Goal: Task Accomplishment & Management: Use online tool/utility

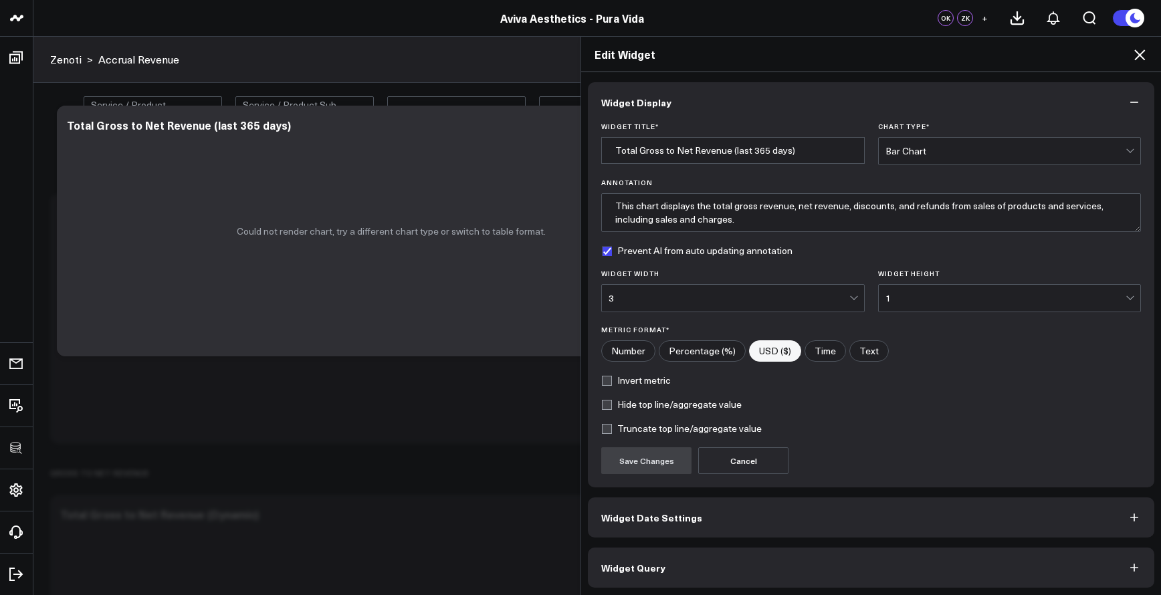
scroll to position [2, 0]
click at [806, 581] on button "Widget Query" at bounding box center [871, 566] width 567 height 40
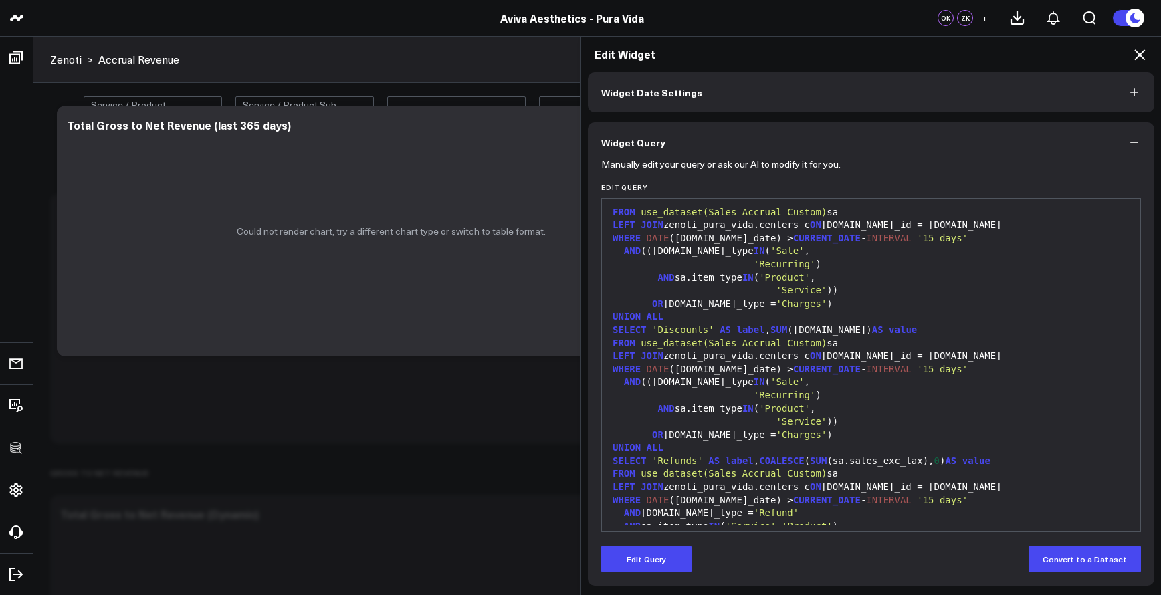
scroll to position [0, 0]
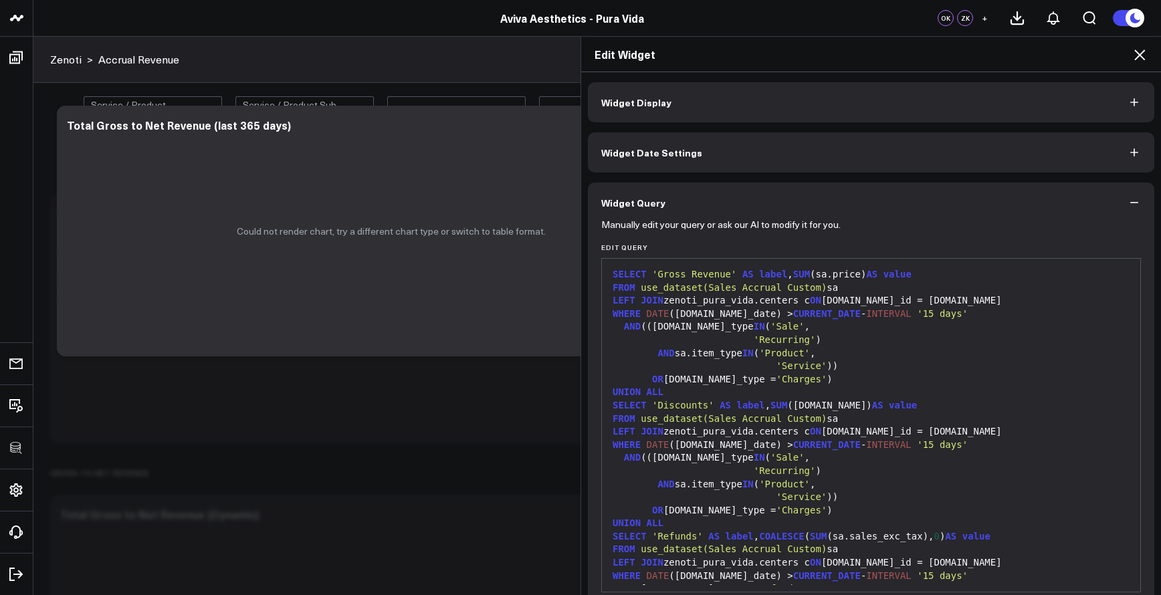
click at [1133, 60] on icon at bounding box center [1140, 55] width 16 height 16
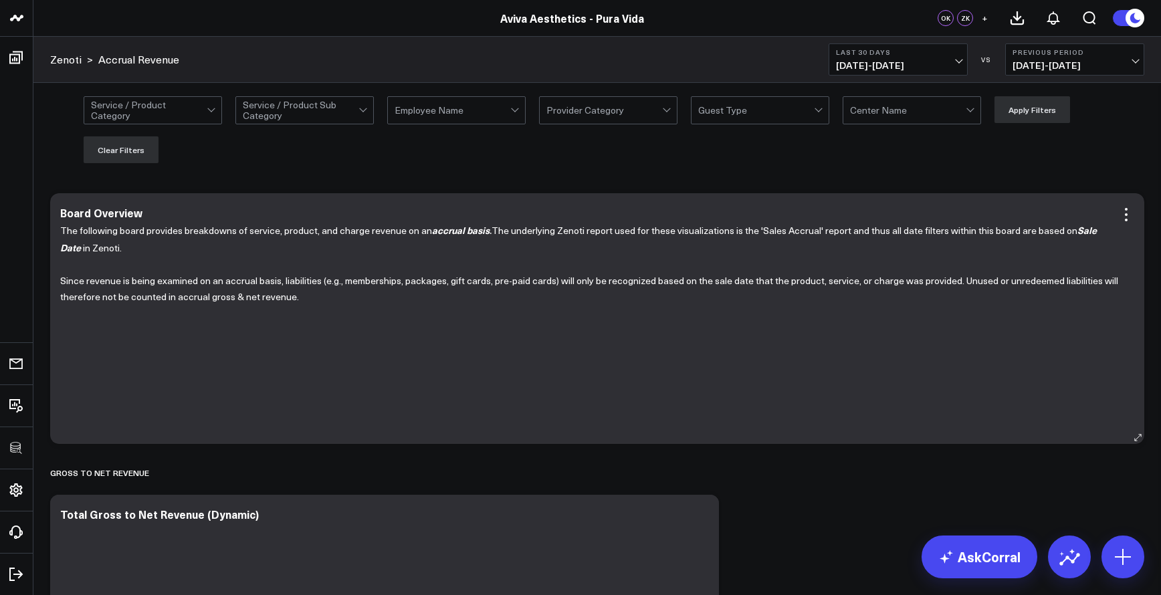
scroll to position [109, 0]
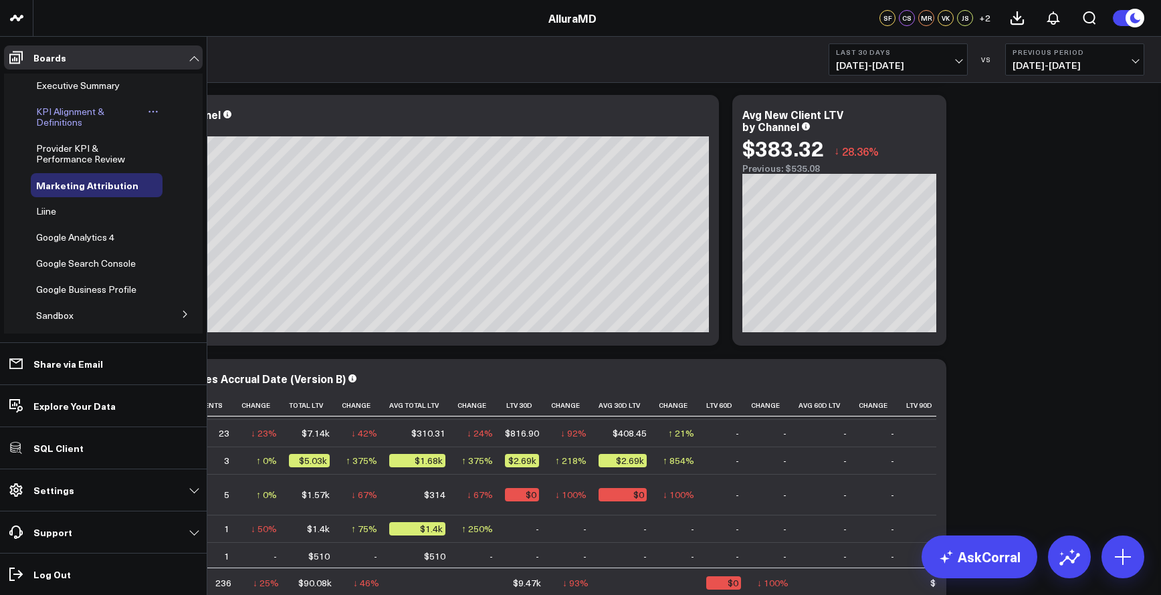
scroll to position [56, 0]
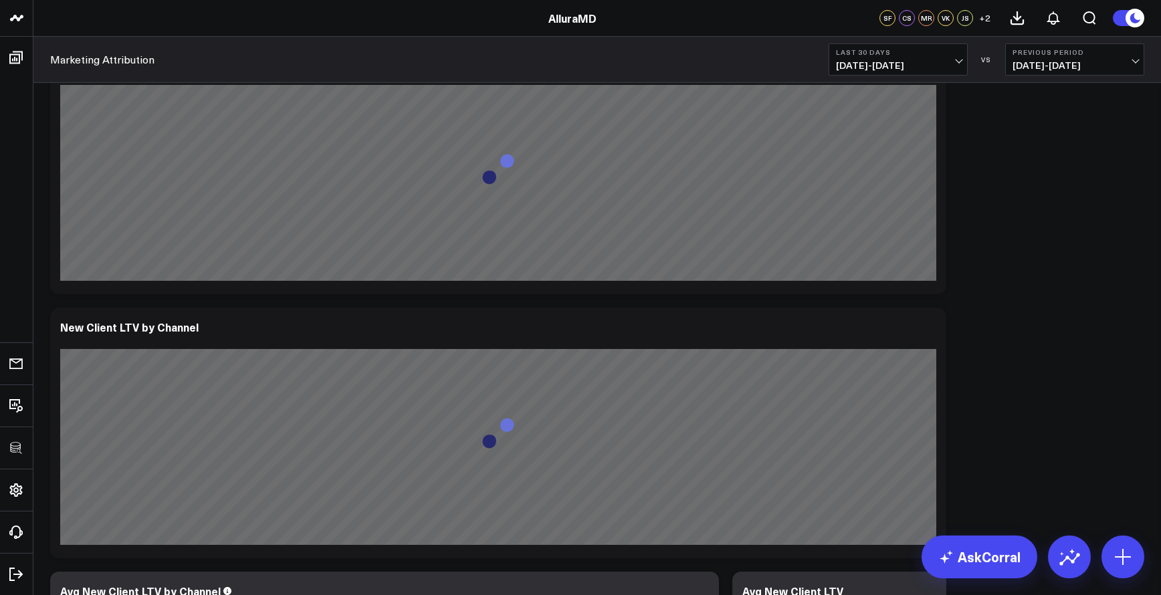
click at [587, 23] on link "AlluraMD" at bounding box center [573, 18] width 48 height 15
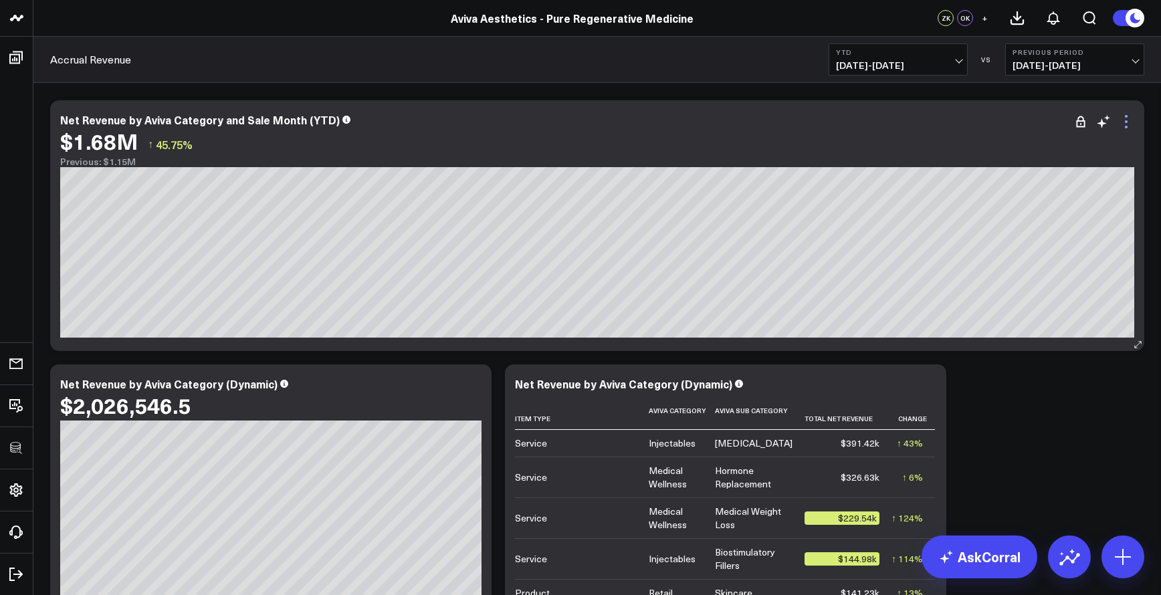
click at [1129, 124] on icon at bounding box center [1127, 122] width 16 height 16
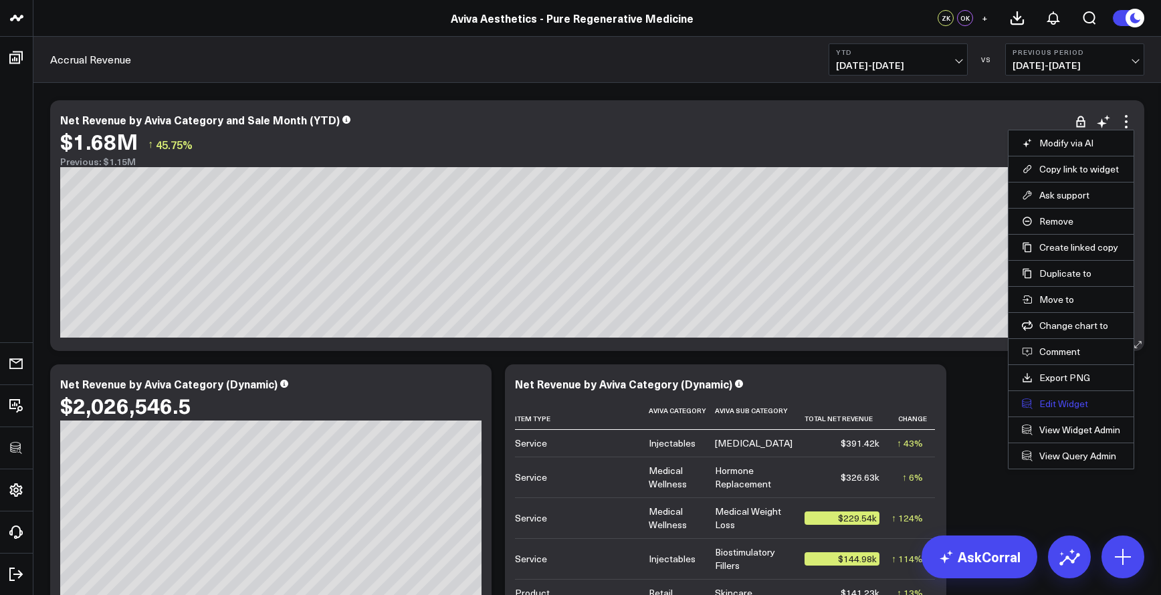
click at [1068, 404] on button "Edit Widget" at bounding box center [1071, 404] width 98 height 12
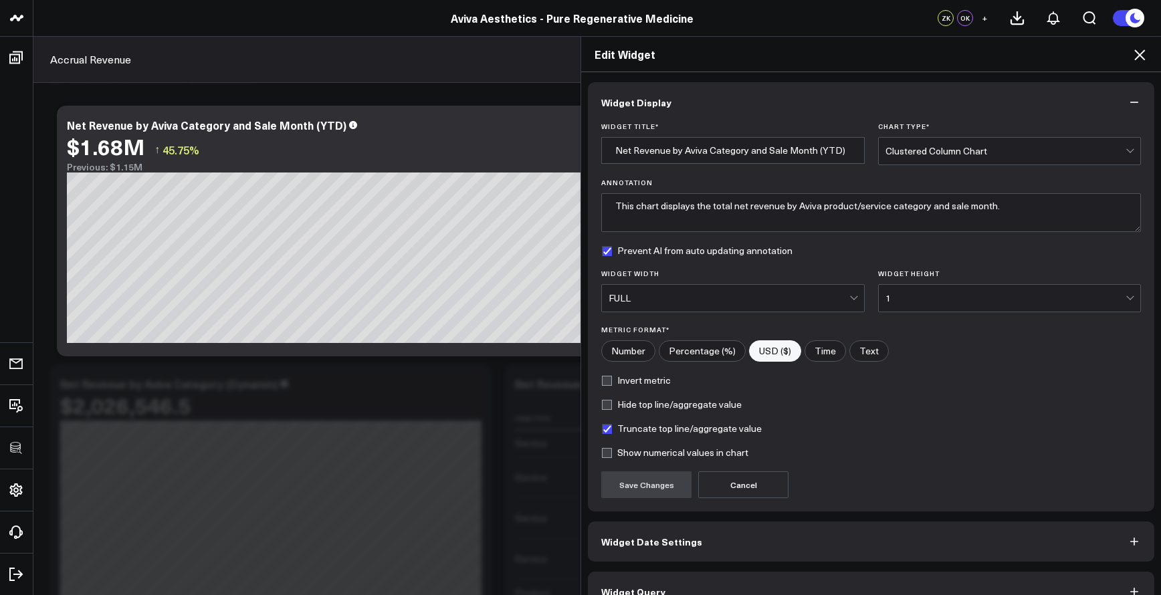
scroll to position [26, 0]
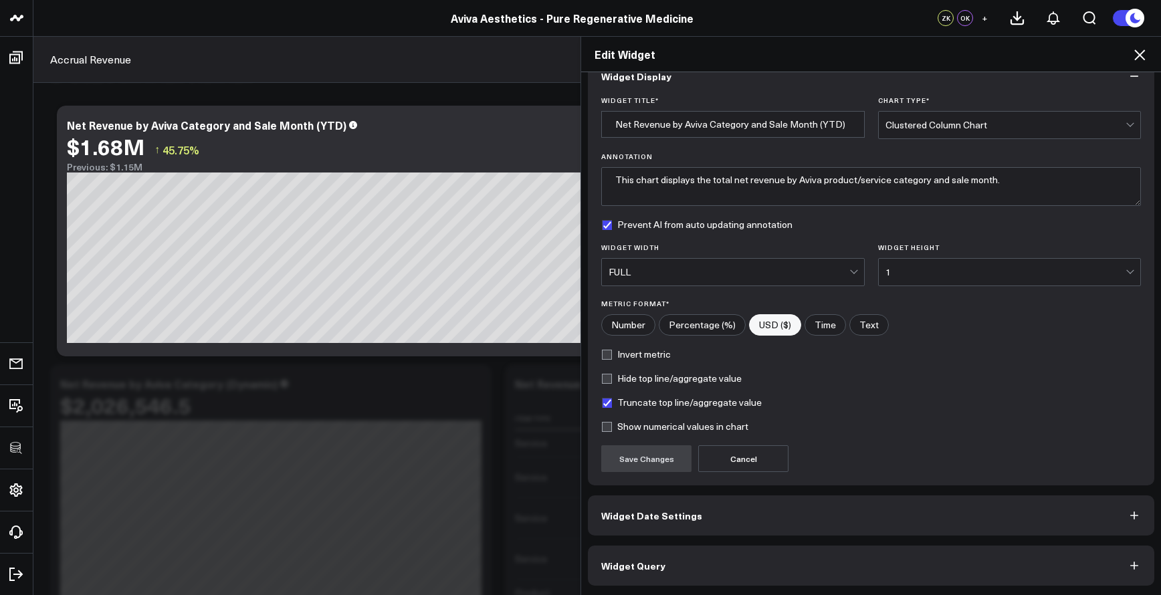
click at [939, 579] on button "Widget Query" at bounding box center [871, 566] width 567 height 40
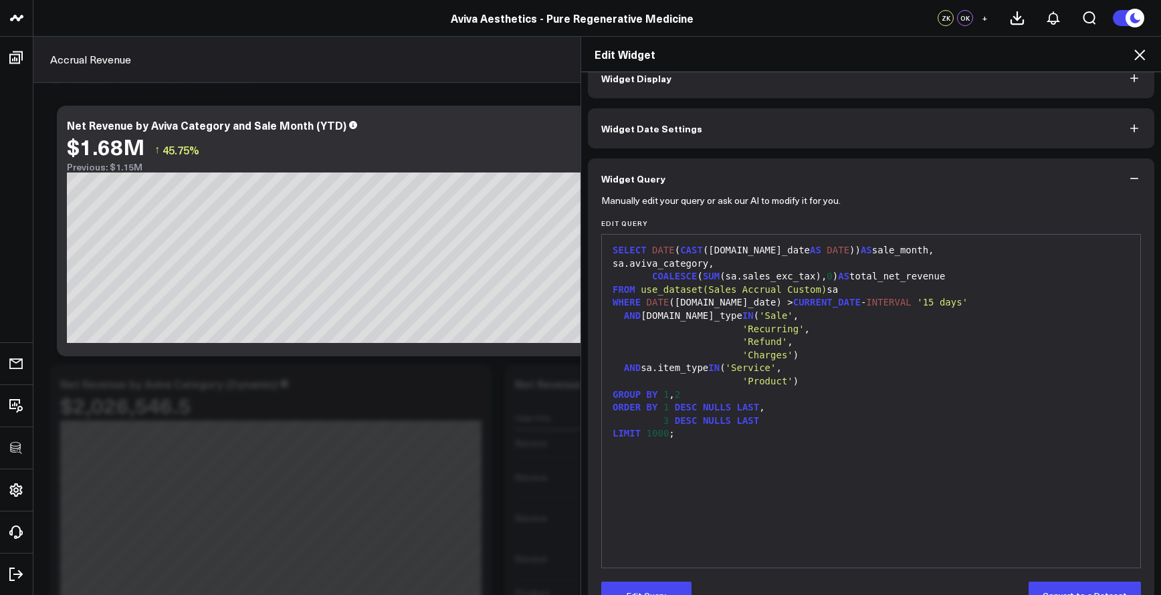
scroll to position [27, 0]
click at [817, 399] on div "ORDER BY 1 DESC NULLS LAST ," at bounding box center [871, 405] width 525 height 13
click at [708, 425] on div "LIMIT 1000 ;" at bounding box center [871, 431] width 525 height 13
click at [652, 587] on button "Edit Query" at bounding box center [646, 592] width 90 height 27
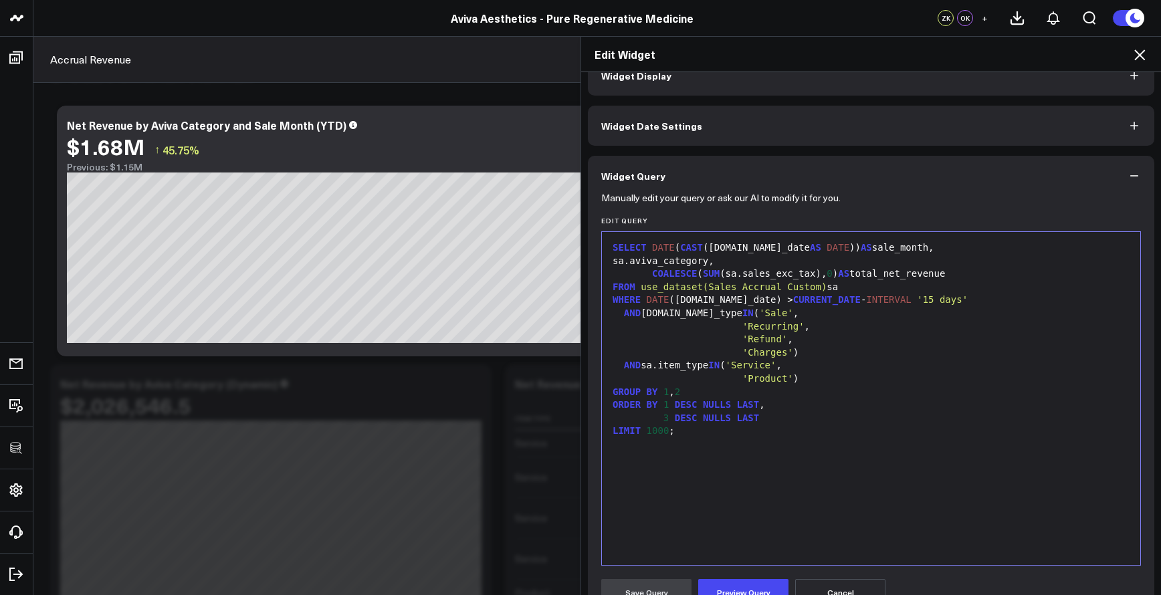
click at [755, 431] on div "LIMIT 1000 ;" at bounding box center [871, 431] width 525 height 13
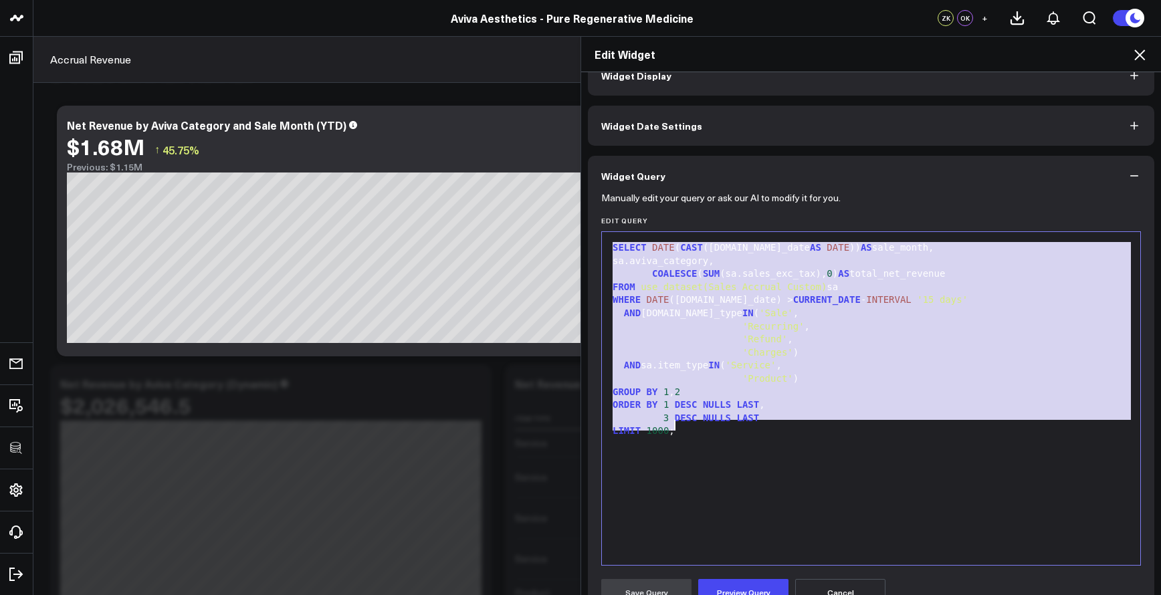
copy div "SELECT DATE ( CAST ([DOMAIN_NAME]_date AS DATE )) AS sale_month, sa.aviva_categ…"
click at [1135, 55] on icon at bounding box center [1140, 55] width 16 height 16
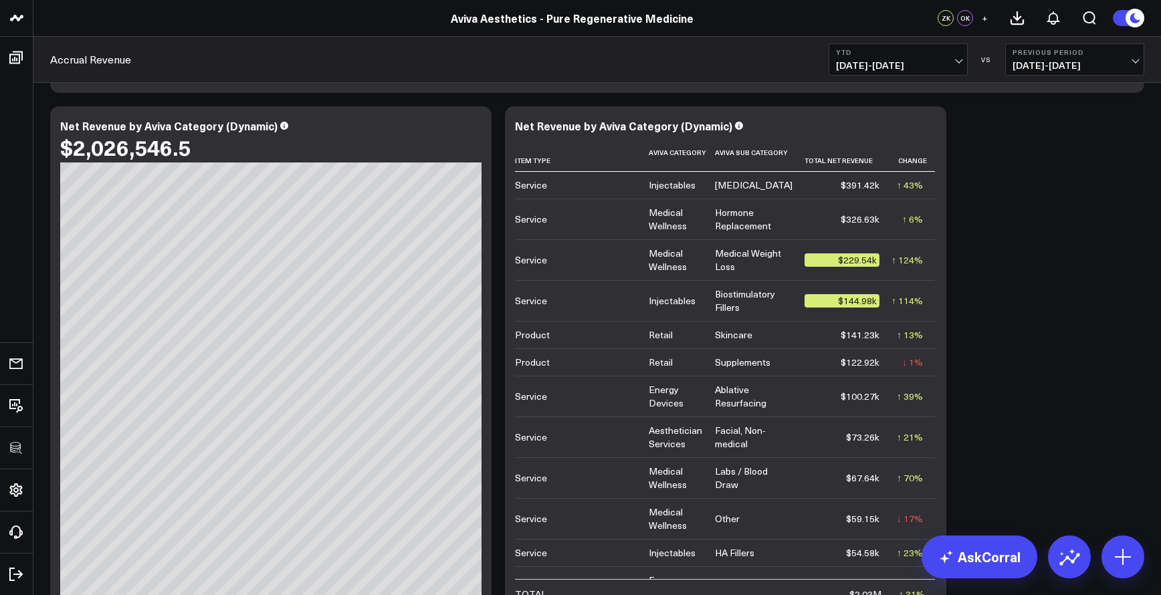
scroll to position [2508, 0]
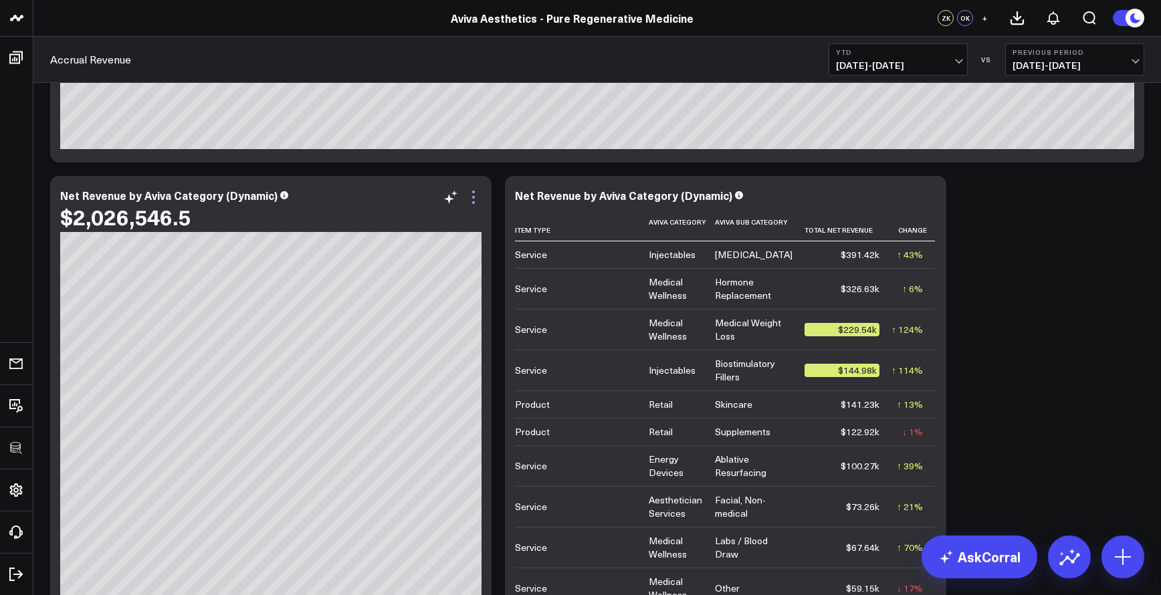
click at [473, 200] on icon at bounding box center [474, 197] width 16 height 16
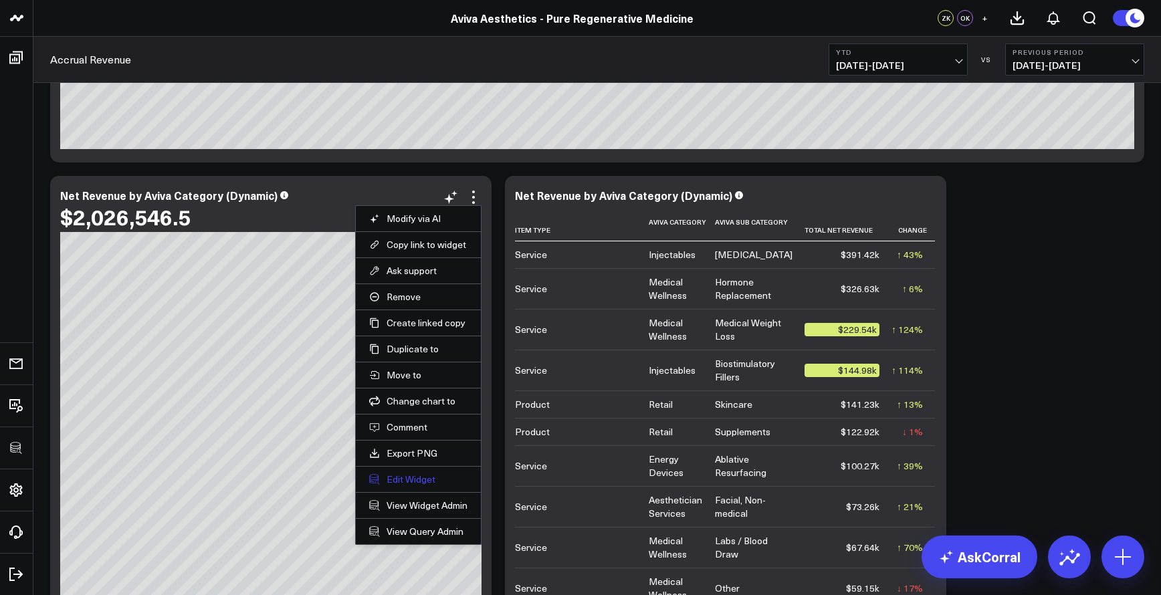
click at [414, 484] on button "Edit Widget" at bounding box center [418, 480] width 98 height 12
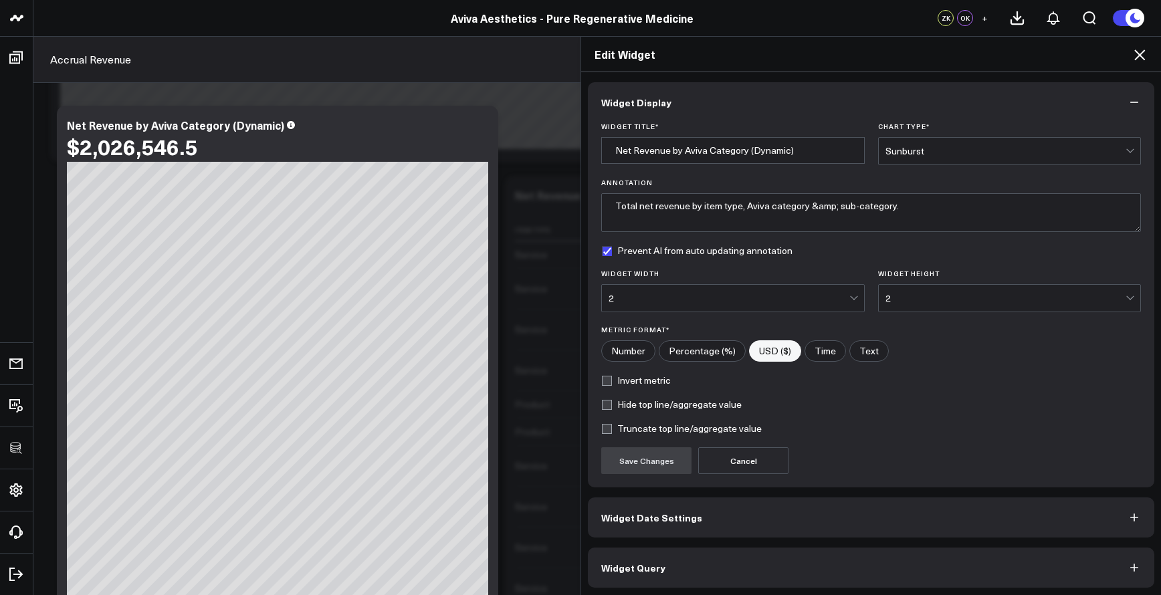
scroll to position [2, 0]
click at [801, 557] on button "Widget Query" at bounding box center [871, 566] width 567 height 40
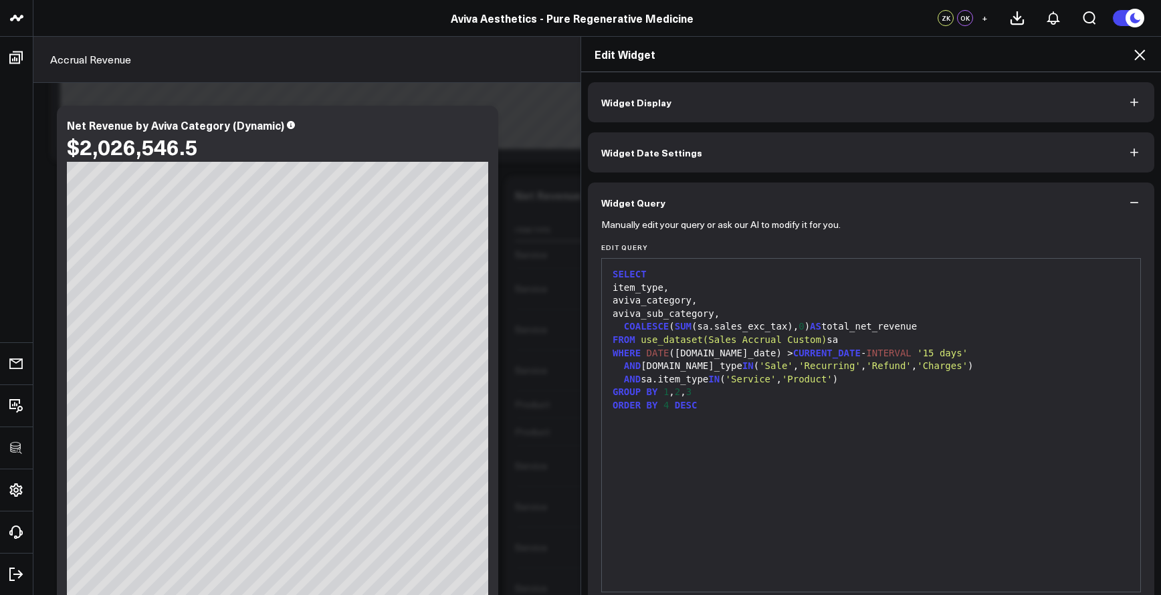
click at [775, 460] on div "SELECT item_type, aviva_category, aviva_sub_category, COALESCE ( SUM (sa.sales_…" at bounding box center [871, 426] width 525 height 320
click at [759, 413] on div at bounding box center [871, 419] width 525 height 13
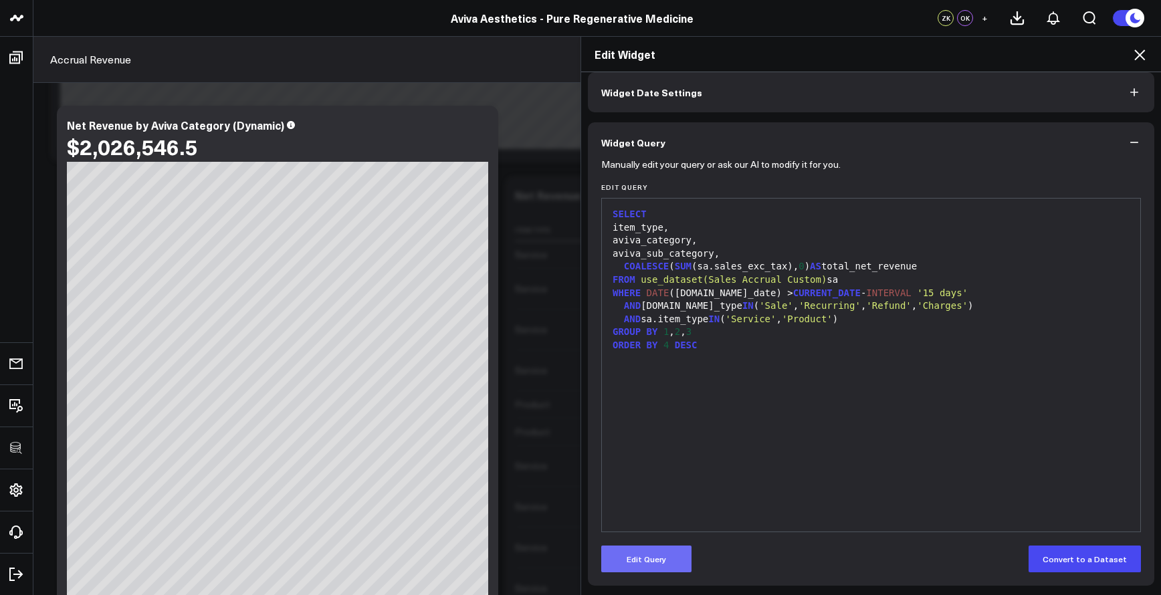
click at [678, 547] on button "Edit Query" at bounding box center [646, 559] width 90 height 27
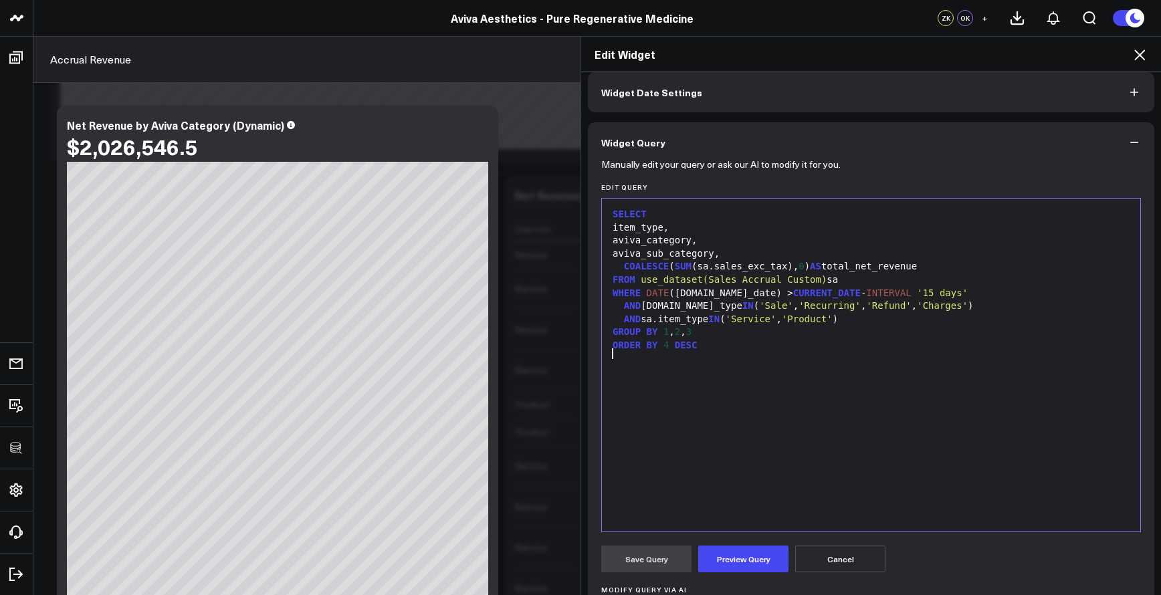
click at [728, 357] on div at bounding box center [871, 359] width 525 height 13
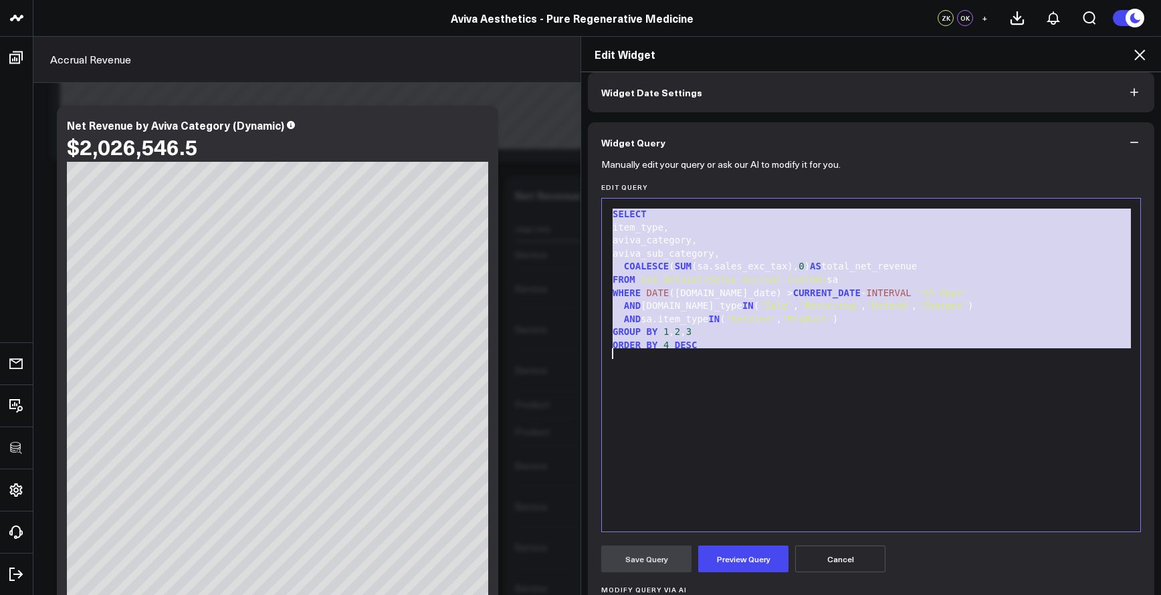
copy div "SELECT item_type, aviva_category, aviva_sub_category, COALESCE ( SUM (sa.sales_…"
click at [761, 222] on div "item_type," at bounding box center [871, 227] width 525 height 13
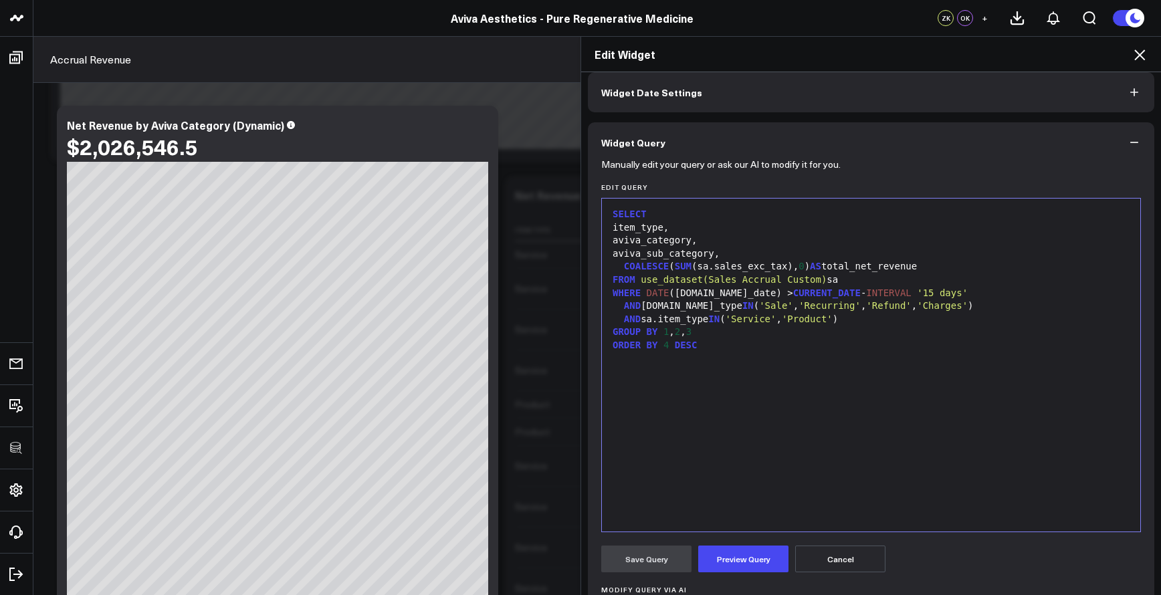
click at [1128, 138] on icon "button" at bounding box center [1134, 142] width 13 height 13
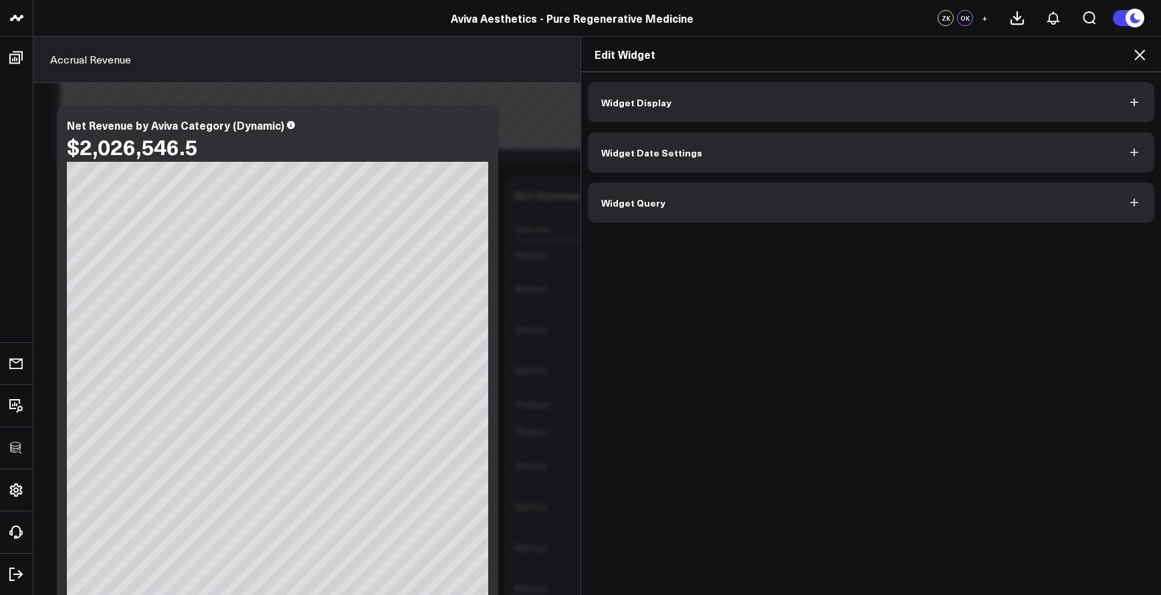
click at [1135, 50] on icon at bounding box center [1140, 55] width 16 height 16
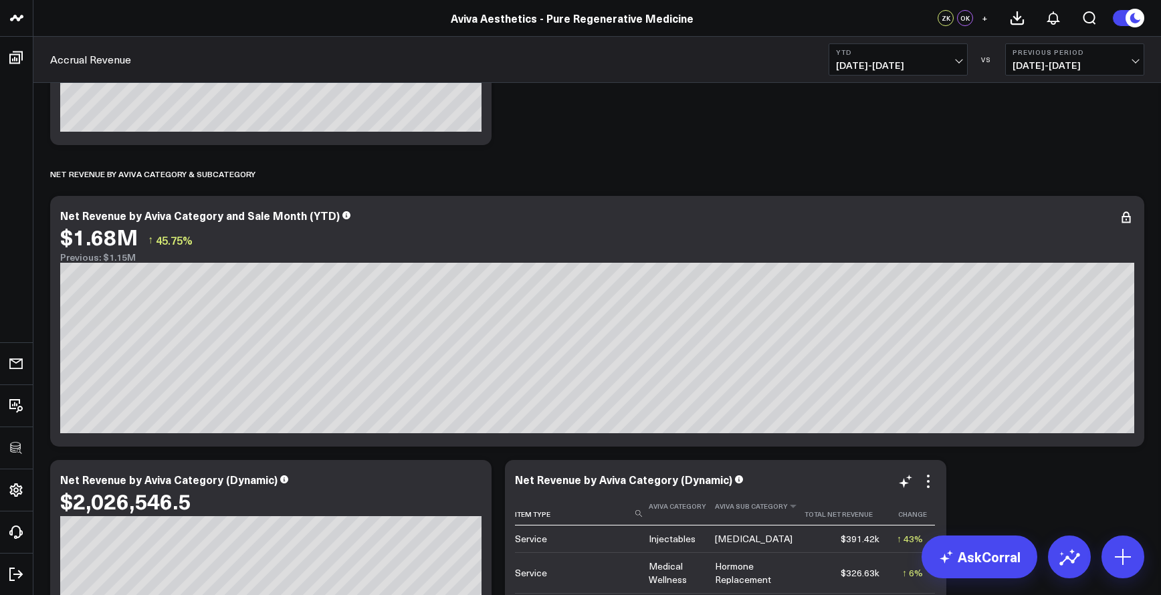
scroll to position [2221, 0]
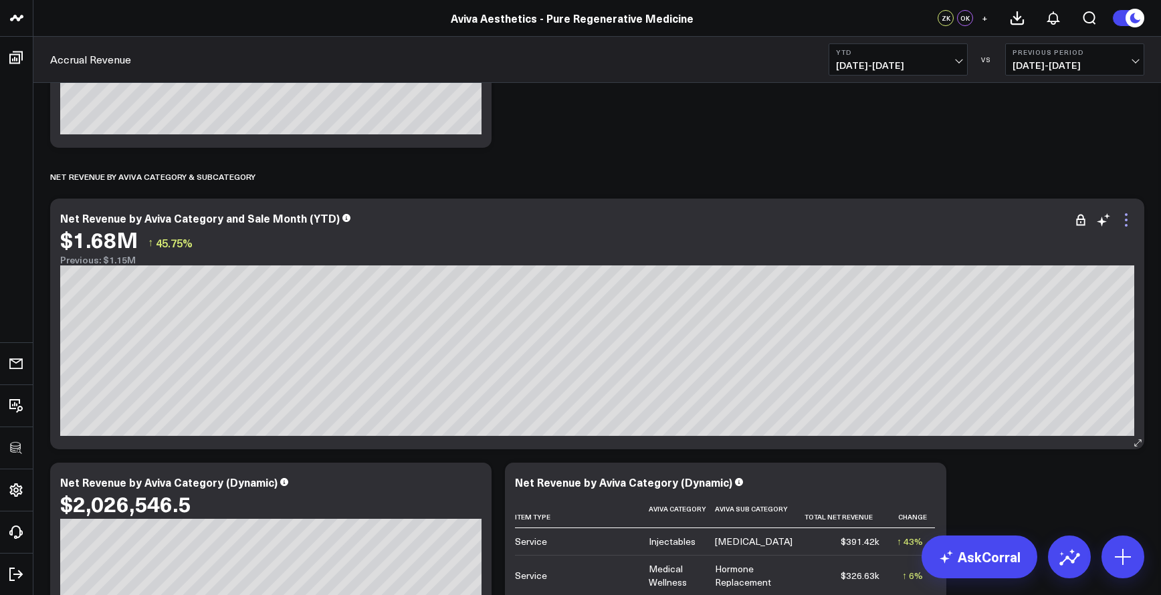
click at [1127, 219] on icon at bounding box center [1126, 220] width 3 height 3
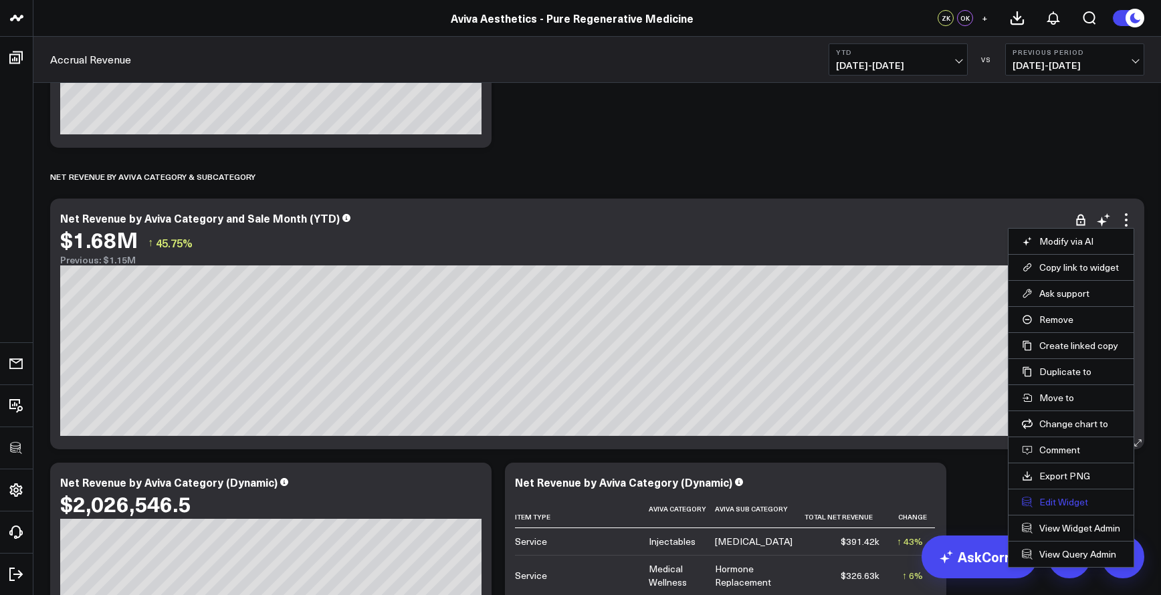
click at [1054, 497] on button "Edit Widget" at bounding box center [1071, 502] width 98 height 12
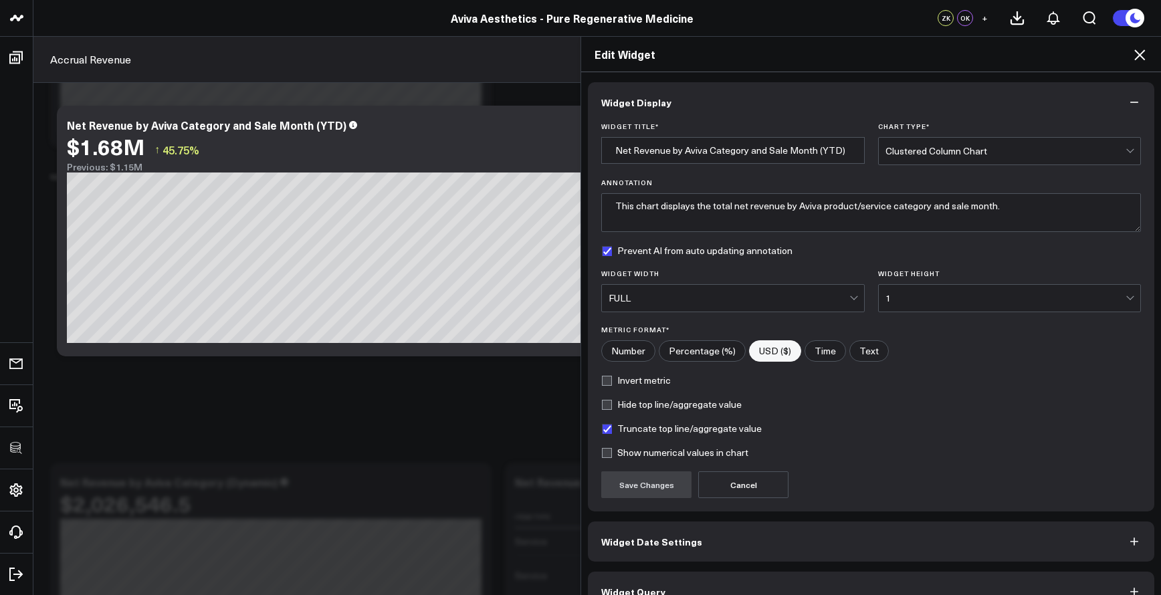
scroll to position [26, 0]
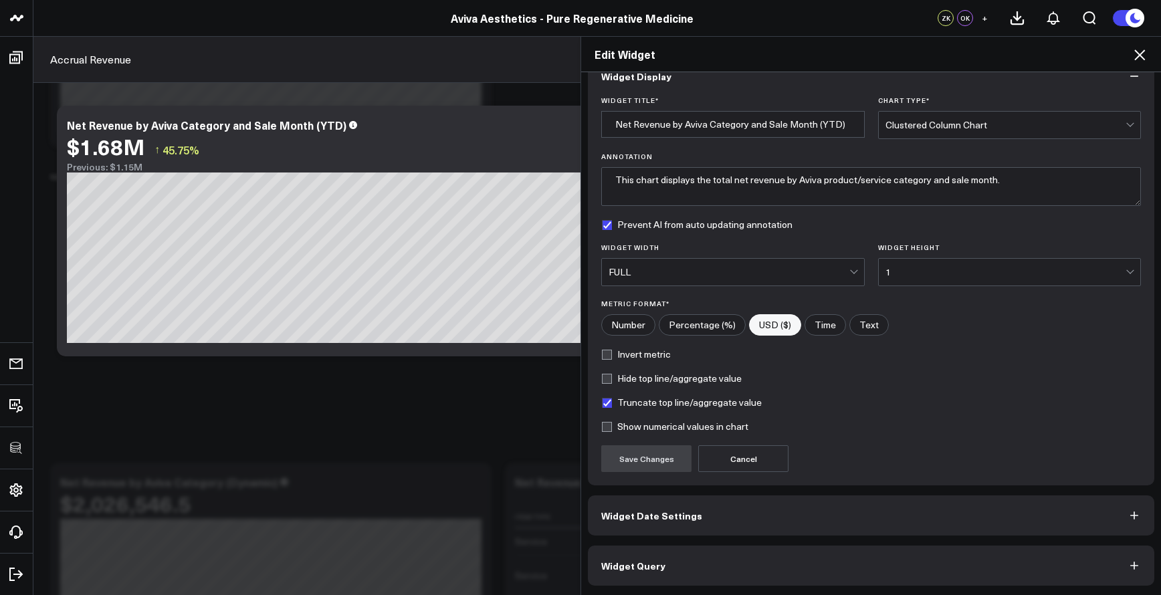
click at [755, 553] on button "Widget Query" at bounding box center [871, 566] width 567 height 40
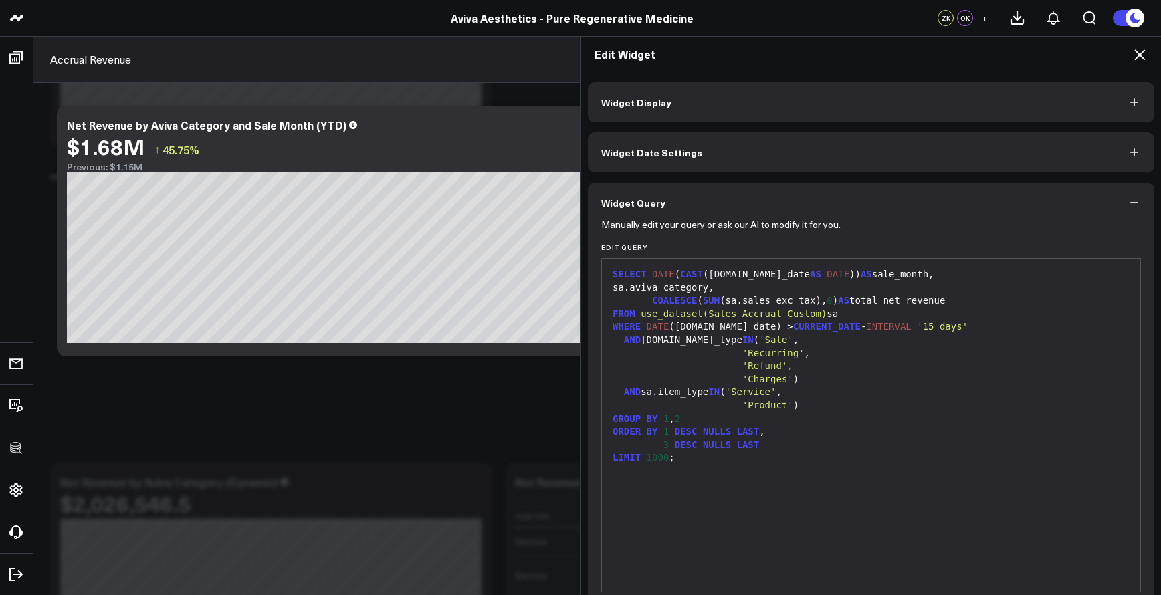
click at [1140, 59] on icon at bounding box center [1140, 55] width 16 height 16
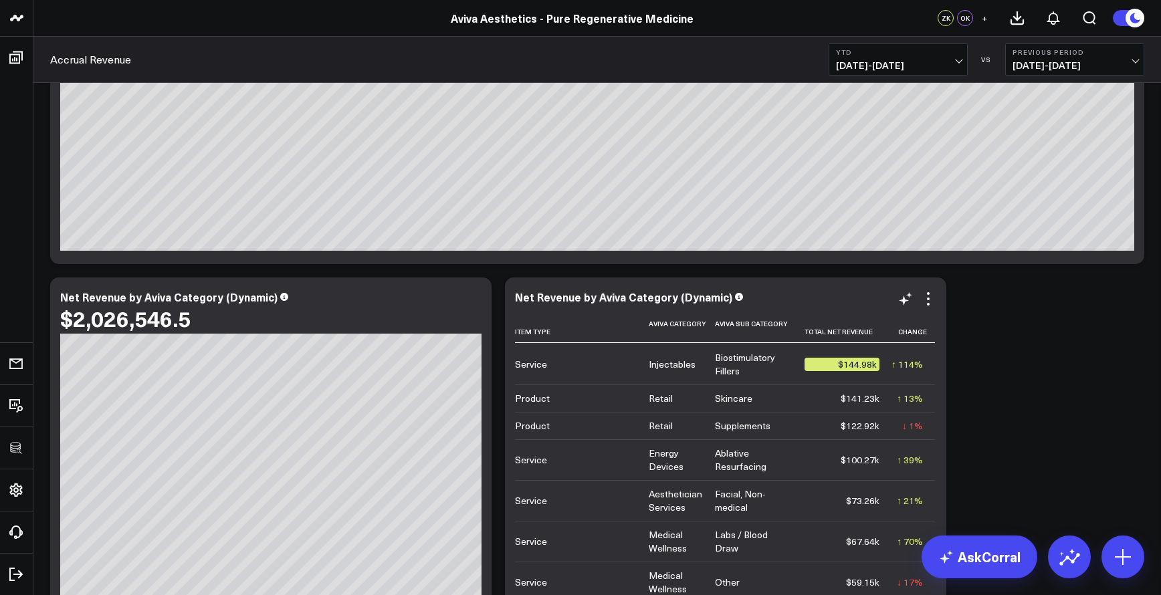
scroll to position [2409, 0]
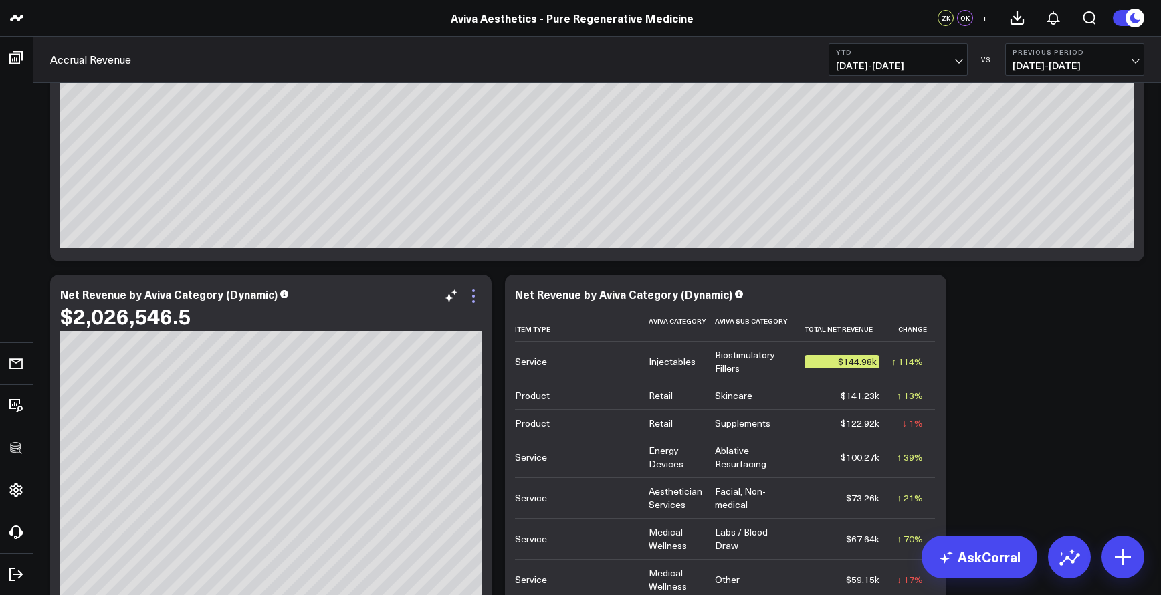
click at [476, 298] on icon at bounding box center [474, 296] width 16 height 16
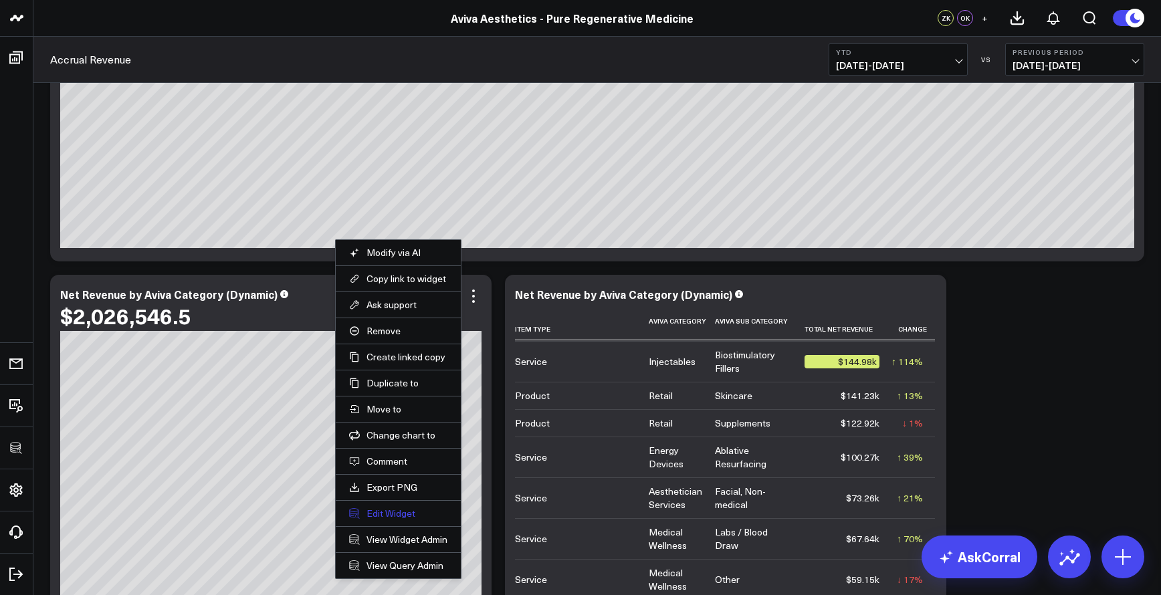
click at [382, 516] on button "Edit Widget" at bounding box center [398, 514] width 98 height 12
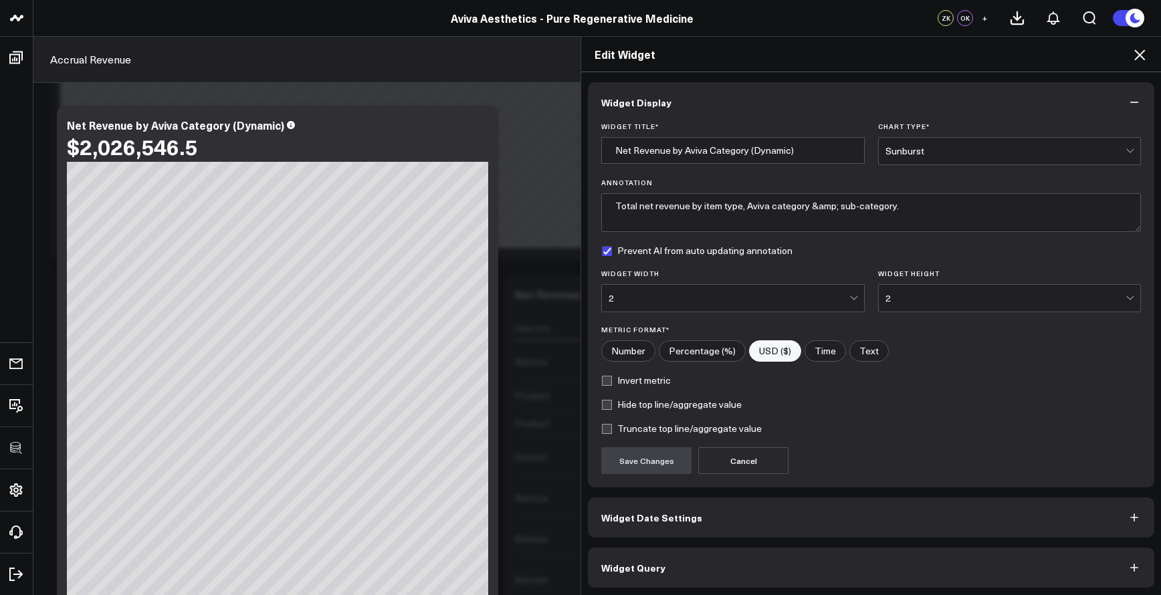
scroll to position [2, 0]
click at [679, 570] on button "Widget Query" at bounding box center [871, 566] width 567 height 40
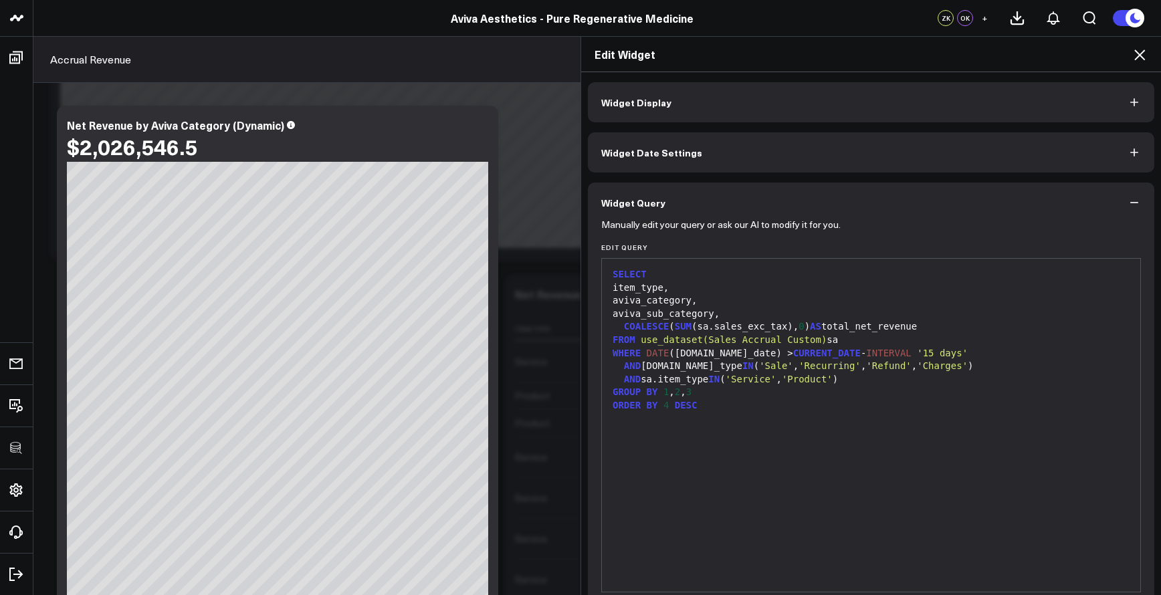
click at [729, 488] on div "SELECT item_type, aviva_category, aviva_sub_category, COALESCE ( SUM (sa.sales_…" at bounding box center [871, 426] width 525 height 320
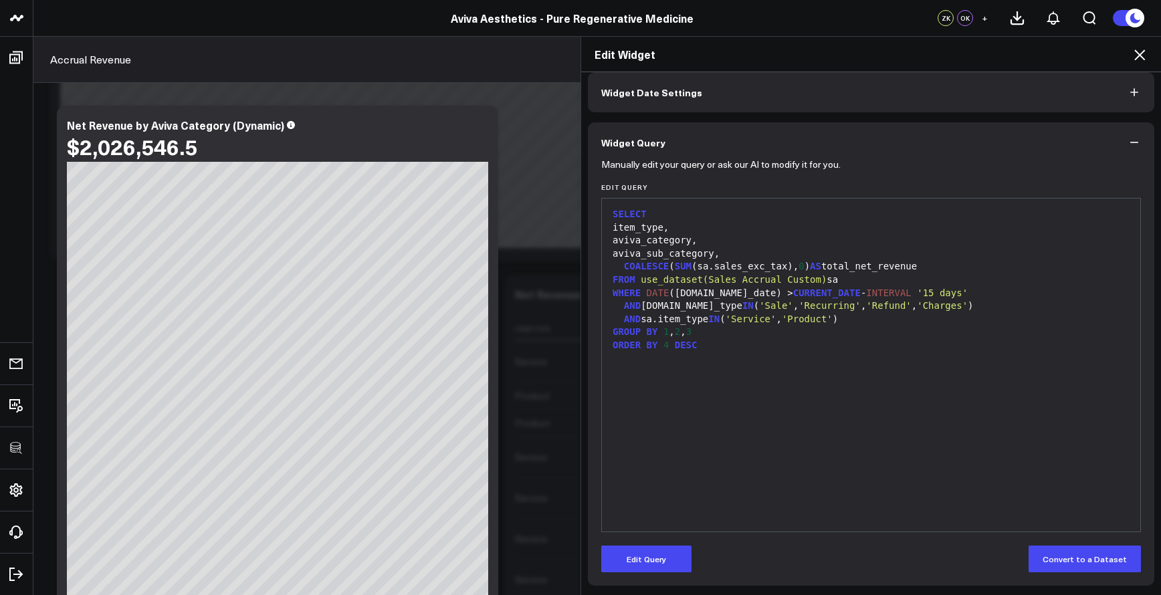
drag, startPoint x: 667, startPoint y: 548, endPoint x: 680, endPoint y: 505, distance: 44.9
click at [667, 549] on button "Edit Query" at bounding box center [646, 559] width 90 height 27
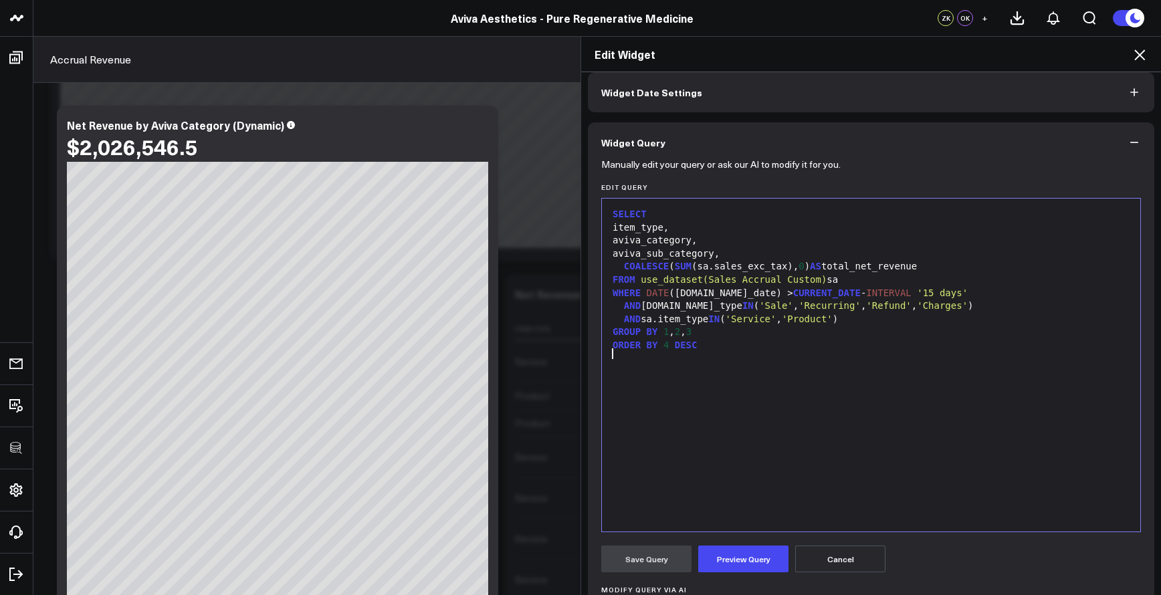
click at [716, 418] on div "SELECT item_type, aviva_category, aviva_sub_category, COALESCE ( SUM (sa.sales_…" at bounding box center [871, 365] width 525 height 320
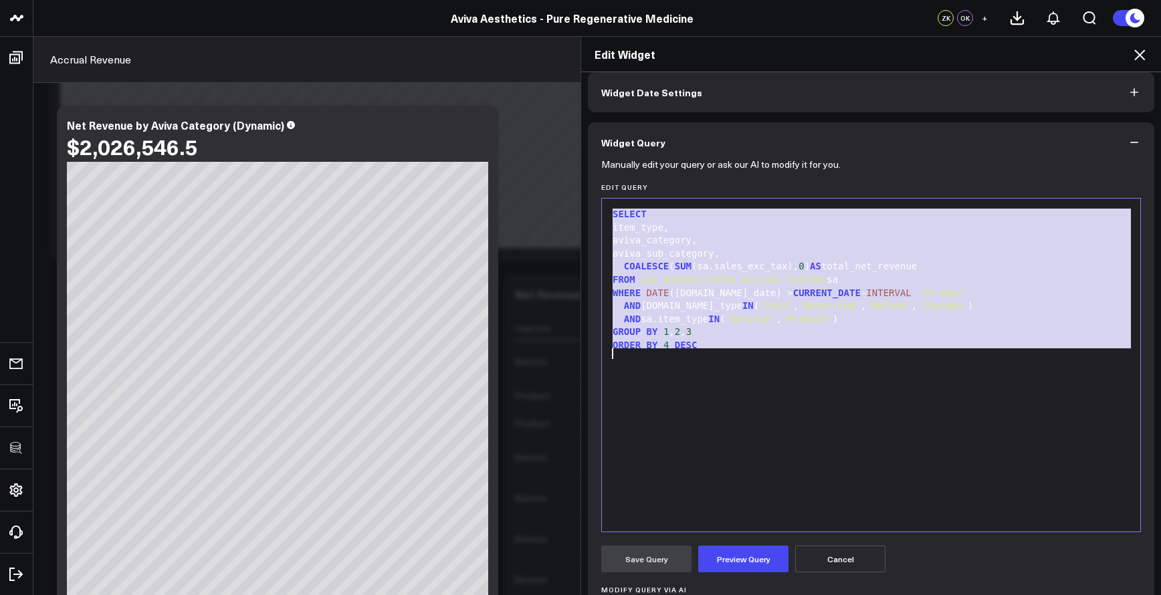
copy div "SELECT item_type, aviva_category, aviva_sub_category, COALESCE ( SUM (sa.sales_…"
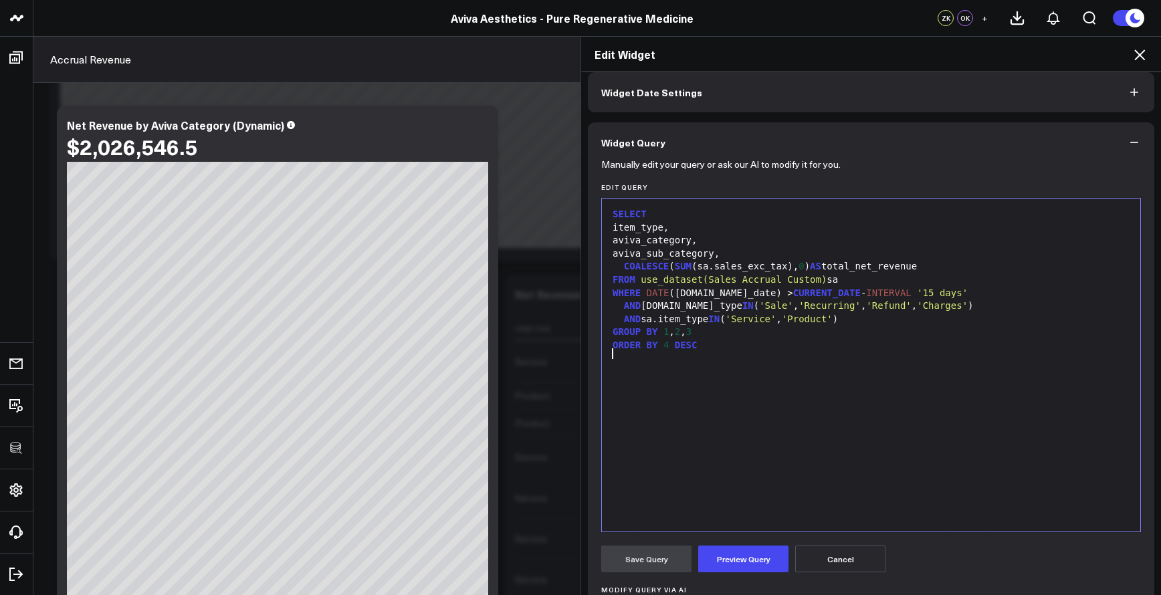
click at [724, 373] on div "SELECT item_type, aviva_category, aviva_sub_category, COALESCE ( SUM (sa.sales_…" at bounding box center [871, 365] width 525 height 320
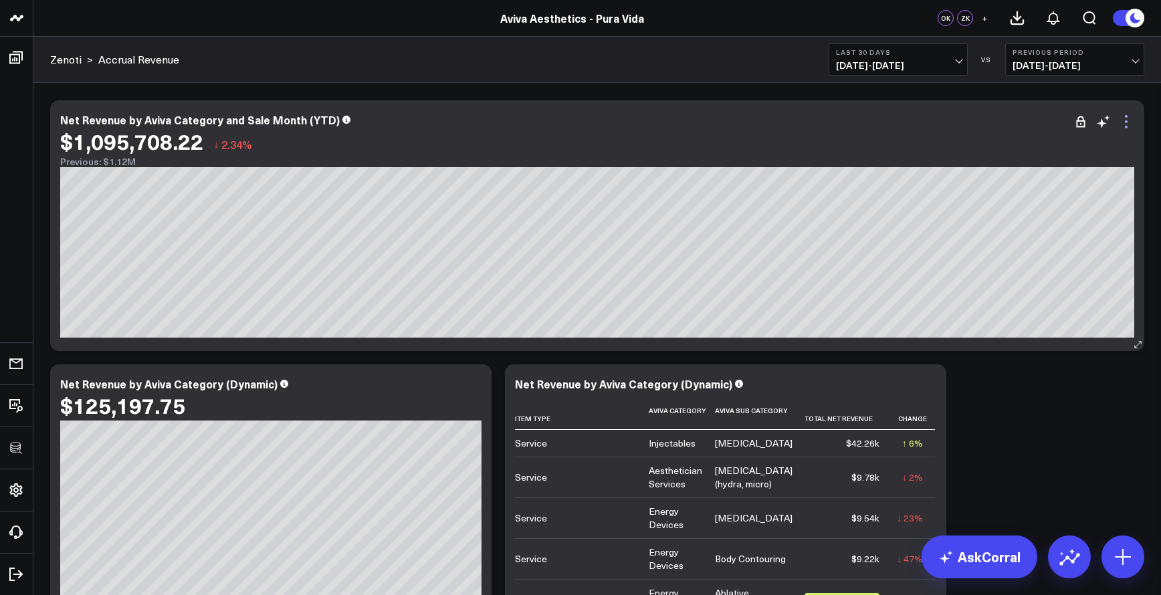
click at [1127, 124] on icon at bounding box center [1127, 122] width 16 height 16
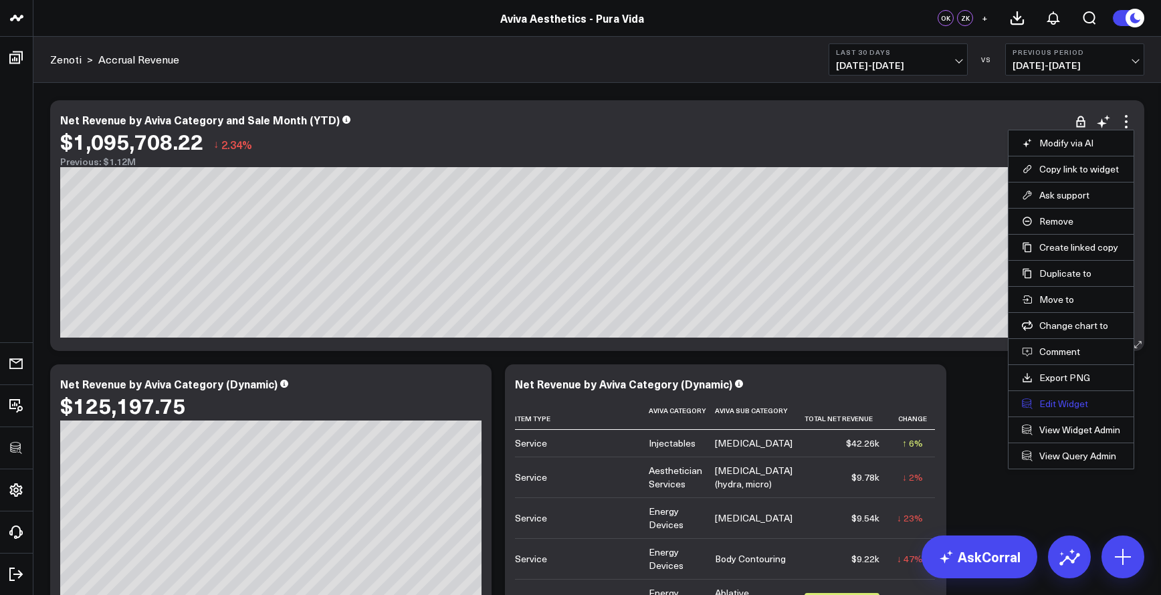
click at [1057, 407] on button "Edit Widget" at bounding box center [1071, 404] width 98 height 12
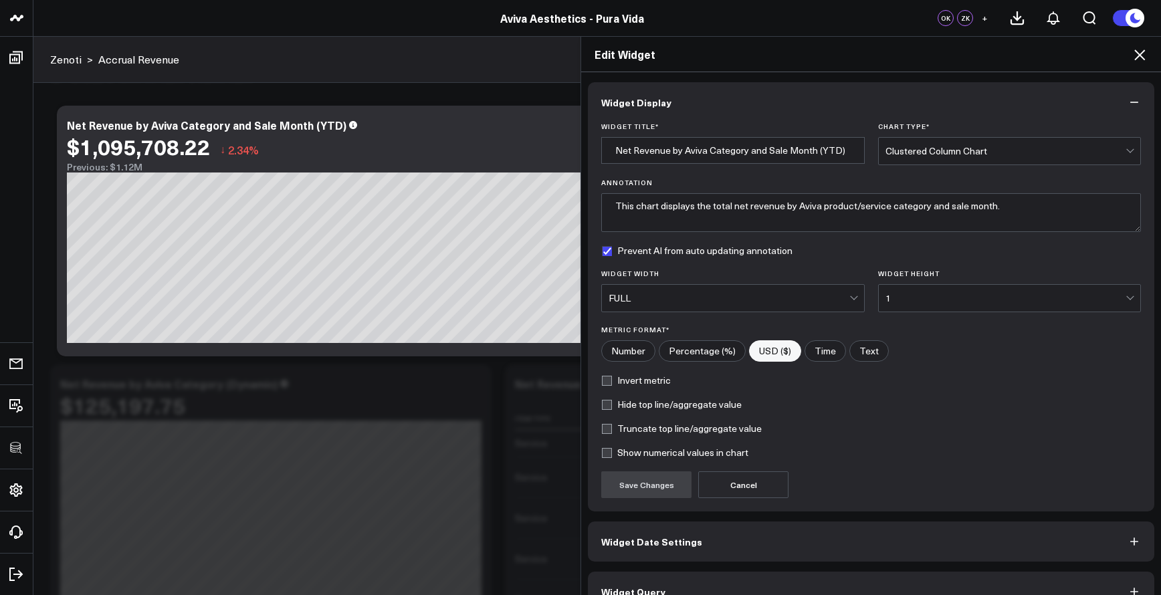
scroll to position [26, 0]
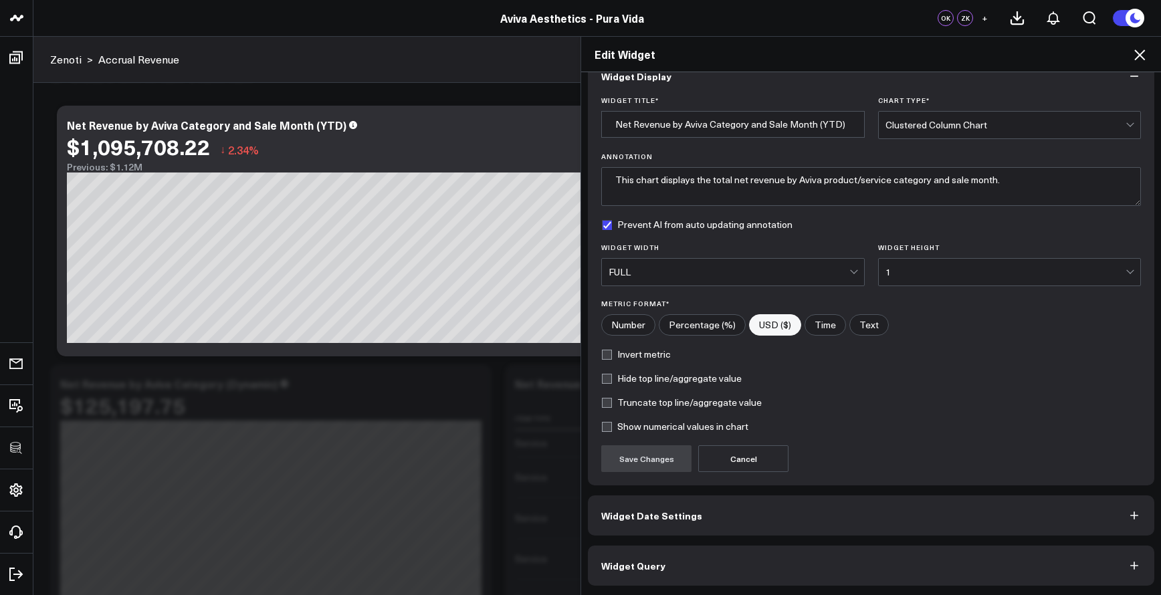
click at [896, 578] on button "Widget Query" at bounding box center [871, 566] width 567 height 40
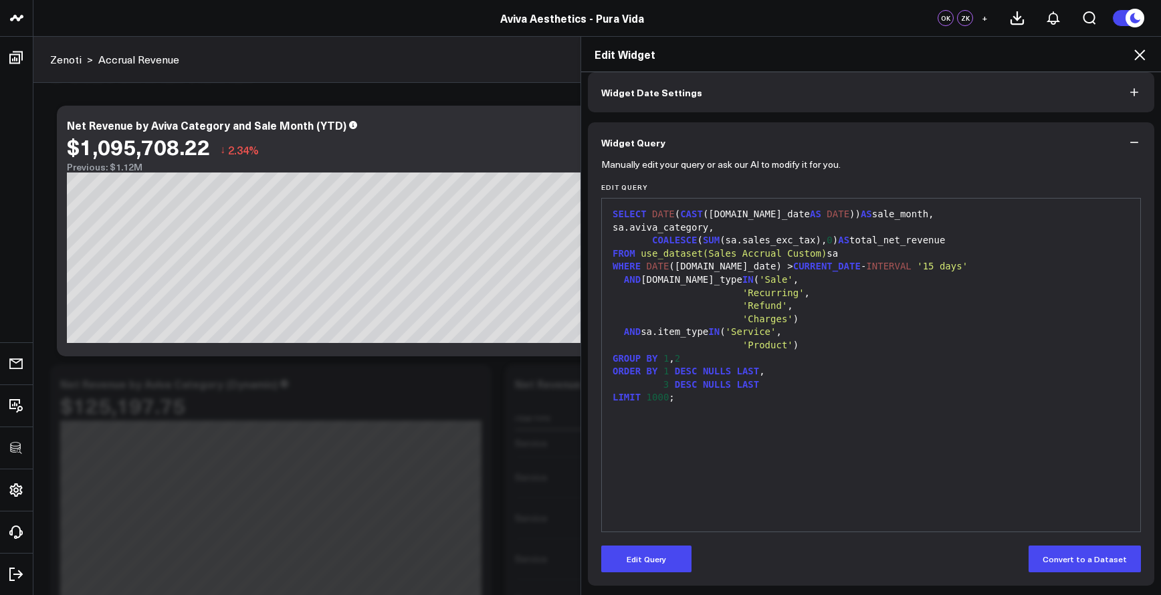
scroll to position [0, 0]
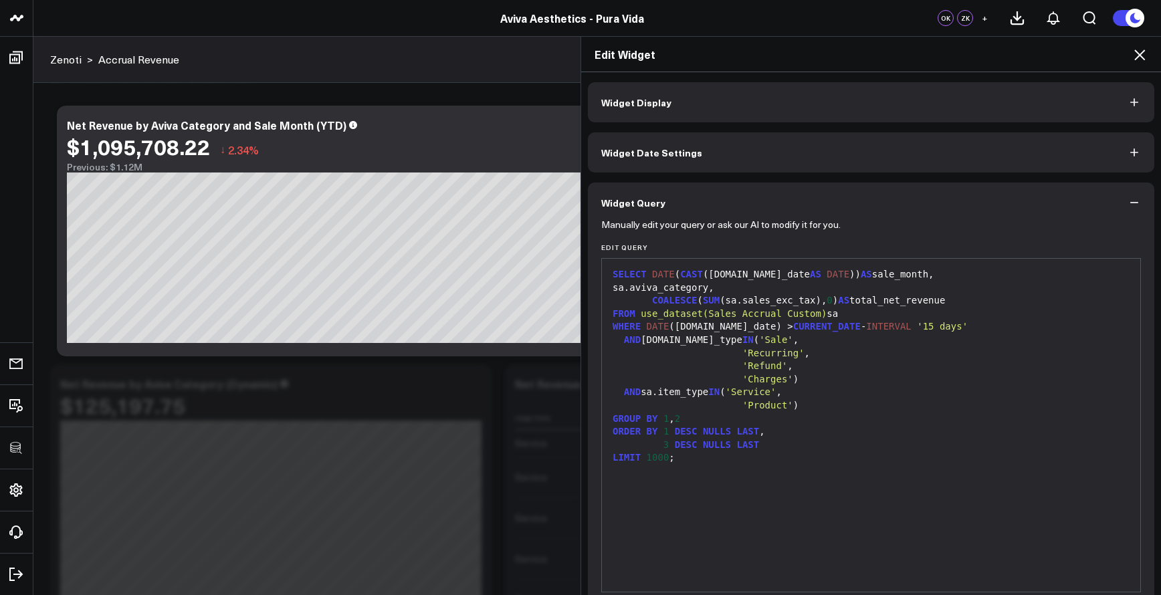
click at [644, 314] on span "use_dataset(Sales Accrual Custom)" at bounding box center [734, 313] width 186 height 11
drag, startPoint x: 644, startPoint y: 324, endPoint x: 957, endPoint y: 317, distance: 313.8
click at [957, 317] on div "SELECT DATE ( CAST (sa.sale_date AS DATE )) AS sale_month, sa.aviva_category, C…" at bounding box center [871, 426] width 525 height 320
click at [957, 352] on div "'Recurring' ," at bounding box center [871, 353] width 525 height 13
click at [919, 363] on div "'Refund' ," at bounding box center [871, 366] width 525 height 13
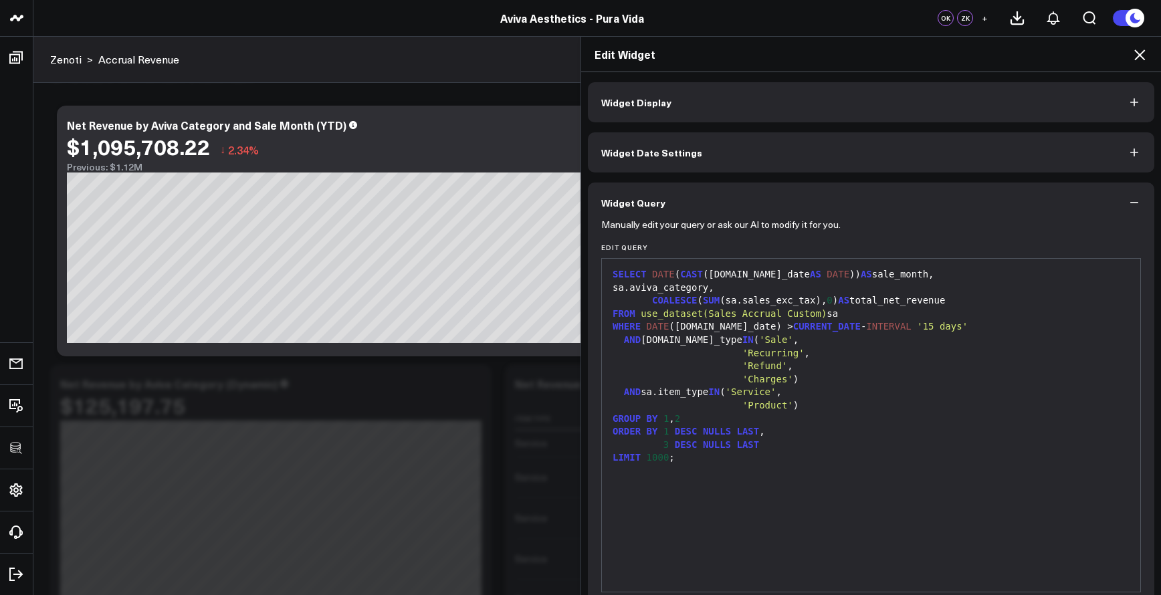
click at [699, 465] on div "SELECT DATE ( CAST (sa.sale_date AS DATE )) AS sale_month, sa.aviva_category, C…" at bounding box center [871, 426] width 525 height 320
click at [680, 453] on div "LIMIT 1000 ;" at bounding box center [871, 458] width 525 height 13
click at [673, 455] on div "LIMIT 1000 ;" at bounding box center [871, 458] width 525 height 13
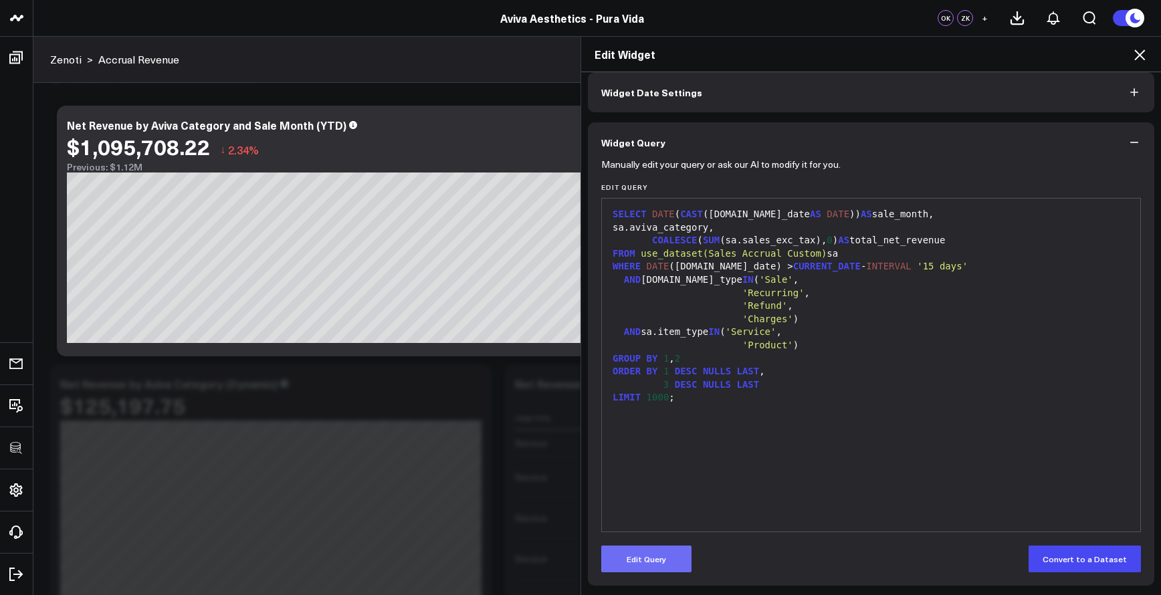
click at [642, 552] on button "Edit Query" at bounding box center [646, 559] width 90 height 27
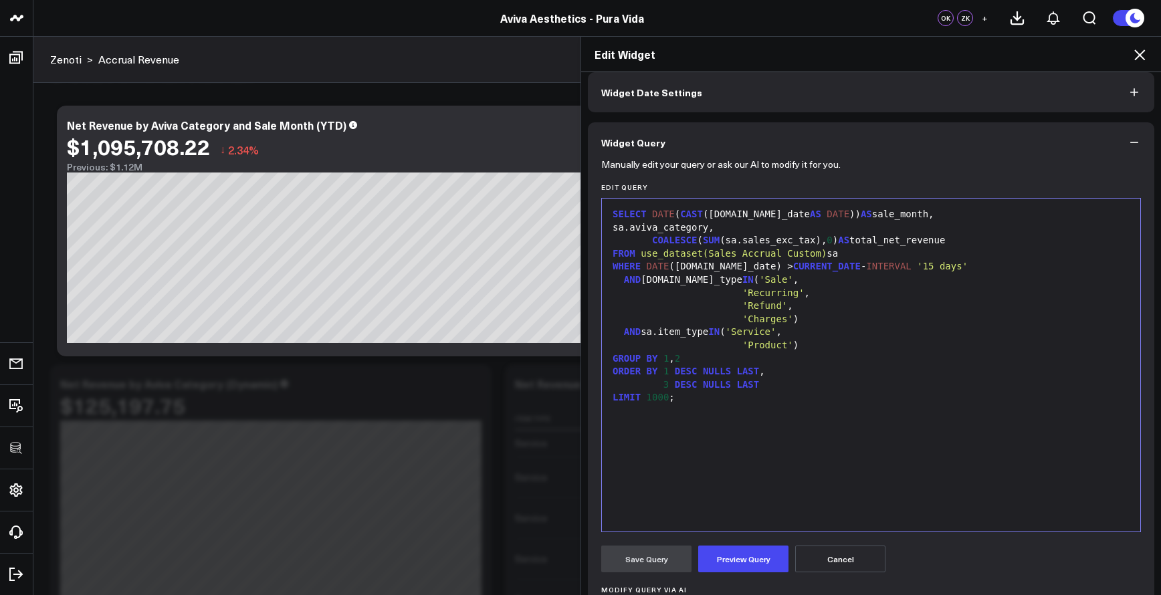
drag, startPoint x: 712, startPoint y: 389, endPoint x: 693, endPoint y: 393, distance: 20.0
click at [712, 391] on div "LIMIT 1000 ;" at bounding box center [871, 397] width 525 height 13
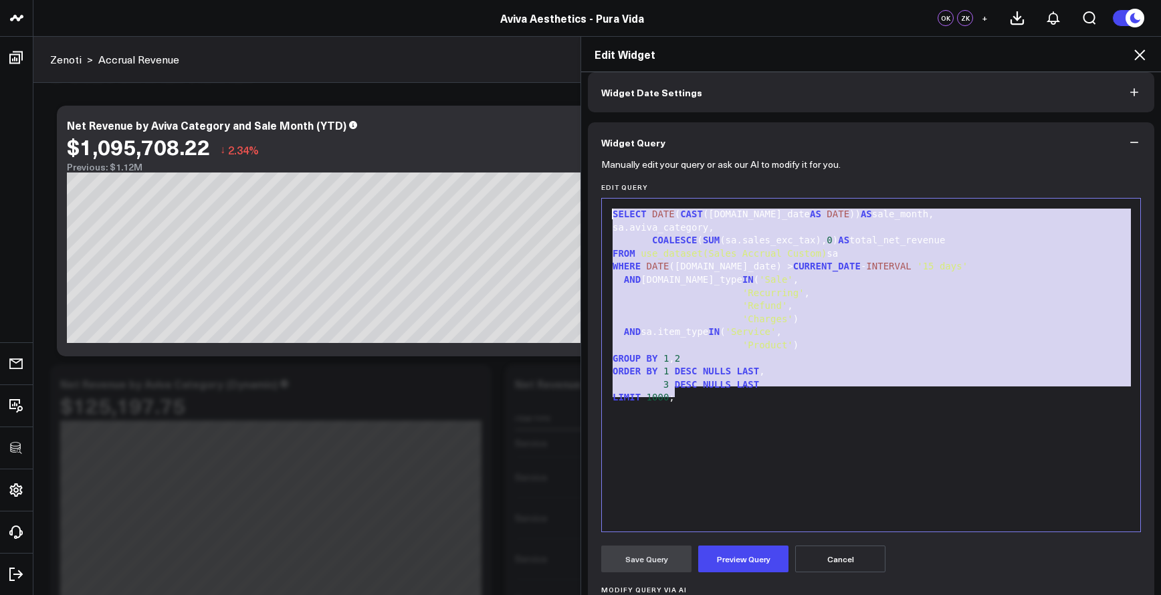
drag, startPoint x: 690, startPoint y: 394, endPoint x: 525, endPoint y: 195, distance: 258.4
click at [525, 195] on div "Edit Widget Widget Display Widget Date Settings Widget Query Manually edit your…" at bounding box center [580, 315] width 1161 height 559
copy div "SELECT DATE ( CAST (sa.sale_date AS DATE )) AS sale_month, sa.aviva_category, C…"
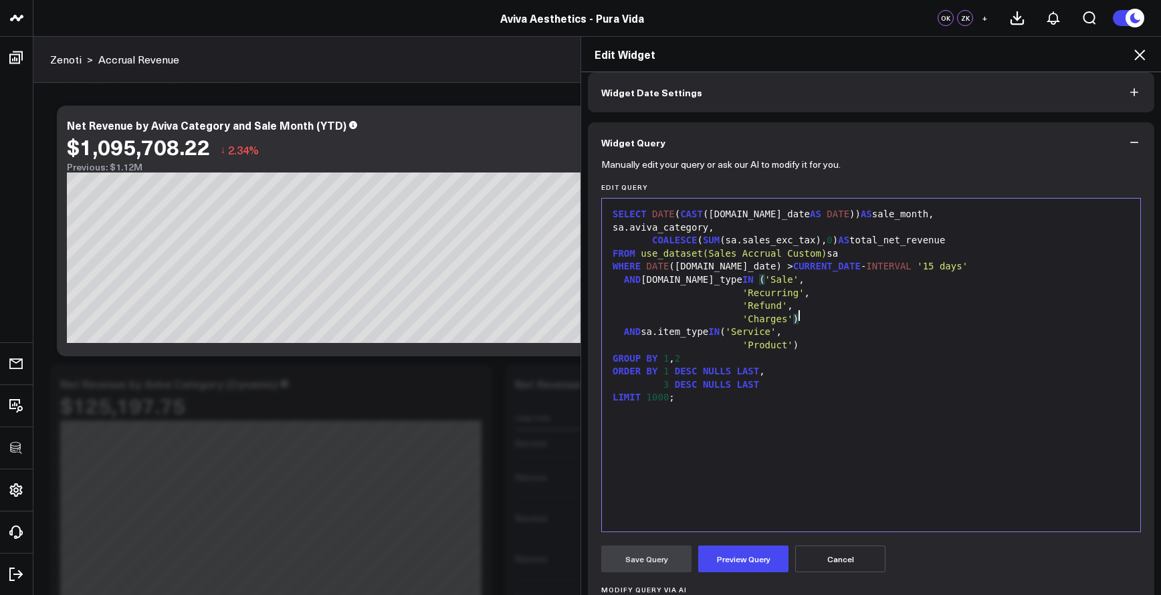
click at [840, 315] on div "'Charges' )" at bounding box center [871, 319] width 525 height 13
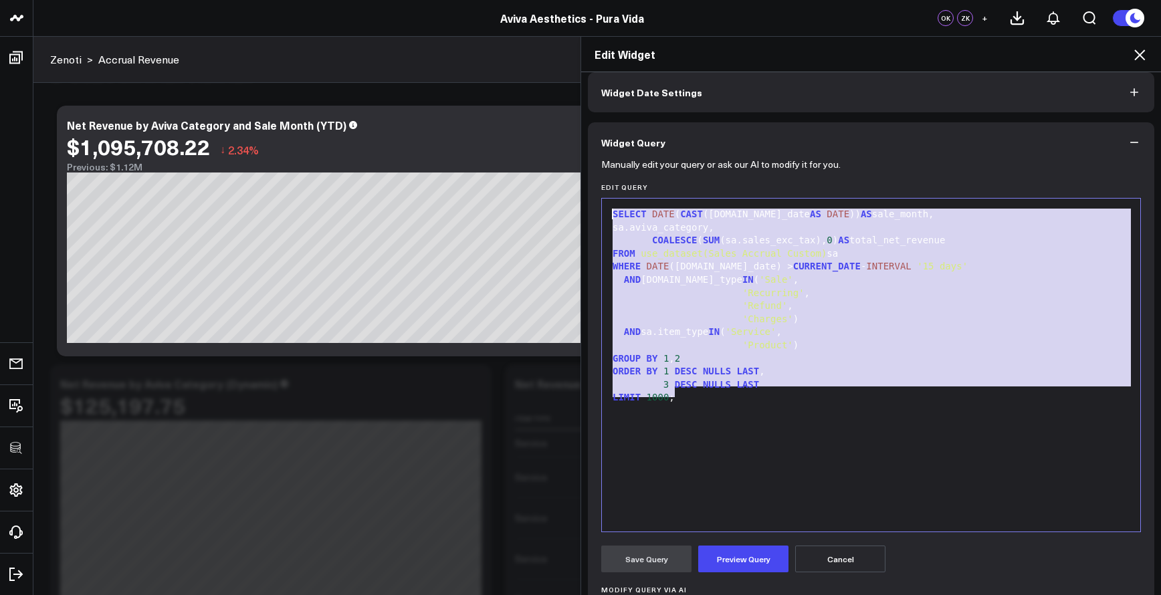
drag, startPoint x: 700, startPoint y: 403, endPoint x: 531, endPoint y: 106, distance: 341.9
click at [520, 103] on div "Edit Widget Widget Display Widget Date Settings Widget Query Manually edit your…" at bounding box center [580, 315] width 1161 height 559
copy div "SELECT DATE ( CAST (sa.sale_date AS DATE )) AS sale_month, sa.aviva_category, C…"
click at [707, 460] on div "SELECT DATE ( CAST (sa.sale_date AS DATE )) AS sale_month, sa.aviva_category, C…" at bounding box center [871, 365] width 525 height 320
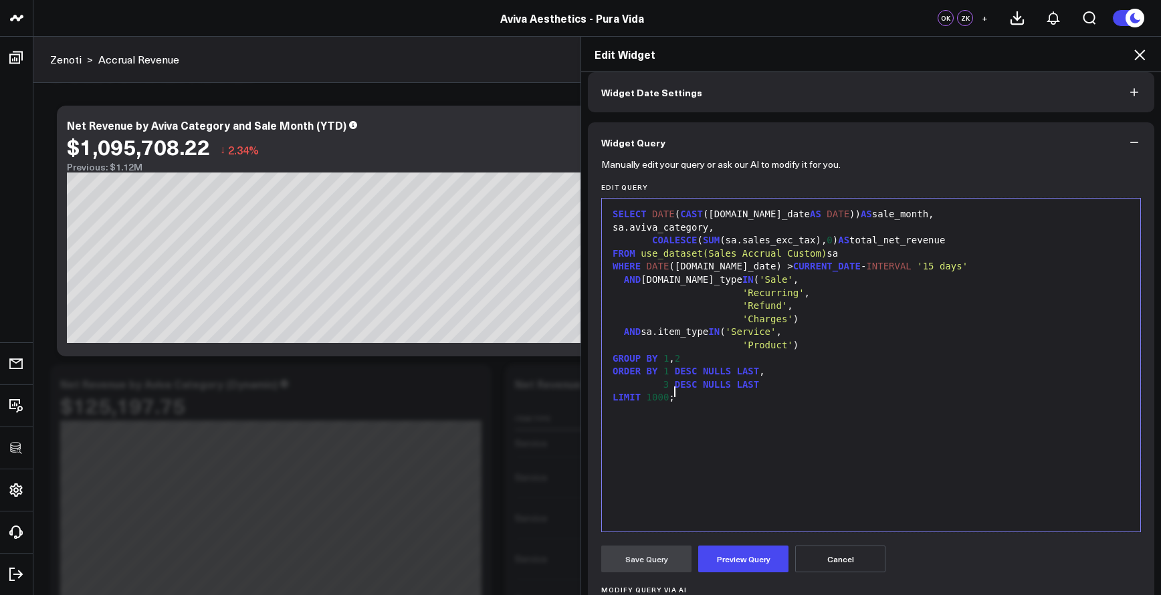
click at [783, 391] on div "LIMIT 1000 ;" at bounding box center [871, 397] width 525 height 13
click at [731, 549] on button "Preview Query" at bounding box center [743, 559] width 90 height 27
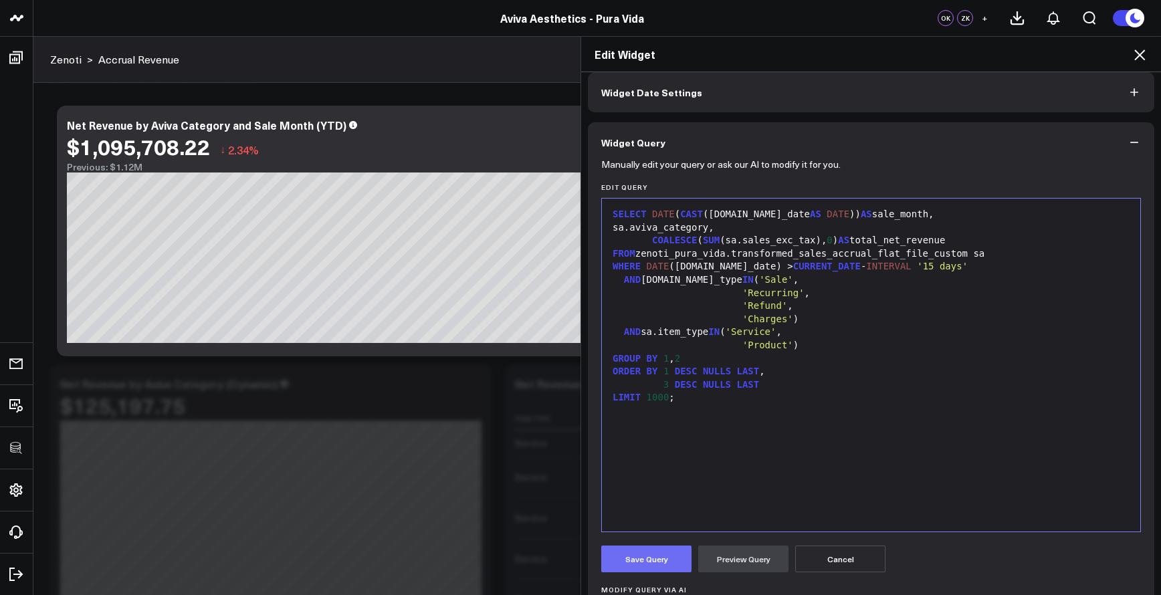
click at [664, 549] on button "Save Query" at bounding box center [646, 559] width 90 height 27
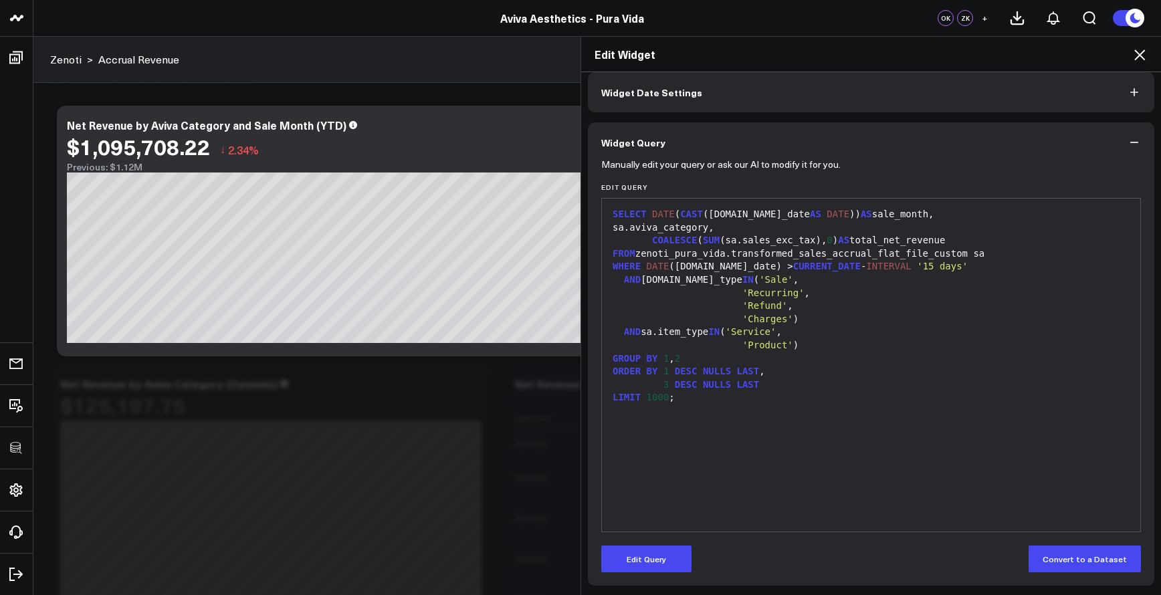
click at [822, 280] on div "AND sa.sale_type IN ( 'Sale' ," at bounding box center [871, 280] width 525 height 13
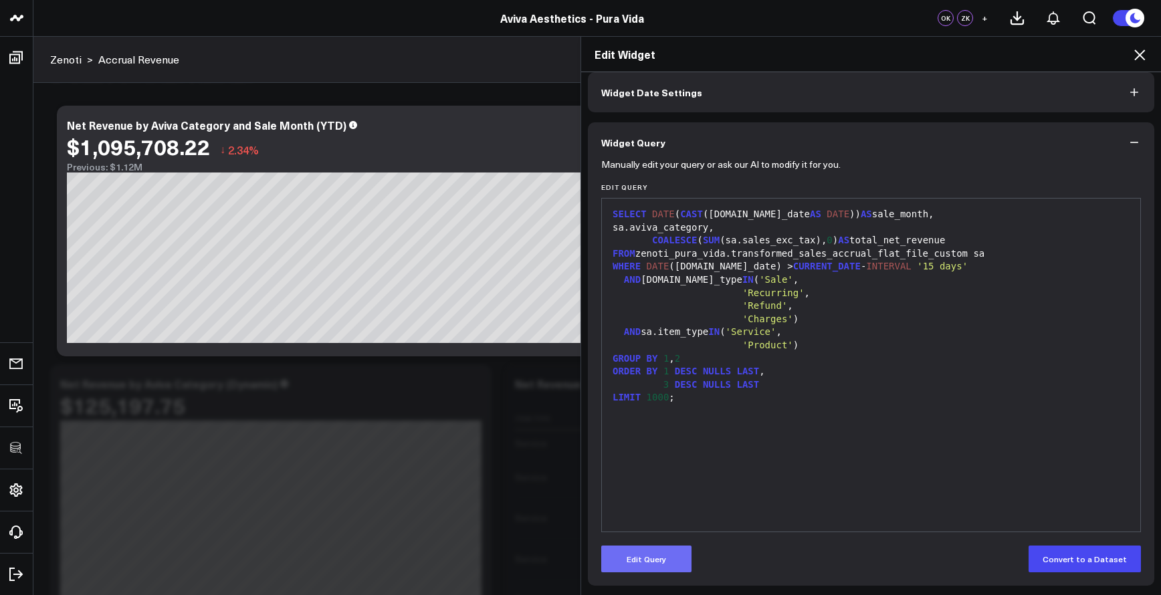
click at [661, 560] on button "Edit Query" at bounding box center [646, 559] width 90 height 27
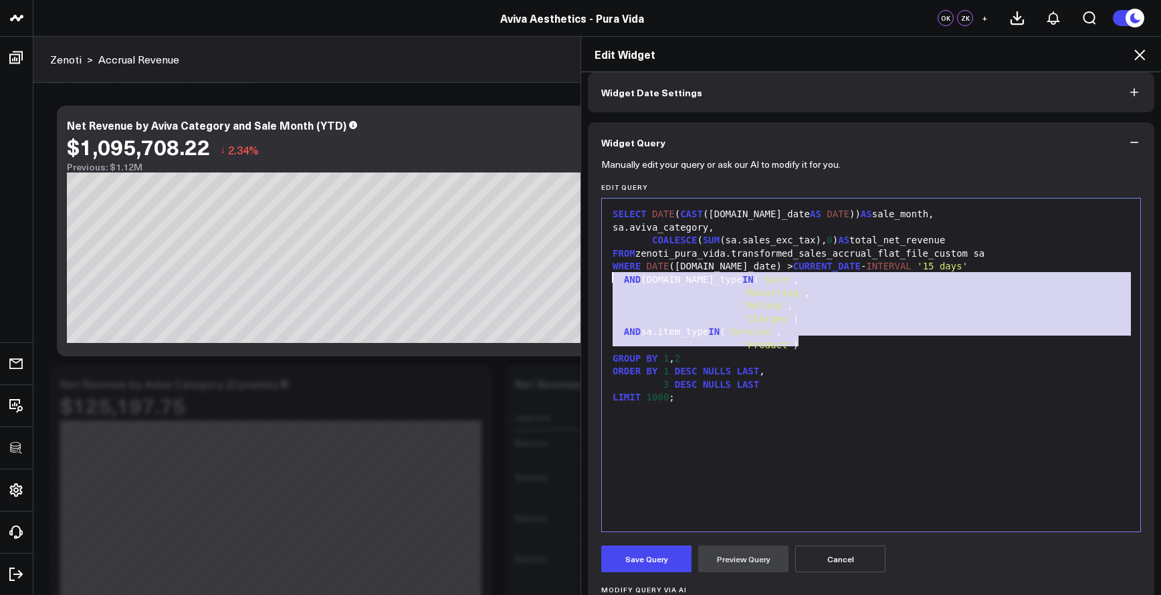
drag, startPoint x: 799, startPoint y: 341, endPoint x: 597, endPoint y: 276, distance: 212.4
click at [601, 276] on div "99 1 2 3 4 5 6 7 8 9 10 11 12 13 14 15 › ⌄ SELECT DATE ( CAST (sa.sale_date AS …" at bounding box center [871, 365] width 540 height 334
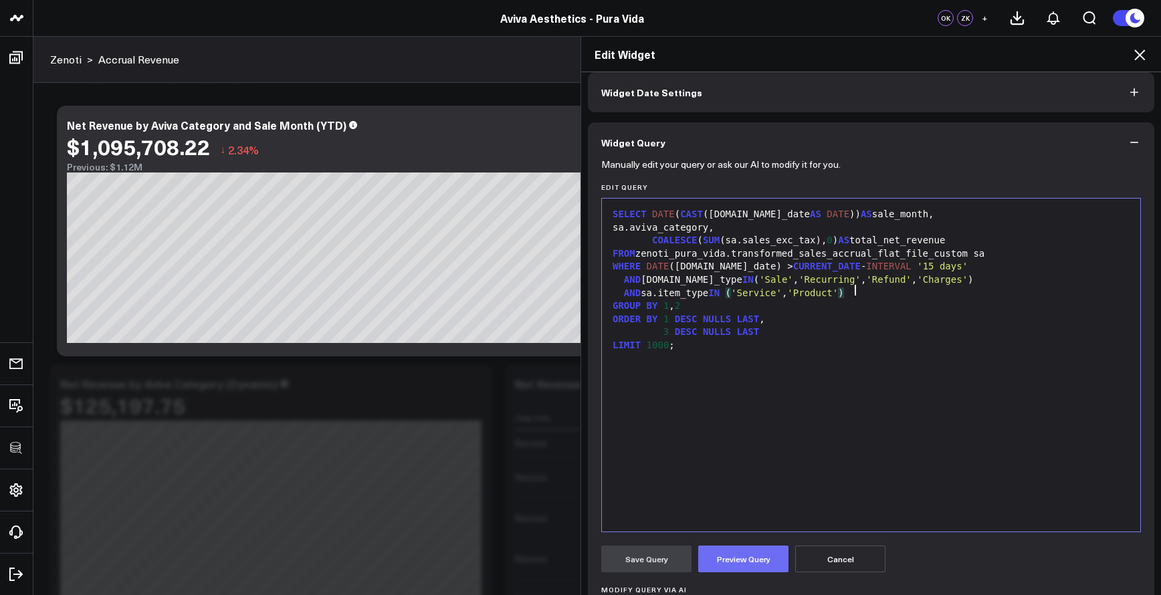
click at [727, 555] on button "Preview Query" at bounding box center [743, 559] width 90 height 27
click at [674, 557] on button "Save Query" at bounding box center [646, 559] width 90 height 27
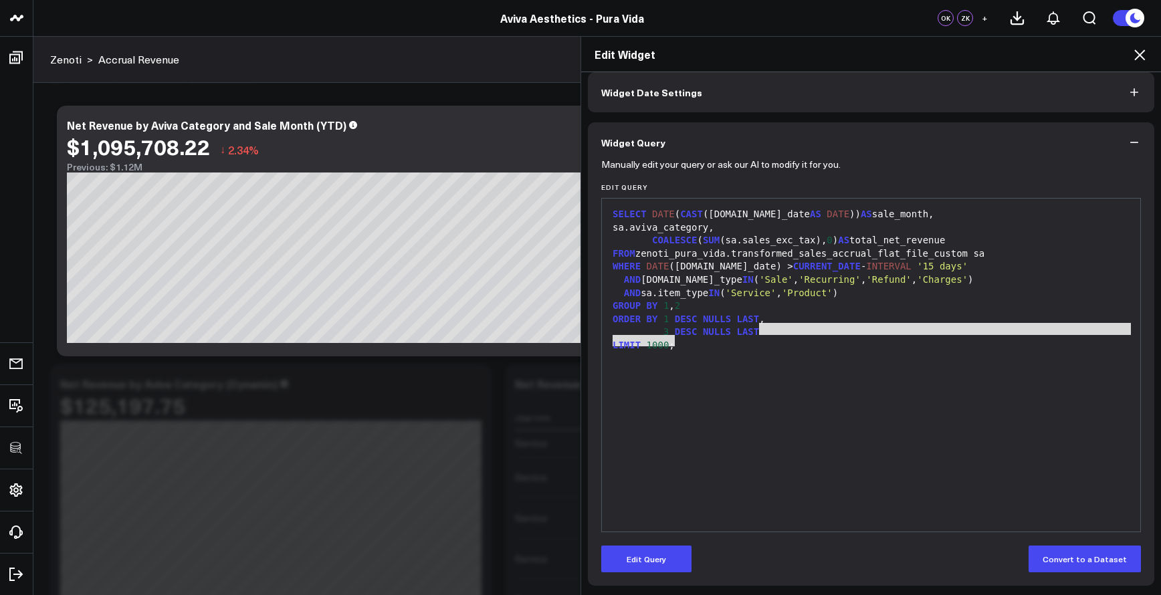
click at [803, 336] on div "SELECT DATE ( CAST (sa.sale_date AS DATE )) AS sale_month, sa.aviva_category, C…" at bounding box center [871, 365] width 525 height 320
click at [771, 383] on div "SELECT DATE ( CAST (sa.sale_date AS DATE )) AS sale_month, sa.aviva_category, C…" at bounding box center [871, 365] width 525 height 320
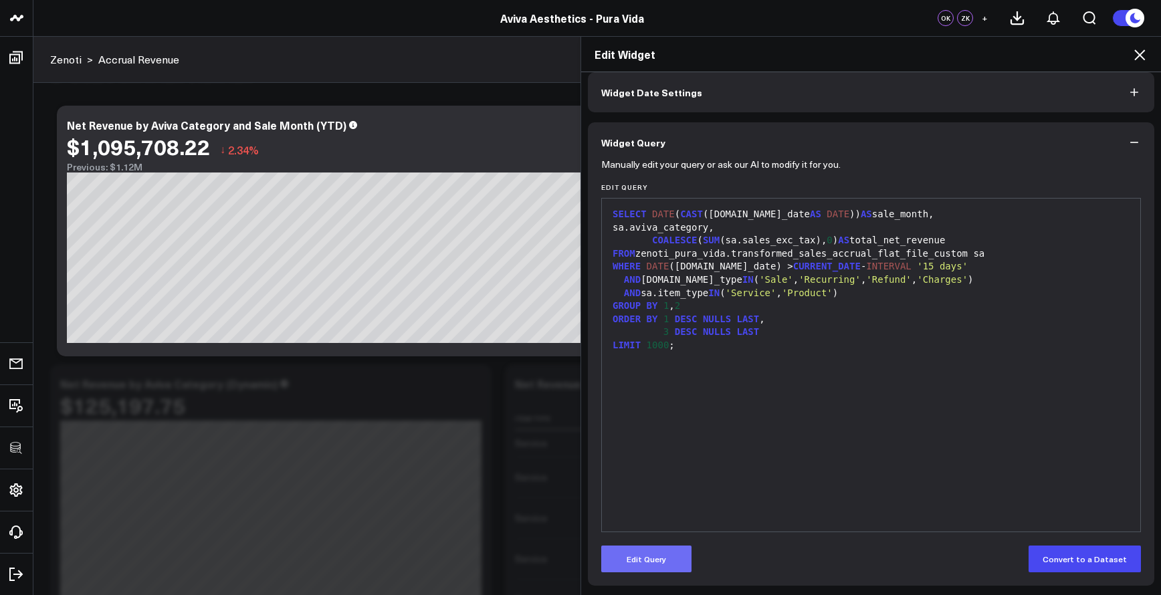
click at [627, 550] on button "Edit Query" at bounding box center [646, 559] width 90 height 27
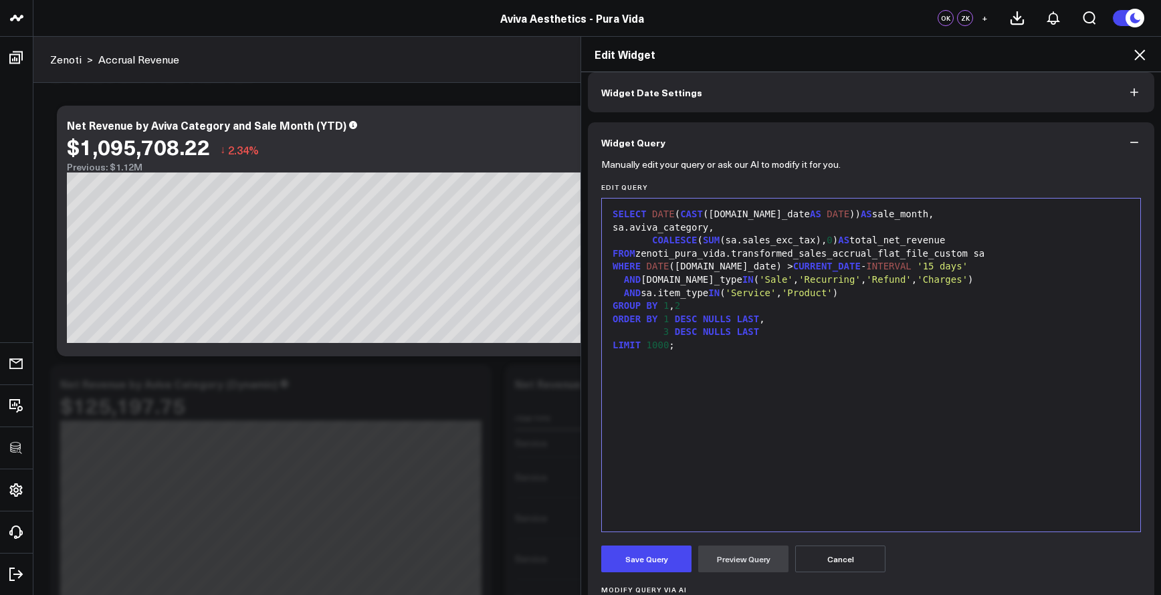
click at [706, 446] on div "SELECT DATE ( CAST (sa.sale_date AS DATE )) AS sale_month, sa.aviva_category, C…" at bounding box center [871, 365] width 525 height 320
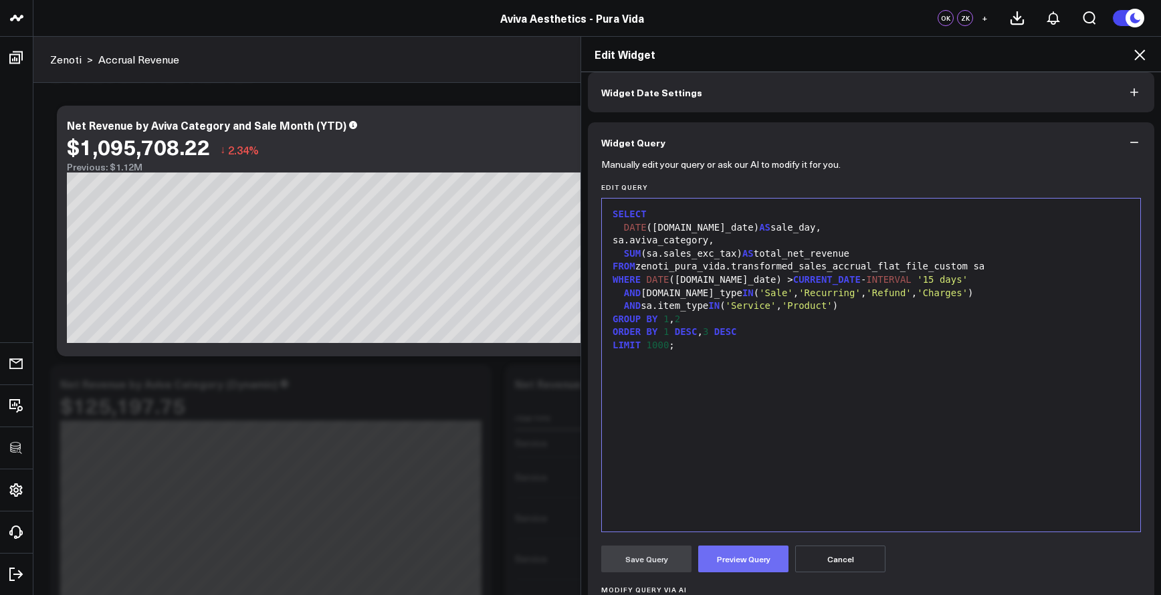
click at [764, 569] on button "Preview Query" at bounding box center [743, 559] width 90 height 27
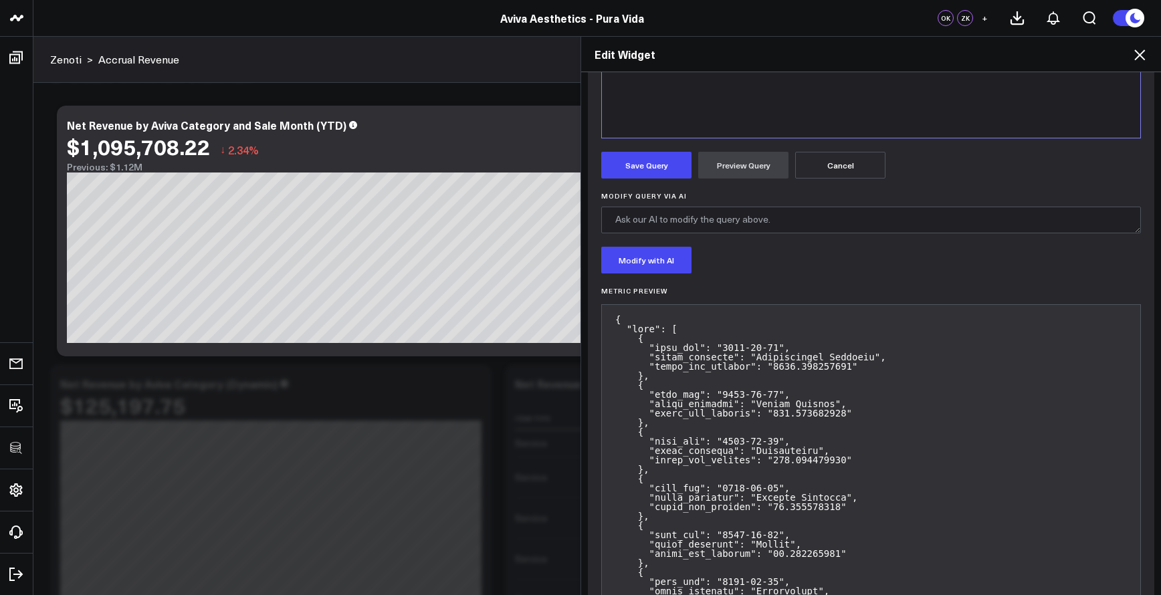
scroll to position [0, 0]
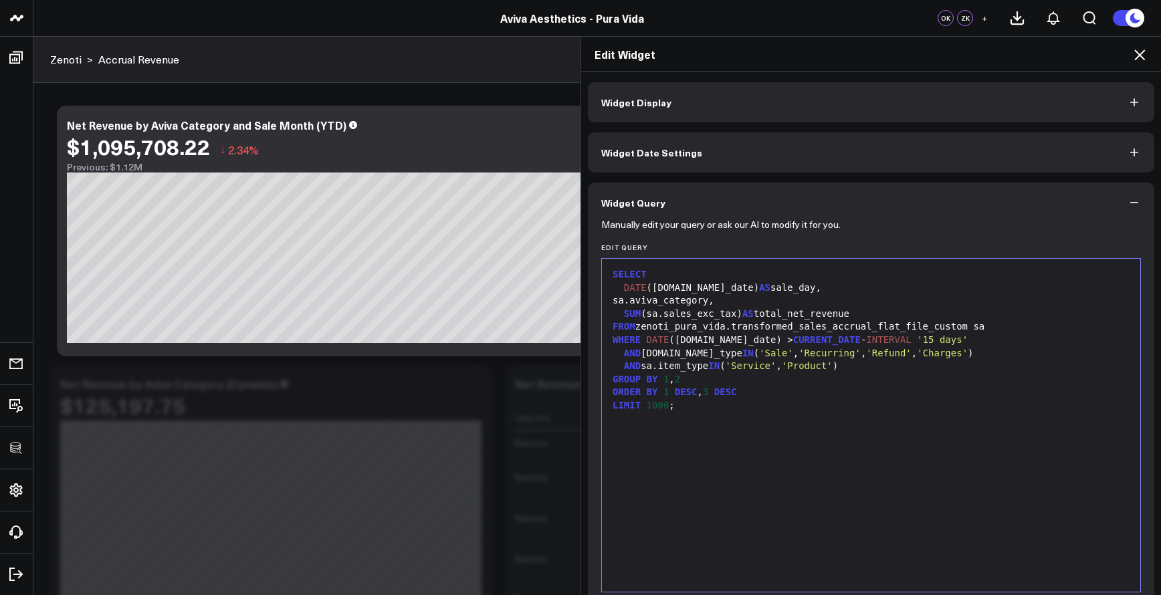
click at [826, 381] on div "GROUP BY 1 , 2" at bounding box center [871, 379] width 525 height 13
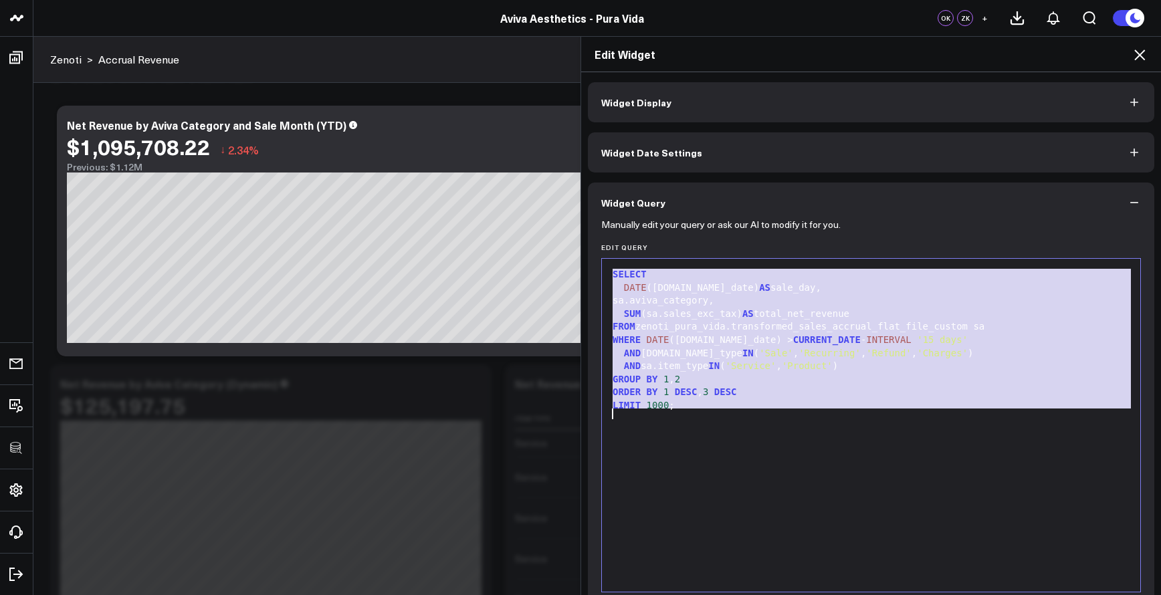
click at [830, 413] on div at bounding box center [871, 419] width 525 height 13
click at [1135, 57] on icon at bounding box center [1140, 55] width 16 height 16
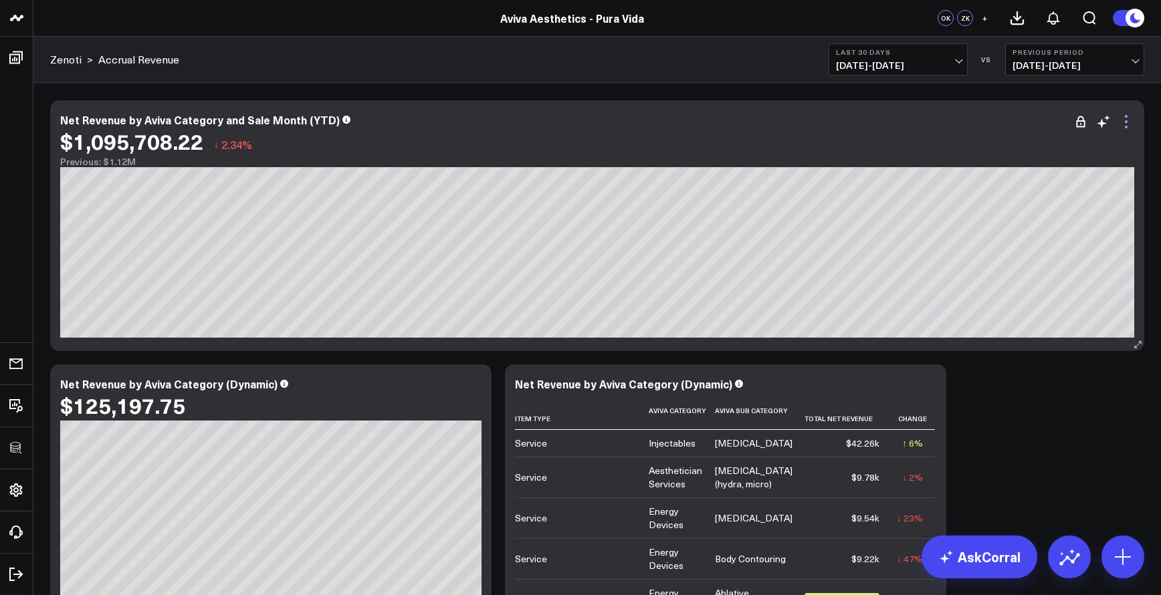
click at [1127, 124] on icon at bounding box center [1127, 122] width 16 height 16
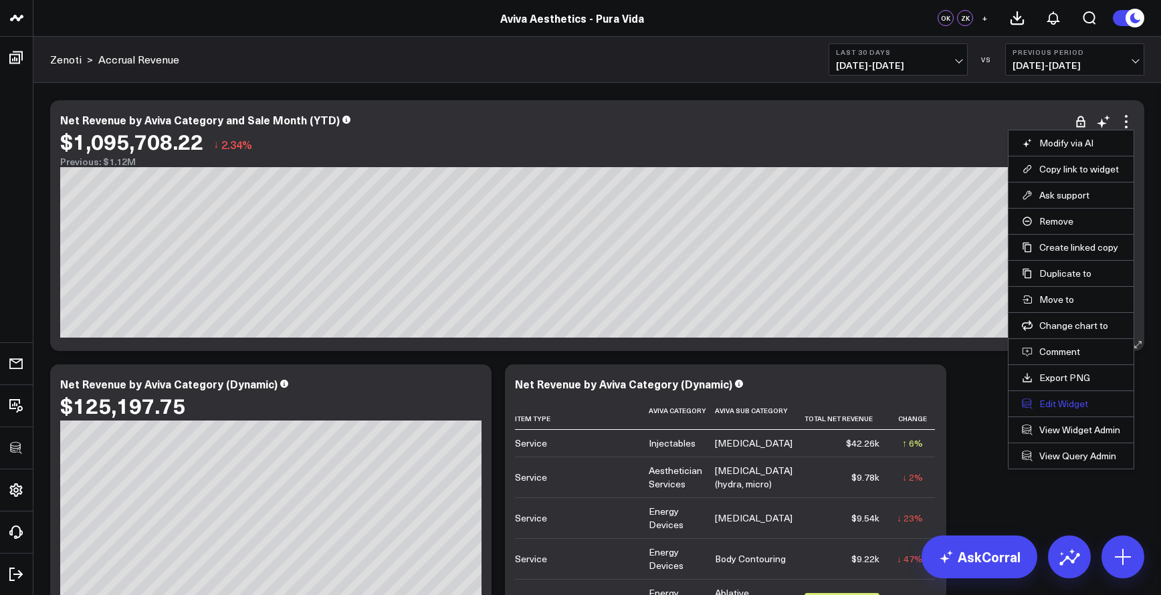
click at [1048, 405] on button "Edit Widget" at bounding box center [1071, 404] width 98 height 12
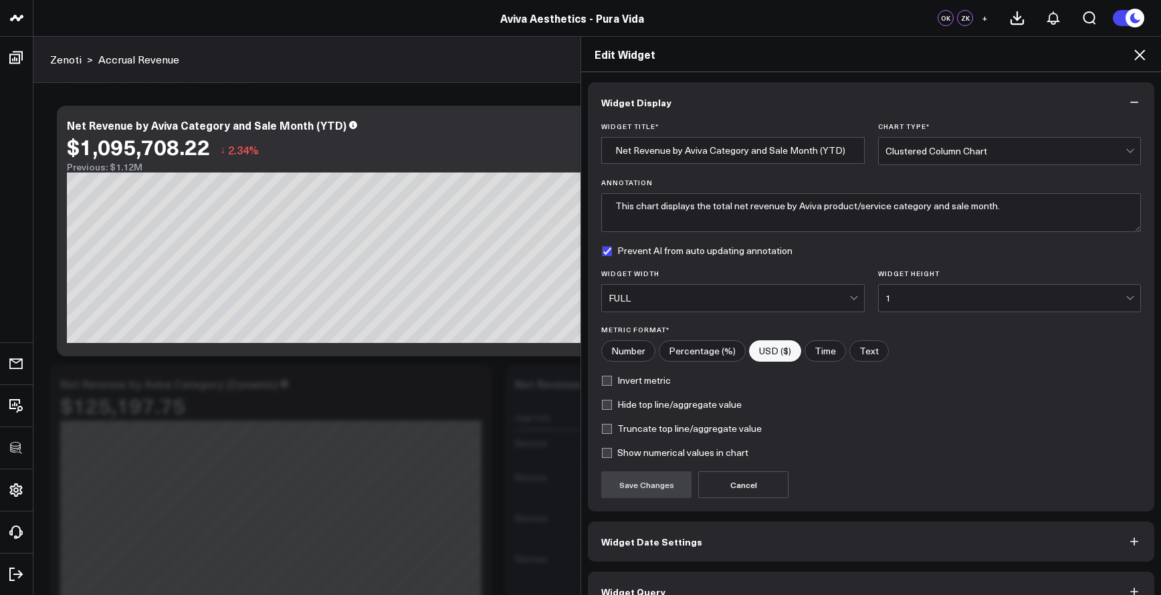
scroll to position [26, 0]
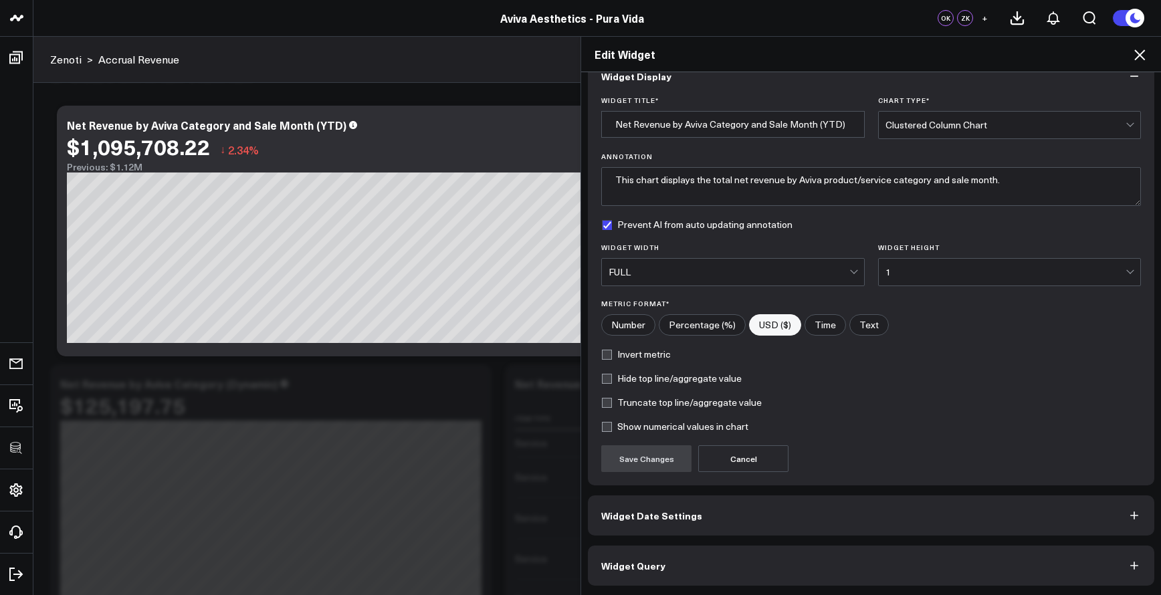
click at [916, 589] on div "Widget Display Widget Title * Net Revenue by Aviva Category and Sale Month (YTD…" at bounding box center [871, 334] width 580 height 524
click at [915, 576] on button "Widget Query" at bounding box center [871, 566] width 567 height 40
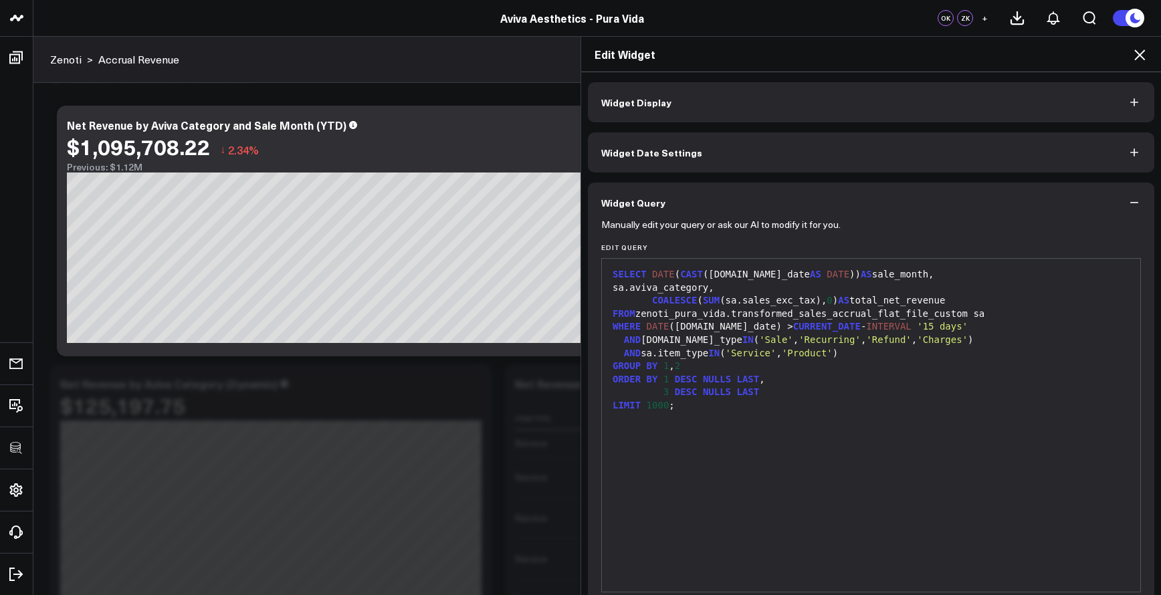
click at [783, 399] on div "LIMIT 1000 ;" at bounding box center [871, 405] width 525 height 13
drag, startPoint x: 767, startPoint y: 407, endPoint x: 735, endPoint y: 403, distance: 32.4
click at [767, 407] on div "LIMIT 1000 ;" at bounding box center [871, 405] width 525 height 13
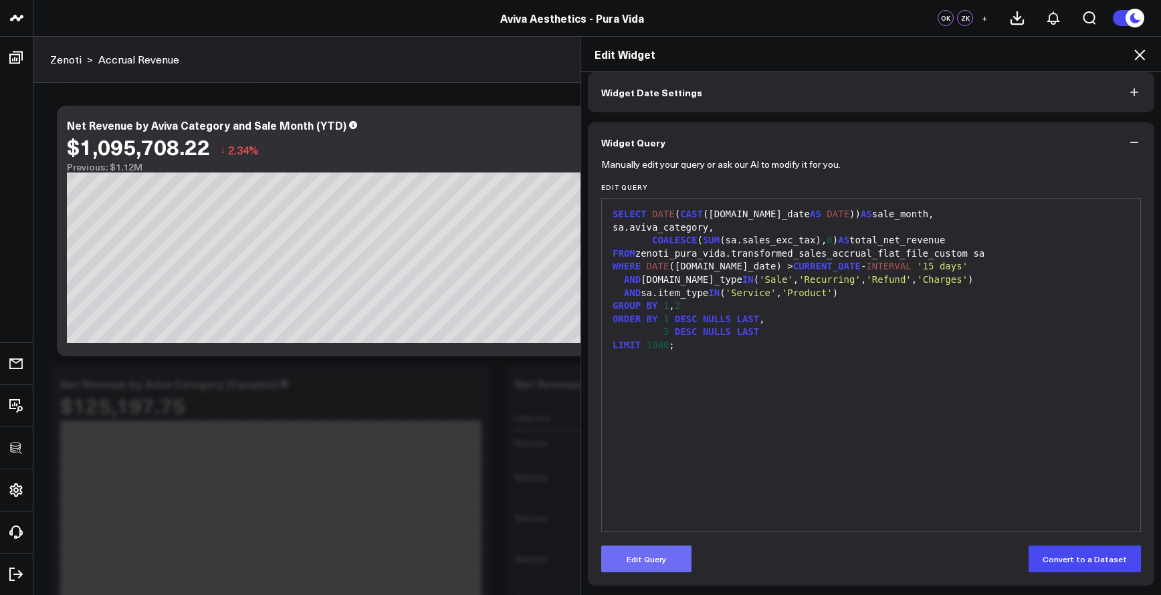
click at [654, 558] on button "Edit Query" at bounding box center [646, 559] width 90 height 27
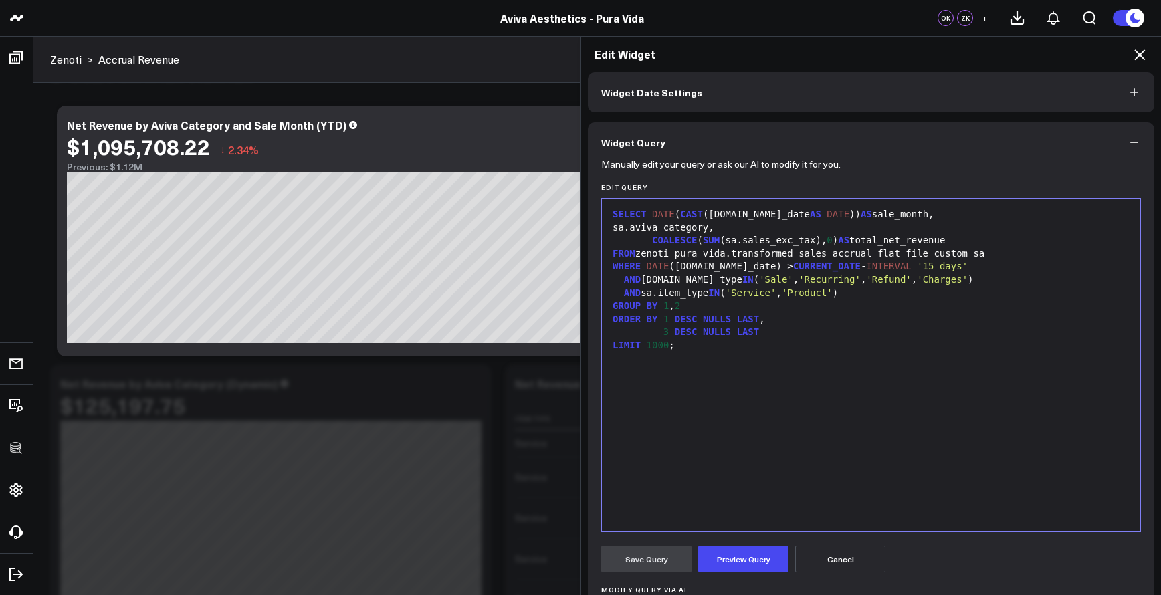
click at [716, 444] on div "SELECT DATE ( CAST (sa.sale_date AS DATE )) AS sale_month, sa.aviva_category, C…" at bounding box center [871, 365] width 525 height 320
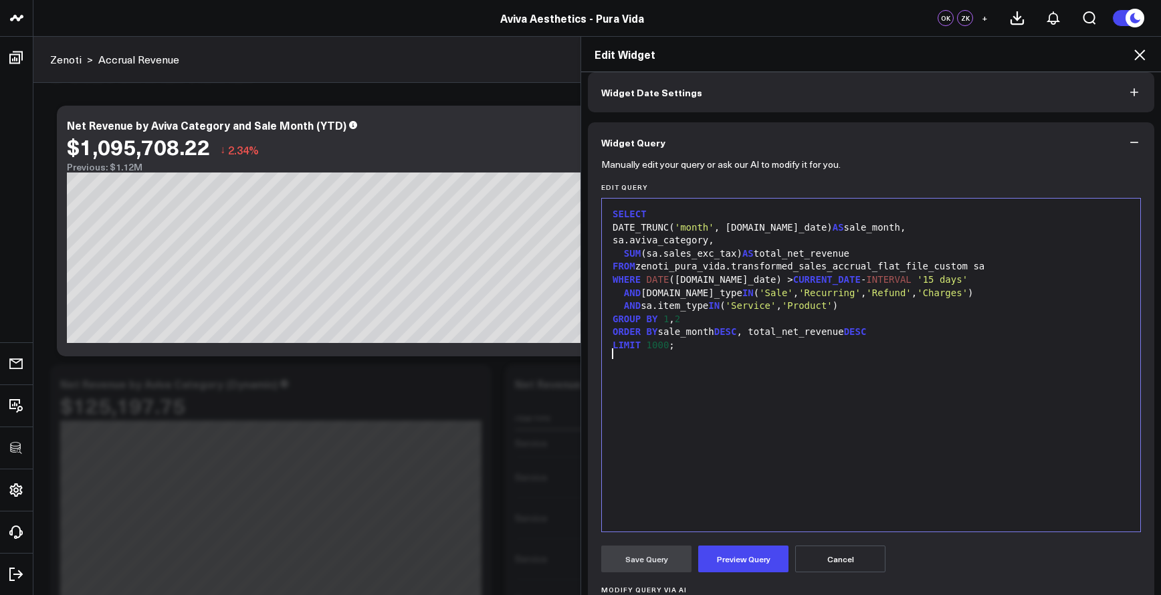
click at [789, 405] on div "SELECT DATE_TRUNC( 'month' , sa.sale_date) AS sale_month, sa.aviva_category, SU…" at bounding box center [871, 365] width 525 height 320
click at [759, 554] on button "Preview Query" at bounding box center [743, 559] width 90 height 27
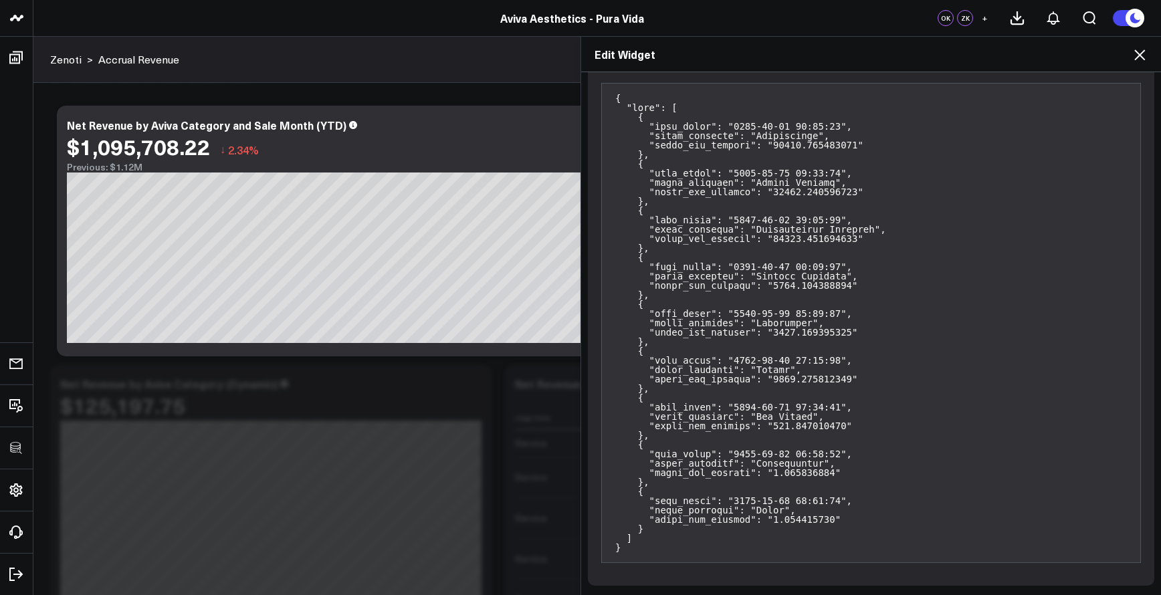
scroll to position [200, 0]
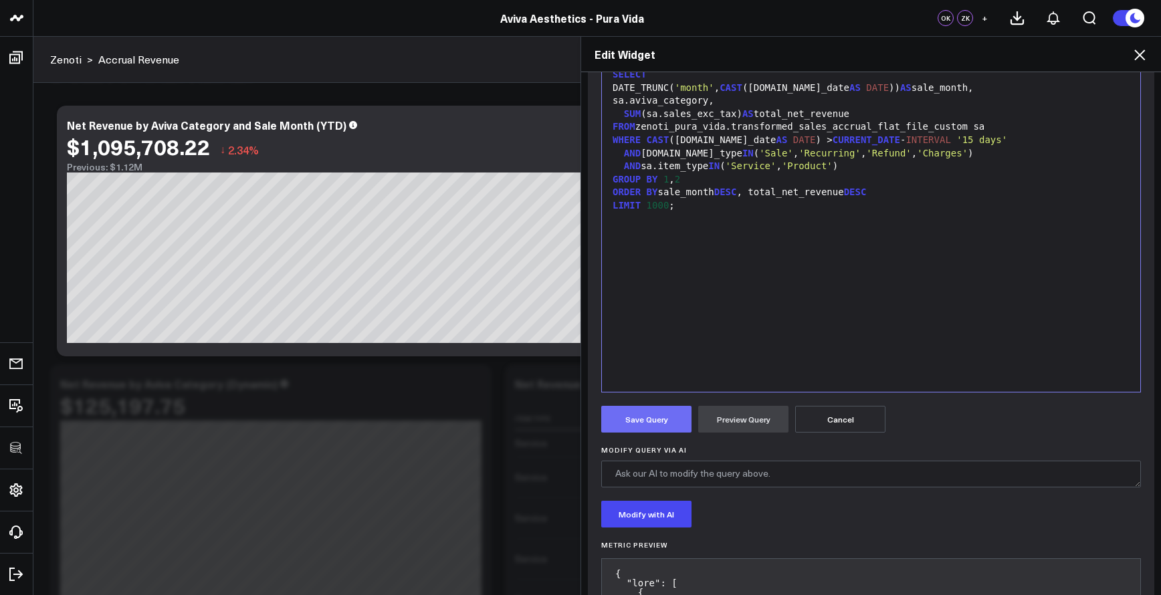
click at [663, 421] on button "Save Query" at bounding box center [646, 419] width 90 height 27
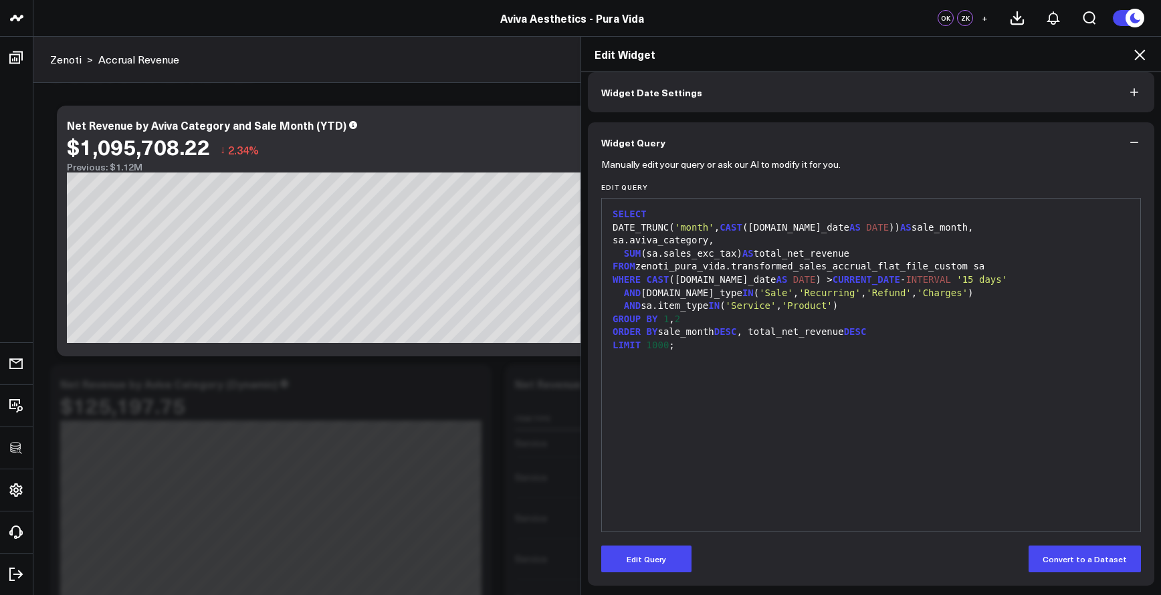
scroll to position [60, 0]
click at [1145, 53] on icon at bounding box center [1140, 55] width 16 height 16
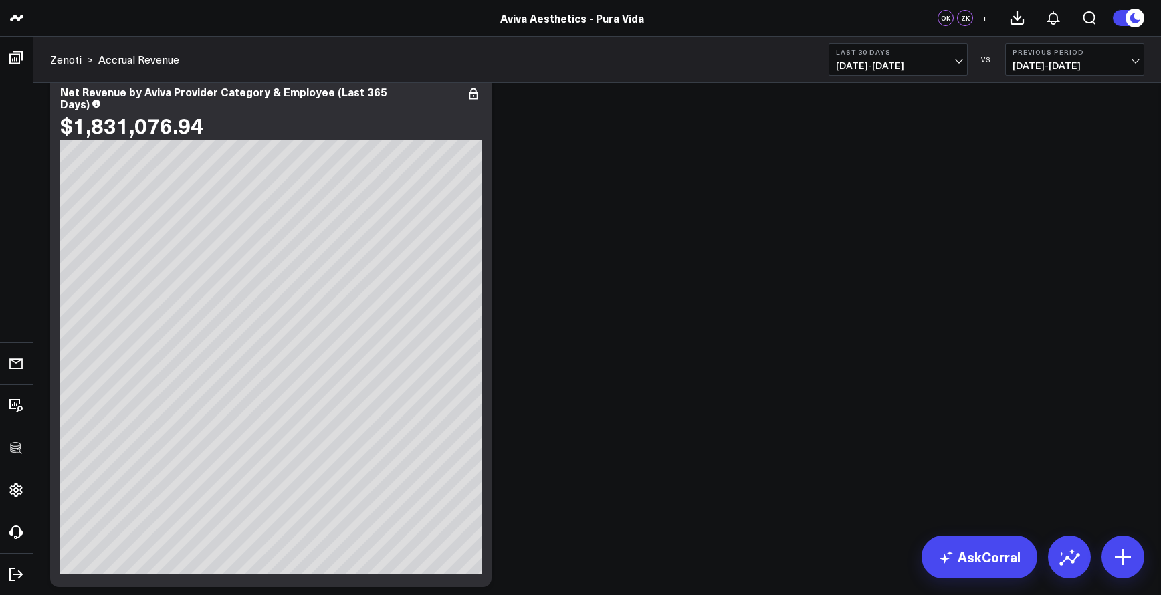
scroll to position [2254, 0]
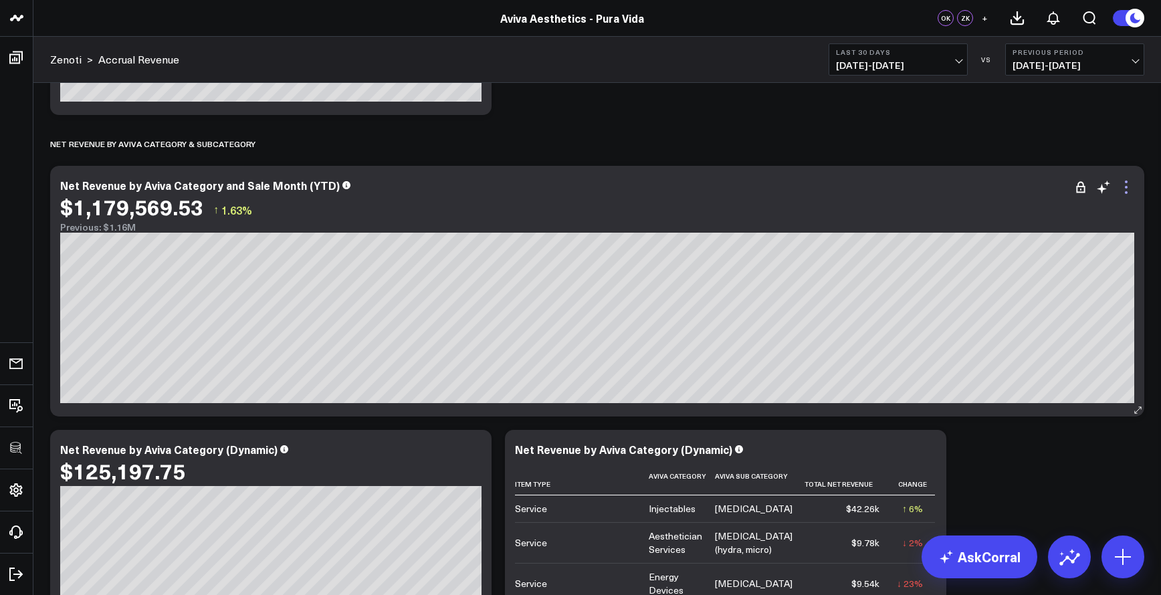
click at [1128, 188] on icon at bounding box center [1127, 187] width 16 height 16
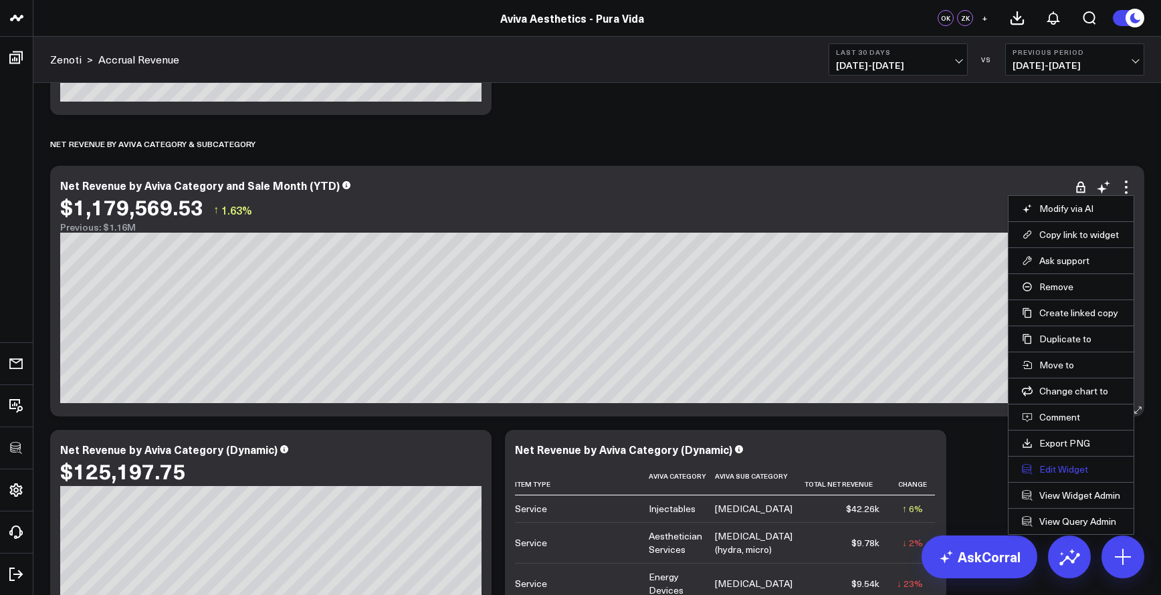
click at [1057, 473] on button "Edit Widget" at bounding box center [1071, 470] width 98 height 12
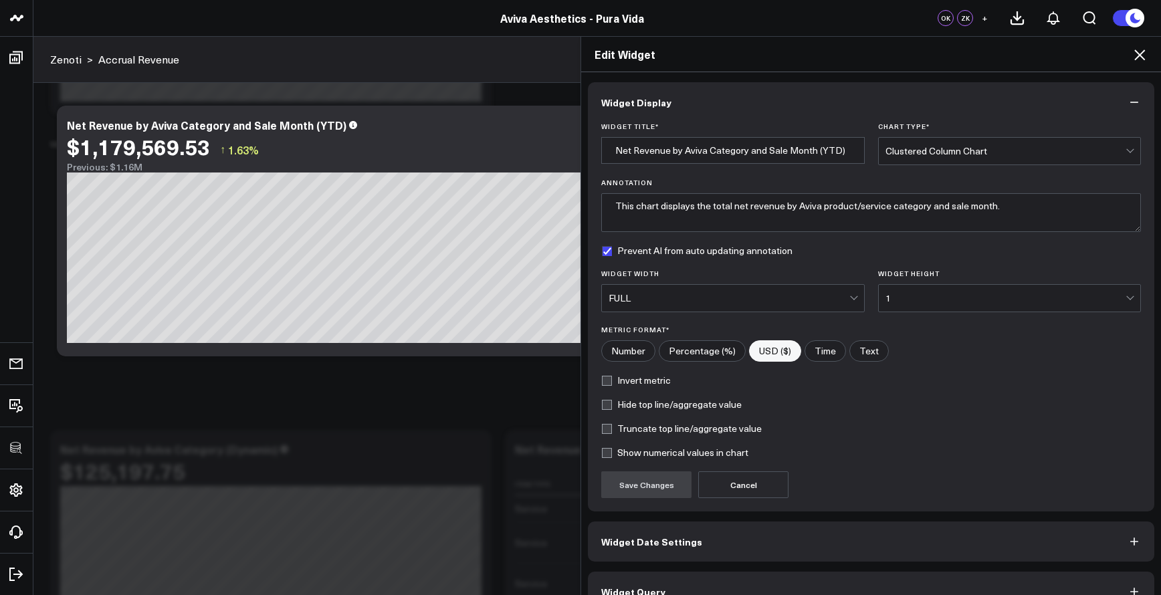
scroll to position [26, 0]
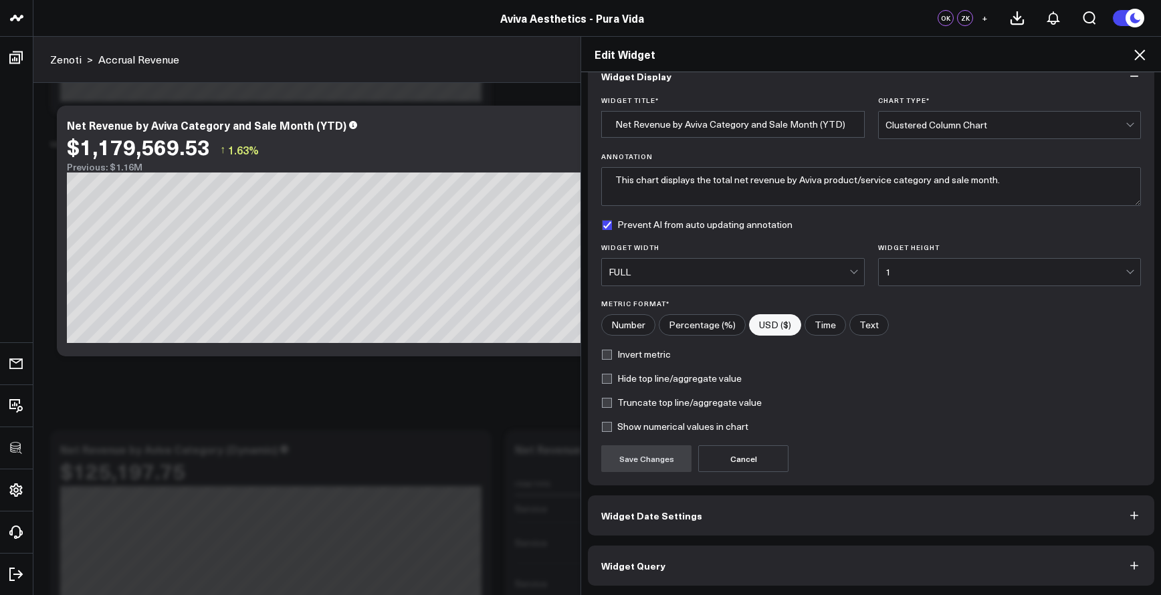
click at [939, 574] on button "Widget Query" at bounding box center [871, 566] width 567 height 40
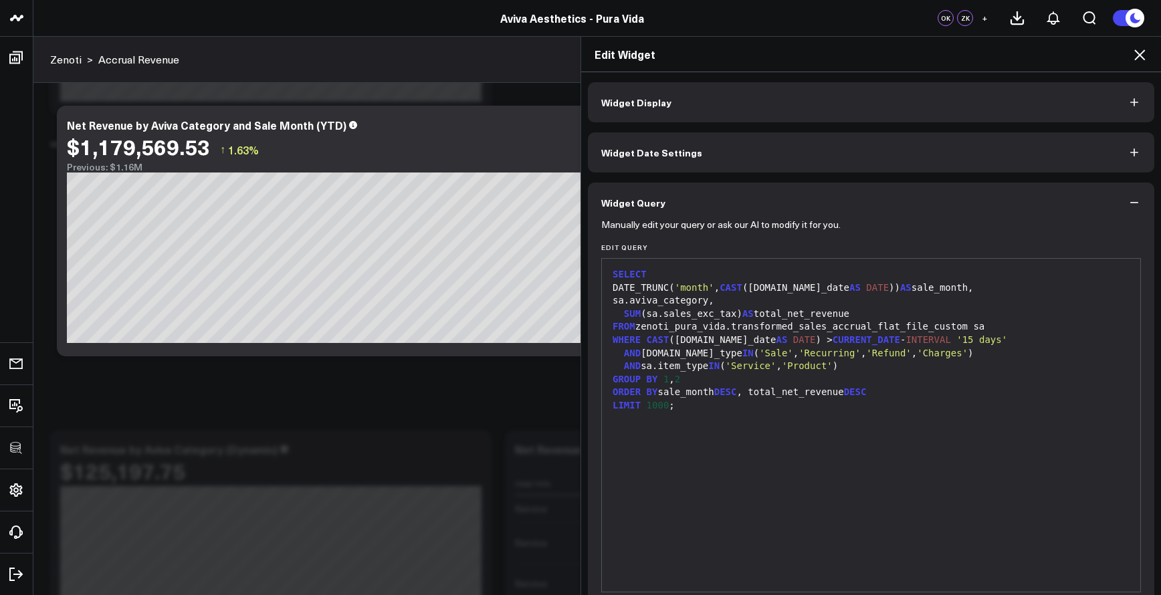
click at [847, 431] on div "SELECT DATE_TRUNC( 'month' , CAST (sa.sale_date AS DATE )) AS sale_month, sa.av…" at bounding box center [871, 426] width 525 height 320
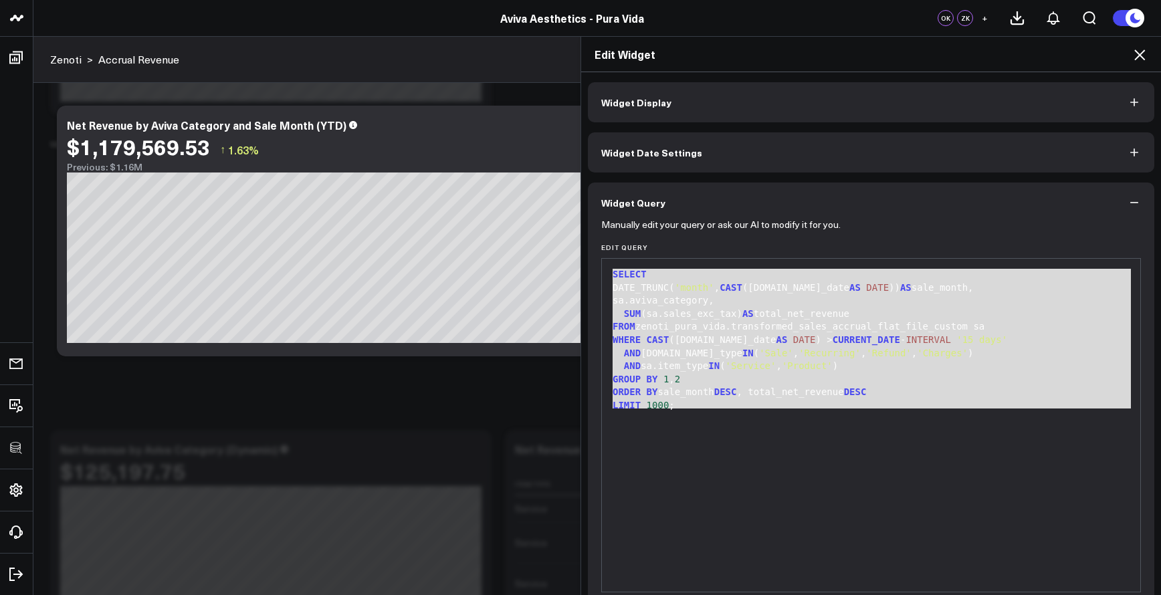
drag, startPoint x: 804, startPoint y: 417, endPoint x: 581, endPoint y: 270, distance: 267.6
click at [581, 270] on div "Widget Display Widget Date Settings Widget Query Manually edit your query or as…" at bounding box center [871, 334] width 580 height 524
copy div "SELECT DATE_TRUNC( 'month' , CAST (sa.sale_date AS DATE )) AS sale_month, sa.av…"
click at [439, 393] on div "Edit Widget Widget Display Widget Date Settings Widget Query Manually edit your…" at bounding box center [580, 315] width 1161 height 559
click at [440, 393] on div "Edit Widget Widget Display Widget Date Settings Widget Query Manually edit your…" at bounding box center [580, 315] width 1161 height 559
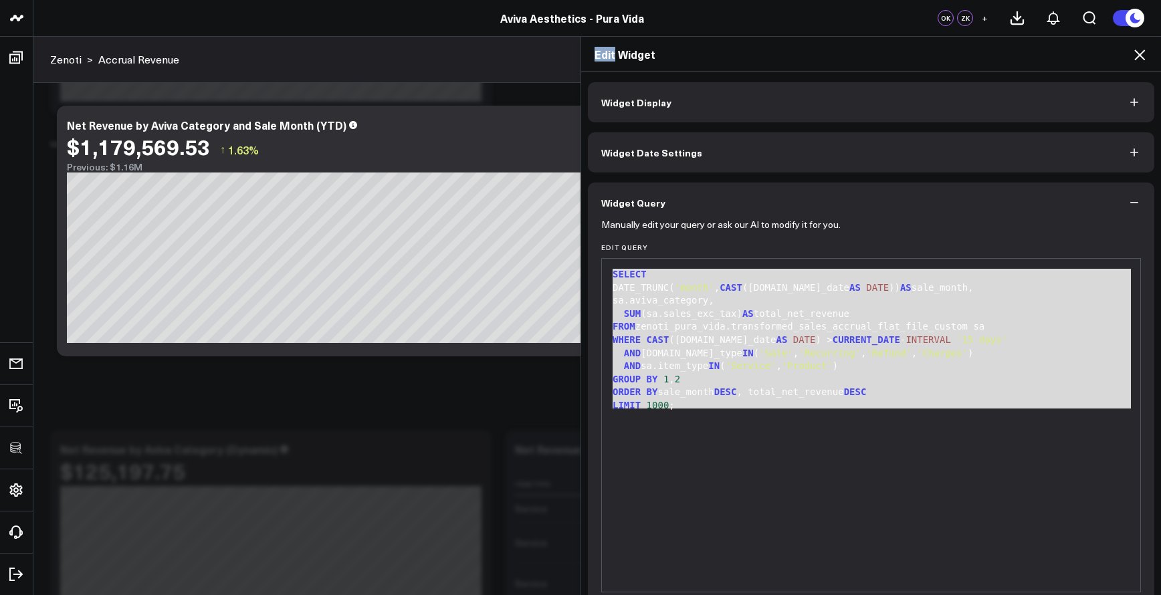
click at [1143, 52] on icon at bounding box center [1140, 55] width 11 height 11
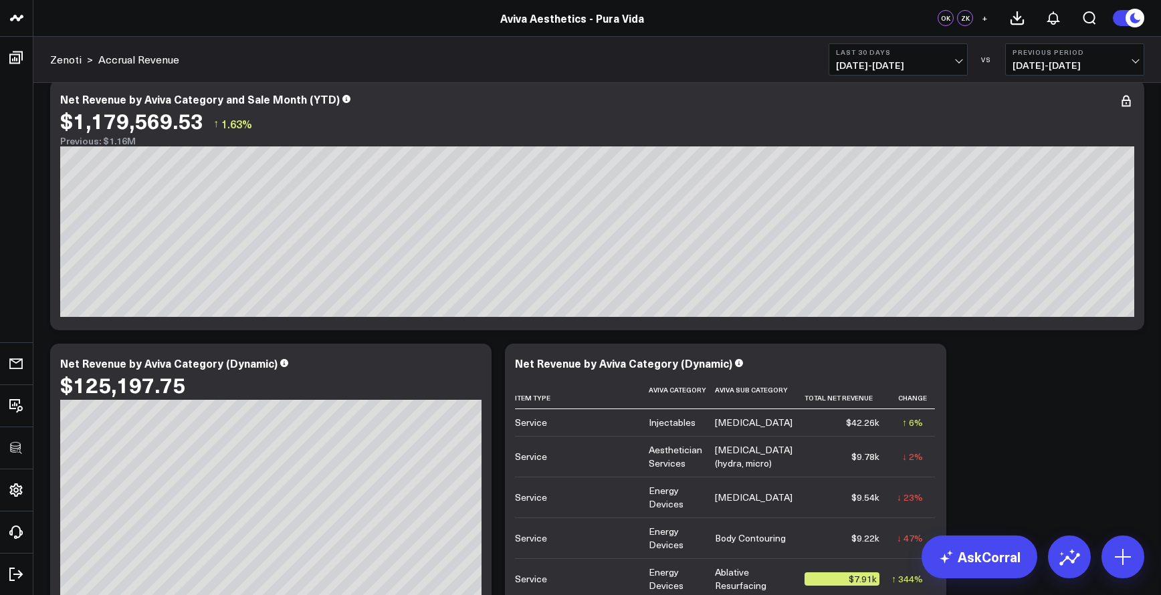
scroll to position [2460, 0]
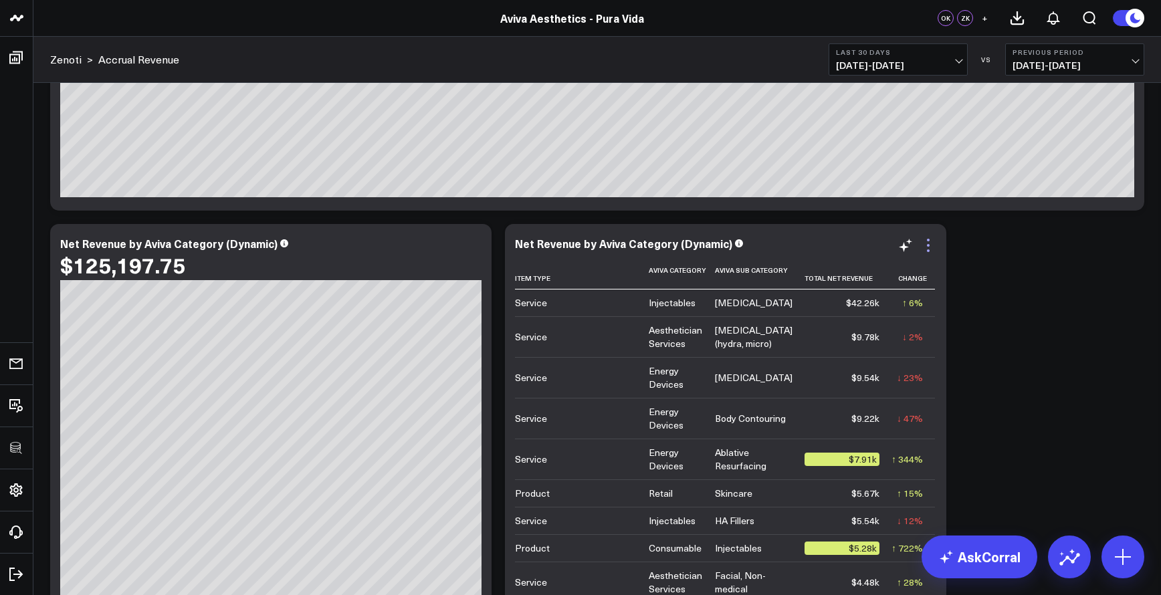
click at [929, 242] on icon at bounding box center [929, 245] width 16 height 16
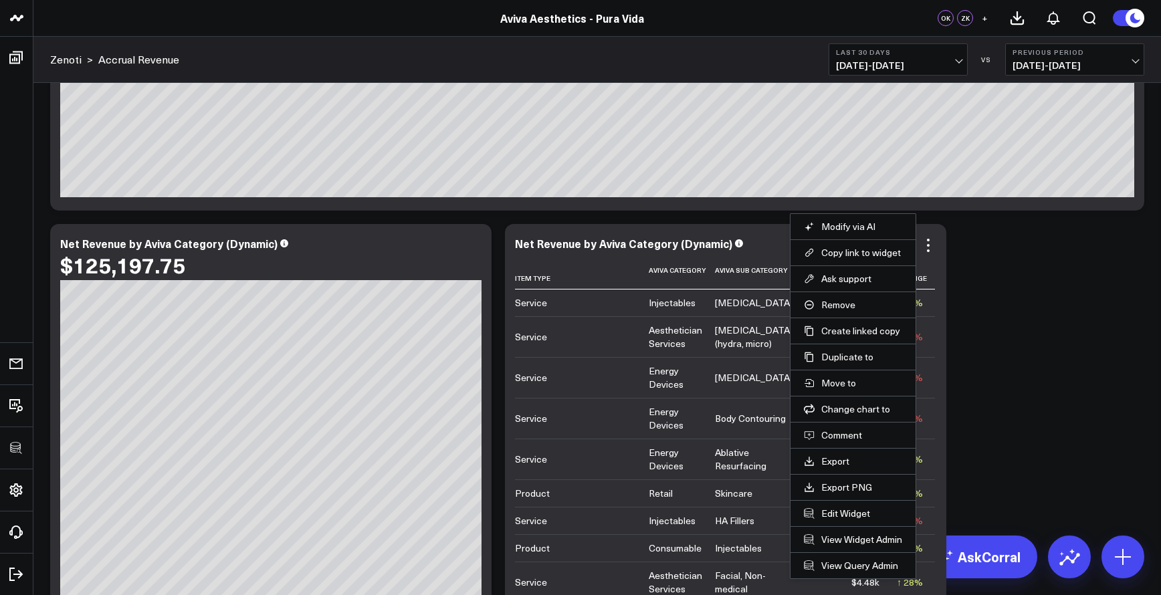
scroll to position [2534, 0]
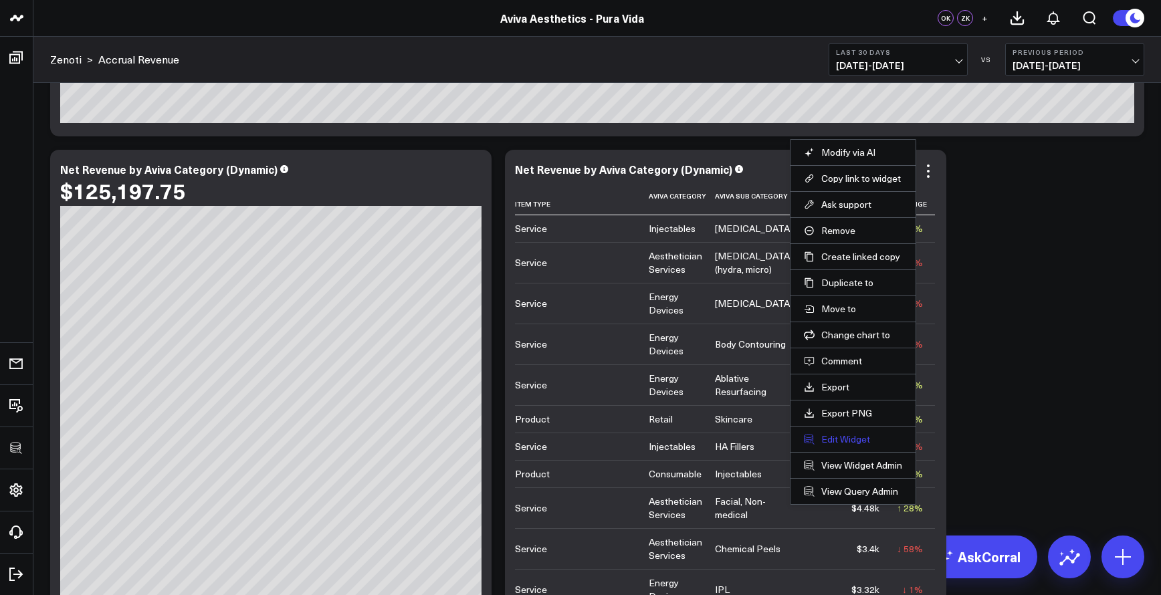
click at [865, 439] on button "Edit Widget" at bounding box center [853, 439] width 98 height 12
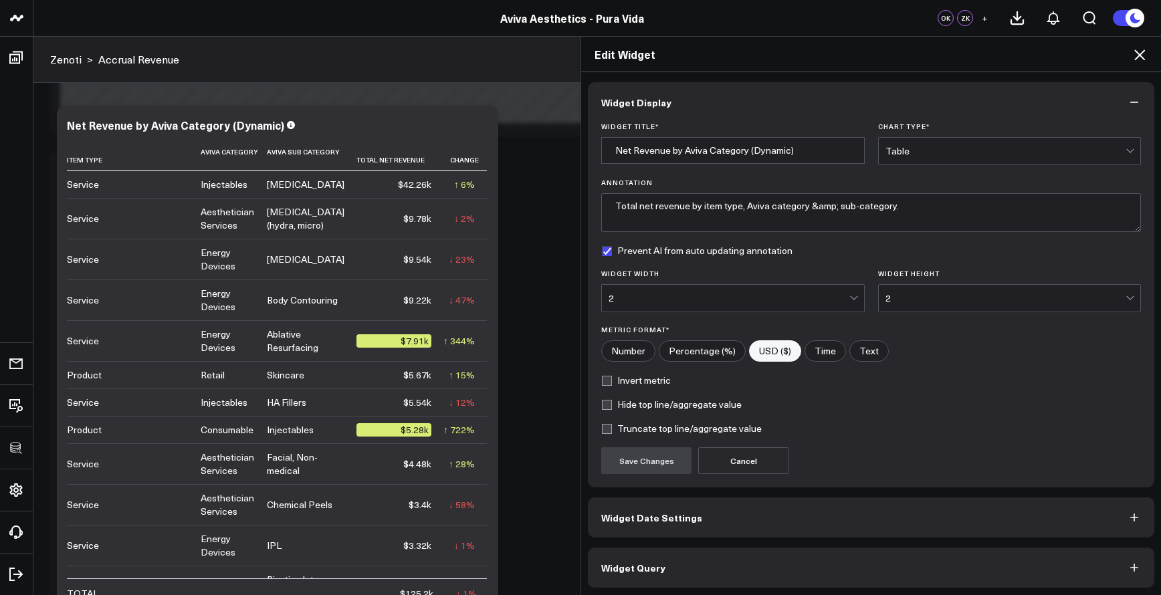
scroll to position [2, 0]
click at [866, 574] on button "Widget Query" at bounding box center [871, 566] width 567 height 40
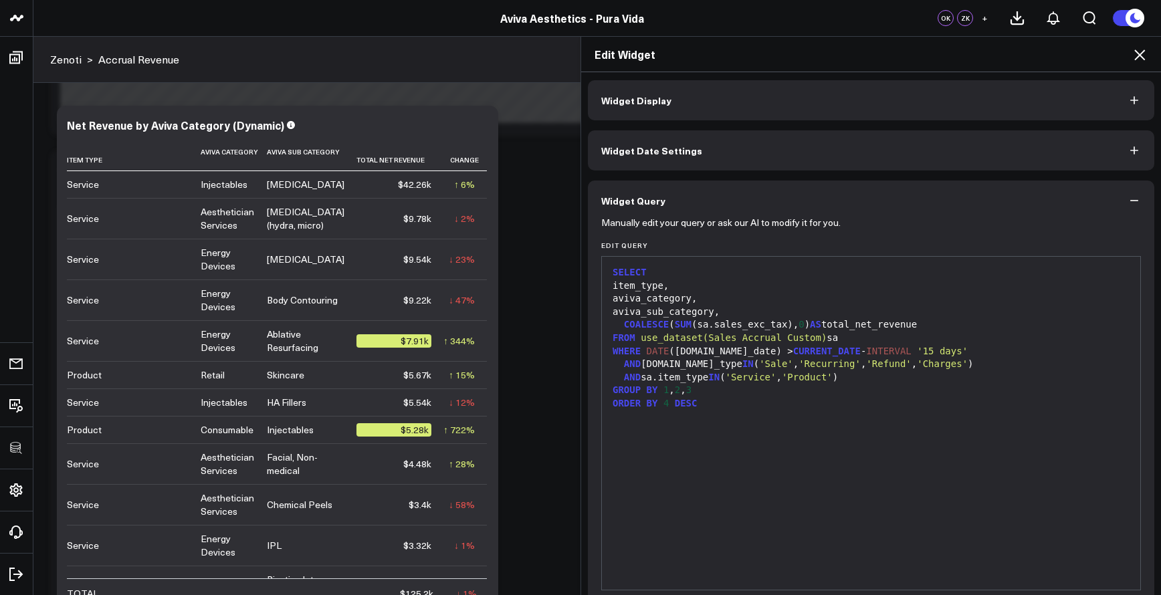
scroll to position [0, 0]
click at [848, 437] on div "SELECT item_type, aviva_category, aviva_sub_category, COALESCE ( SUM (sa.sales_…" at bounding box center [871, 426] width 525 height 320
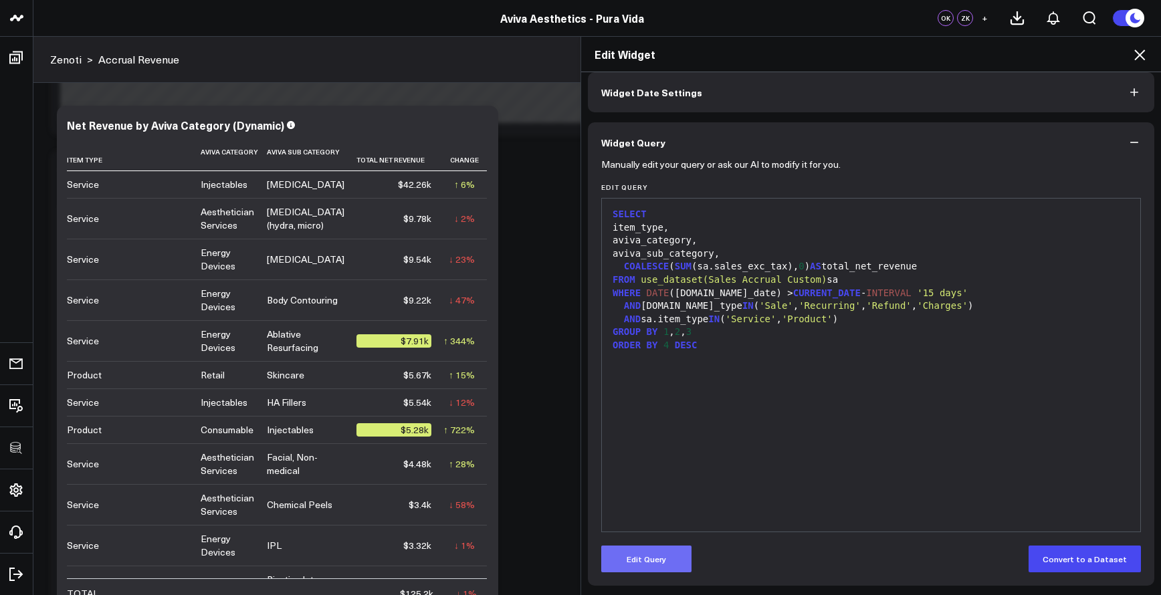
drag, startPoint x: 693, startPoint y: 561, endPoint x: 684, endPoint y: 560, distance: 9.5
click at [693, 561] on div "Edit Query Convert to a Dataset" at bounding box center [871, 559] width 540 height 27
click at [683, 559] on button "Edit Query" at bounding box center [646, 559] width 90 height 27
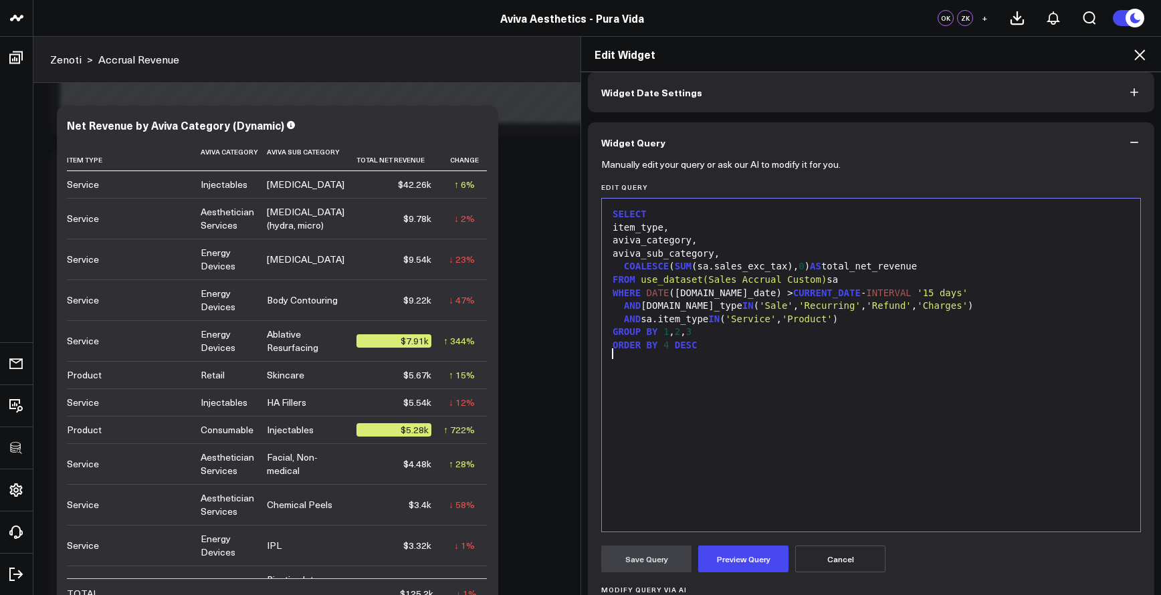
click at [741, 425] on div "SELECT item_type, aviva_category, aviva_sub_category, COALESCE ( SUM (sa.sales_…" at bounding box center [871, 365] width 525 height 320
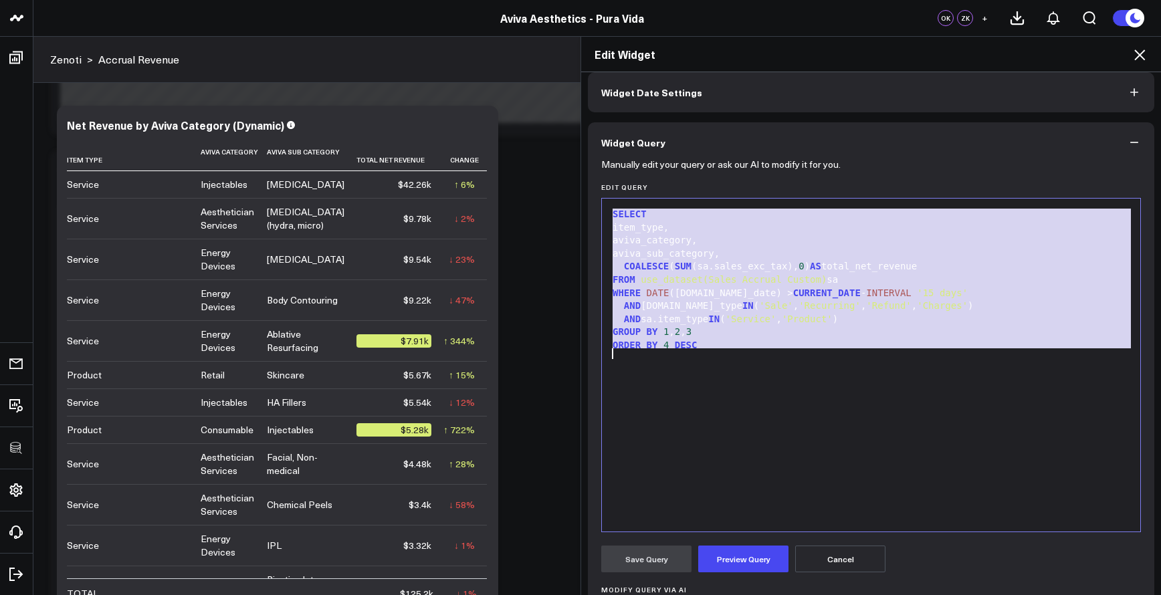
copy div "SELECT item_type, aviva_category, aviva_sub_category, COALESCE ( SUM (sa.sales_…"
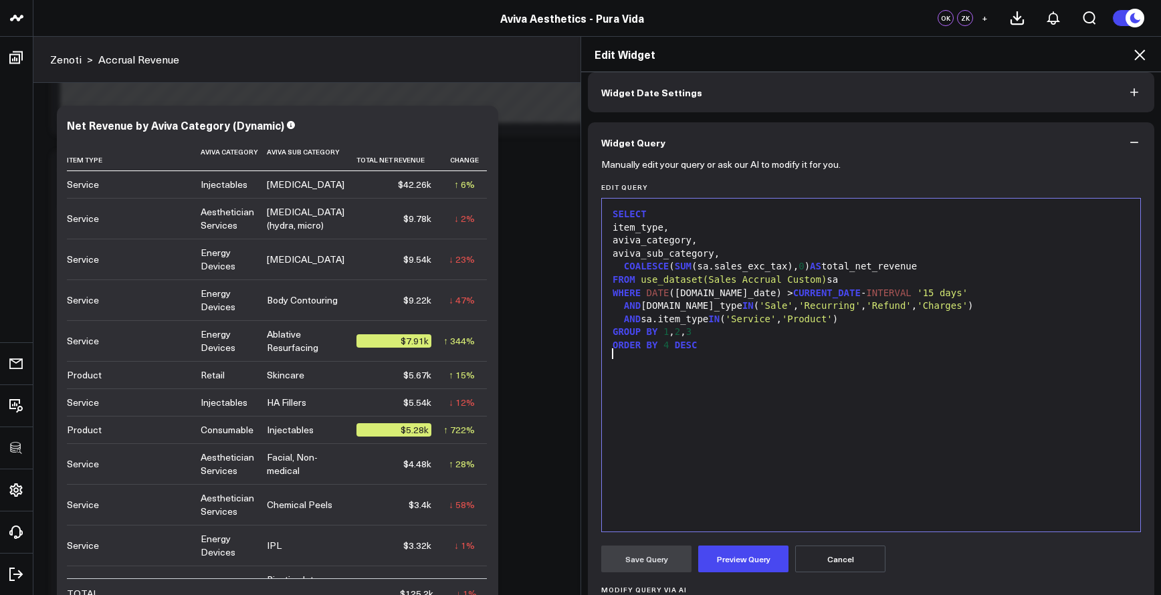
click at [783, 391] on div "SELECT item_type, aviva_category, aviva_sub_category, COALESCE ( SUM (sa.sales_…" at bounding box center [871, 365] width 525 height 320
click at [767, 478] on div "SELECT item_type, aviva_category, aviva_sub_category, COALESCE ( SUM (sa.sales_…" at bounding box center [871, 365] width 525 height 320
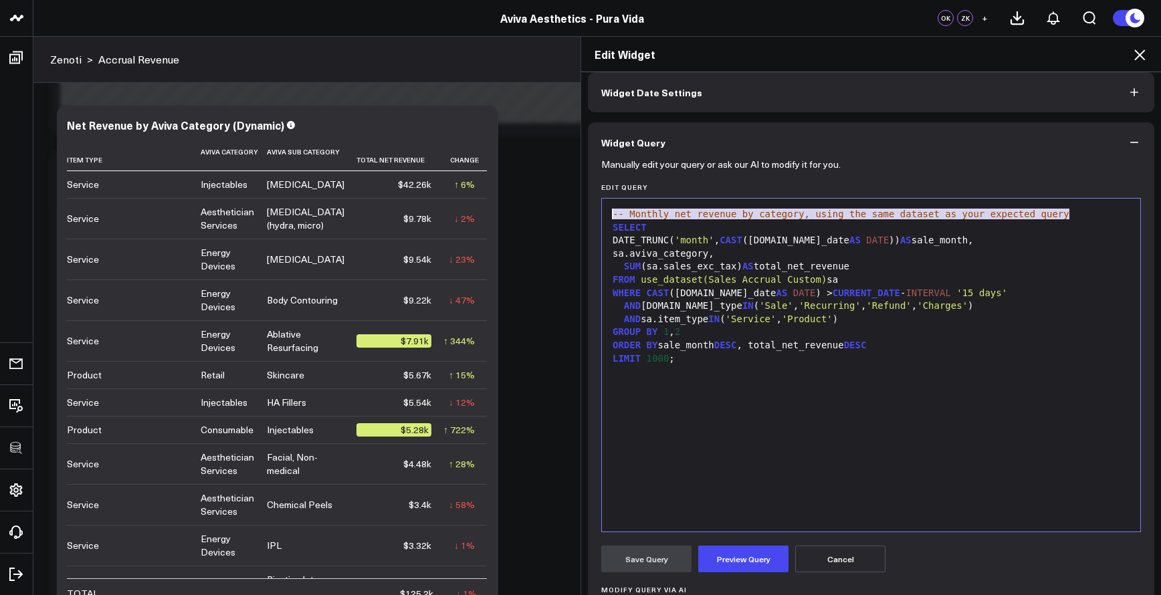
drag, startPoint x: 1062, startPoint y: 214, endPoint x: 569, endPoint y: 218, distance: 493.0
click at [569, 218] on div "Edit Widget Widget Display Widget Date Settings Widget Query Manually edit your…" at bounding box center [580, 315] width 1161 height 559
click at [853, 557] on button "Cancel" at bounding box center [840, 559] width 90 height 27
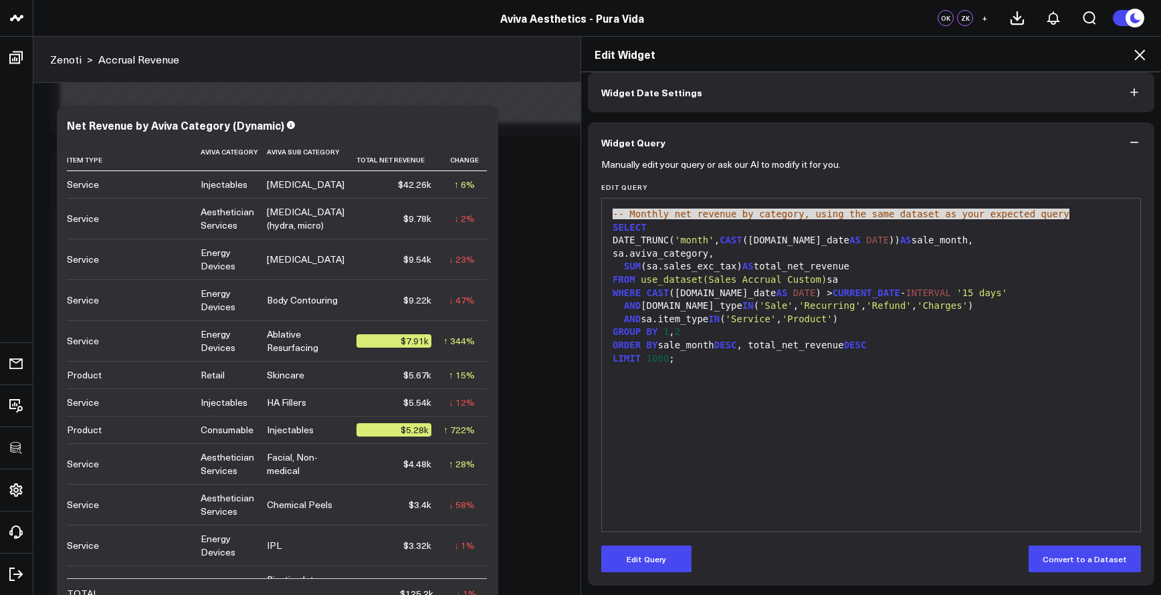
scroll to position [0, 0]
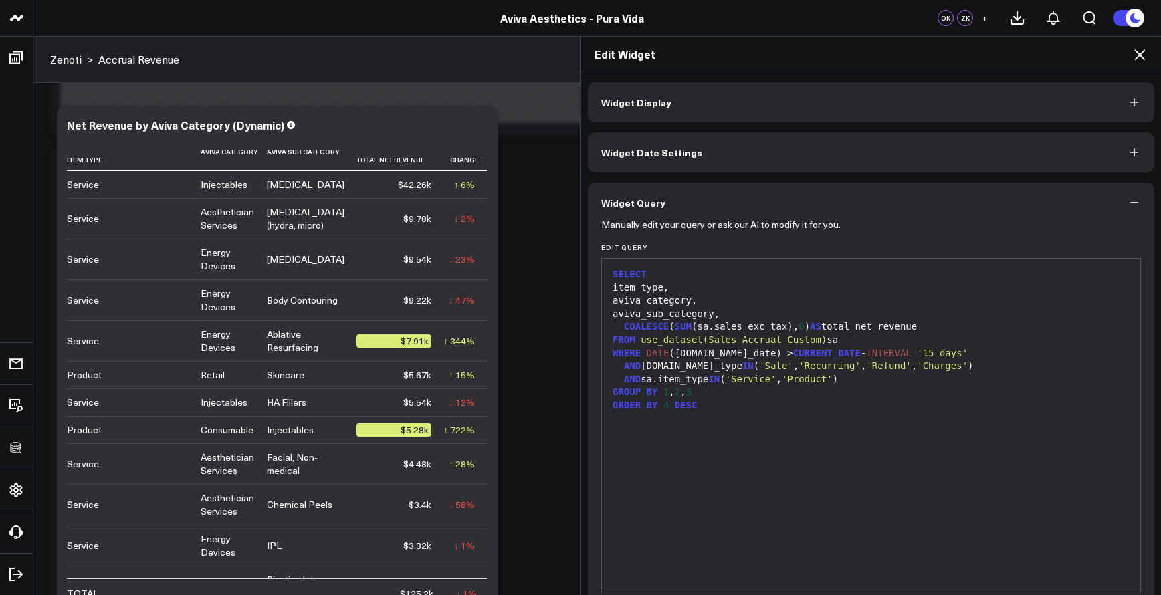
click at [1147, 53] on icon at bounding box center [1140, 55] width 16 height 16
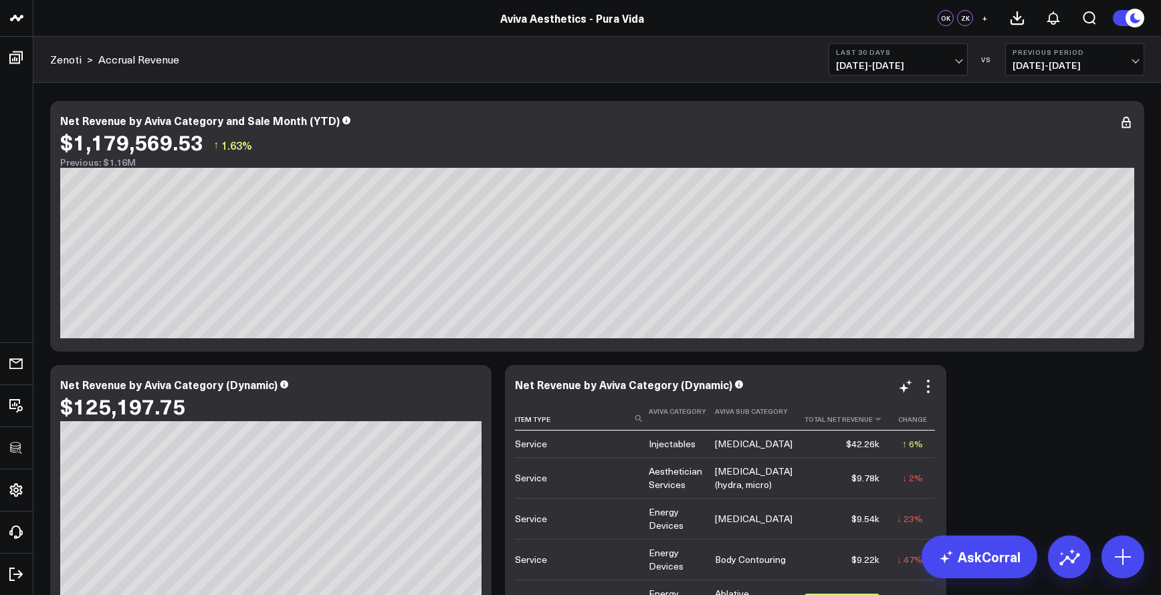
scroll to position [2316, 0]
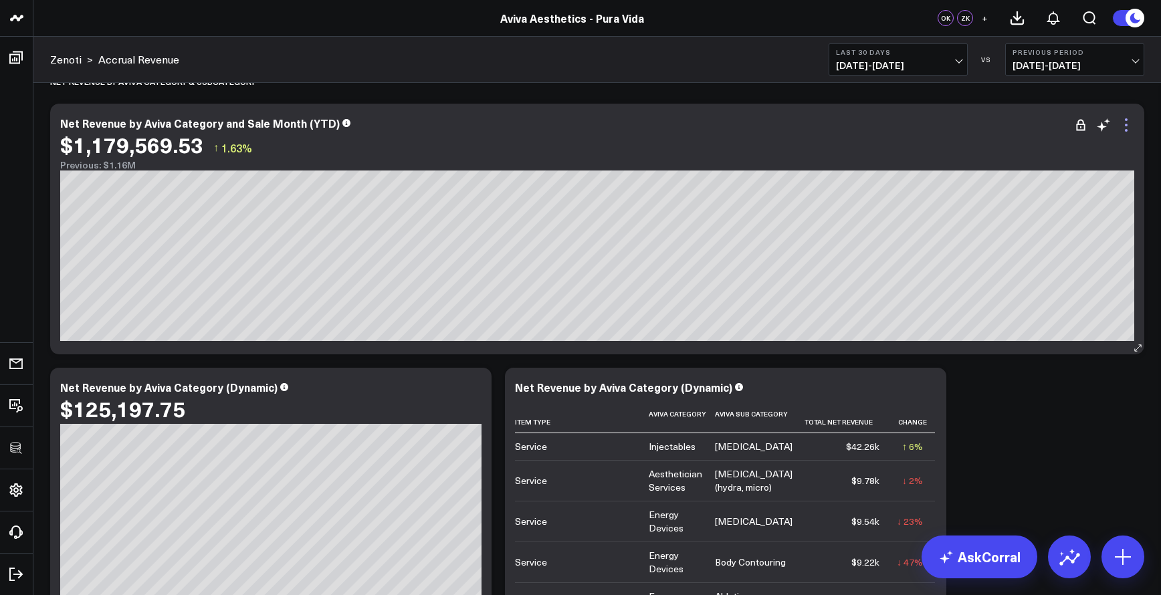
click at [1130, 124] on icon at bounding box center [1127, 125] width 16 height 16
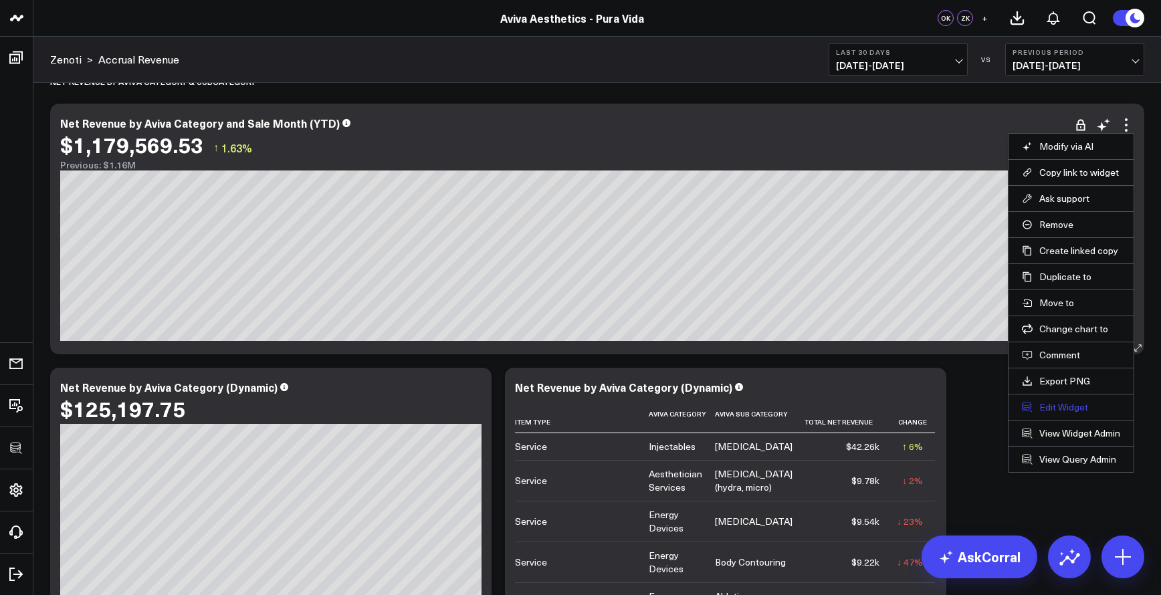
click at [1085, 413] on button "Edit Widget" at bounding box center [1071, 407] width 98 height 12
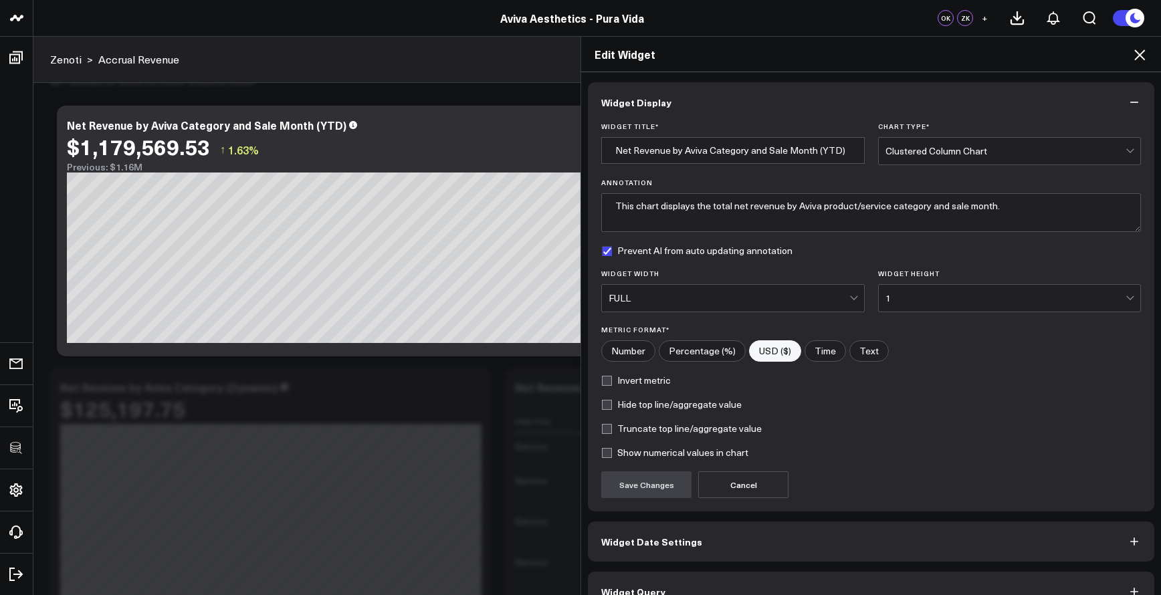
scroll to position [26, 0]
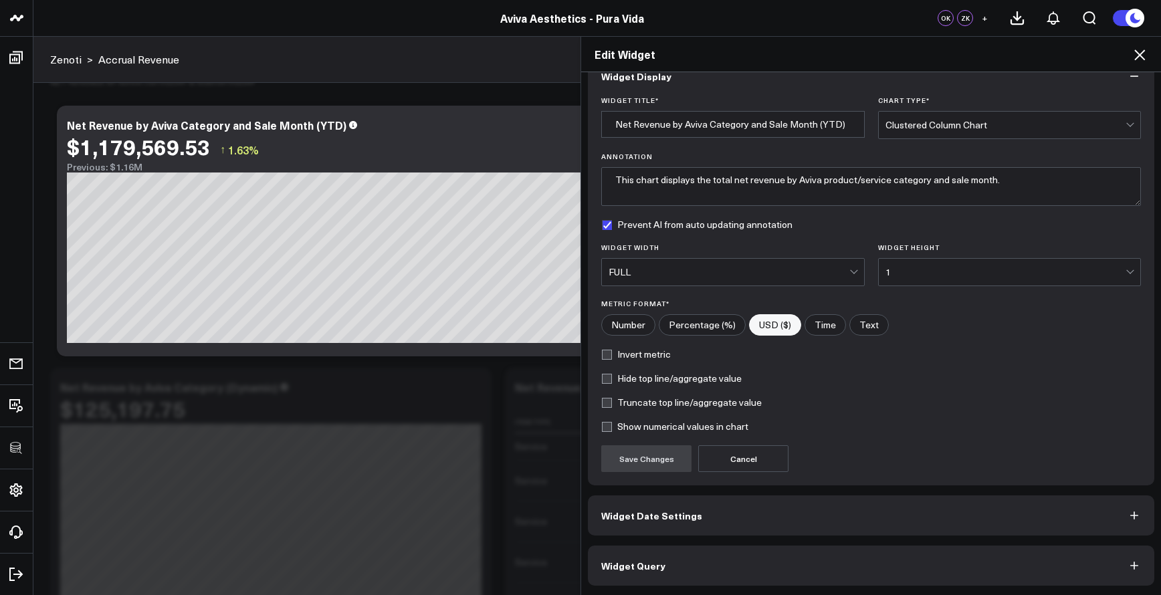
click at [843, 561] on button "Widget Query" at bounding box center [871, 566] width 567 height 40
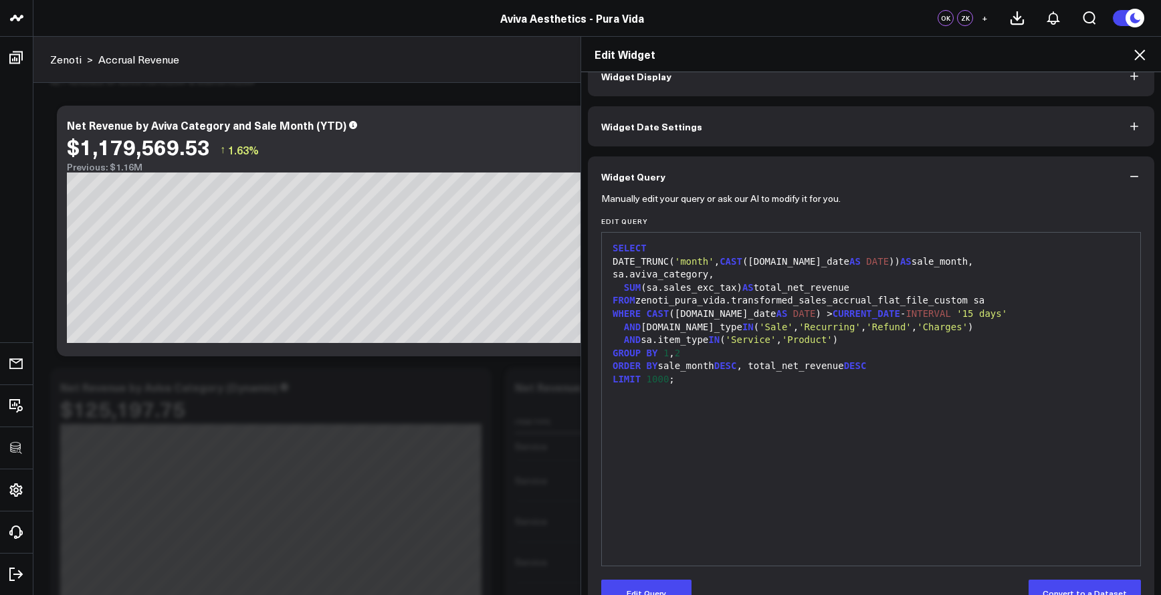
scroll to position [0, 0]
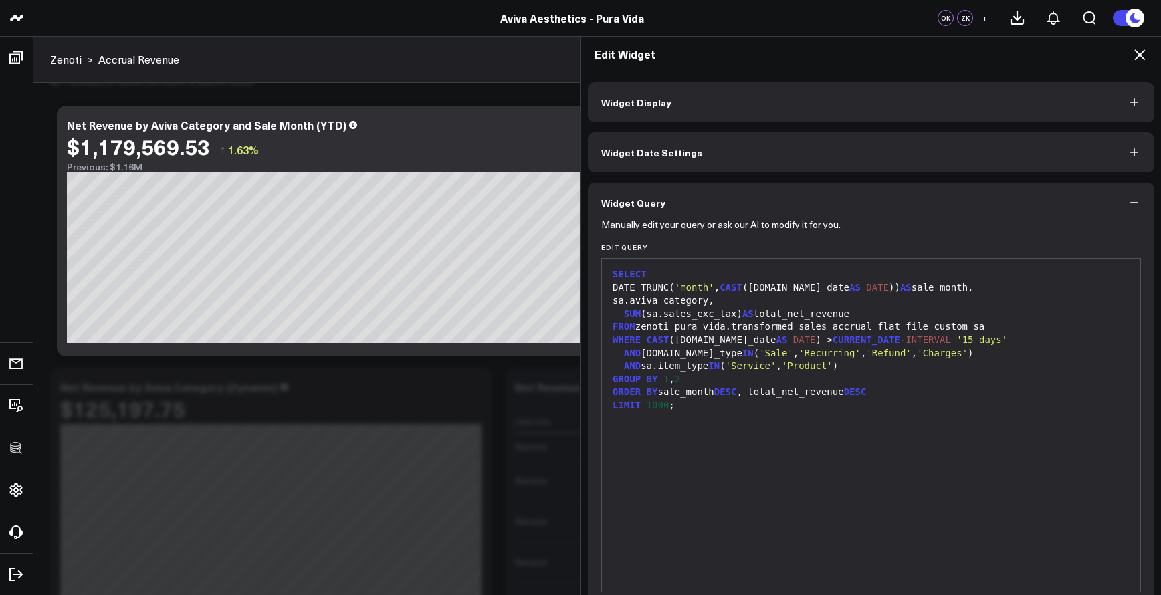
click at [838, 458] on div "SELECT DATE_TRUNC( 'month' , CAST (sa.sale_date AS DATE )) AS sale_month, sa.av…" at bounding box center [871, 426] width 525 height 320
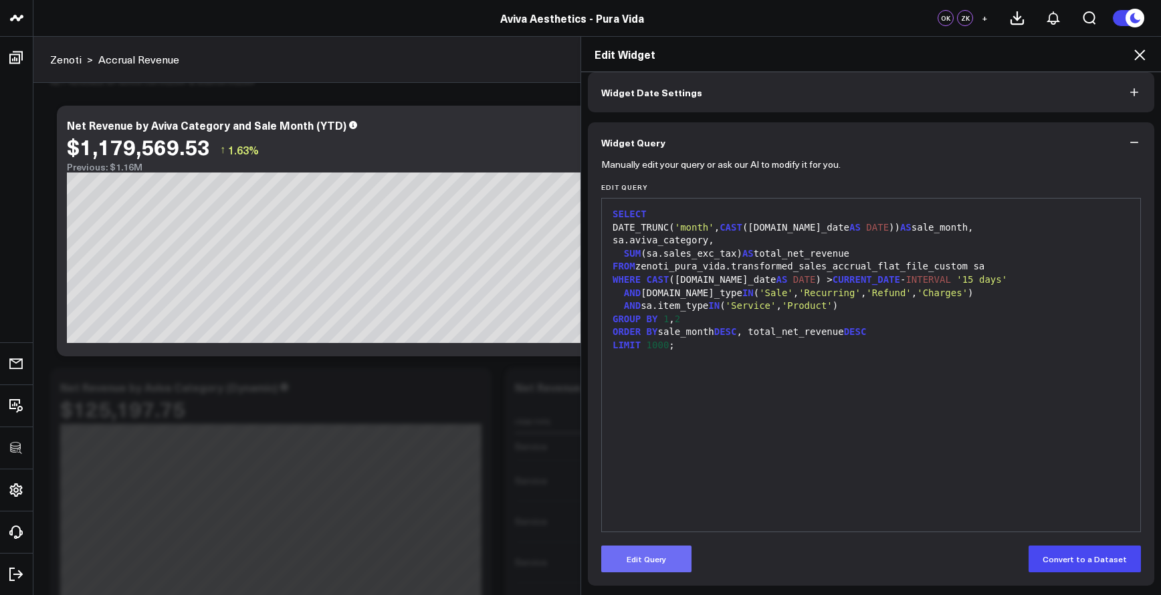
click at [664, 570] on button "Edit Query" at bounding box center [646, 559] width 90 height 27
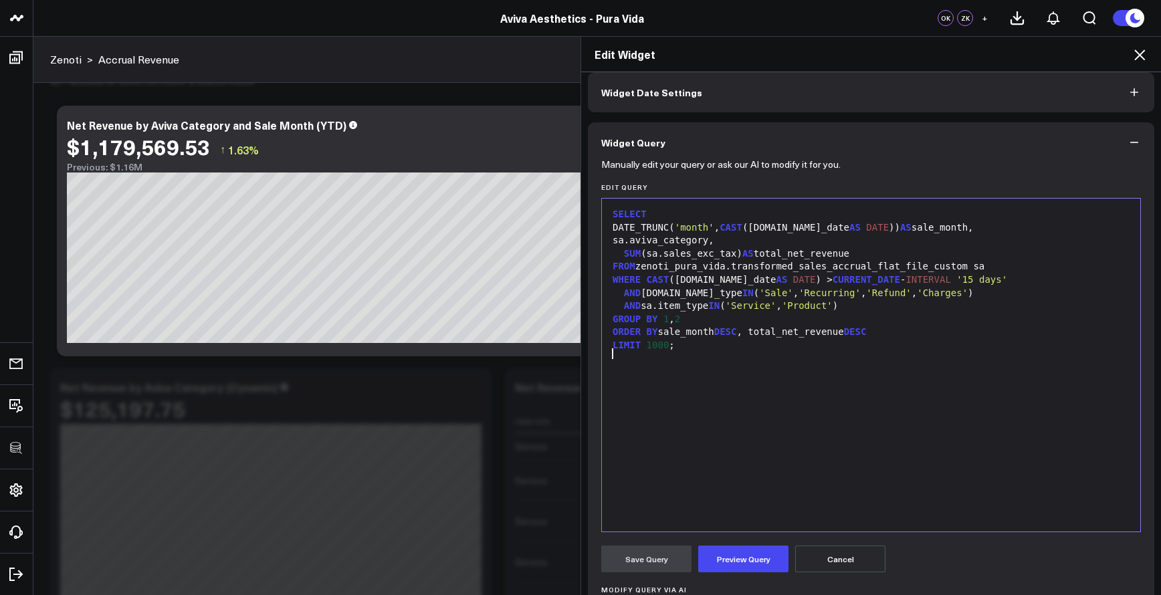
click at [714, 435] on div "SELECT DATE_TRUNC( 'month' , CAST (sa.sale_date AS DATE )) AS sale_month, sa.av…" at bounding box center [871, 365] width 525 height 320
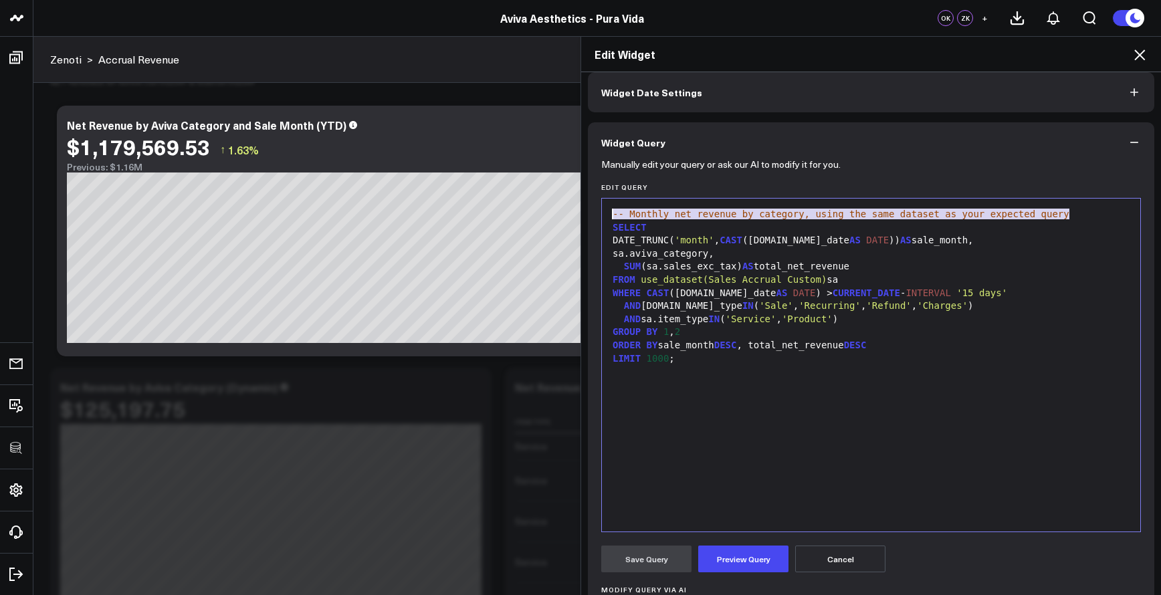
drag, startPoint x: 1078, startPoint y: 213, endPoint x: 596, endPoint y: 201, distance: 482.5
click at [601, 201] on div "99 1 2 3 4 5 6 7 8 9 10 11 12 13 › ⌄ -- Monthly net revenue by category, using …" at bounding box center [871, 365] width 540 height 334
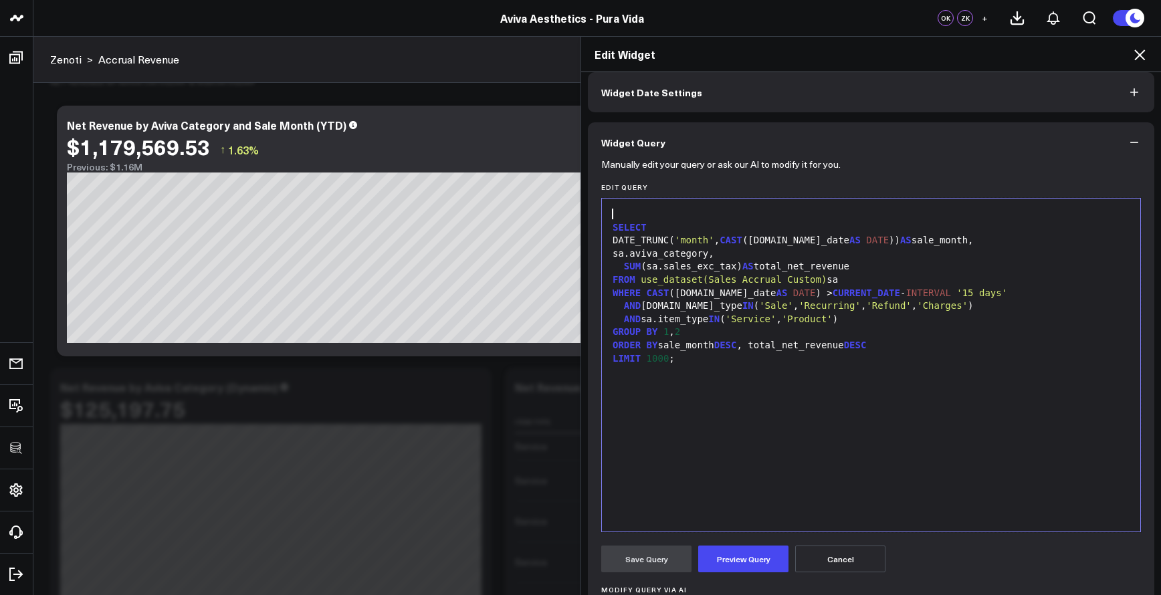
click at [613, 223] on span "SELECT" at bounding box center [630, 227] width 34 height 11
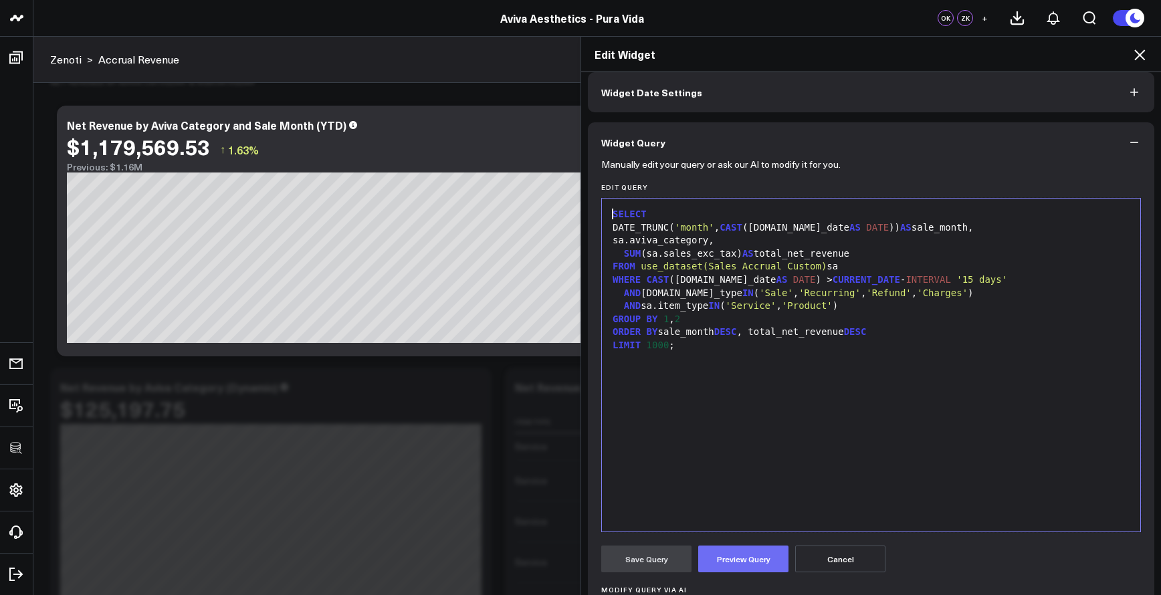
click at [727, 557] on button "Preview Query" at bounding box center [743, 559] width 90 height 27
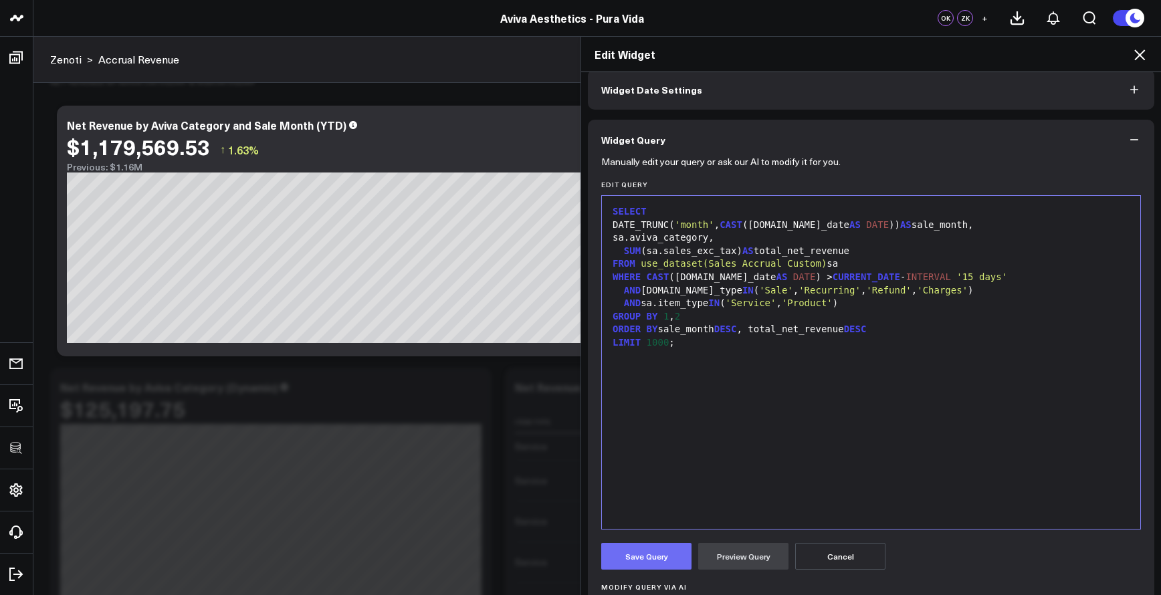
click at [652, 547] on button "Save Query" at bounding box center [646, 556] width 90 height 27
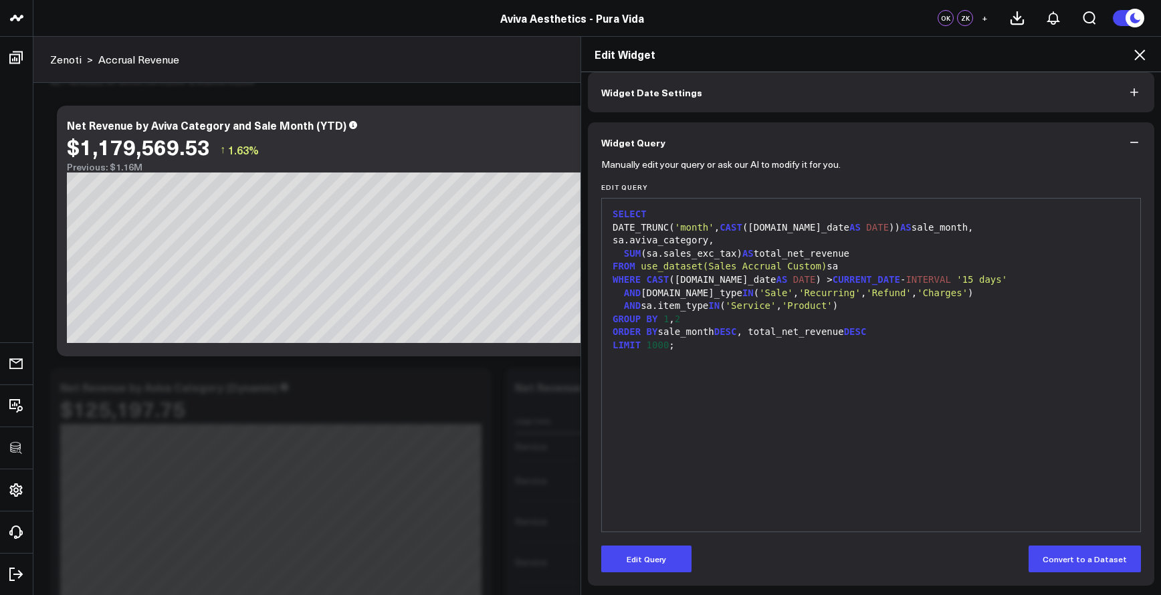
scroll to position [60, 0]
click at [646, 471] on div "SELECT DATE_TRUNC( 'month' , CAST (sa.sale_date AS DATE )) AS sale_month, sa.av…" at bounding box center [871, 365] width 525 height 320
click at [682, 364] on div "SELECT DATE_TRUNC( 'month' , CAST (sa.sale_date AS DATE )) AS sale_month, sa.av…" at bounding box center [871, 365] width 525 height 320
click at [649, 556] on button "Edit Query" at bounding box center [646, 559] width 90 height 27
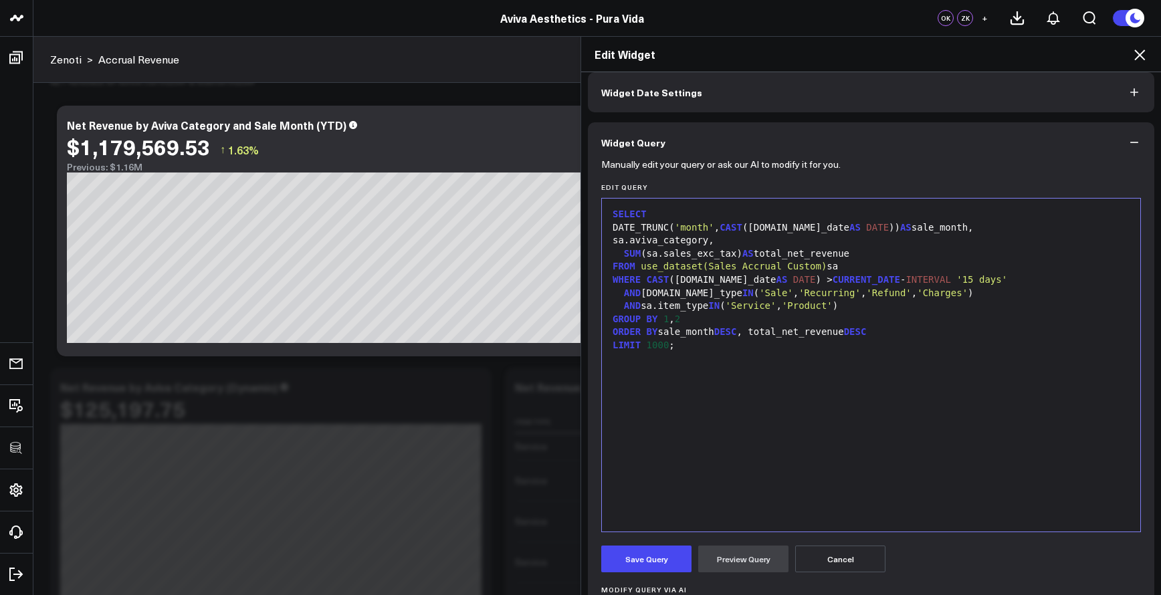
click at [675, 353] on div at bounding box center [871, 359] width 525 height 13
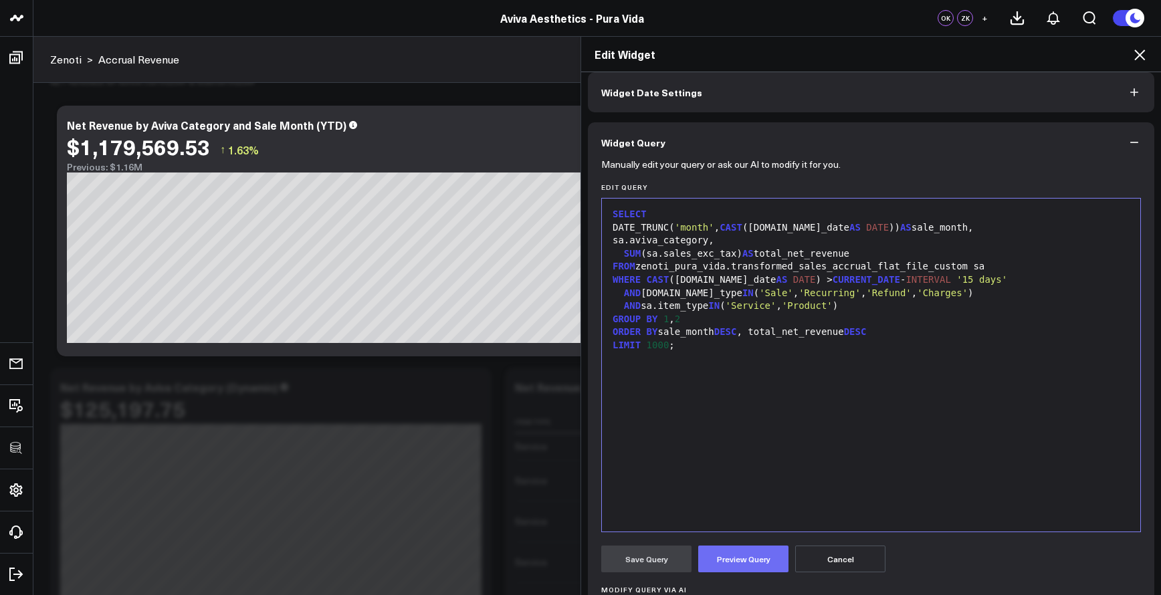
click at [735, 558] on button "Preview Query" at bounding box center [743, 559] width 90 height 27
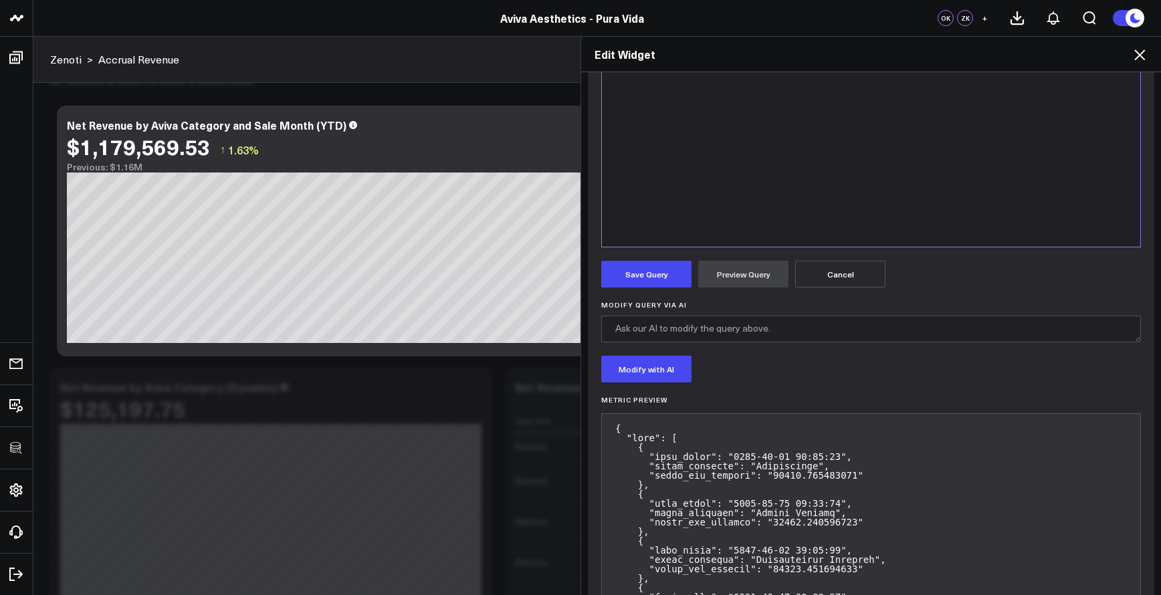
scroll to position [222, 0]
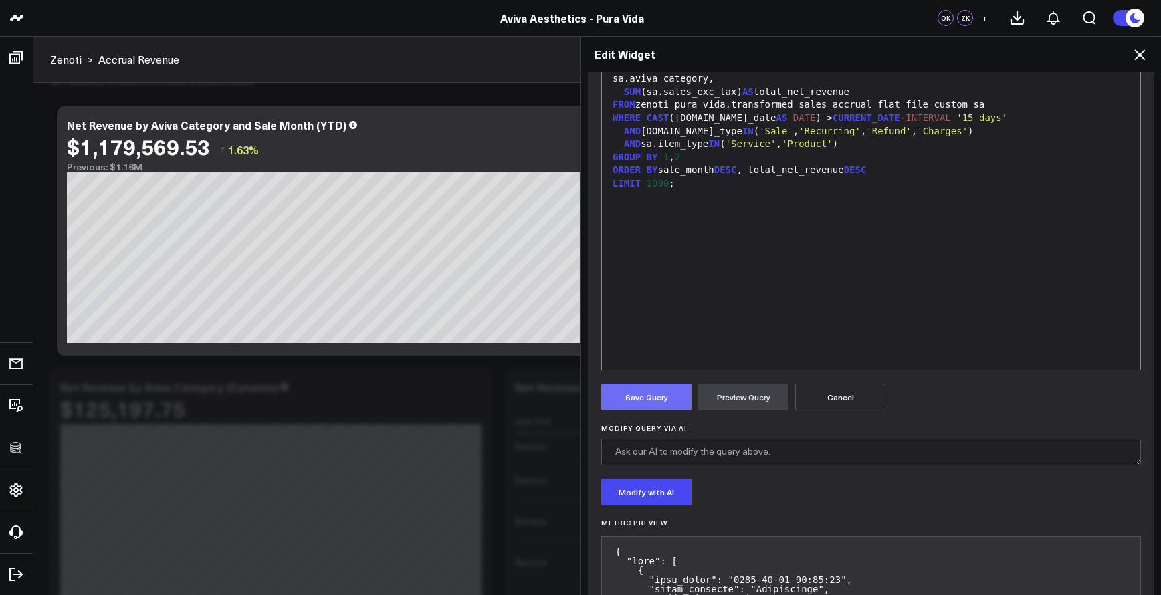
click at [661, 405] on button "Save Query" at bounding box center [646, 397] width 90 height 27
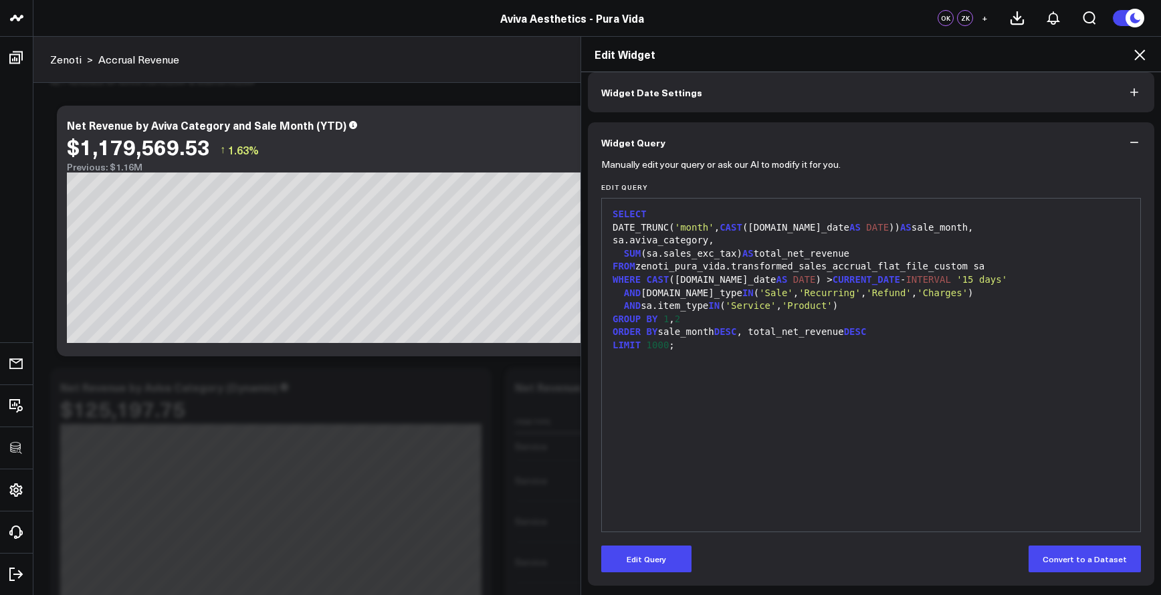
scroll to position [60, 0]
click at [1138, 60] on icon at bounding box center [1140, 55] width 16 height 16
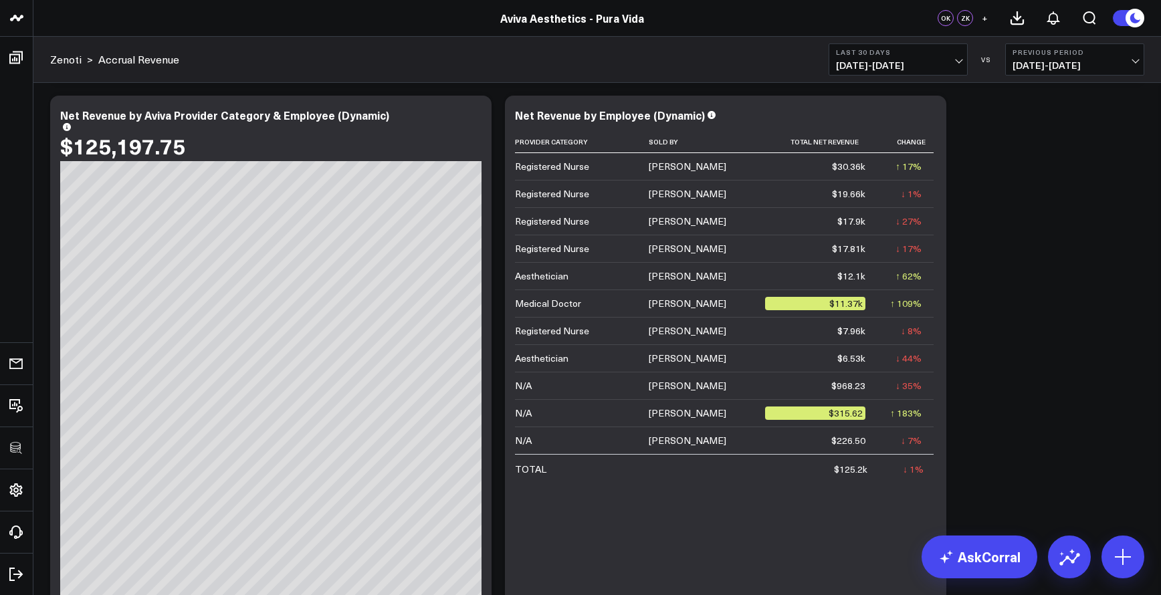
scroll to position [937, 0]
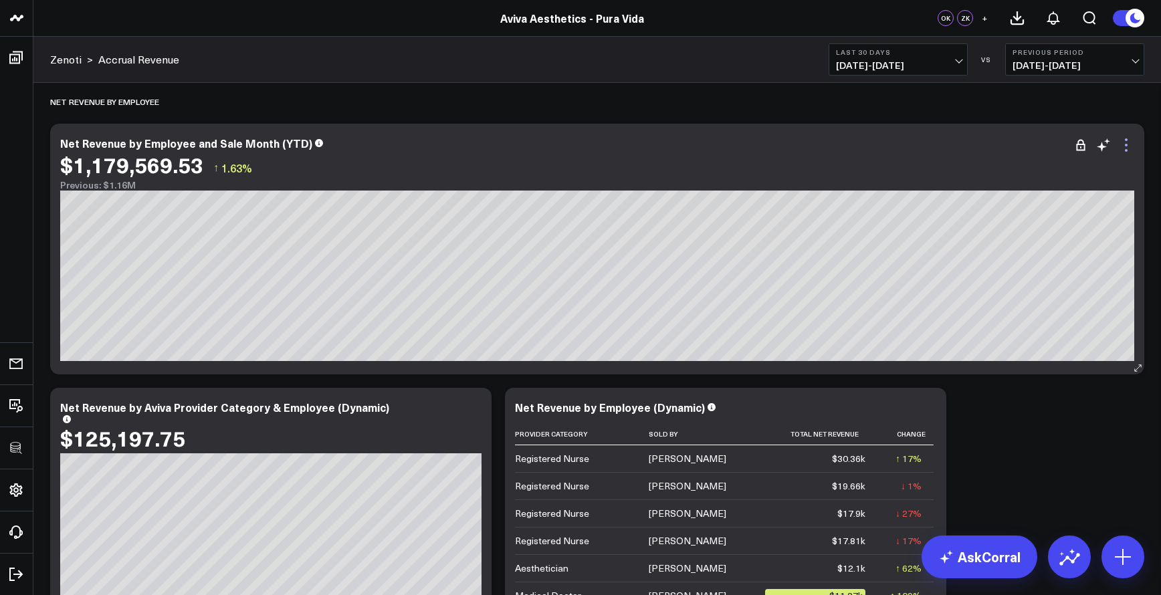
click at [1129, 144] on icon at bounding box center [1127, 145] width 16 height 16
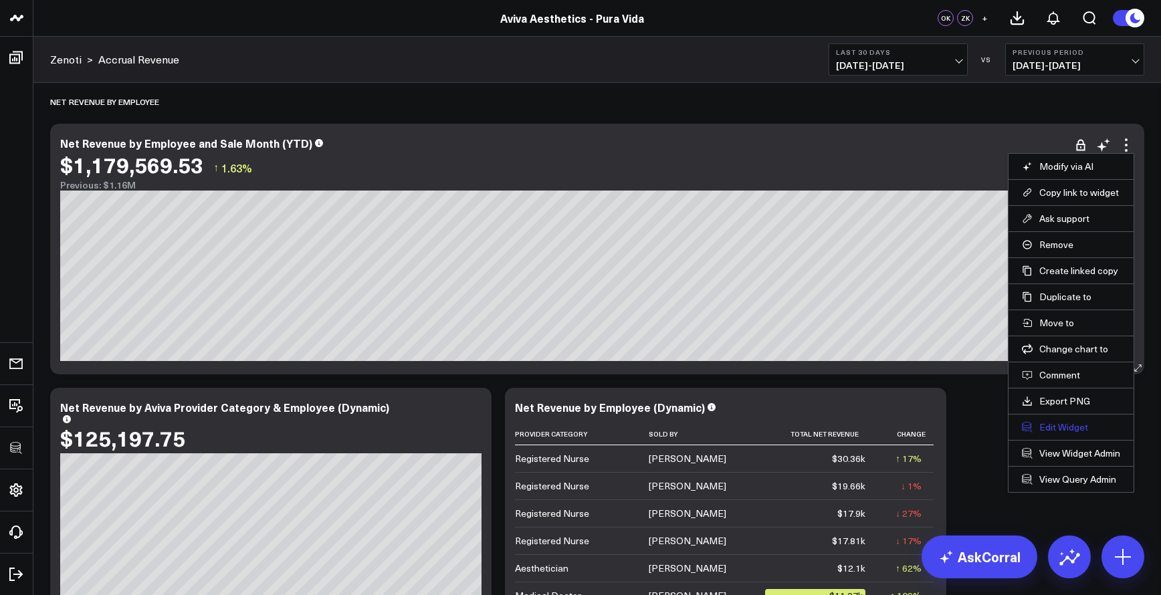
click at [1042, 425] on button "Edit Widget" at bounding box center [1071, 427] width 98 height 12
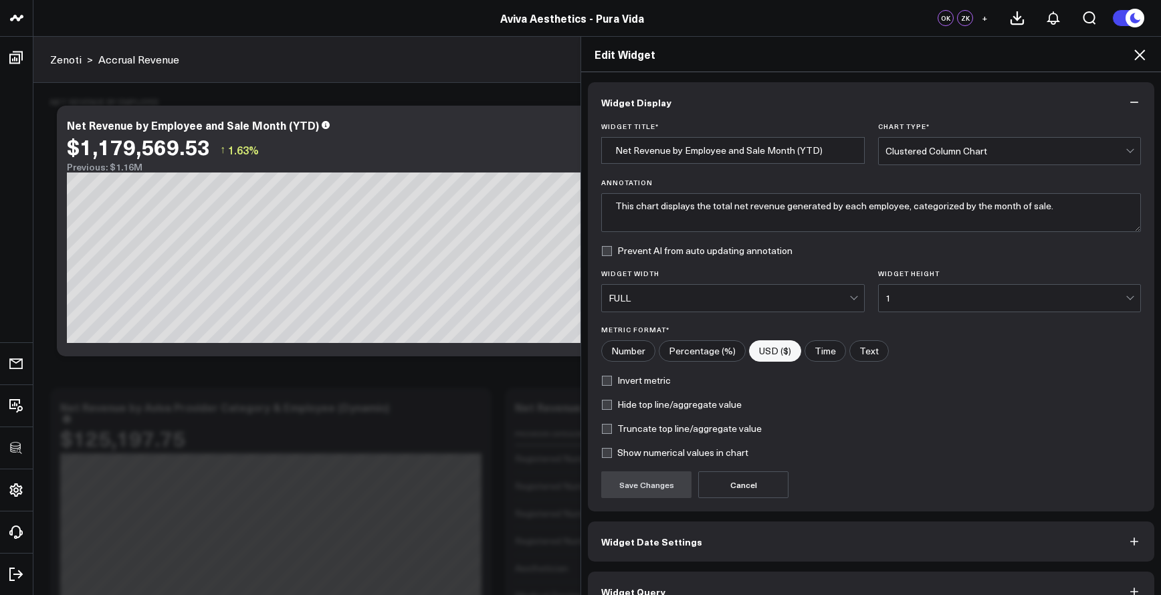
scroll to position [26, 0]
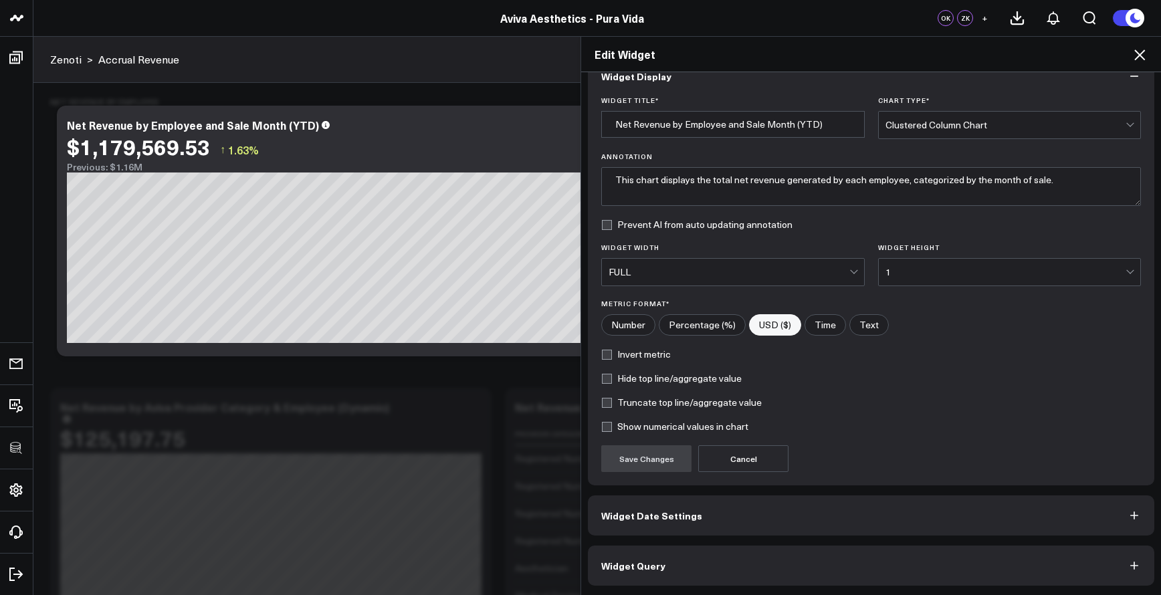
click at [887, 577] on button "Widget Query" at bounding box center [871, 566] width 567 height 40
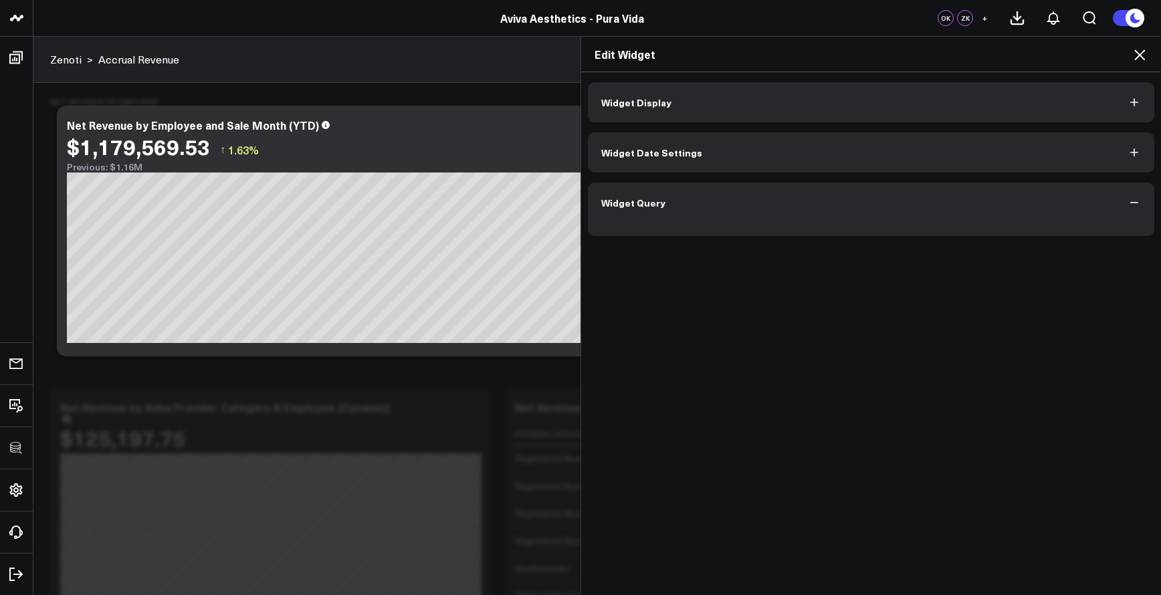
scroll to position [0, 0]
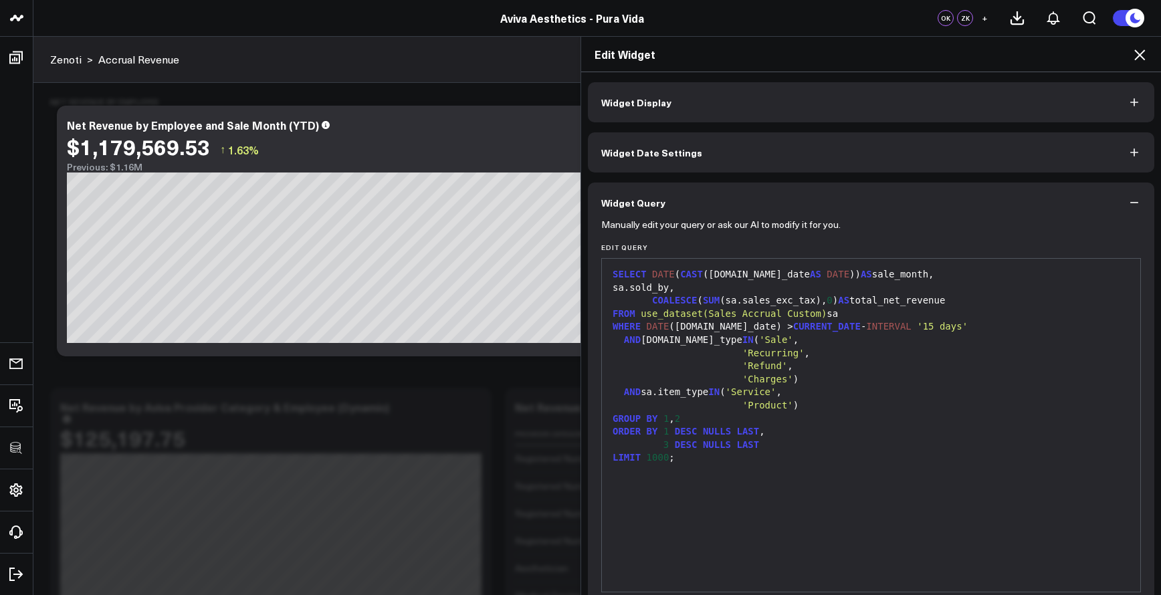
click at [1140, 56] on icon at bounding box center [1140, 55] width 11 height 11
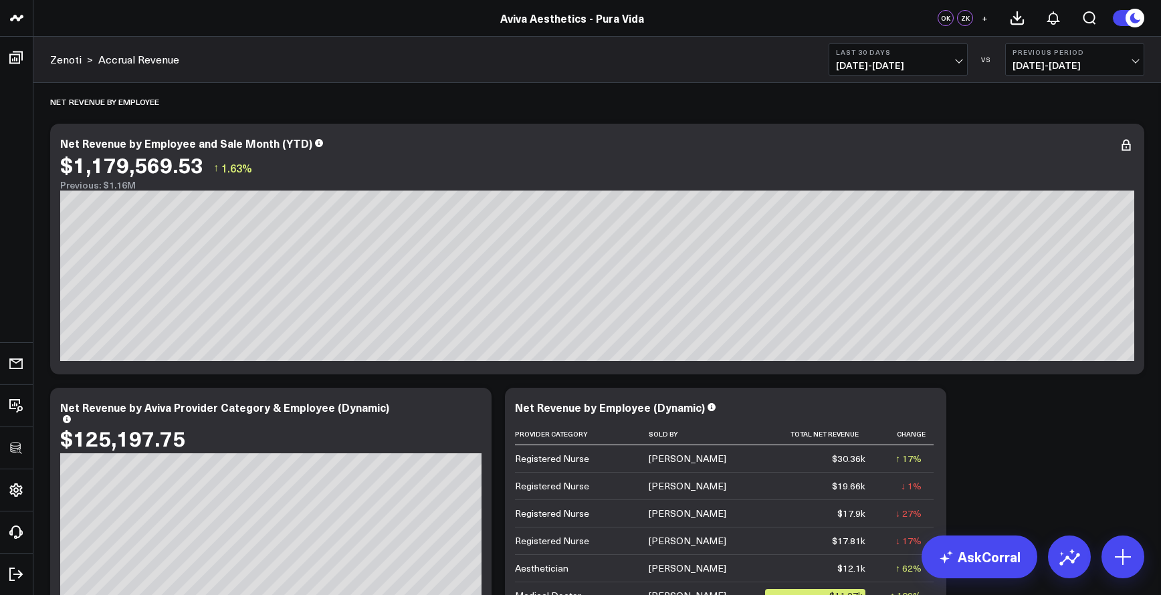
click at [874, 52] on b "Last 30 Days" at bounding box center [898, 52] width 124 height 8
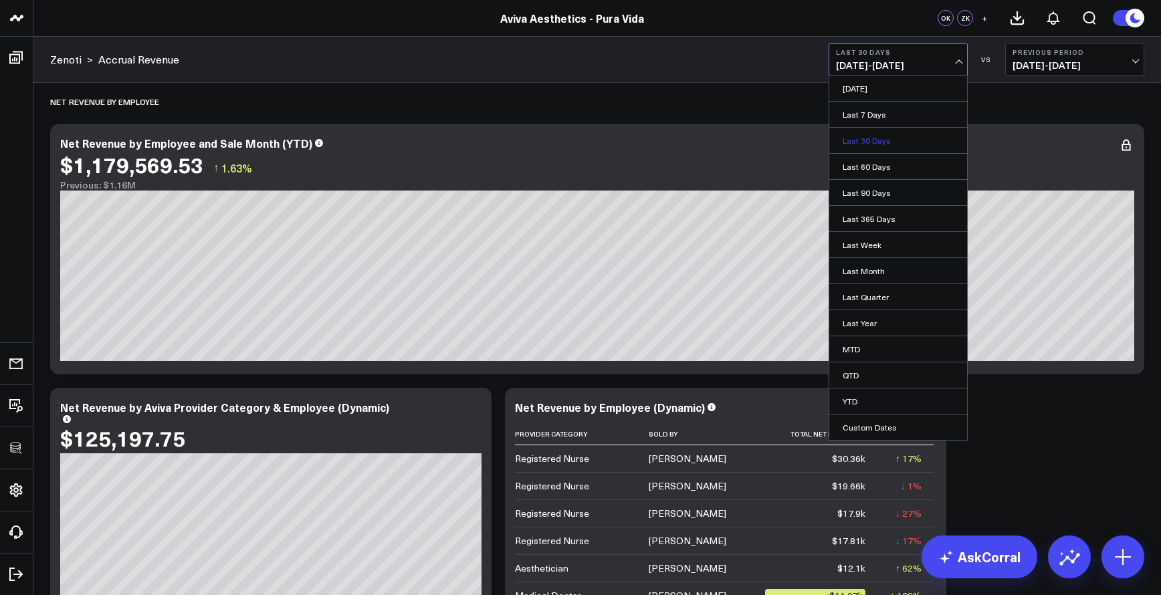
click at [889, 144] on link "Last 30 Days" at bounding box center [899, 140] width 138 height 25
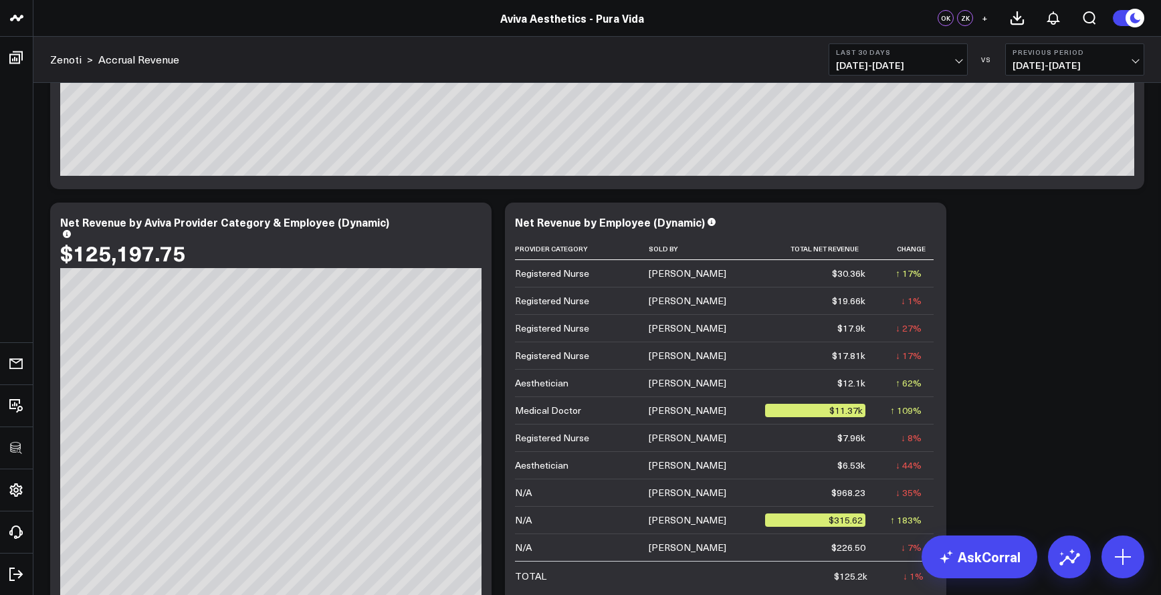
scroll to position [840, 0]
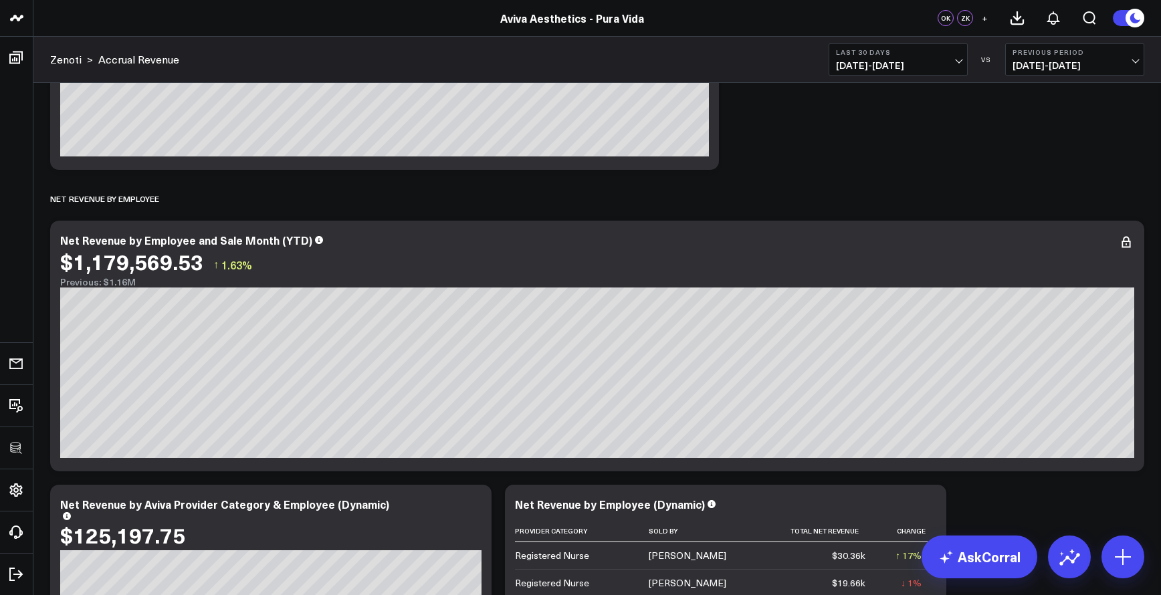
click at [911, 60] on span "08/16/25 - 09/14/25" at bounding box center [898, 65] width 124 height 11
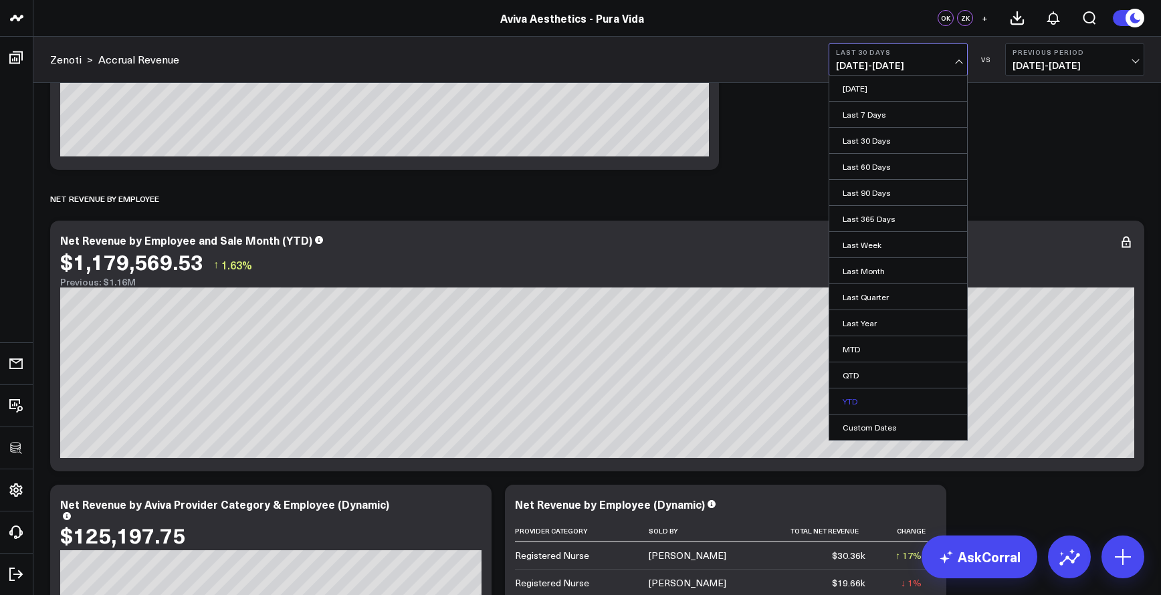
click at [869, 399] on link "YTD" at bounding box center [899, 401] width 138 height 25
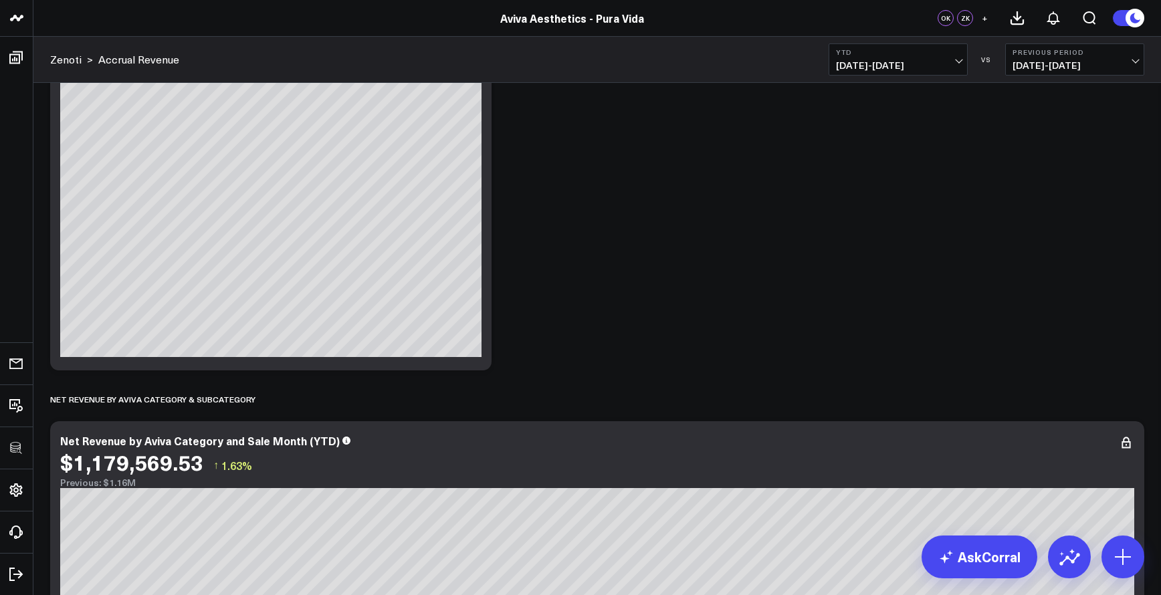
scroll to position [2391, 0]
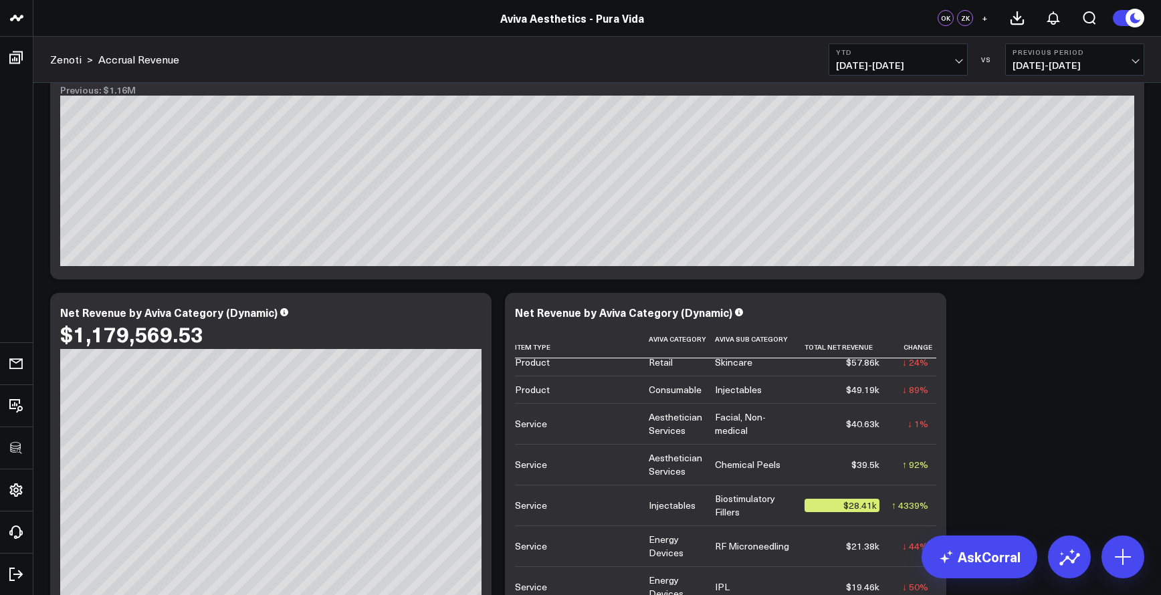
click at [694, 6] on header "3725 Test 829 Studios Accenture Acme Industrial Activant Capital Agriculture & …" at bounding box center [580, 18] width 1161 height 37
click at [693, 0] on header "3725 Test 829 Studios Accenture Acme Industrial Activant Capital Agriculture & …" at bounding box center [580, 18] width 1161 height 37
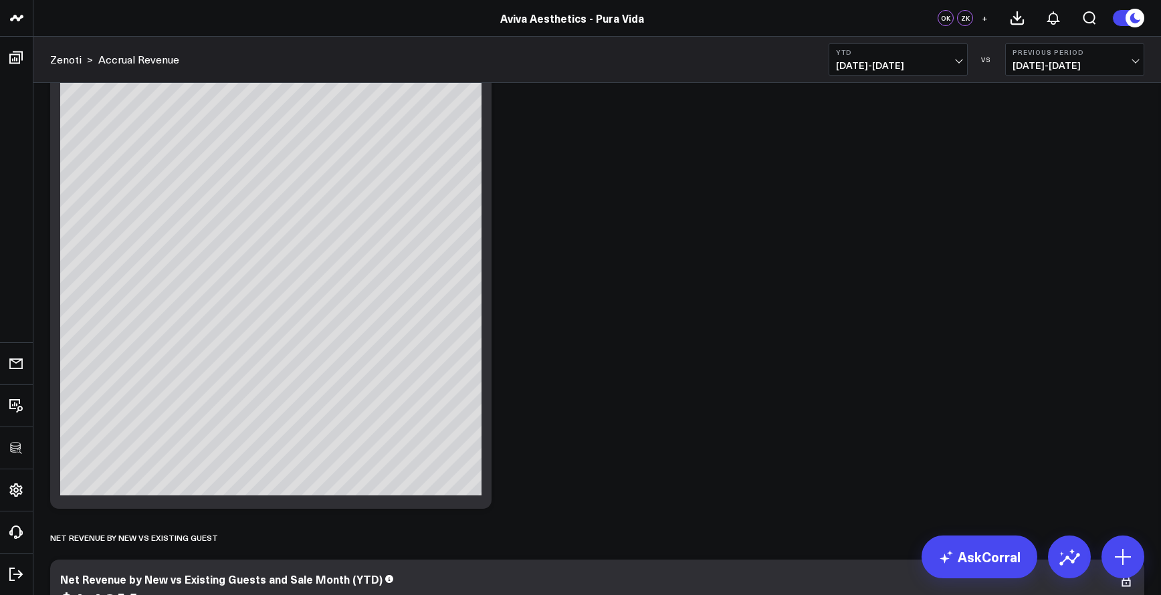
scroll to position [3647, 0]
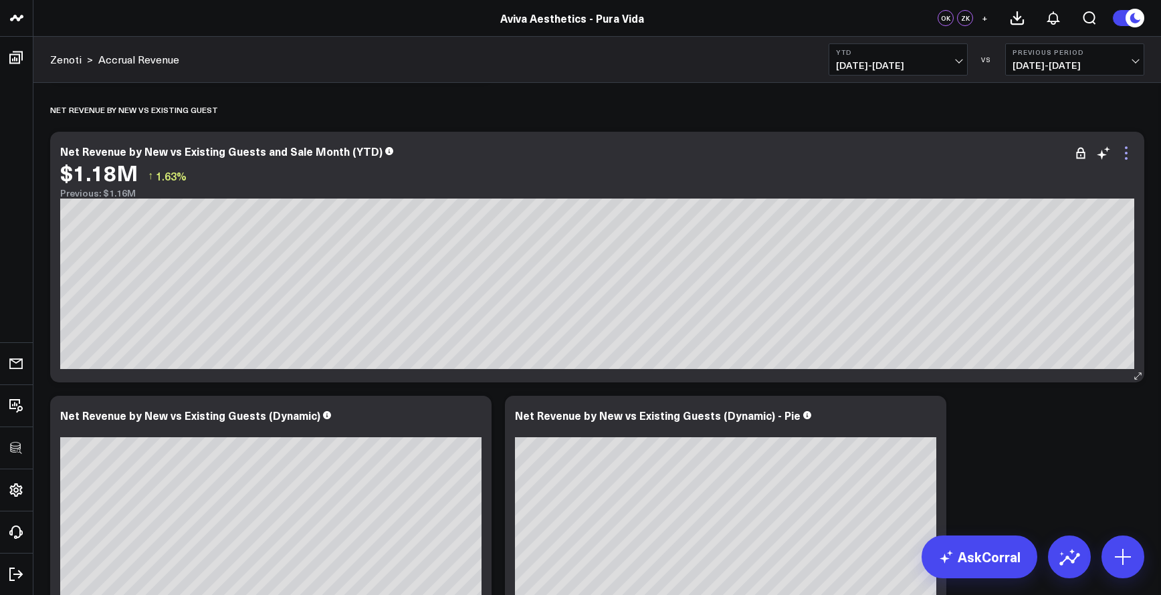
click at [1126, 151] on icon at bounding box center [1127, 153] width 16 height 16
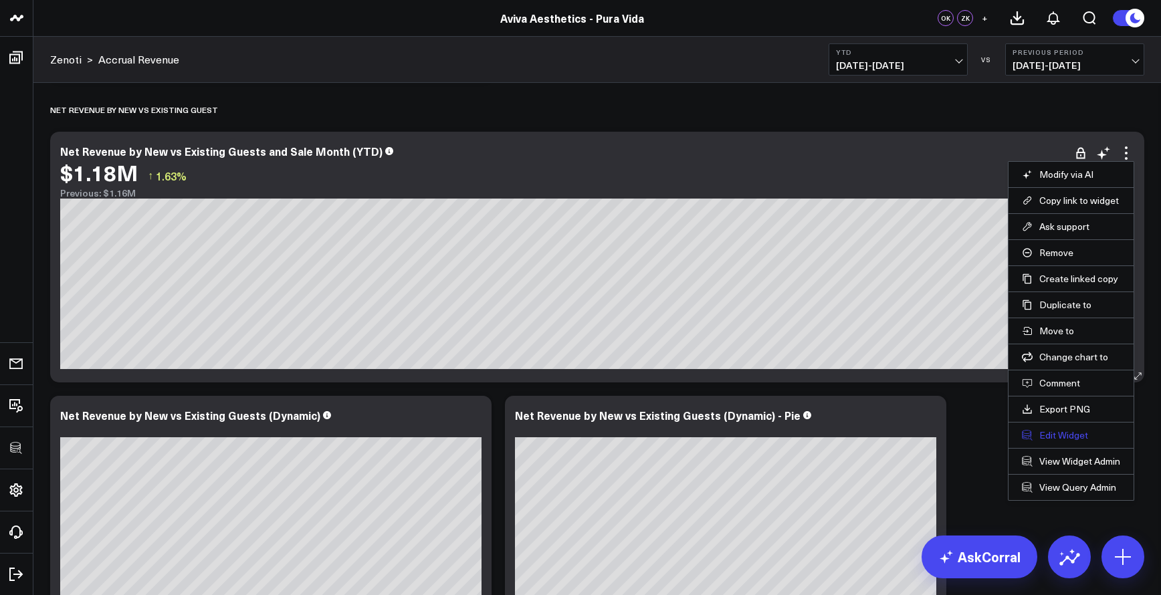
click at [1076, 440] on button "Edit Widget" at bounding box center [1071, 435] width 98 height 12
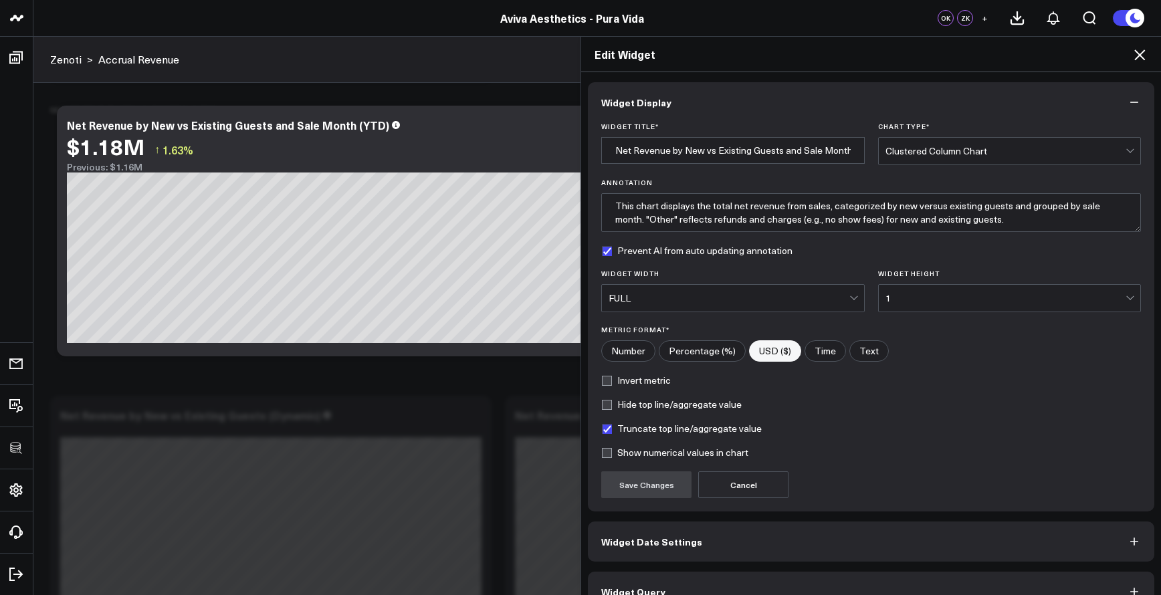
scroll to position [26, 0]
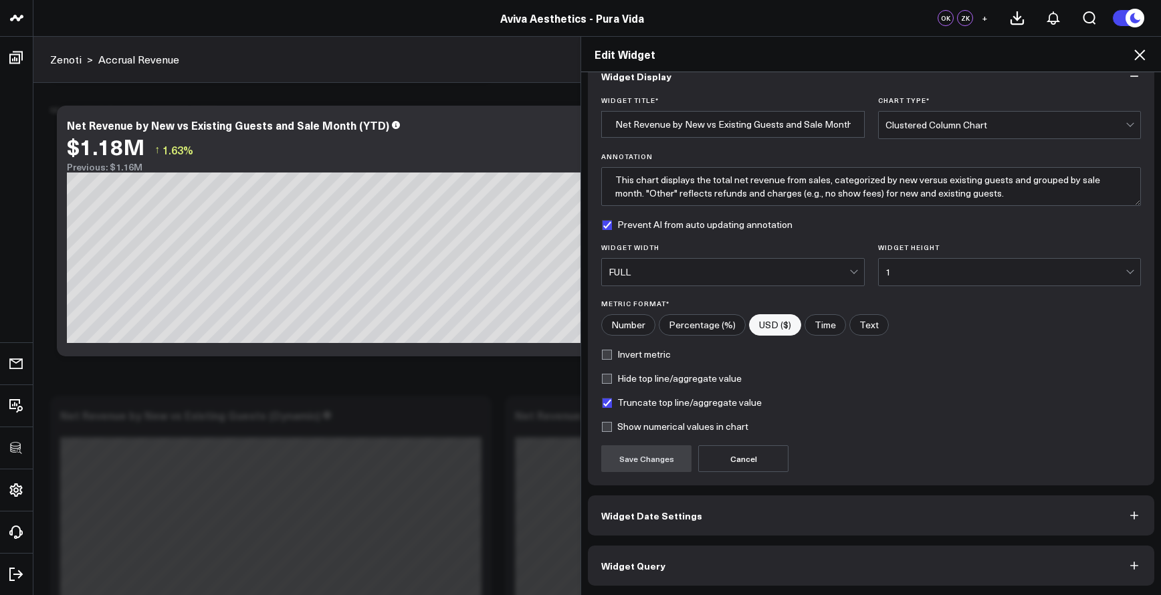
click at [955, 568] on button "Widget Query" at bounding box center [871, 566] width 567 height 40
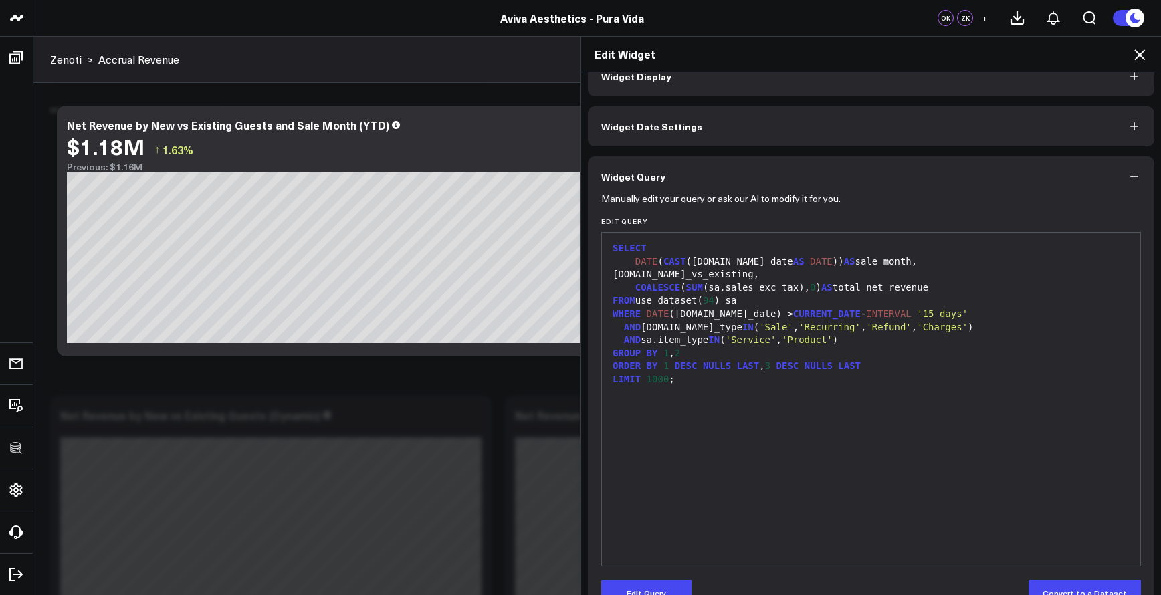
scroll to position [0, 0]
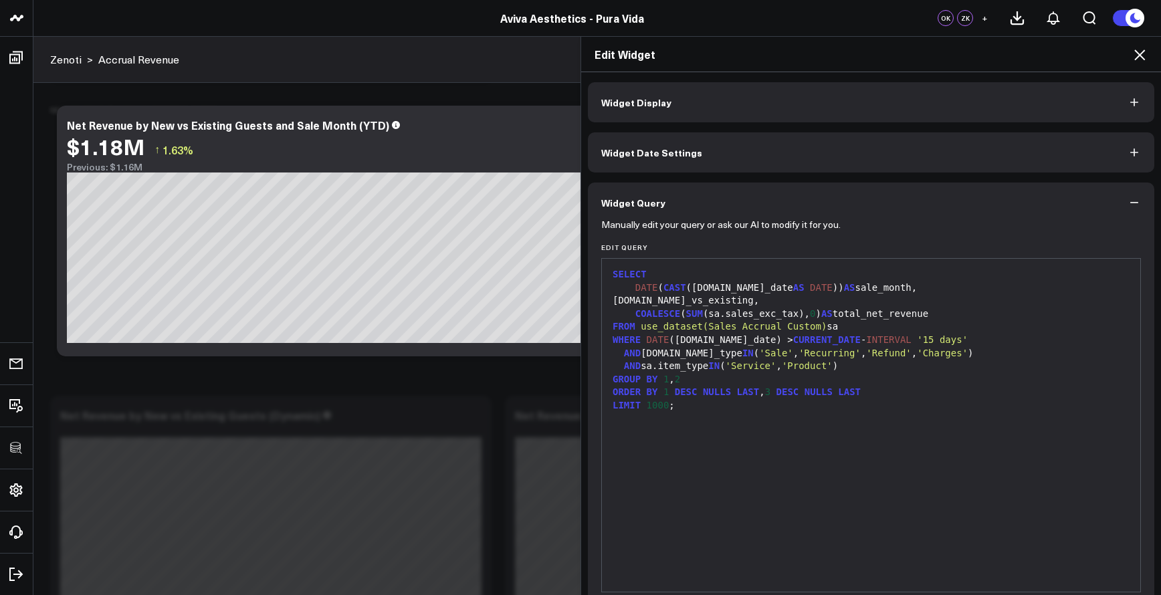
click at [914, 431] on div "SELECT DATE ( CAST (sa.sale_date AS DATE )) AS sale_month, sa.new_vs_existing, …" at bounding box center [871, 426] width 525 height 320
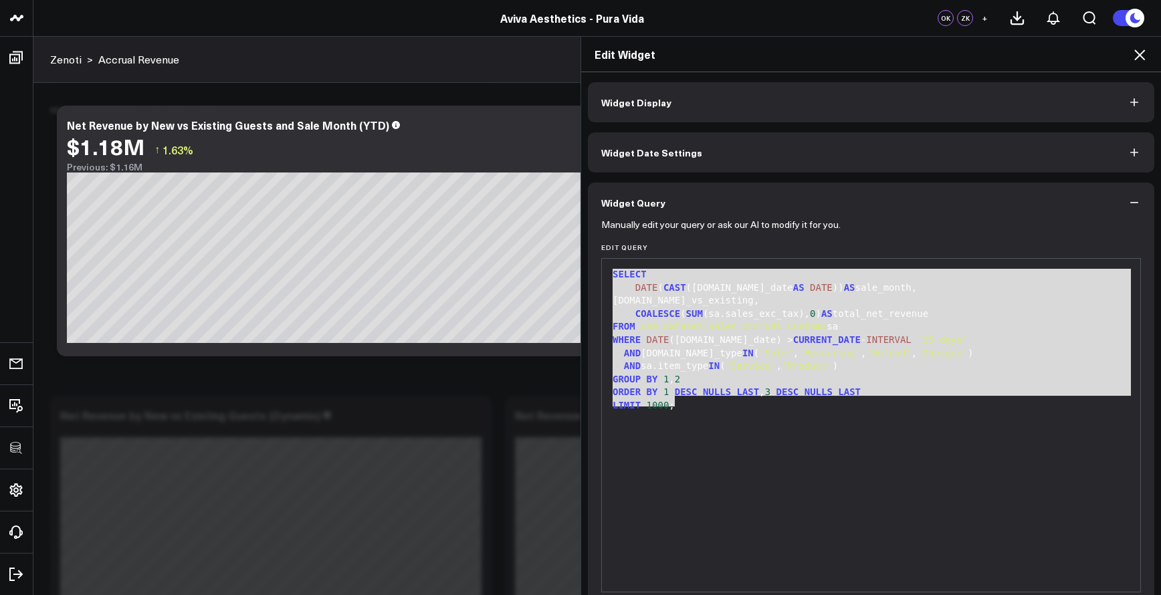
drag, startPoint x: 772, startPoint y: 403, endPoint x: 543, endPoint y: 268, distance: 266.6
click at [543, 268] on div "Edit Widget Widget Display Widget Date Settings Widget Query Manually edit your…" at bounding box center [580, 315] width 1161 height 559
copy div "SELECT DATE ( CAST (sa.sale_date AS DATE )) AS sale_month, sa.new_vs_existing, …"
click at [836, 474] on div "SELECT DATE ( CAST (sa.sale_date AS DATE )) AS sale_month, sa.new_vs_existing, …" at bounding box center [871, 426] width 525 height 320
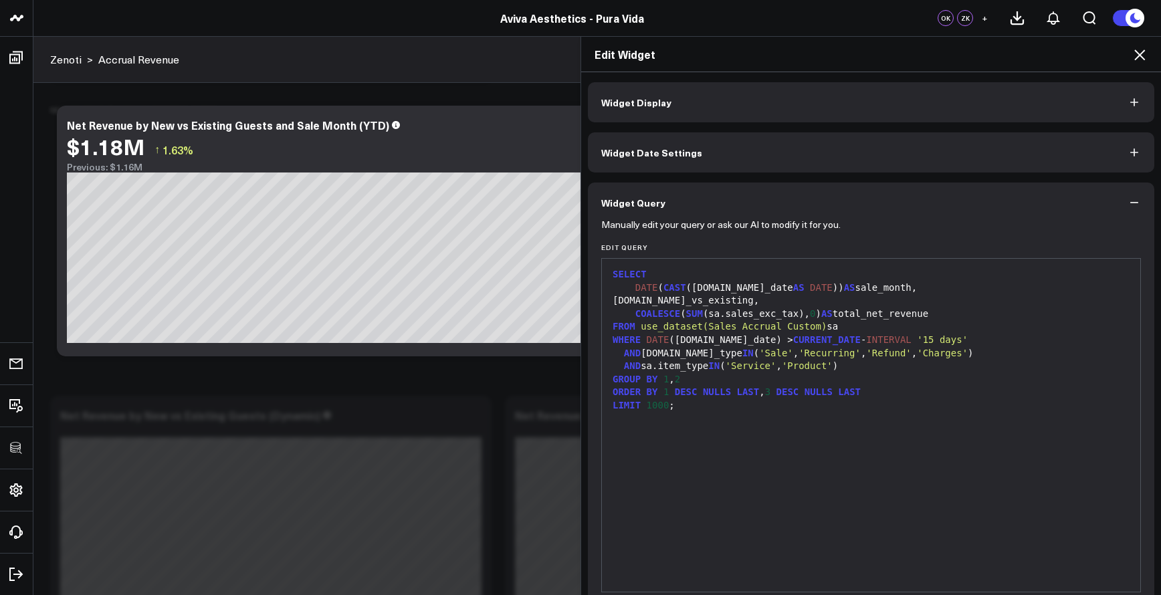
click at [1135, 61] on icon at bounding box center [1140, 55] width 16 height 16
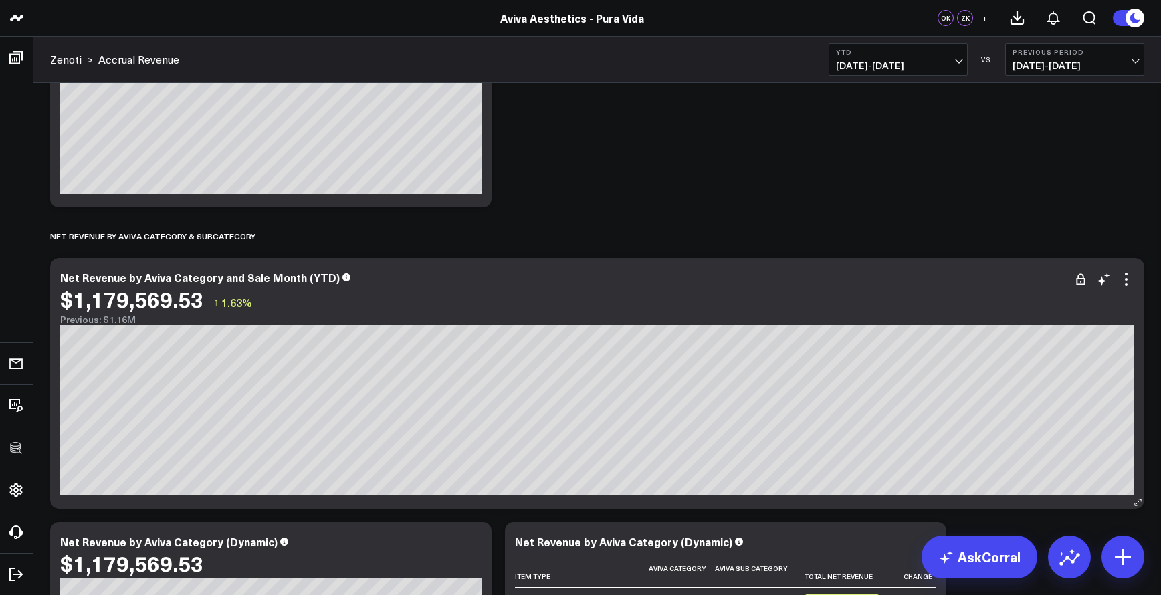
scroll to position [2223, 0]
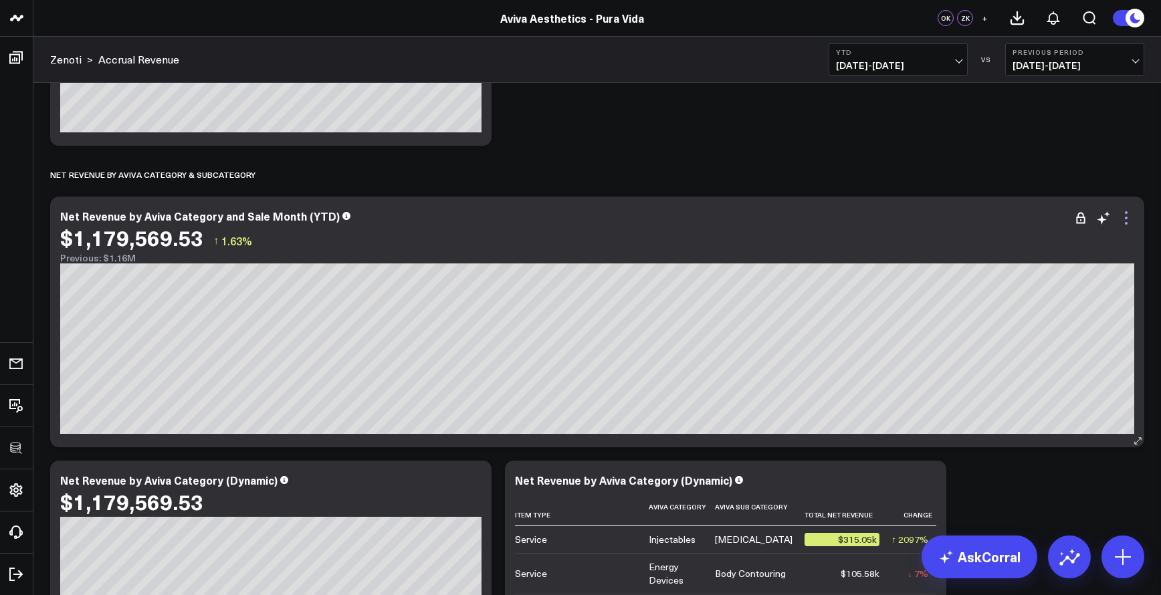
click at [1131, 217] on icon at bounding box center [1127, 218] width 16 height 16
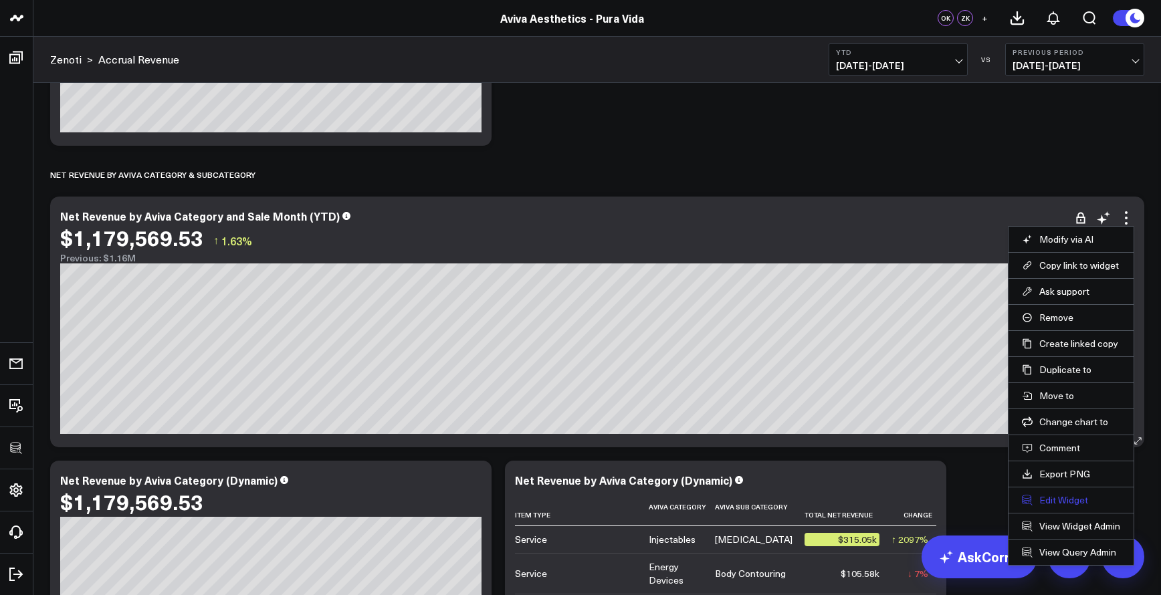
click at [1054, 498] on button "Edit Widget" at bounding box center [1071, 500] width 98 height 12
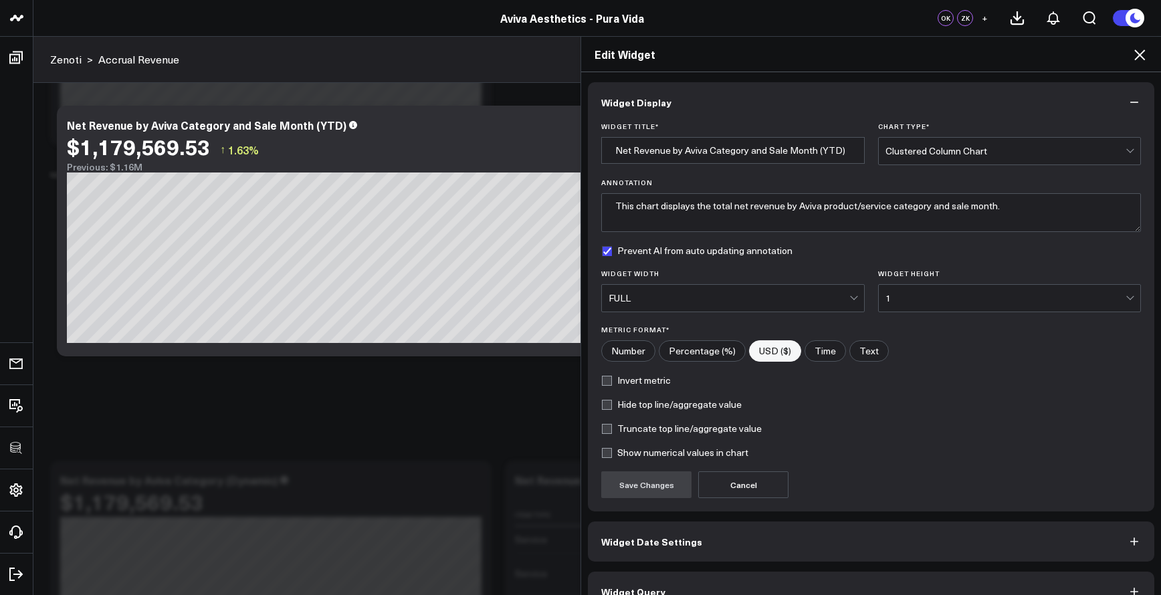
scroll to position [26, 0]
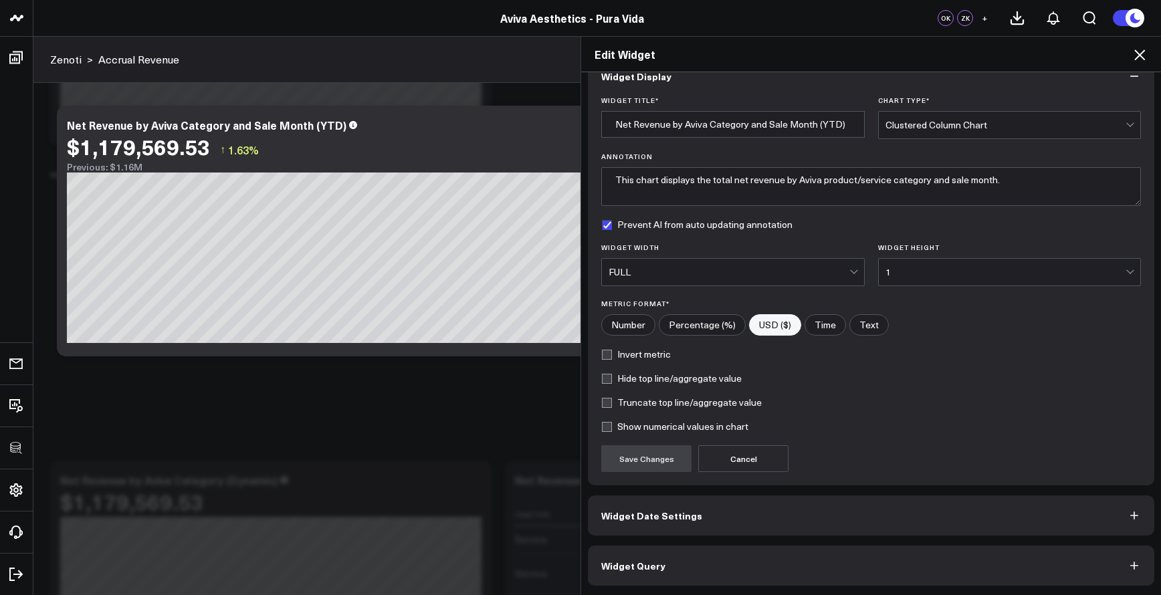
click at [901, 560] on button "Widget Query" at bounding box center [871, 566] width 567 height 40
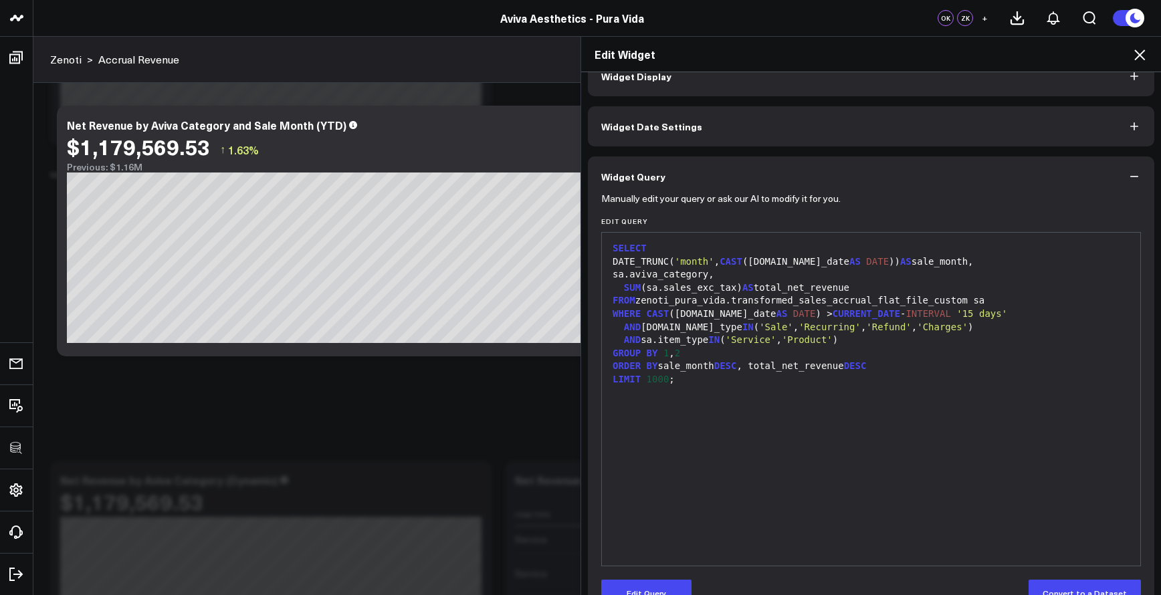
scroll to position [0, 0]
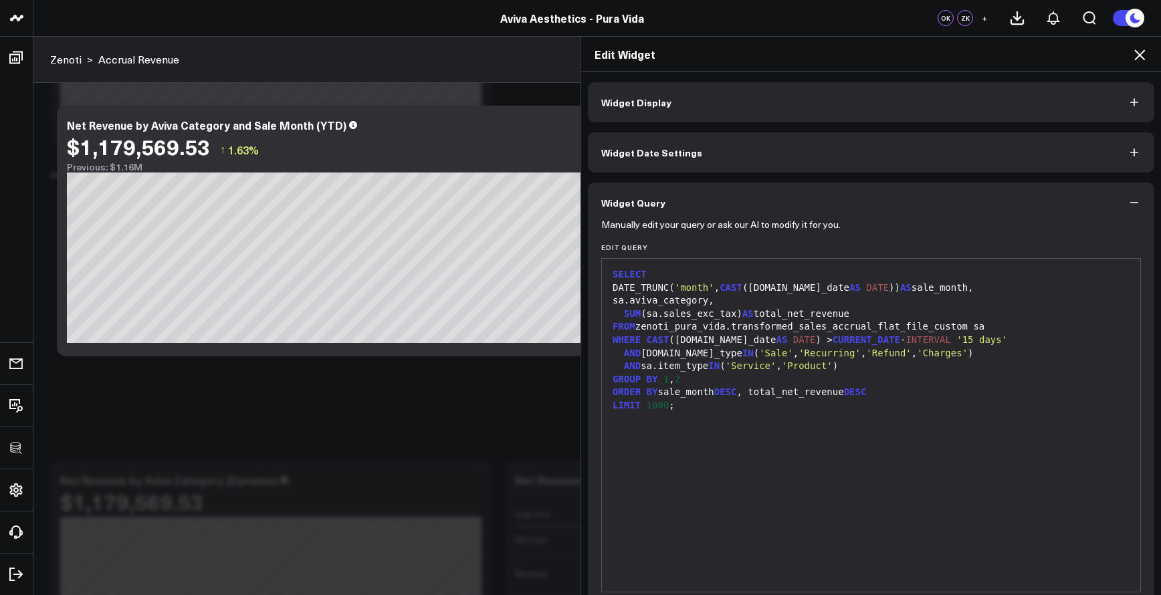
click at [1141, 47] on icon at bounding box center [1140, 55] width 16 height 16
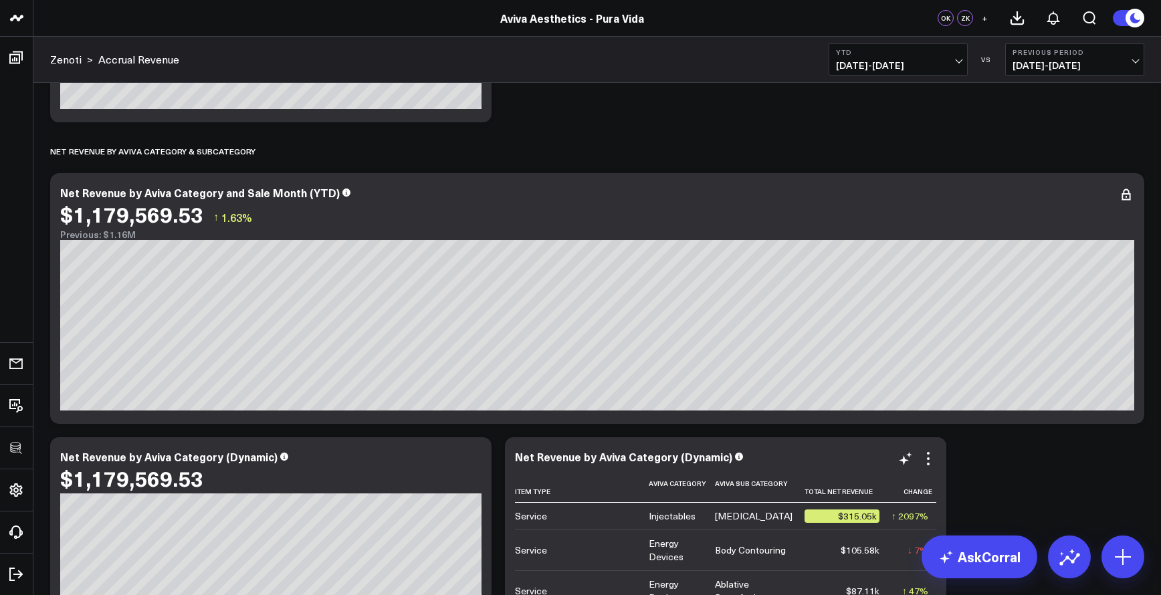
scroll to position [2368, 0]
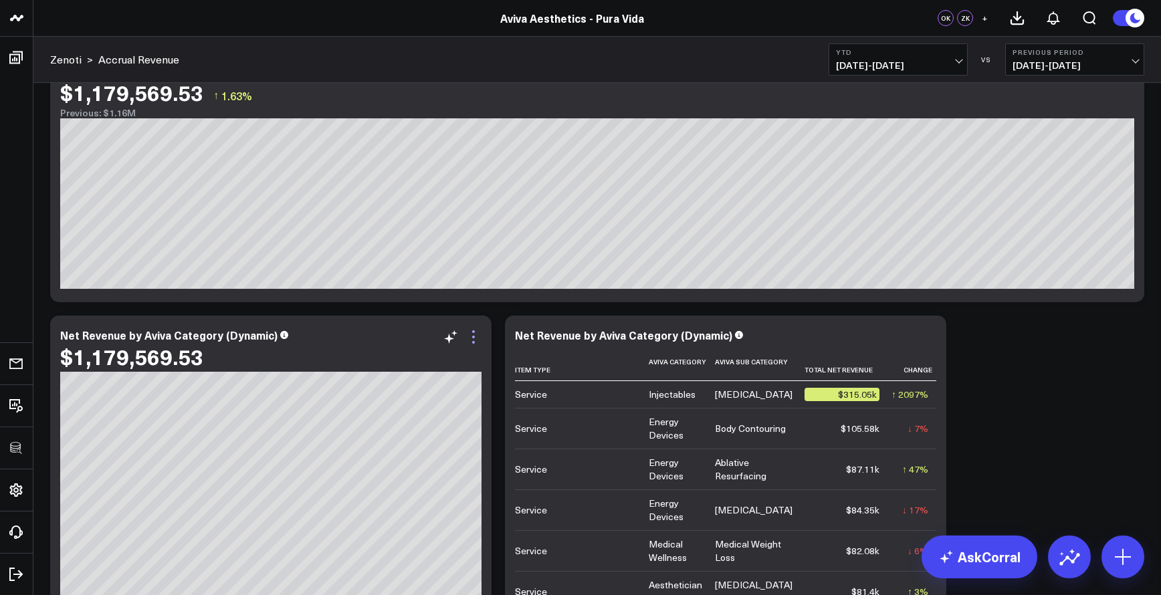
click at [472, 336] on icon at bounding box center [474, 337] width 16 height 16
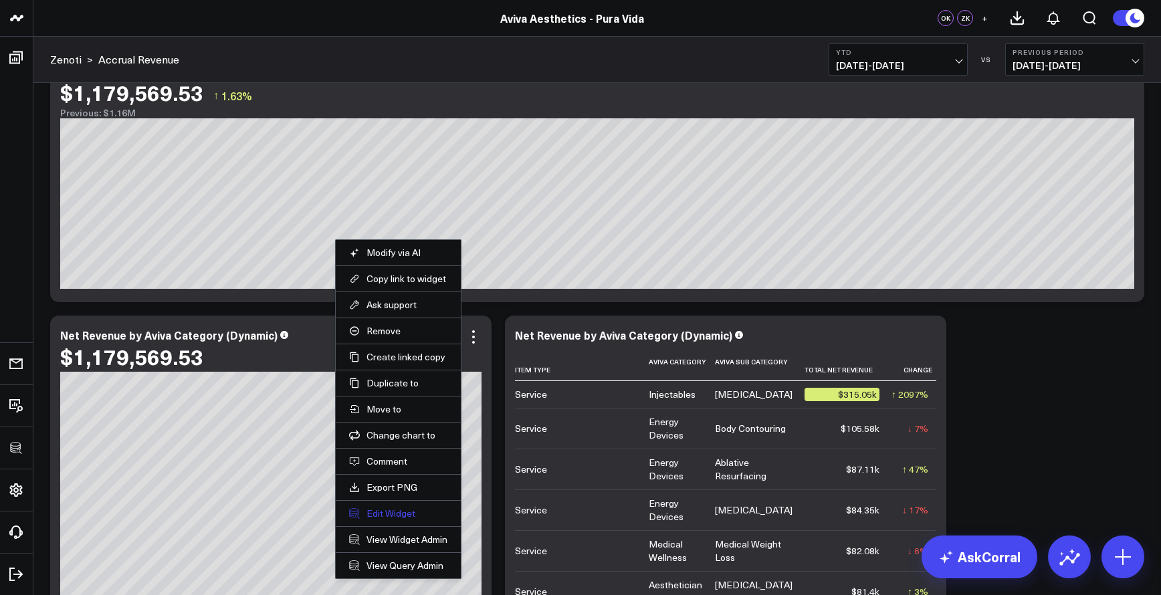
click at [413, 516] on button "Edit Widget" at bounding box center [398, 514] width 98 height 12
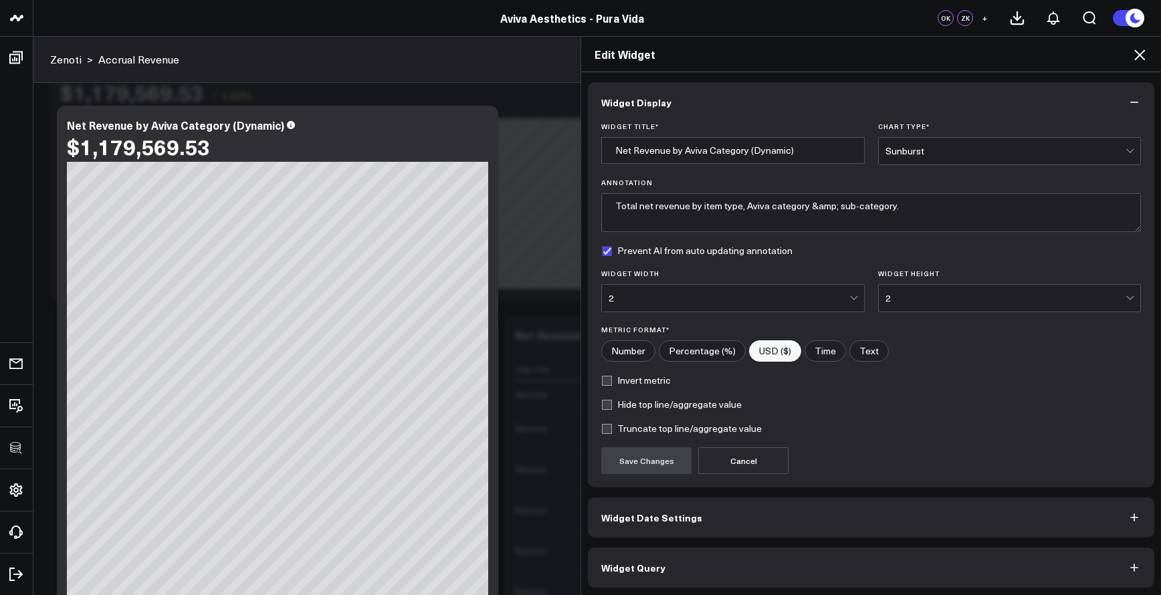
scroll to position [2, 0]
click at [704, 576] on button "Widget Query" at bounding box center [871, 566] width 567 height 40
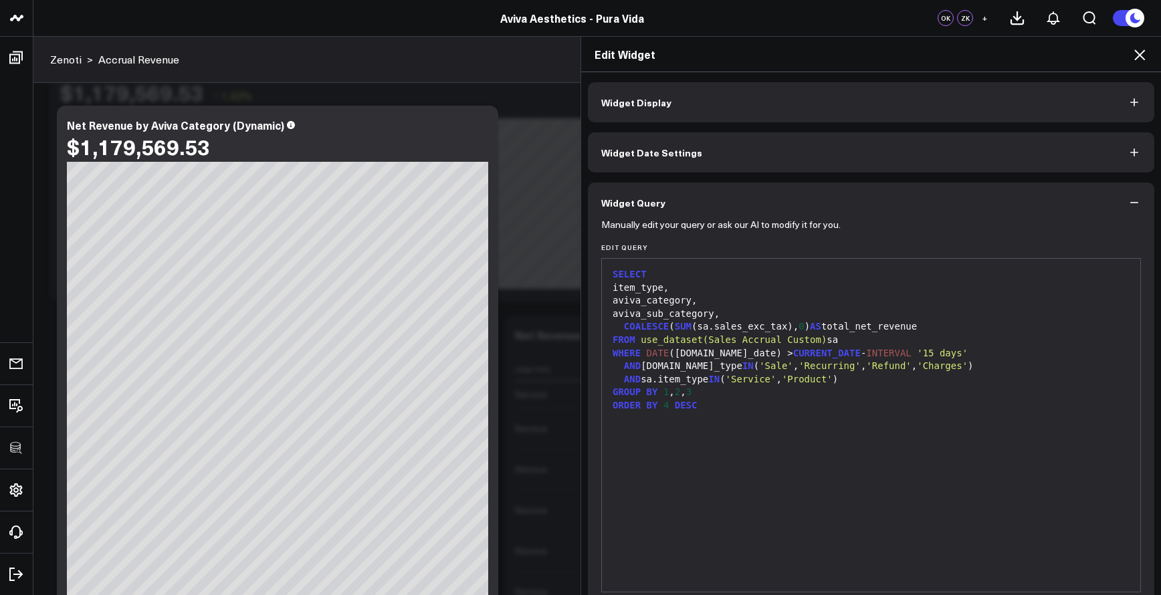
click at [1142, 56] on icon at bounding box center [1140, 55] width 16 height 16
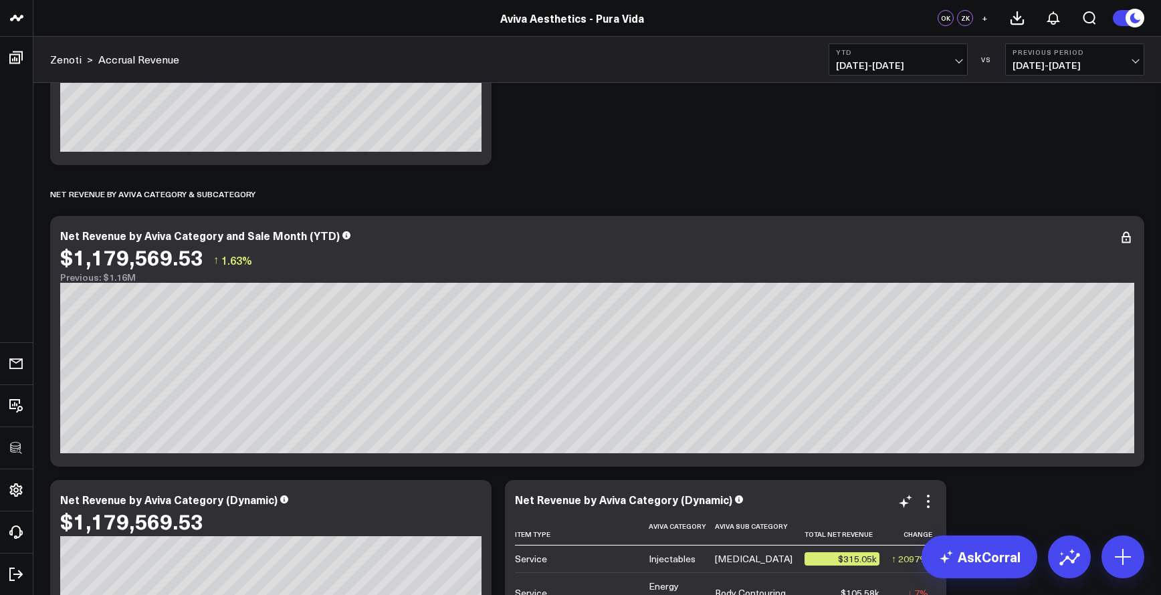
scroll to position [2201, 0]
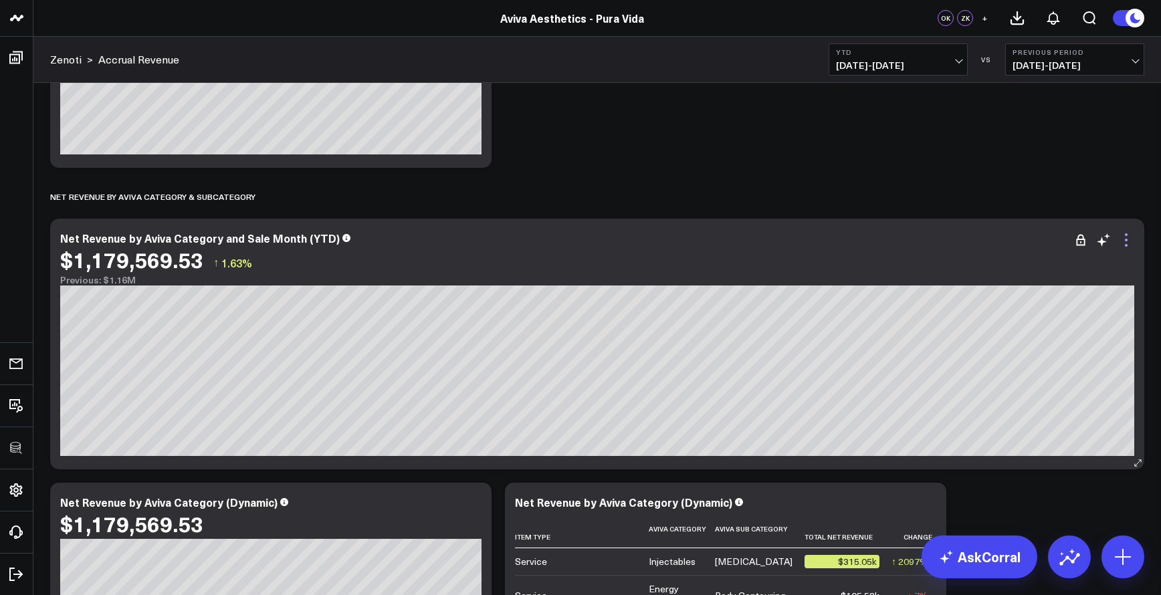
click at [1123, 241] on icon at bounding box center [1127, 240] width 16 height 16
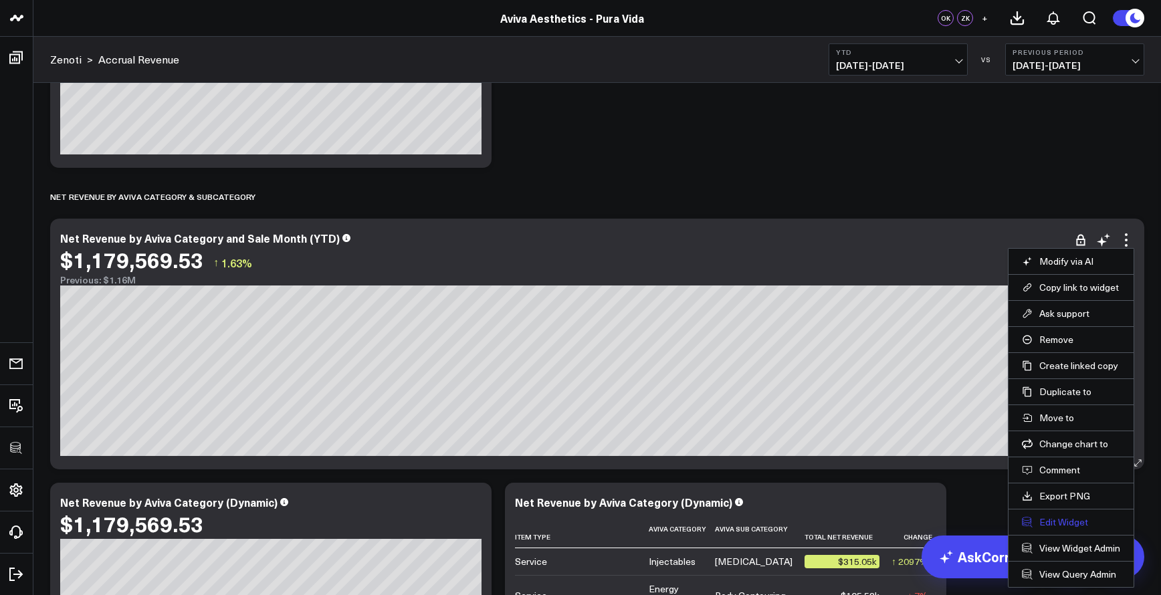
click at [1075, 524] on button "Edit Widget" at bounding box center [1071, 522] width 98 height 12
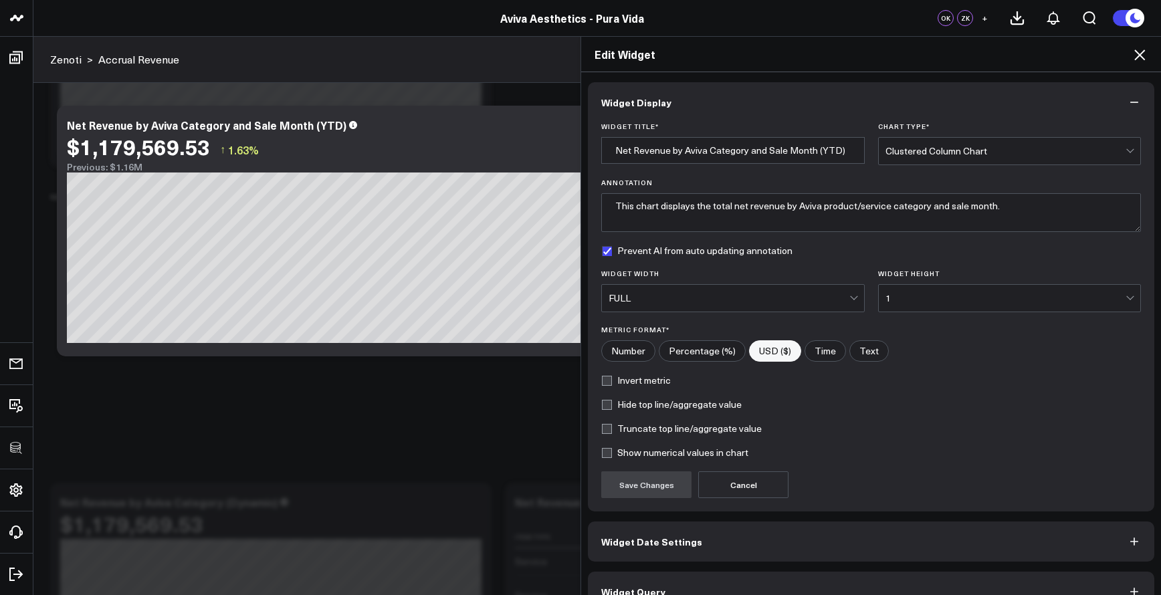
scroll to position [26, 0]
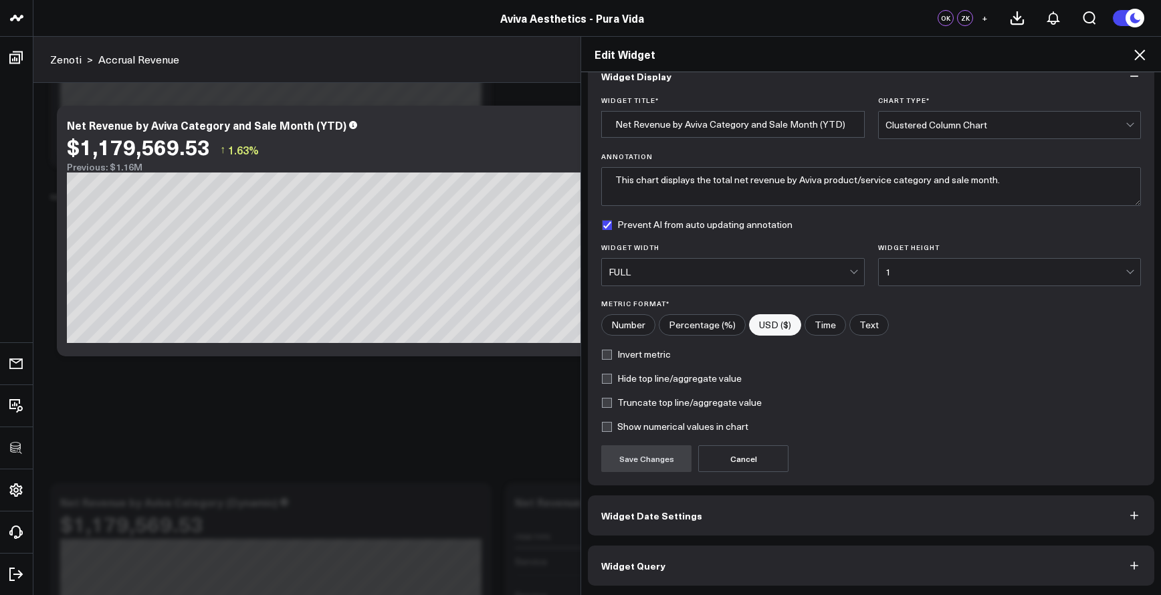
click at [892, 553] on button "Widget Query" at bounding box center [871, 566] width 567 height 40
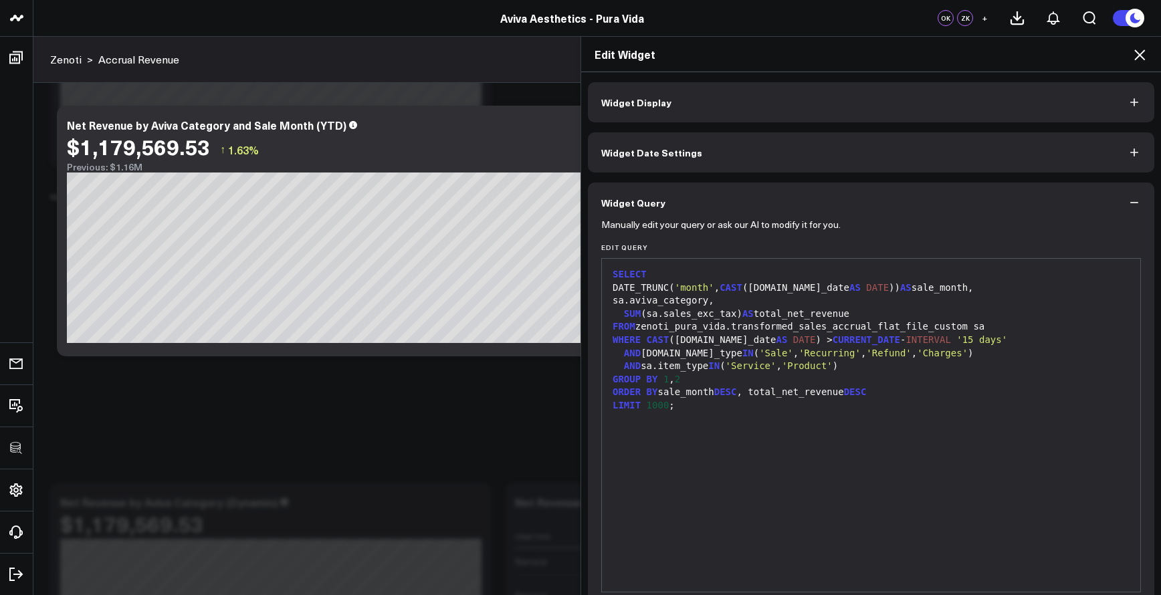
click at [1138, 61] on icon at bounding box center [1140, 55] width 16 height 16
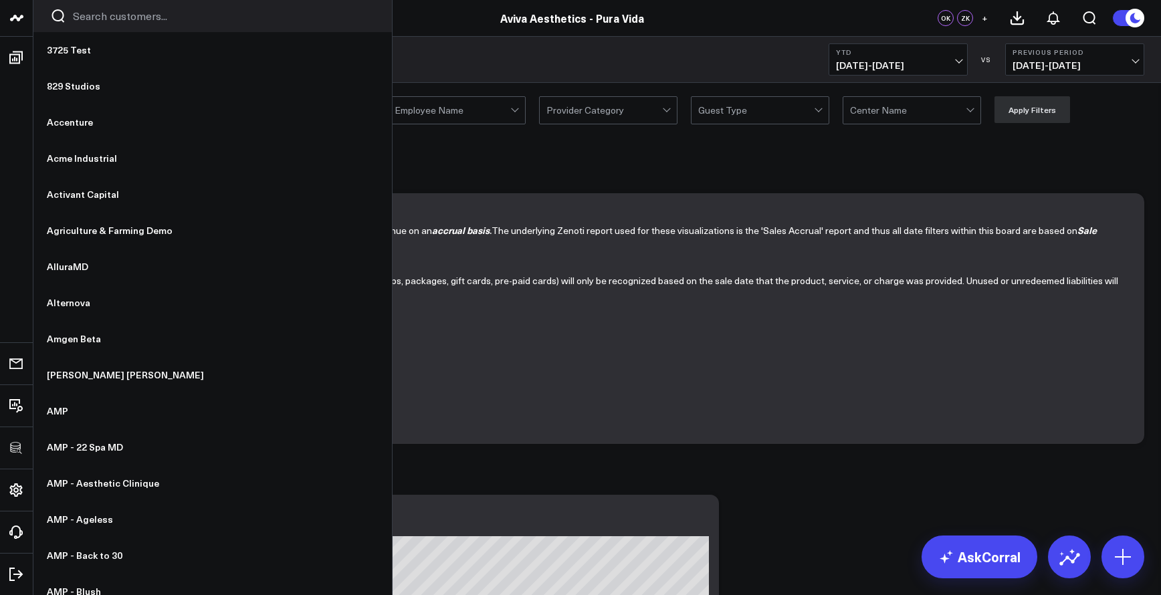
click at [95, 14] on input "Search customers input" at bounding box center [224, 16] width 302 height 15
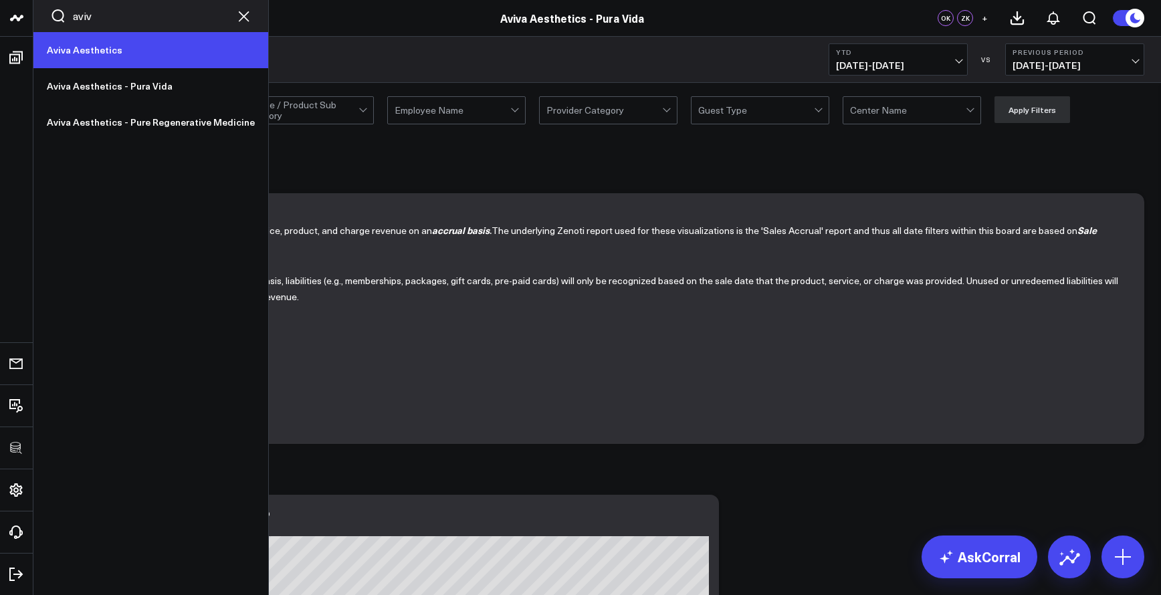
type input "aviv"
click at [134, 52] on link "Aviva Aesthetics" at bounding box center [150, 50] width 235 height 36
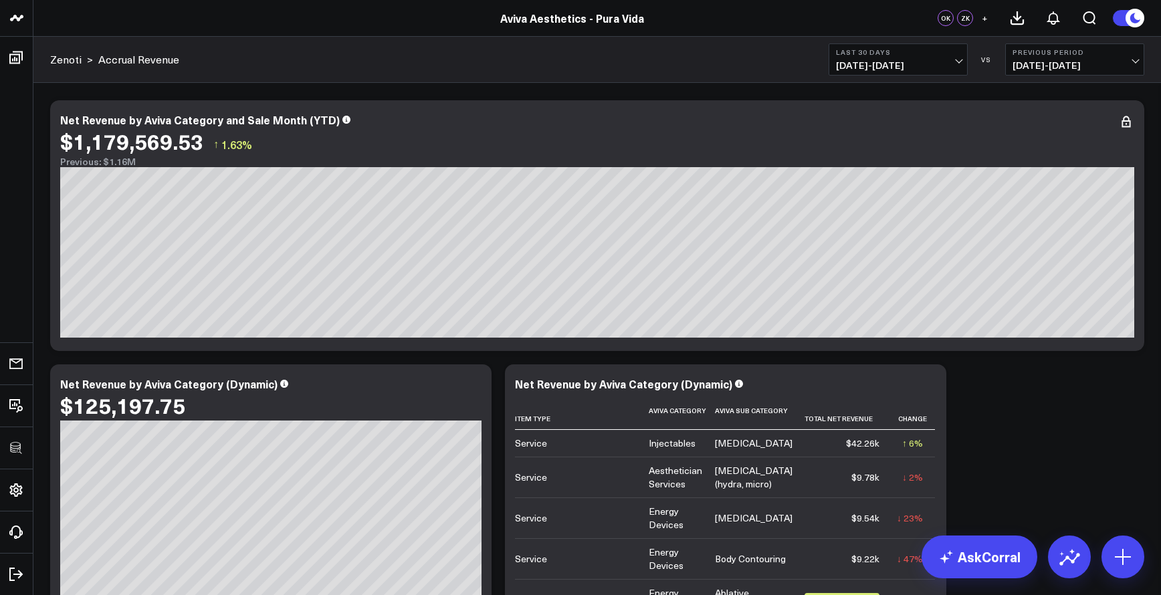
click at [874, 80] on div "Zenoti > Accrual Revenue Last 30 Days [DATE] - [DATE] VS Previous Period [DATE]…" at bounding box center [597, 60] width 1128 height 46
click at [873, 75] on button "Last 30 Days [DATE] - [DATE]" at bounding box center [898, 59] width 139 height 32
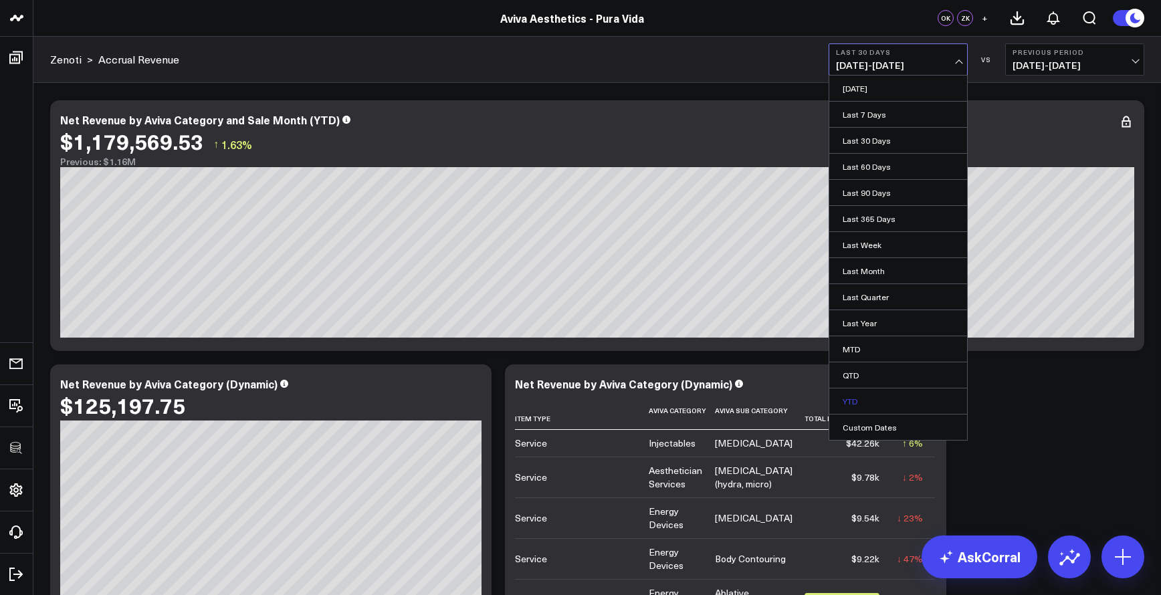
click at [865, 402] on link "YTD" at bounding box center [899, 401] width 138 height 25
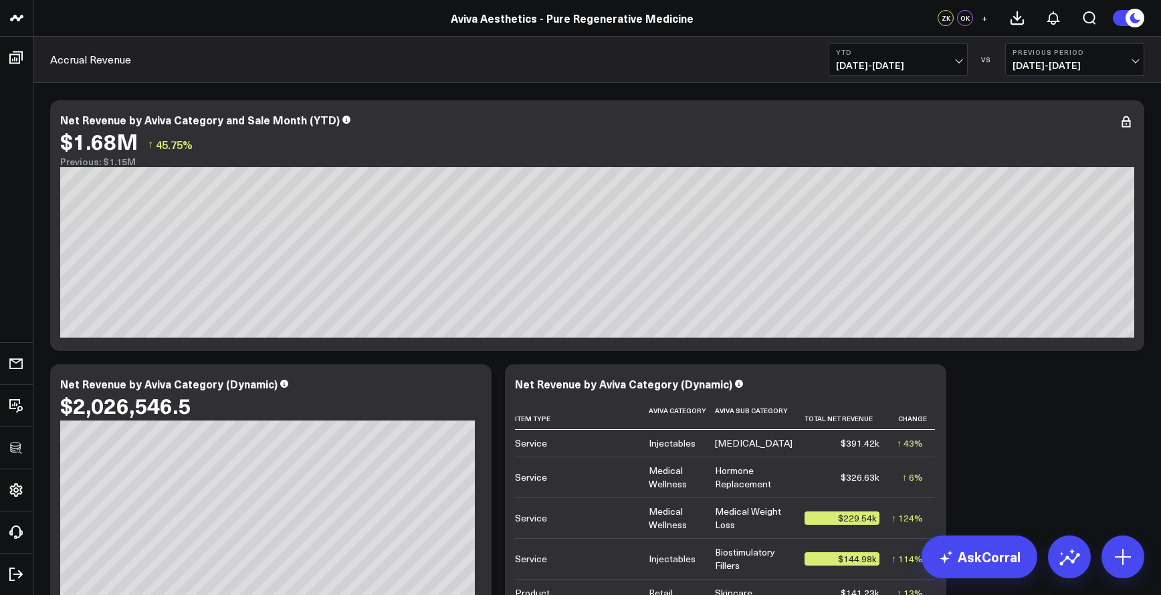
scroll to position [2319, 0]
click at [1127, 124] on icon at bounding box center [1127, 122] width 16 height 16
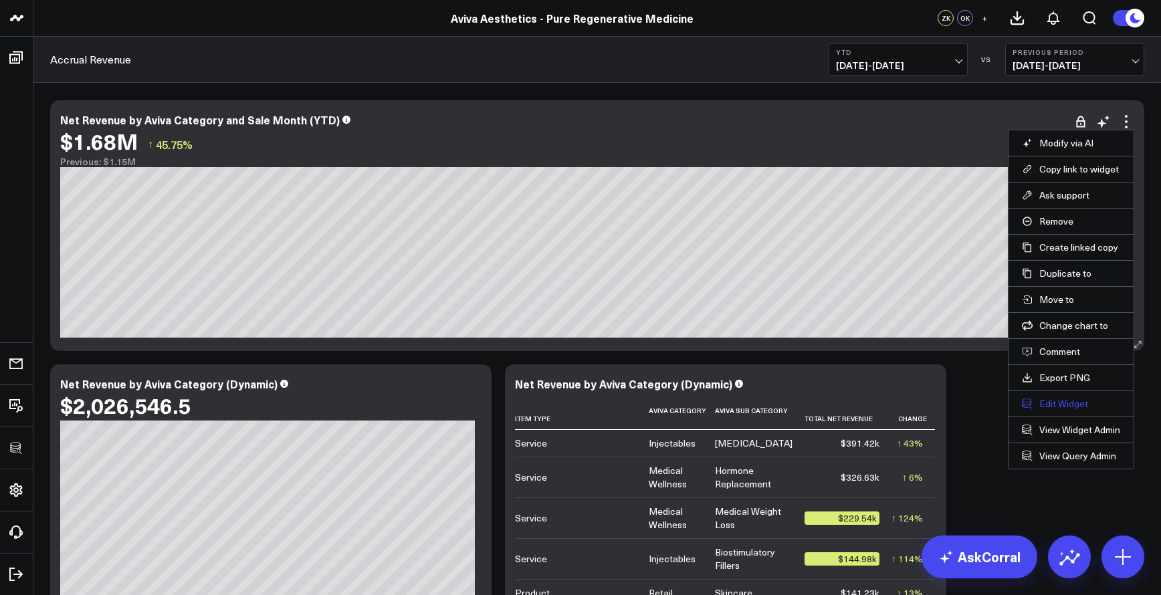
click at [1065, 402] on button "Edit Widget" at bounding box center [1071, 404] width 98 height 12
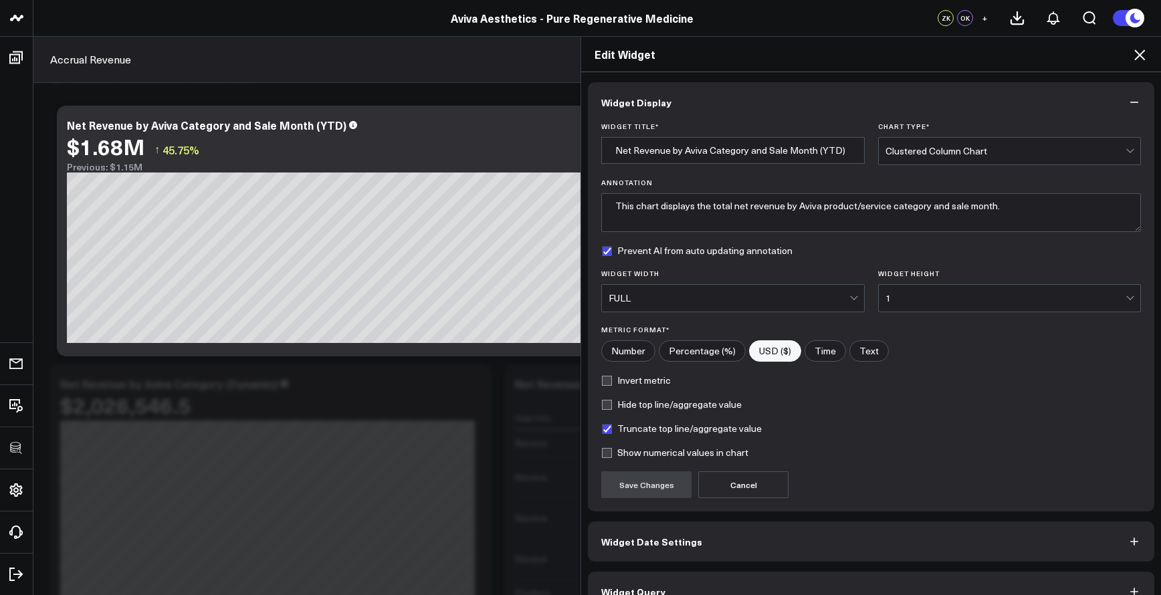
scroll to position [26, 0]
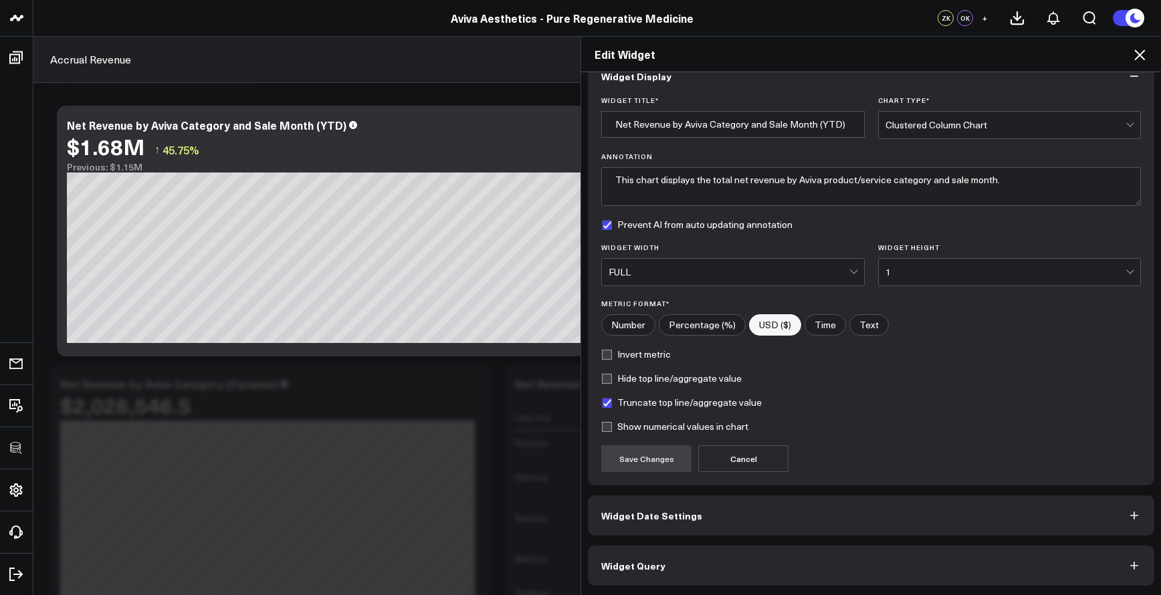
click at [938, 557] on button "Widget Query" at bounding box center [871, 566] width 567 height 40
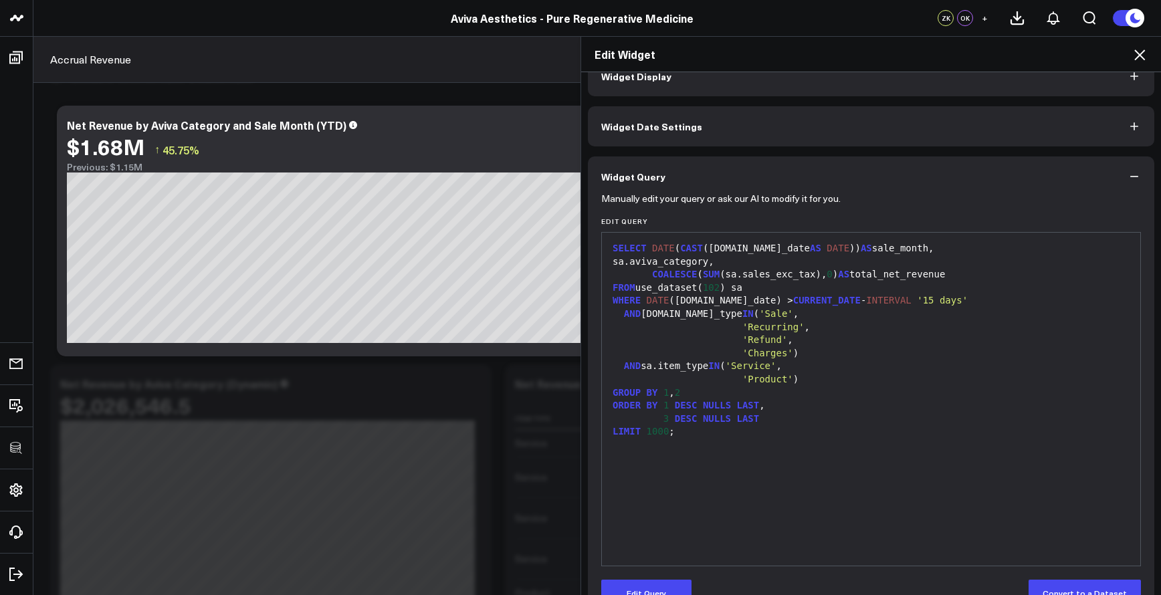
scroll to position [0, 0]
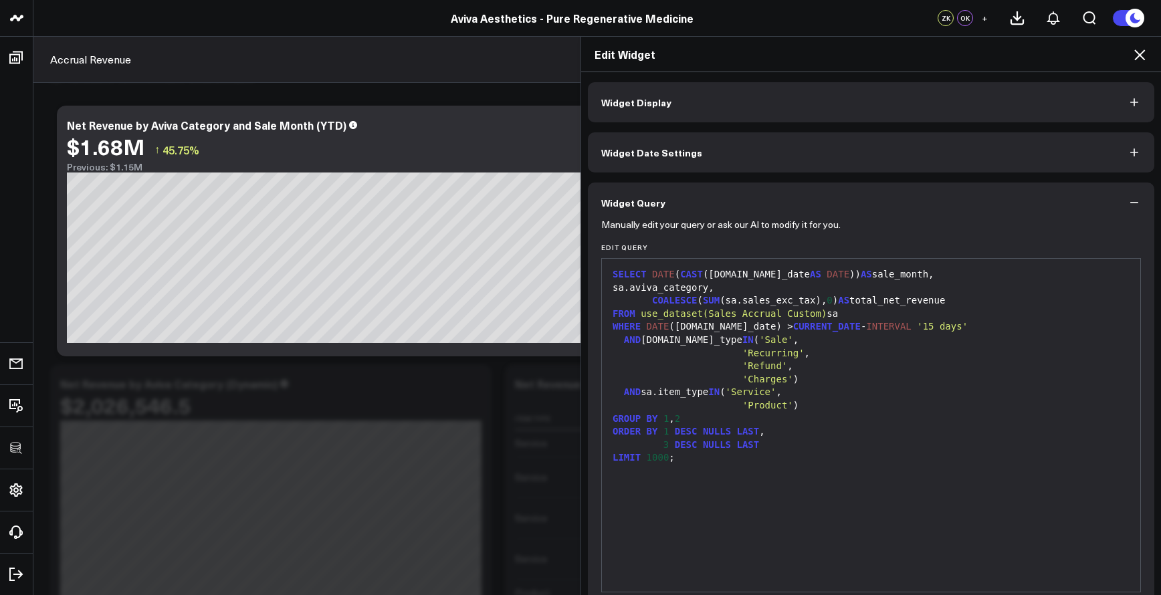
click at [935, 542] on div "SELECT DATE ( CAST (sa.sale_date AS DATE )) AS sale_month, sa.aviva_category, C…" at bounding box center [871, 426] width 525 height 320
click at [1143, 50] on icon at bounding box center [1140, 55] width 16 height 16
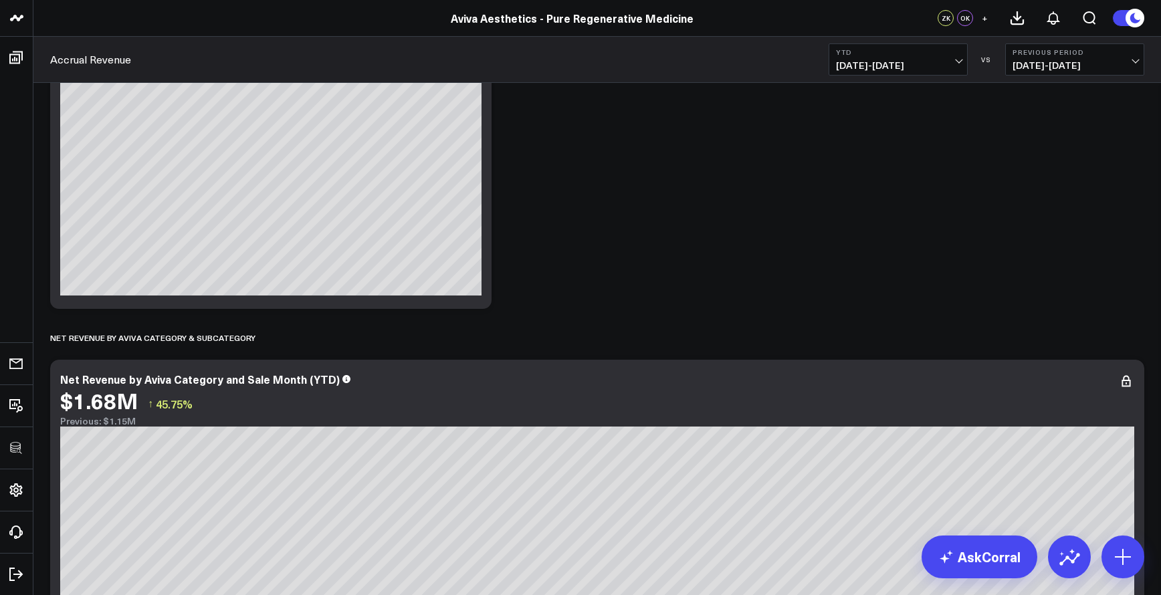
scroll to position [2286, 0]
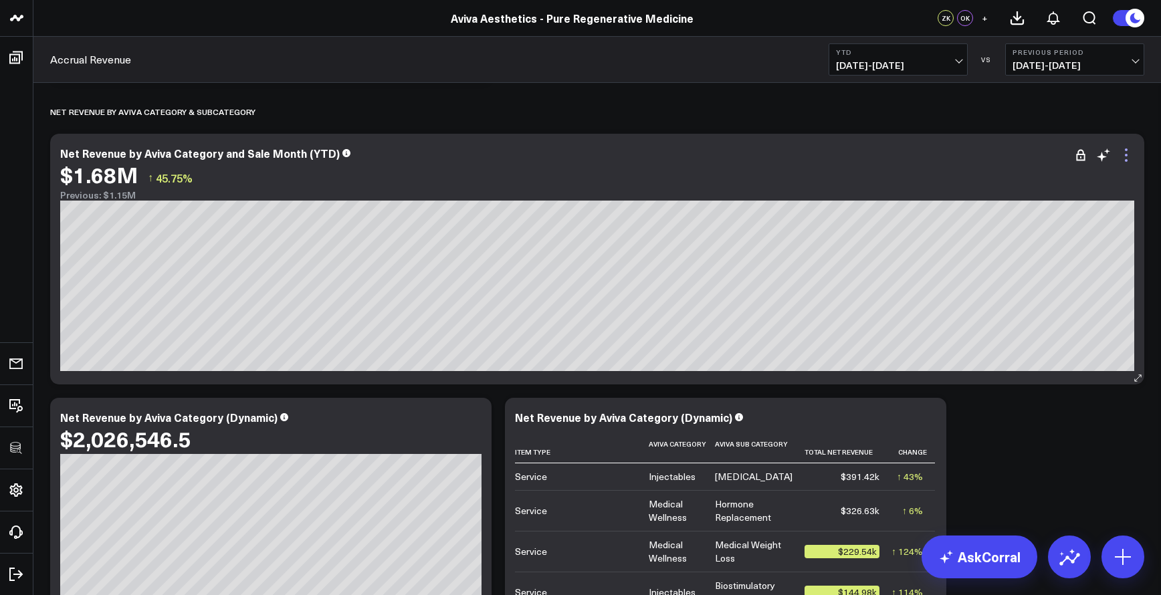
click at [1129, 154] on icon at bounding box center [1127, 155] width 16 height 16
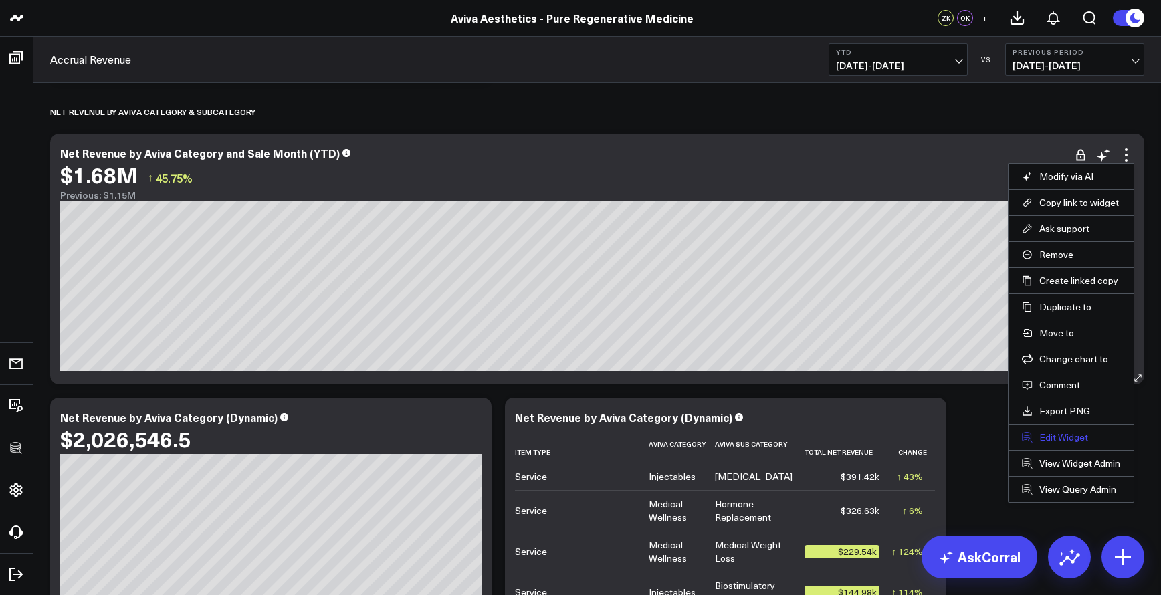
click at [1074, 441] on button "Edit Widget" at bounding box center [1071, 437] width 98 height 12
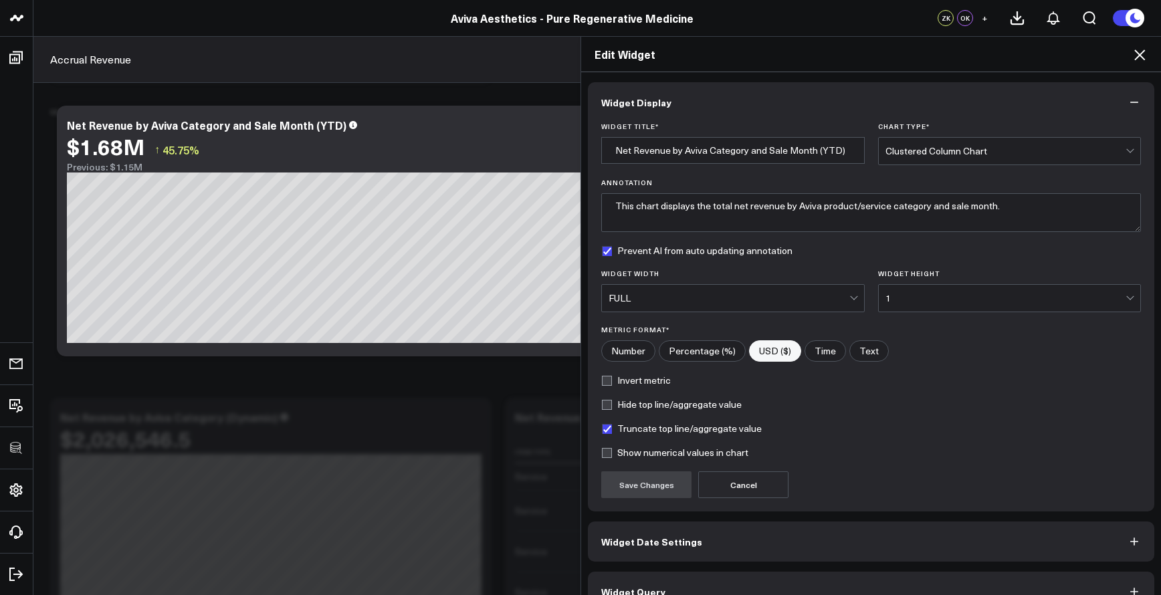
scroll to position [26, 0]
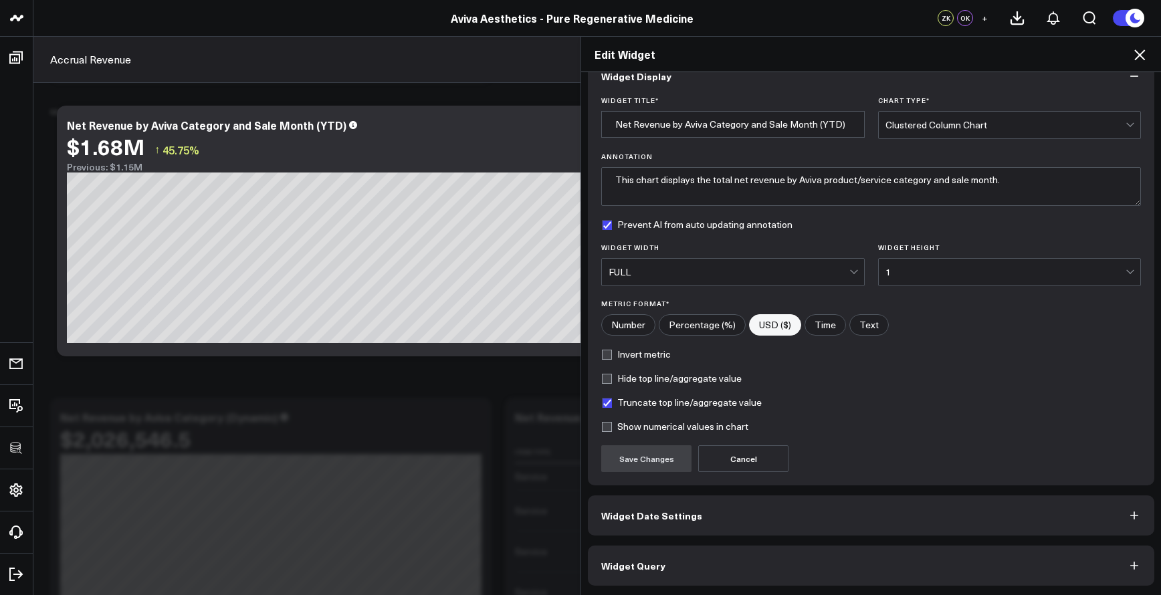
click at [871, 572] on button "Widget Query" at bounding box center [871, 566] width 567 height 40
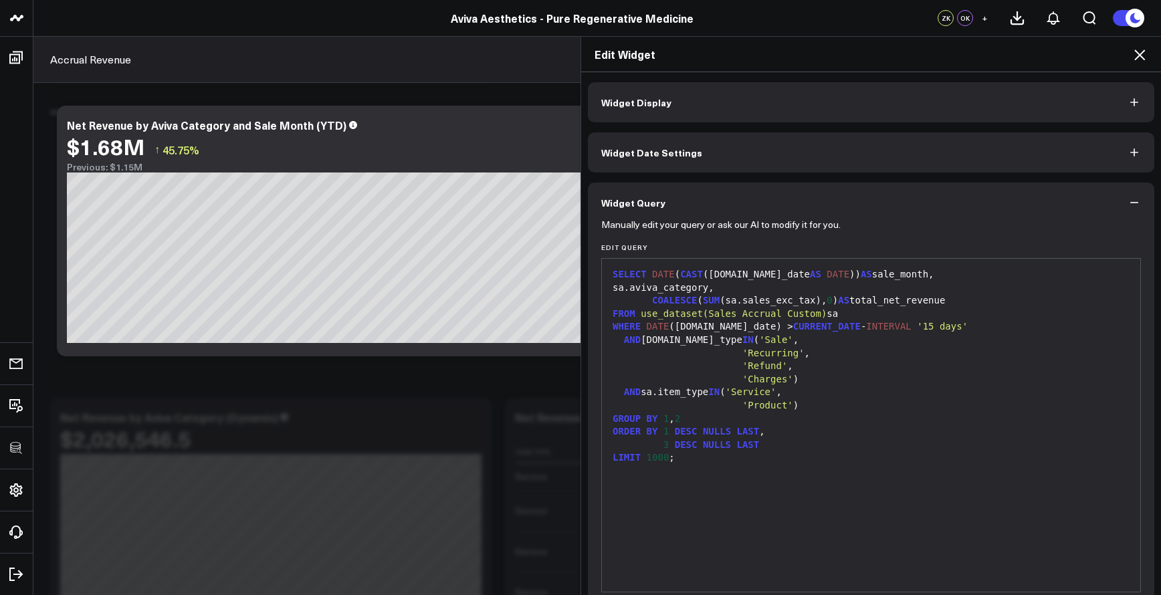
click at [1147, 63] on div "Edit Widget" at bounding box center [871, 54] width 580 height 35
click at [1145, 60] on icon at bounding box center [1140, 55] width 16 height 16
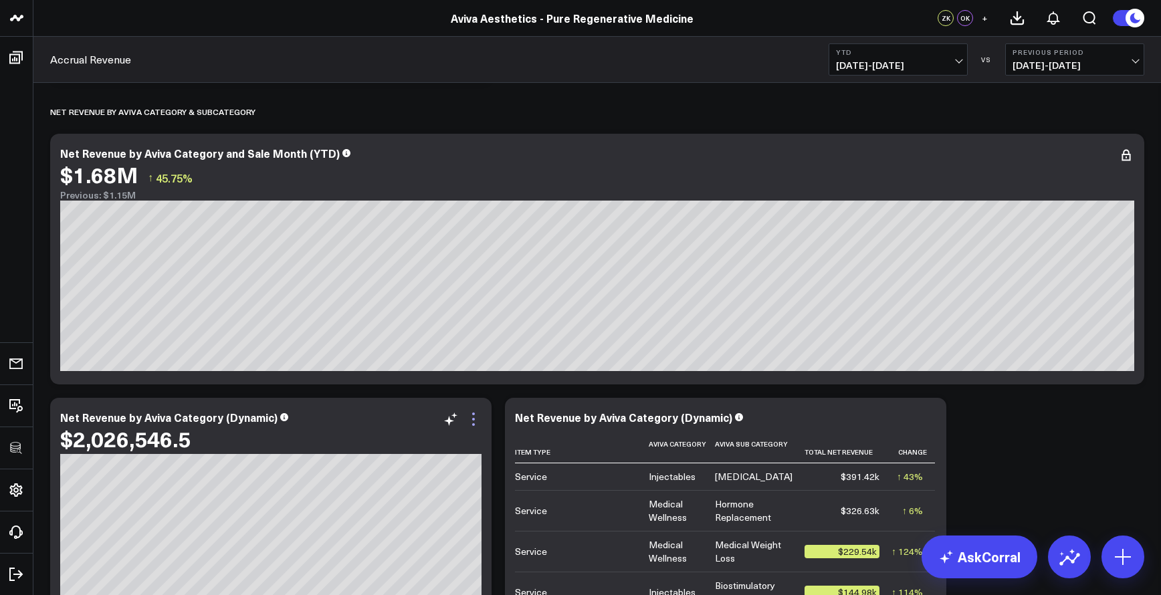
click at [472, 421] on icon at bounding box center [474, 419] width 16 height 16
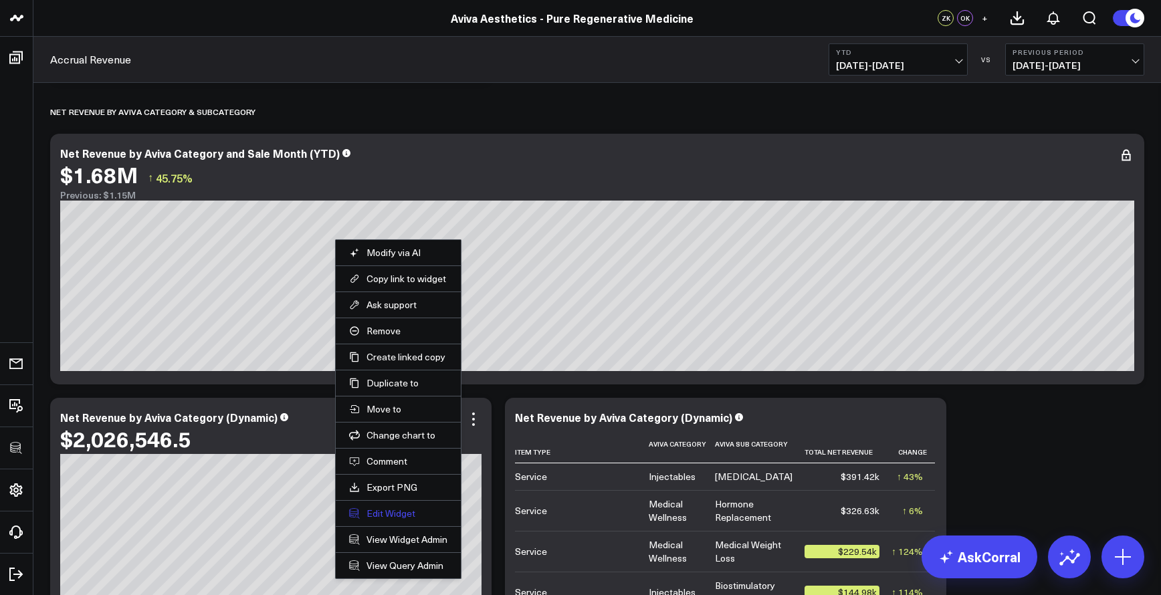
click at [414, 517] on button "Edit Widget" at bounding box center [398, 514] width 98 height 12
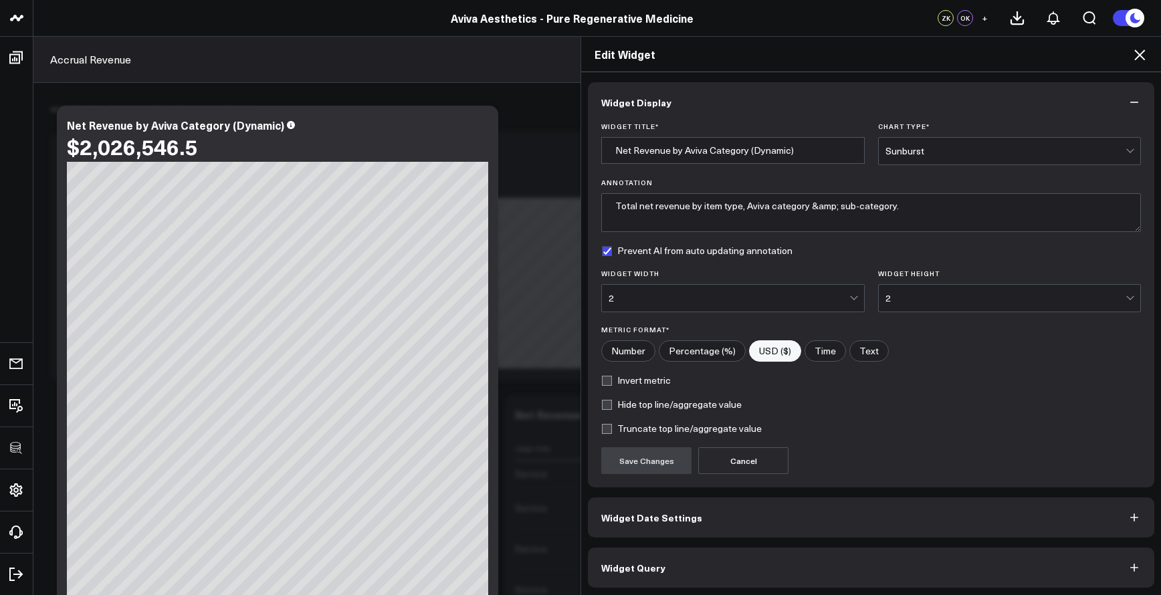
scroll to position [2, 0]
click at [676, 563] on button "Widget Query" at bounding box center [871, 566] width 567 height 40
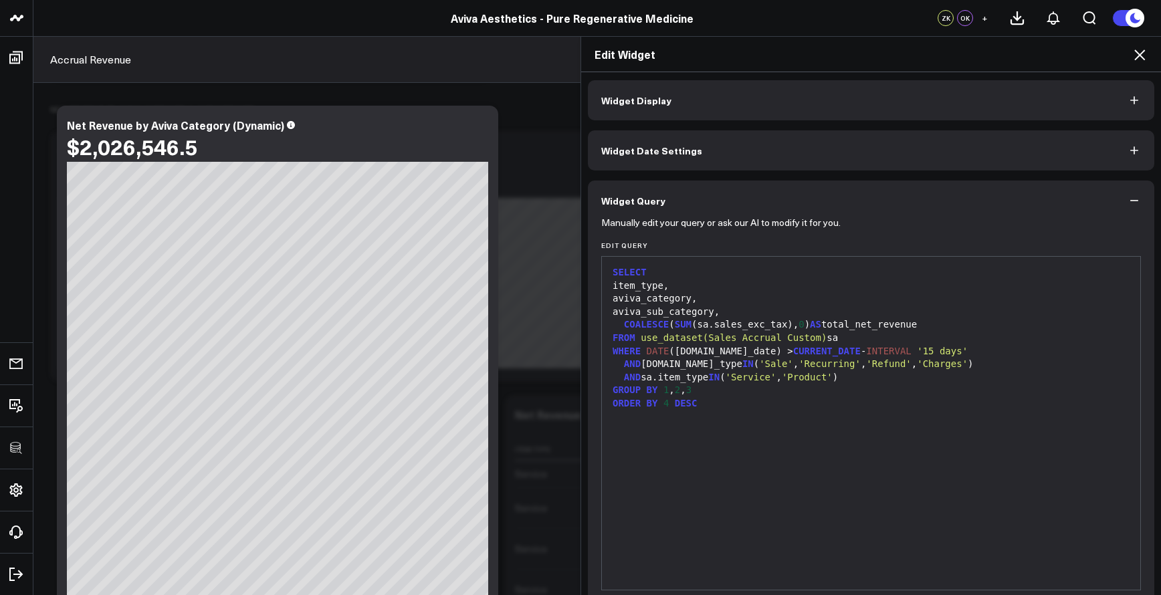
scroll to position [0, 0]
click at [719, 430] on div "SELECT item_type, aviva_category, aviva_sub_category, COALESCE ( SUM (sa.sales_…" at bounding box center [871, 426] width 525 height 320
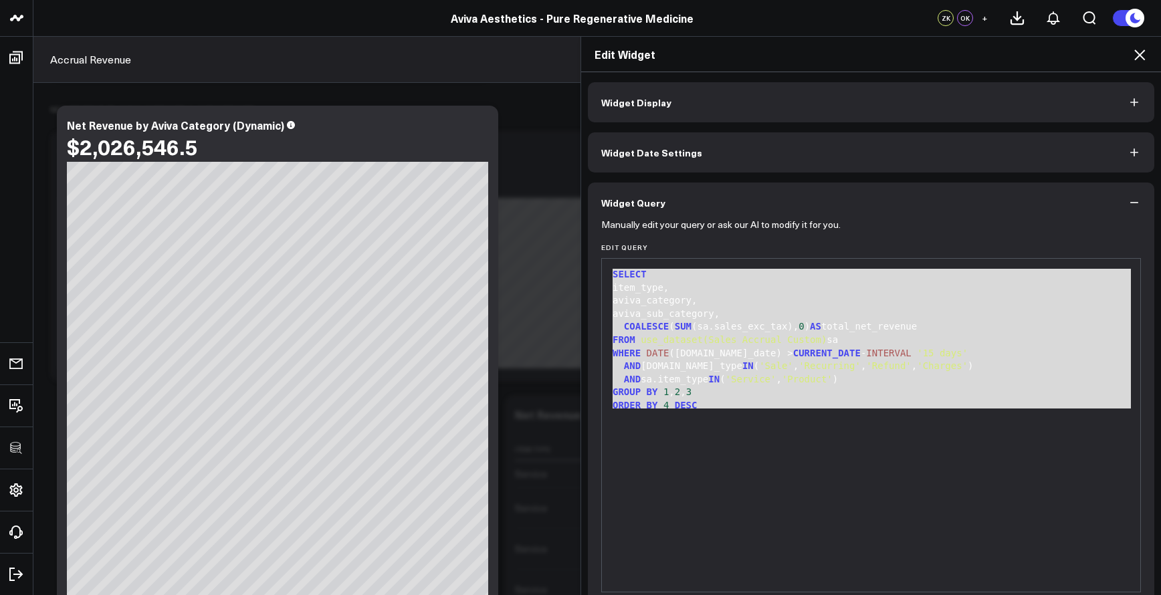
drag, startPoint x: 663, startPoint y: 383, endPoint x: 579, endPoint y: 266, distance: 143.9
click at [581, 266] on div "Widget Display Widget Date Settings Widget Query Manually edit your query or as…" at bounding box center [871, 334] width 580 height 524
copy div "SELECT item_type, aviva_category, aviva_sub_category, COALESCE ( SUM (sa.sales_…"
click at [1135, 54] on icon at bounding box center [1140, 55] width 16 height 16
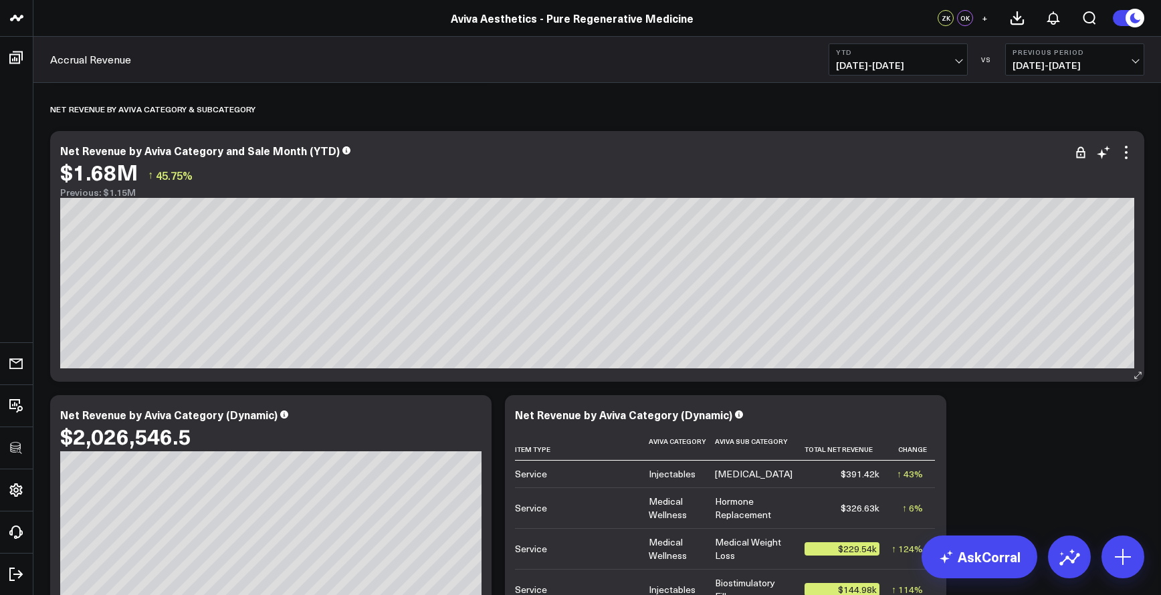
scroll to position [2271, 0]
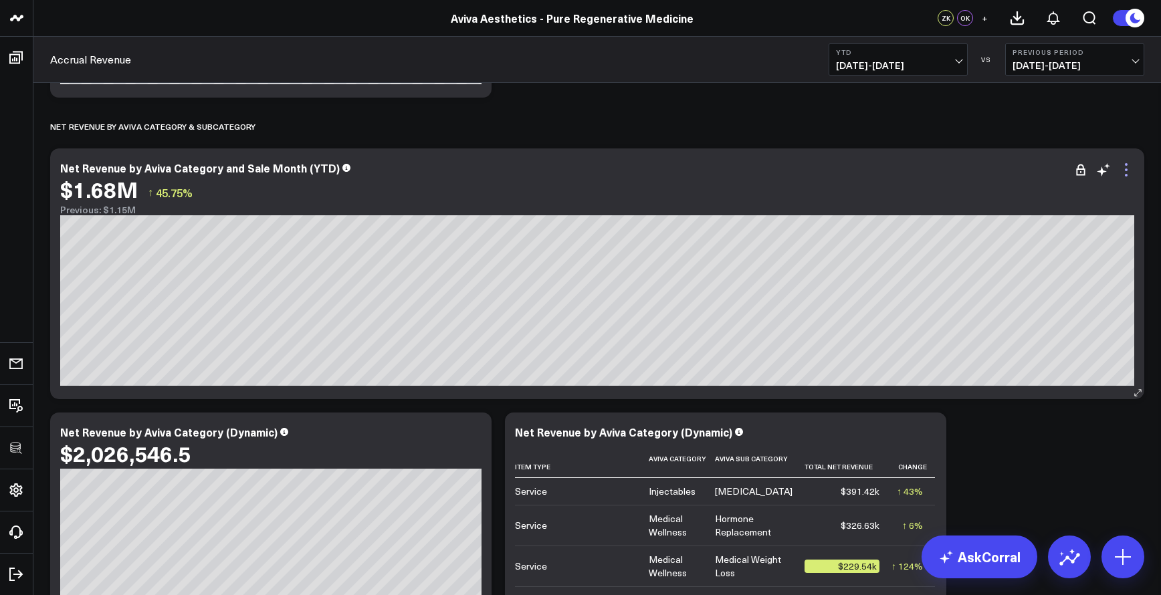
click at [1133, 167] on icon at bounding box center [1127, 170] width 16 height 16
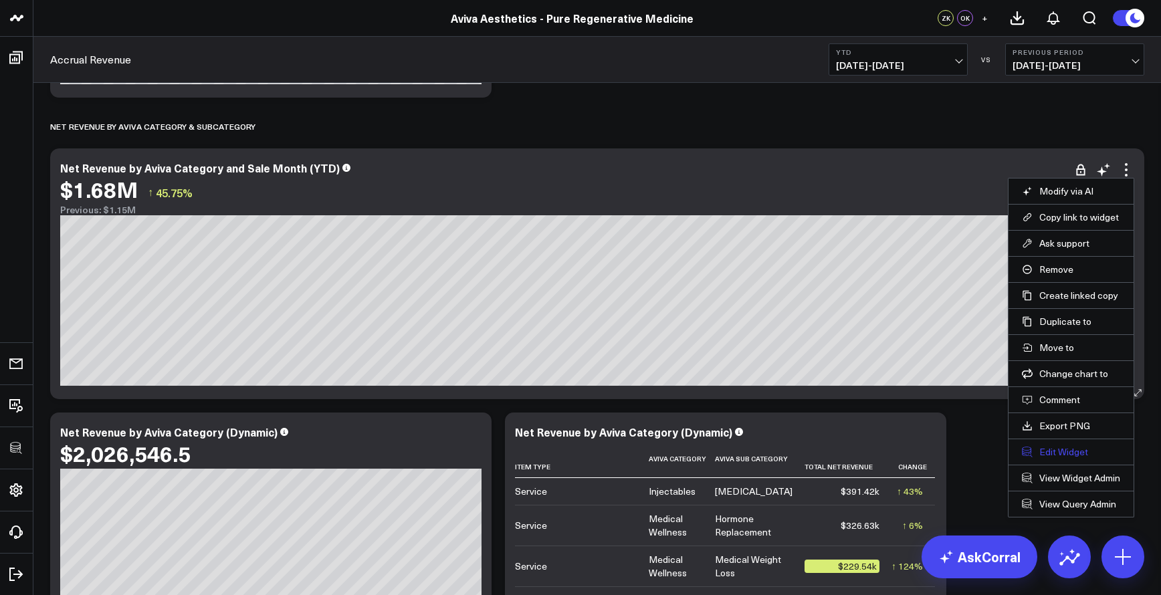
click at [1071, 450] on button "Edit Widget" at bounding box center [1071, 452] width 98 height 12
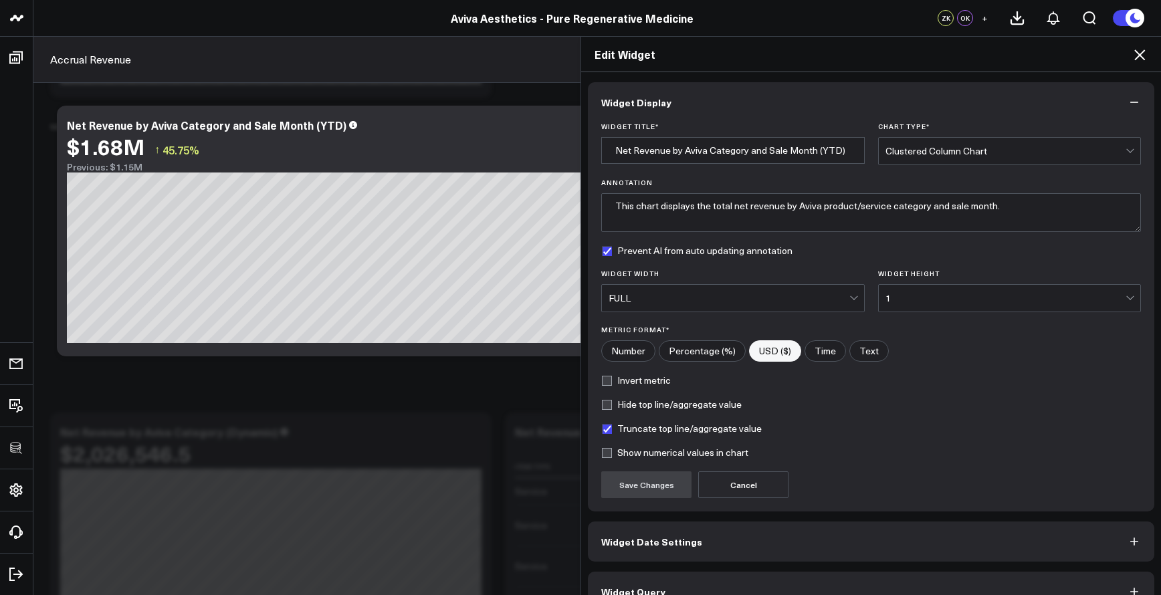
scroll to position [26, 0]
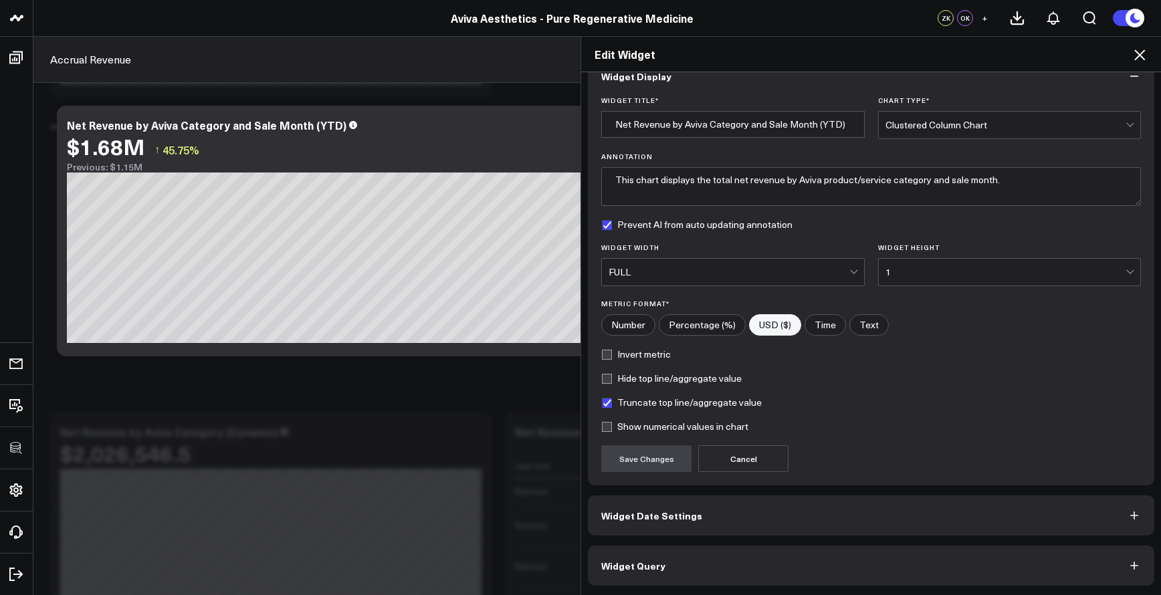
click at [872, 559] on button "Widget Query" at bounding box center [871, 566] width 567 height 40
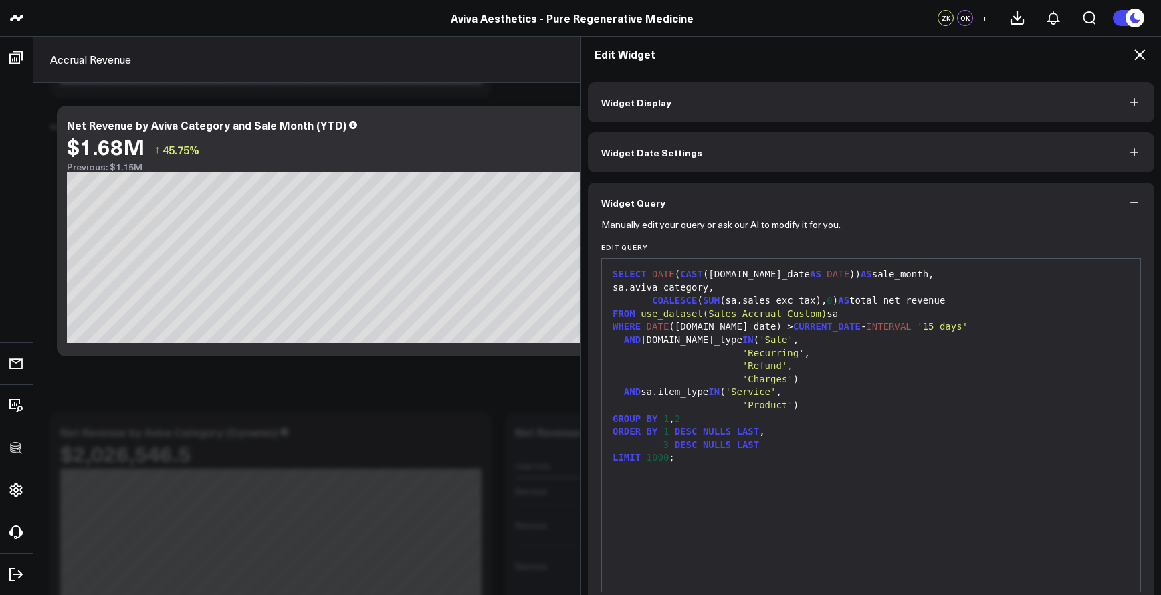
scroll to position [60, 0]
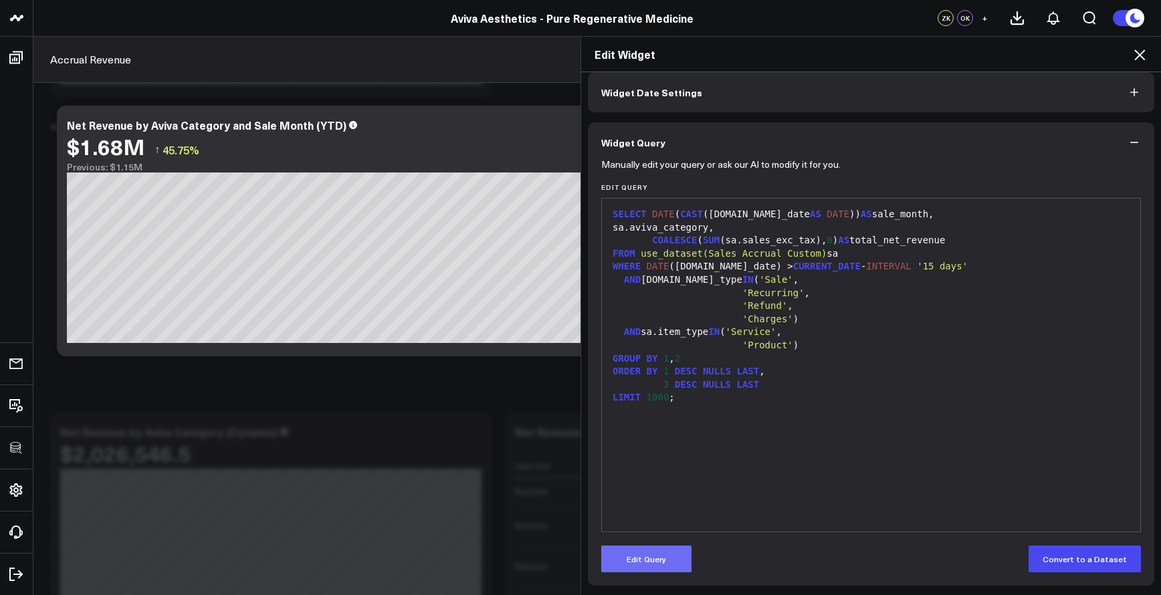
click at [661, 566] on button "Edit Query" at bounding box center [646, 559] width 90 height 27
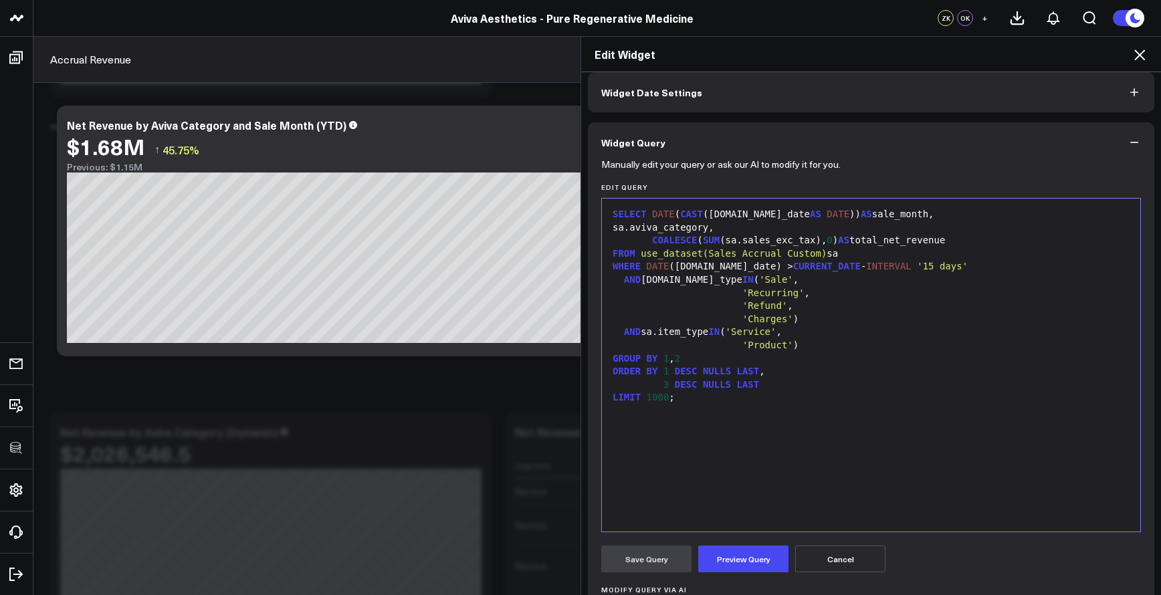
click at [771, 407] on div "SELECT DATE ( CAST (sa.sale_date AS DATE )) AS sale_month, sa.aviva_category, C…" at bounding box center [871, 365] width 525 height 320
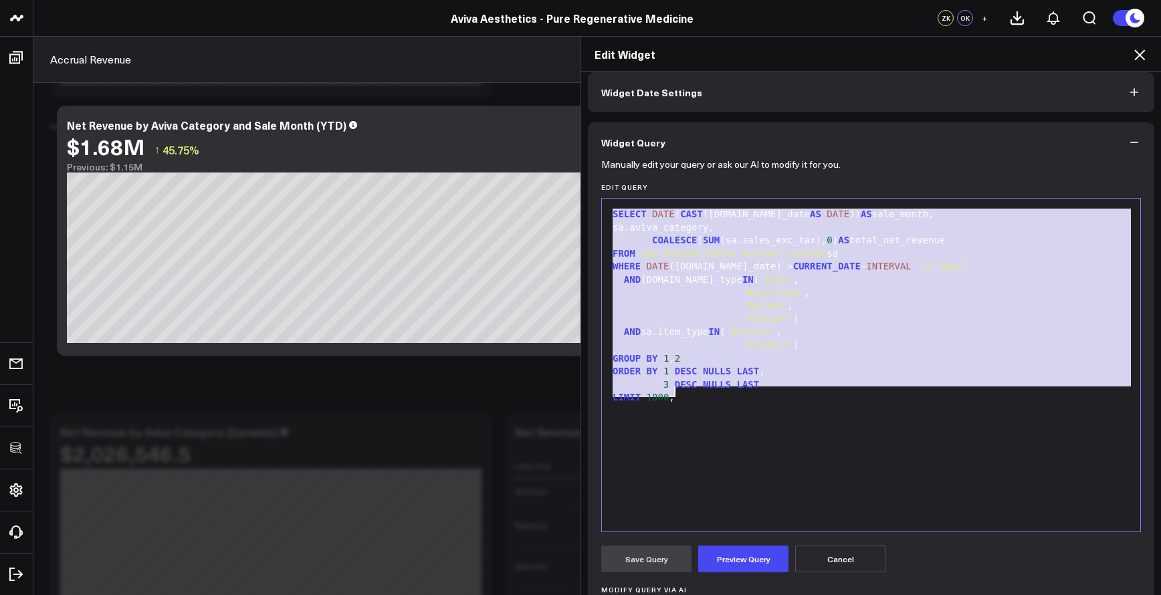
copy div "SELECT DATE ( CAST (sa.sale_date AS DATE )) AS sale_month, sa.aviva_category, C…"
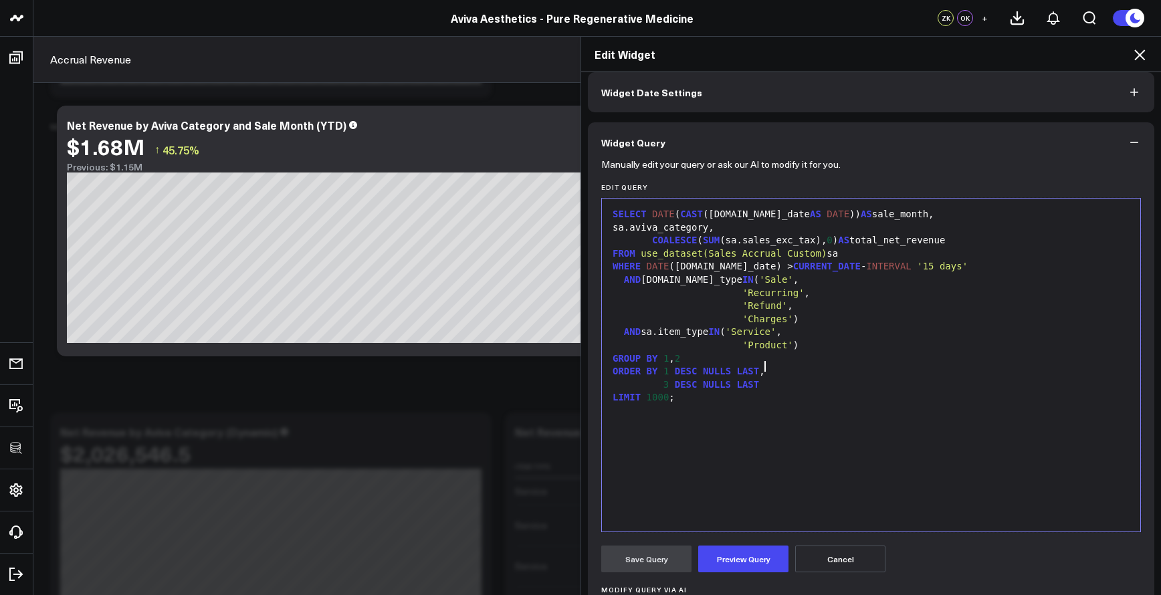
click at [902, 367] on div "ORDER BY 1 DESC NULLS LAST ," at bounding box center [871, 371] width 525 height 13
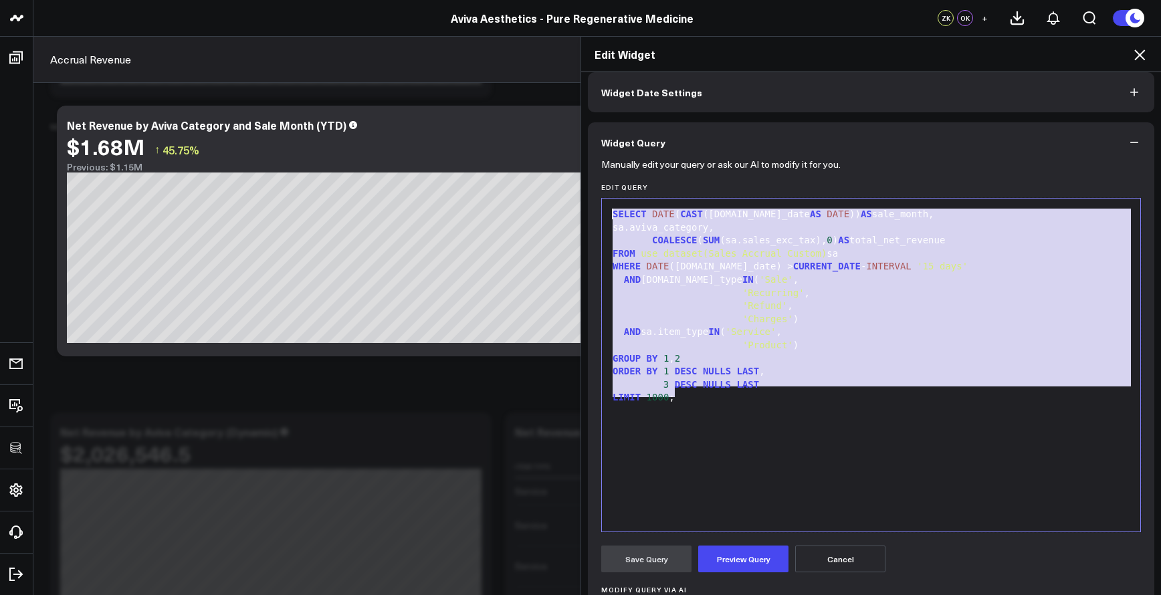
drag, startPoint x: 736, startPoint y: 411, endPoint x: 511, endPoint y: 125, distance: 363.5
click at [511, 125] on div "Edit Widget Widget Display Widget Date Settings Widget Query Manually edit your…" at bounding box center [580, 315] width 1161 height 559
copy div "SELECT DATE ( CAST (sa.sale_date AS DATE )) AS sale_month, sa.aviva_category, C…"
drag, startPoint x: 728, startPoint y: 449, endPoint x: 726, endPoint y: 475, distance: 26.2
click at [728, 450] on div "SELECT DATE ( CAST (sa.sale_date AS DATE )) AS sale_month, sa.aviva_category, C…" at bounding box center [871, 365] width 525 height 320
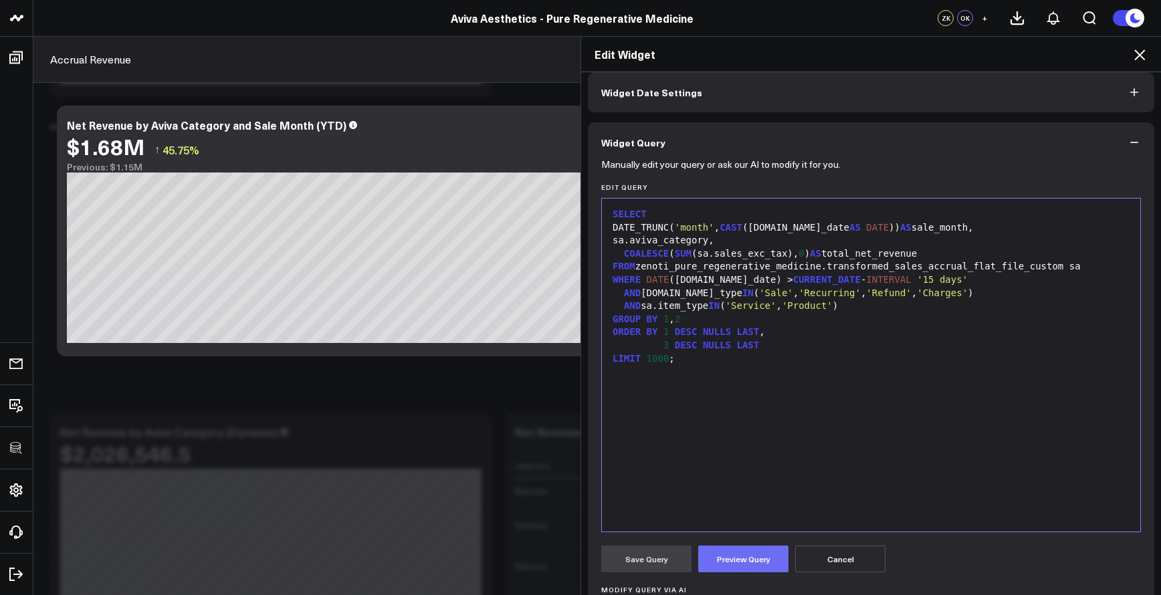
click at [738, 547] on button "Preview Query" at bounding box center [743, 559] width 90 height 27
click at [656, 566] on button "Save Query" at bounding box center [646, 559] width 90 height 27
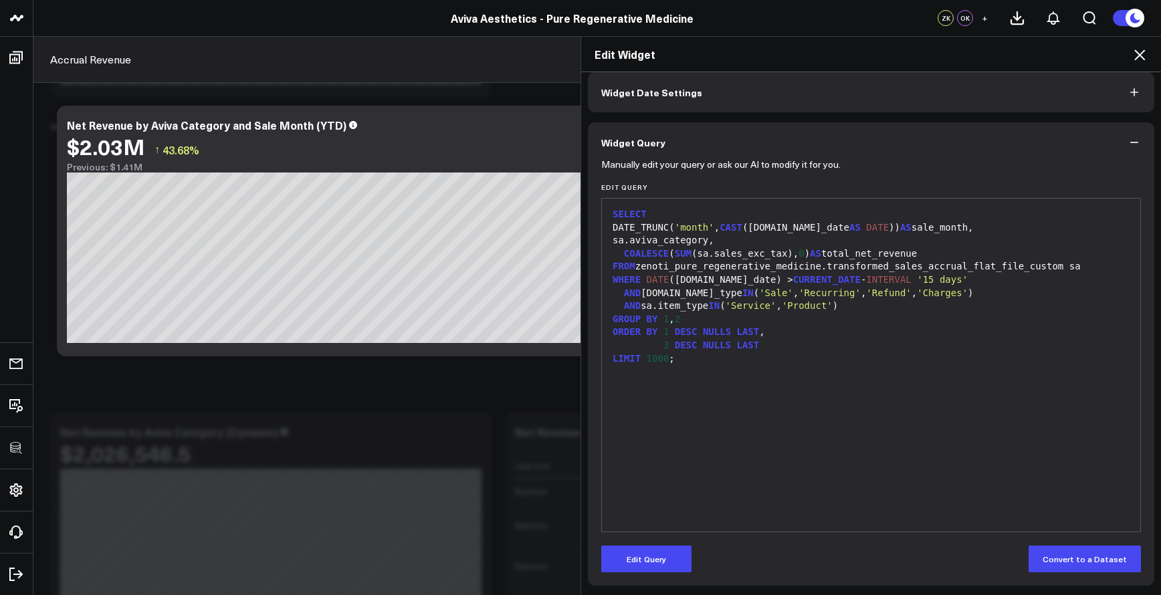
click at [1140, 58] on icon at bounding box center [1140, 55] width 16 height 16
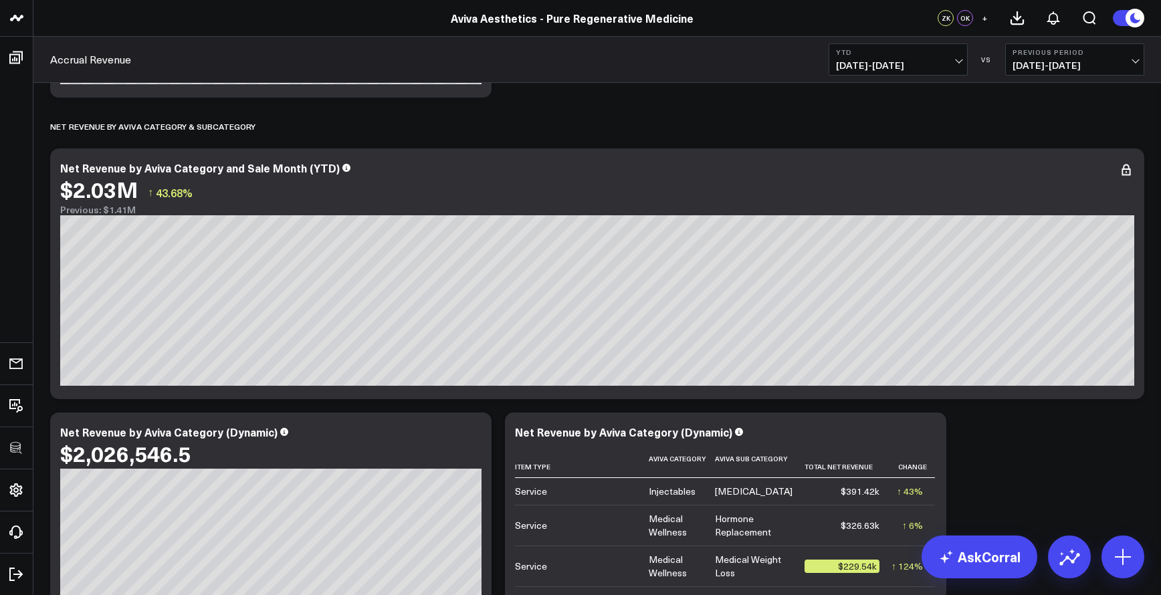
click at [763, 1] on header "3725 Test 829 Studios Accenture Acme Industrial Activant Capital Agriculture & …" at bounding box center [580, 18] width 1161 height 37
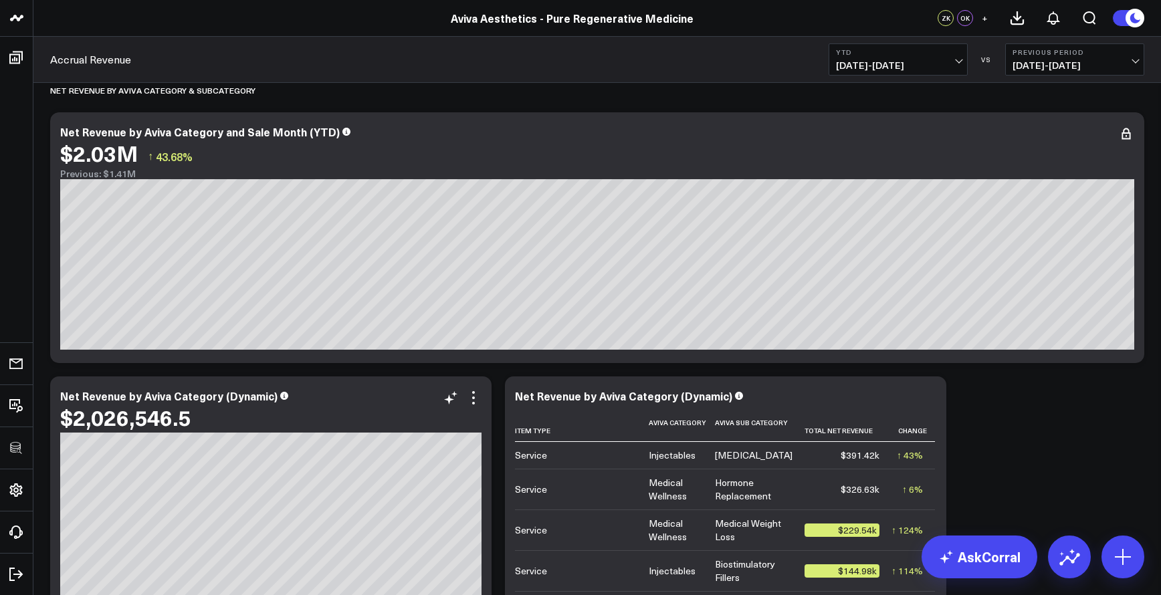
scroll to position [2340, 0]
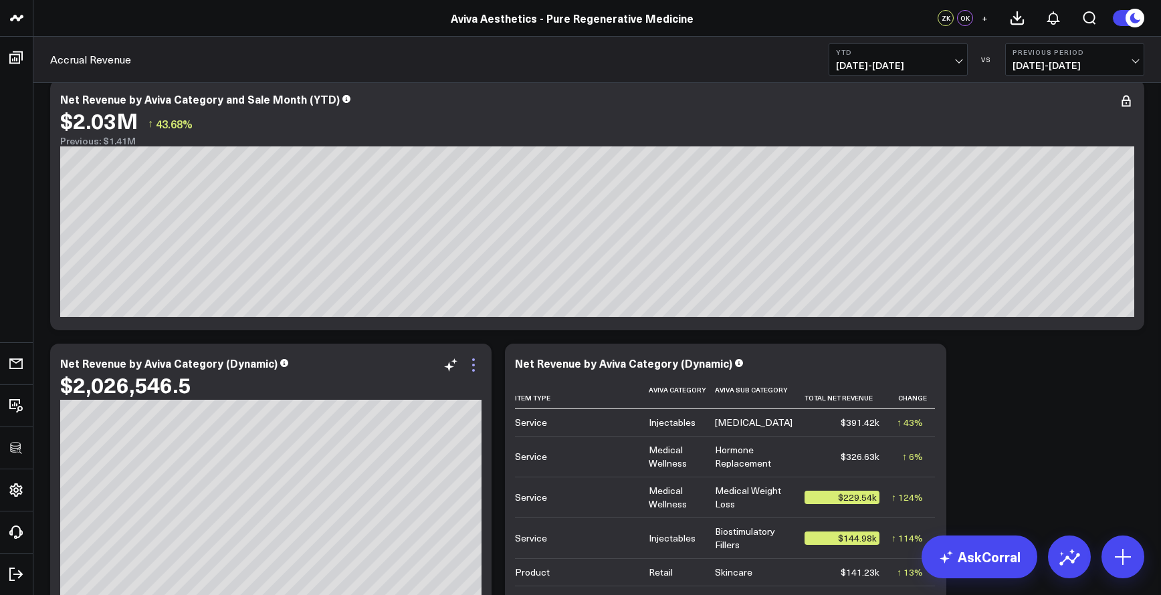
click at [478, 367] on icon at bounding box center [474, 365] width 16 height 16
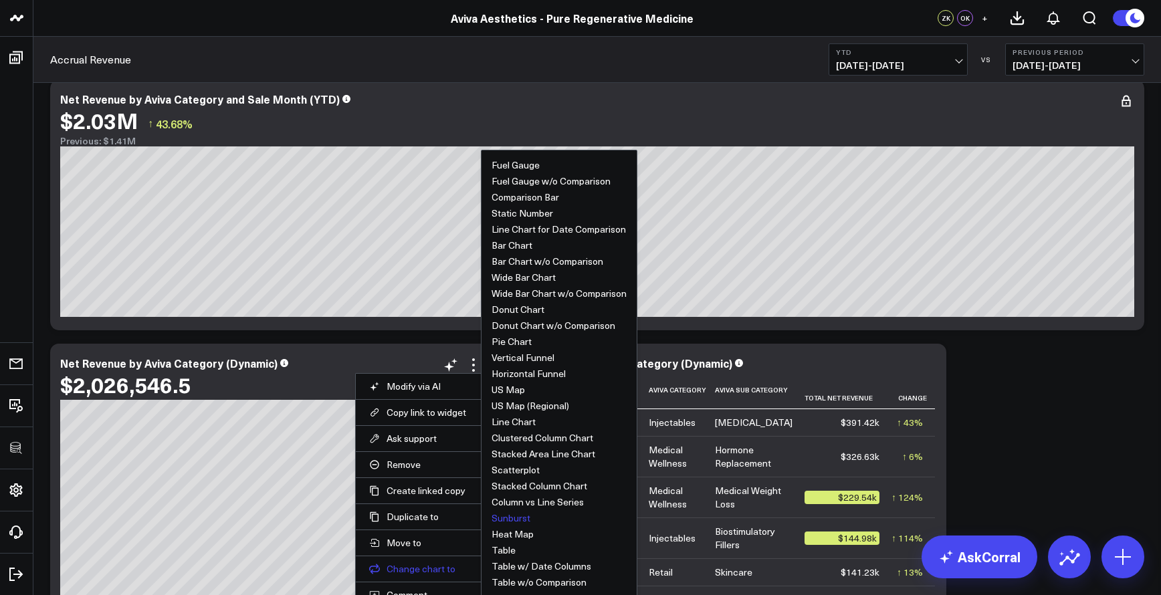
scroll to position [2449, 0]
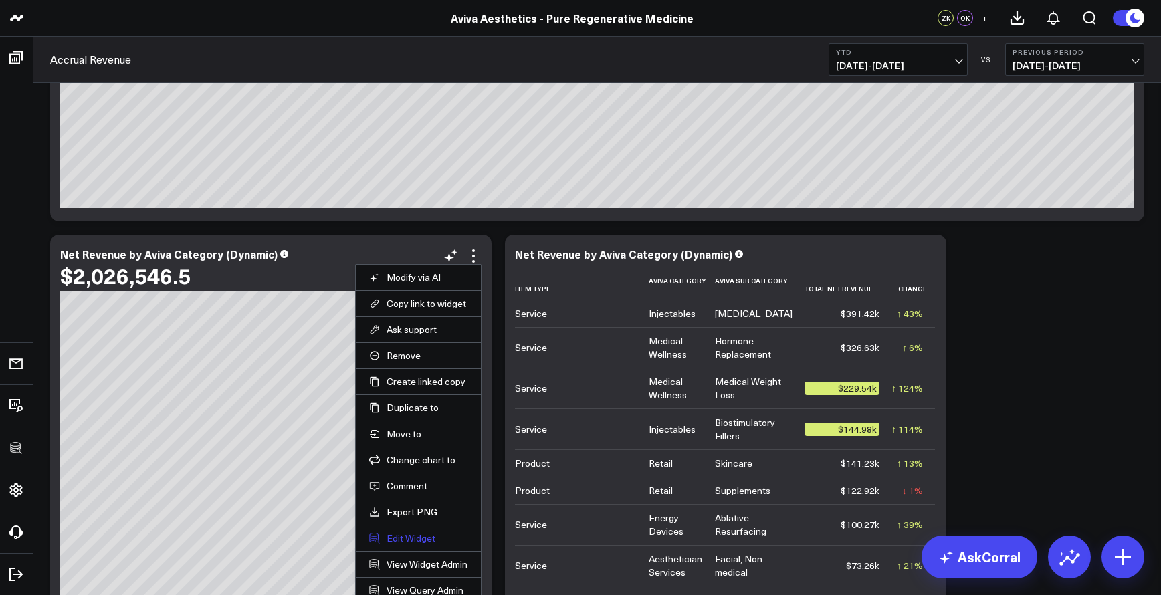
click at [423, 534] on button "Edit Widget" at bounding box center [418, 539] width 98 height 12
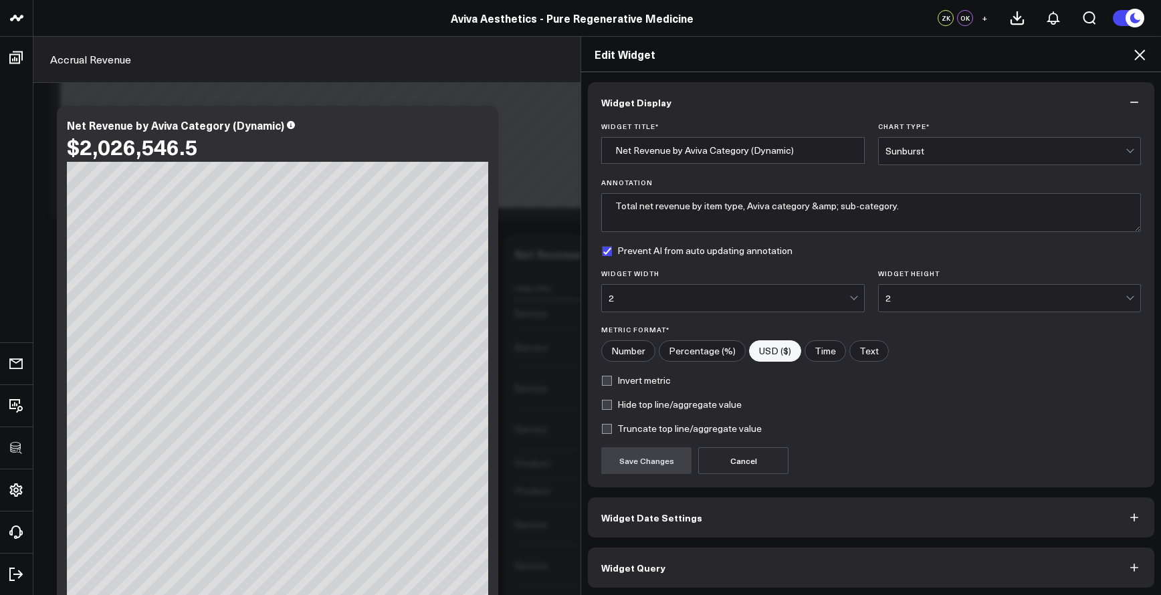
scroll to position [2, 0]
click at [703, 555] on button "Widget Query" at bounding box center [871, 566] width 567 height 40
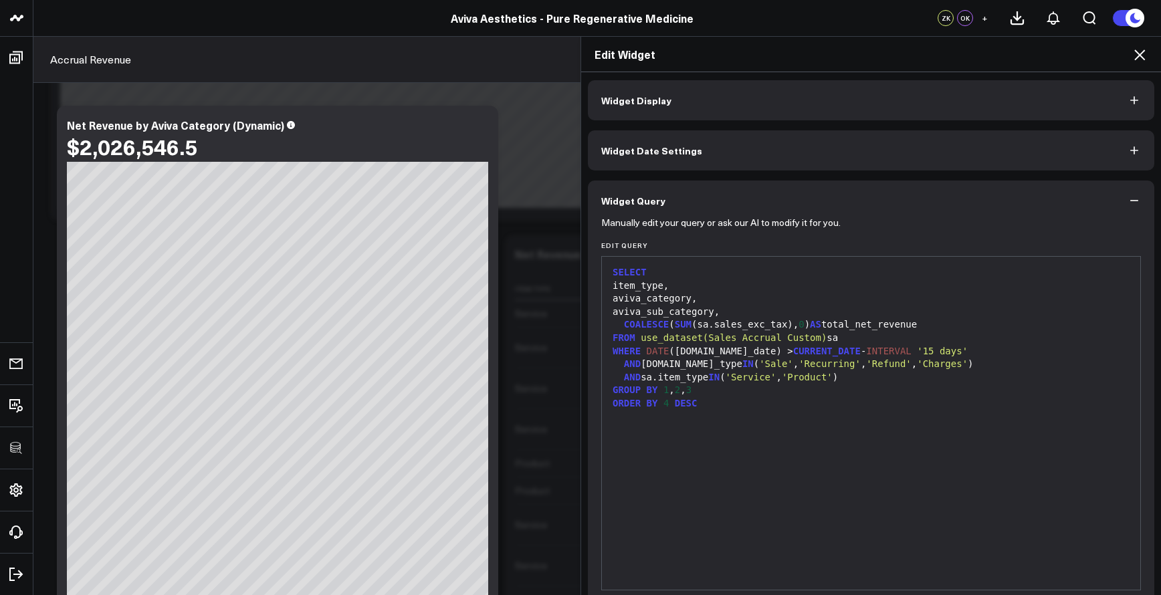
scroll to position [0, 0]
click at [1137, 59] on icon at bounding box center [1140, 55] width 11 height 11
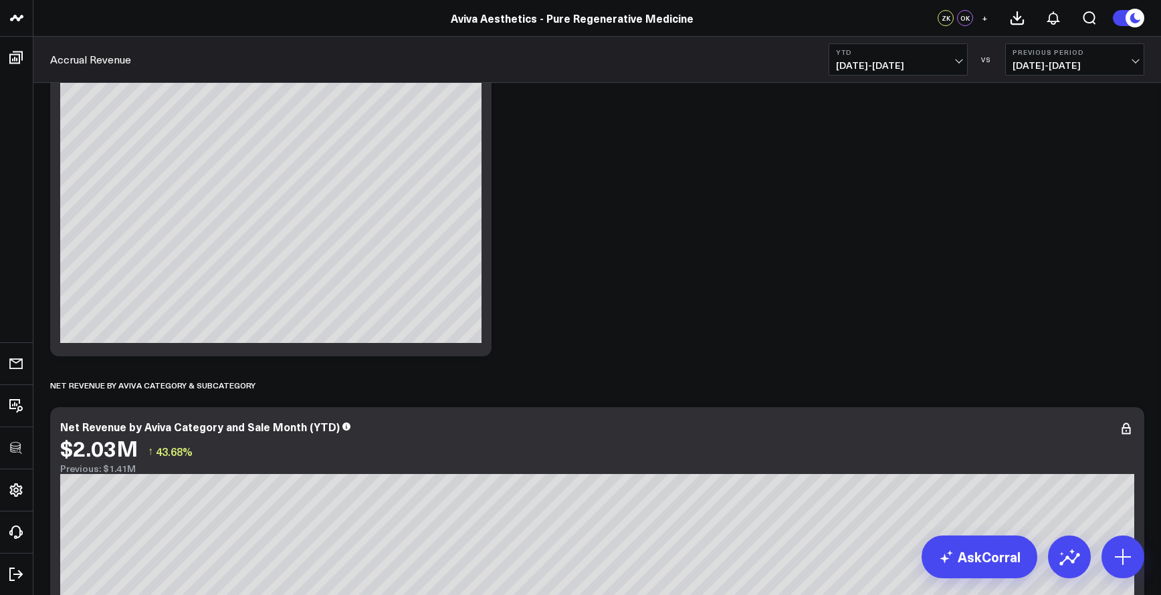
scroll to position [1559, 0]
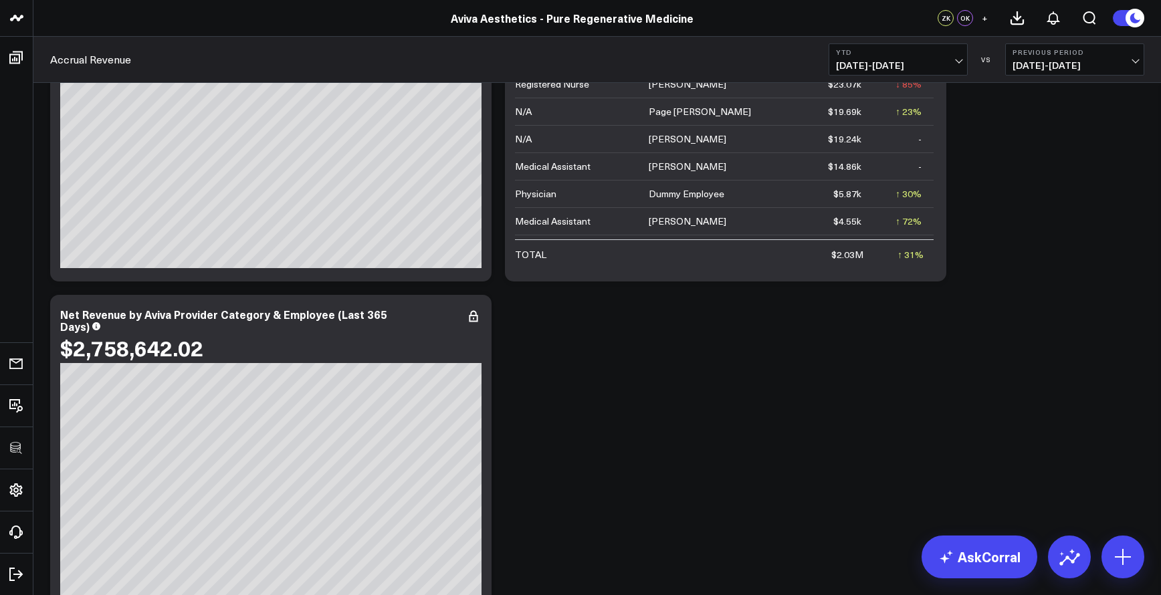
click at [296, 1] on header "3725 Test 829 Studios Accenture Acme Industrial Activant Capital Agriculture & …" at bounding box center [580, 18] width 1161 height 37
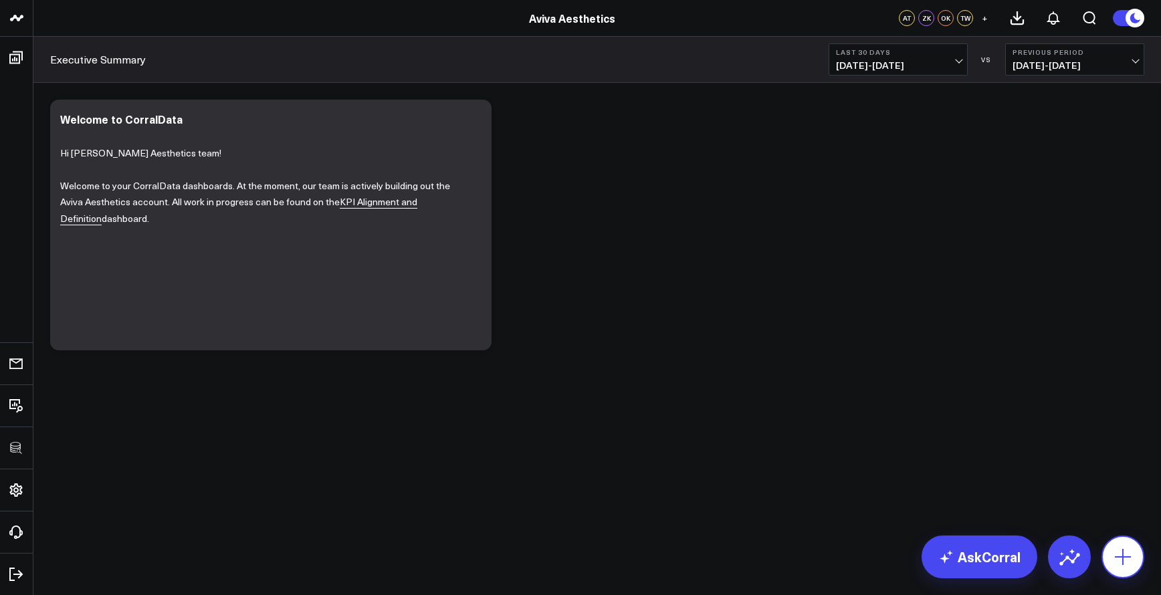
click at [1117, 550] on icon at bounding box center [1122, 557] width 21 height 21
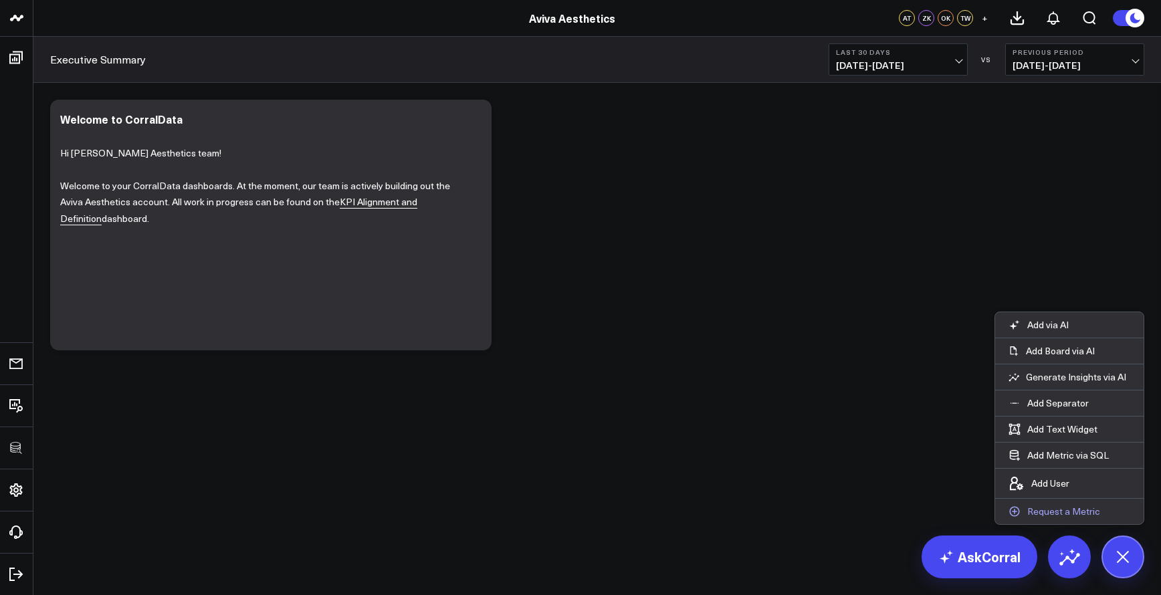
click at [1073, 508] on p "Request a Metric" at bounding box center [1064, 512] width 73 height 12
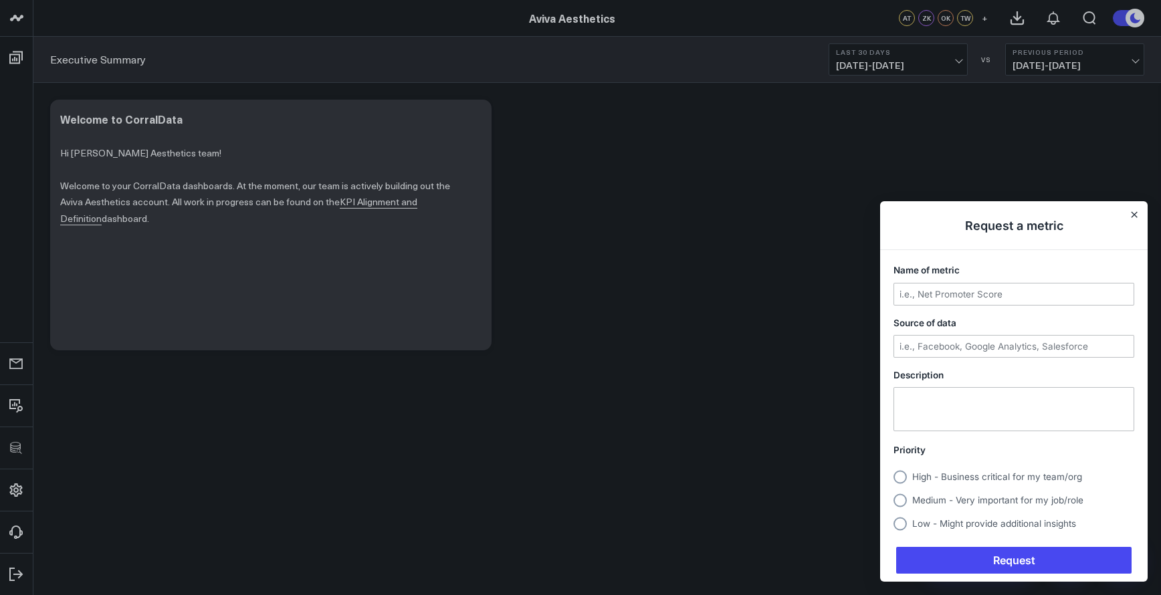
click at [1127, 215] on h1 "Request a metric" at bounding box center [1014, 225] width 268 height 49
click at [1131, 215] on icon "Close" at bounding box center [1134, 214] width 7 height 7
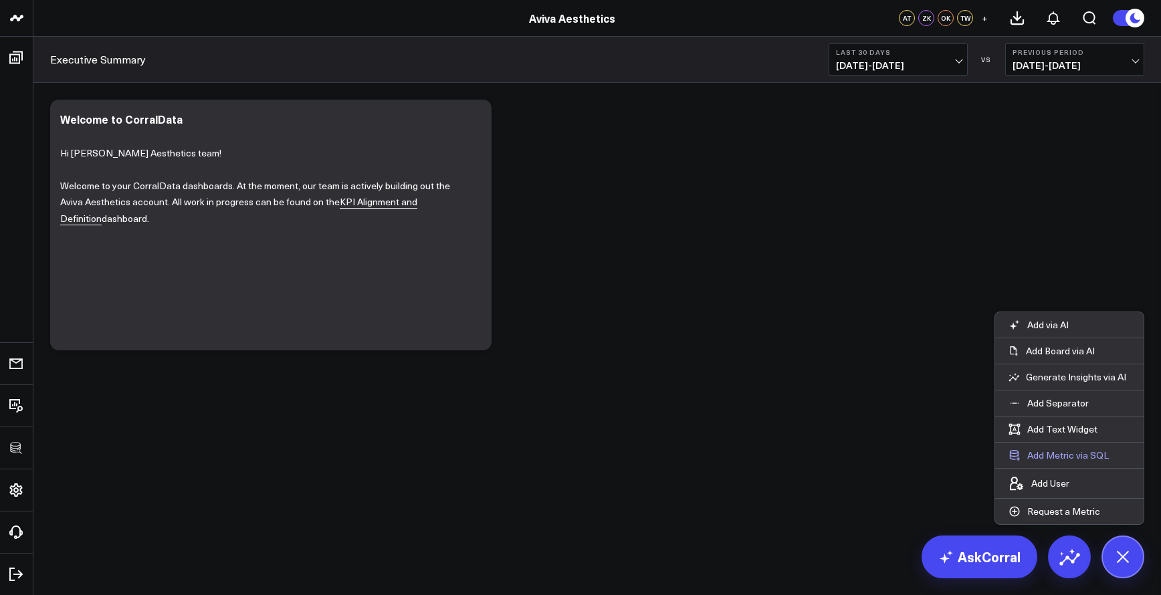
click at [1062, 451] on button "Add Metric via SQL" at bounding box center [1058, 455] width 127 height 25
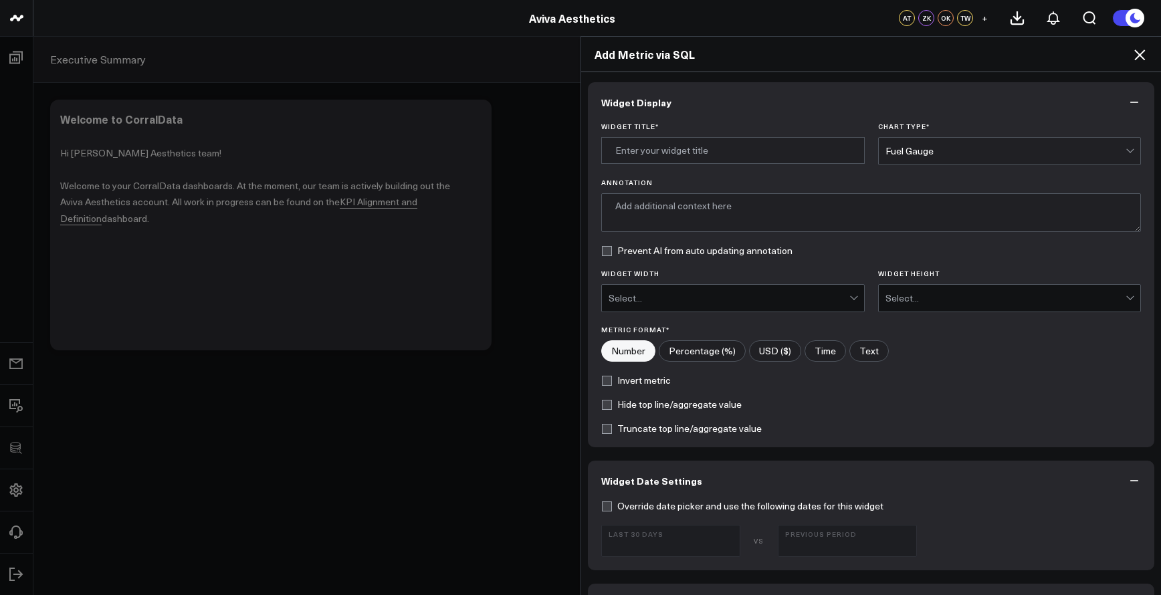
scroll to position [278, 0]
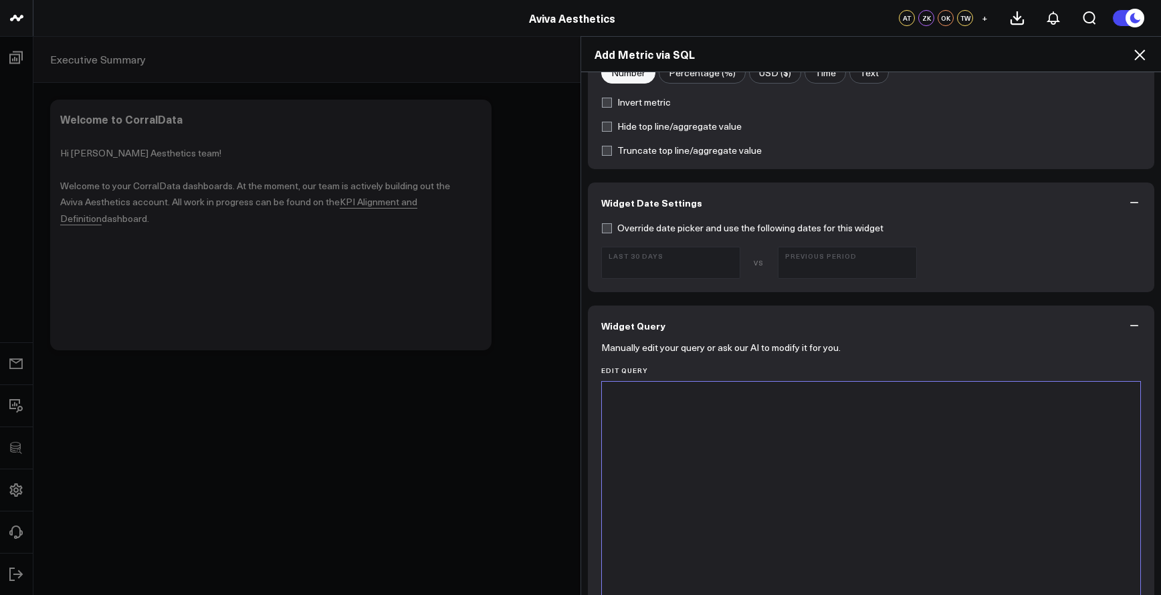
click at [784, 531] on div at bounding box center [871, 549] width 525 height 320
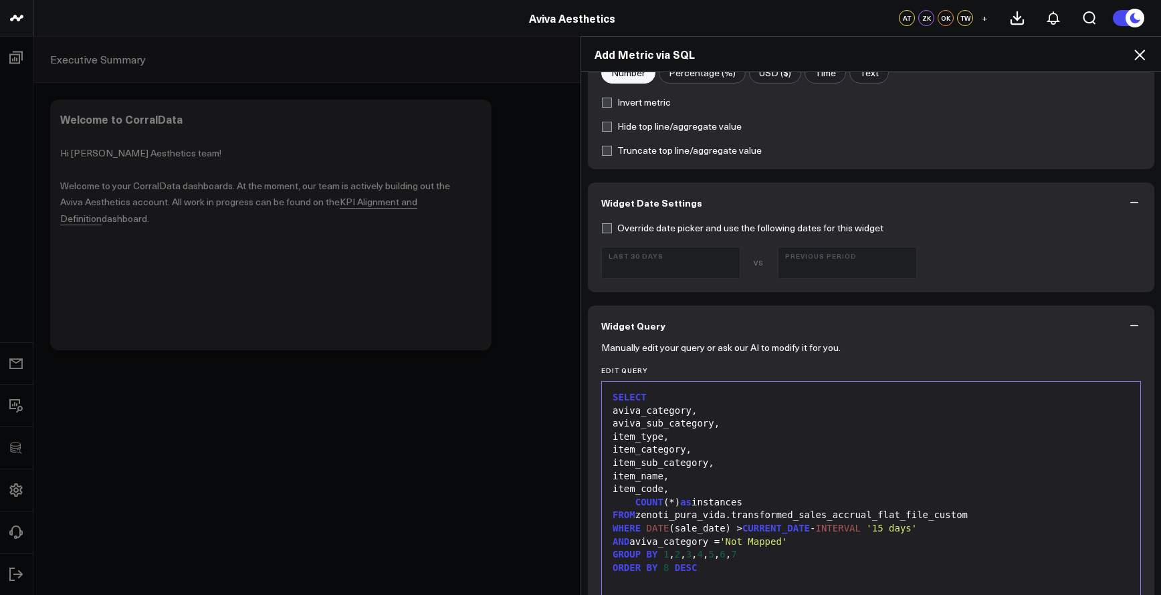
click at [1149, 54] on div "Add Metric via SQL" at bounding box center [871, 54] width 580 height 35
click at [1145, 56] on icon at bounding box center [1140, 55] width 16 height 16
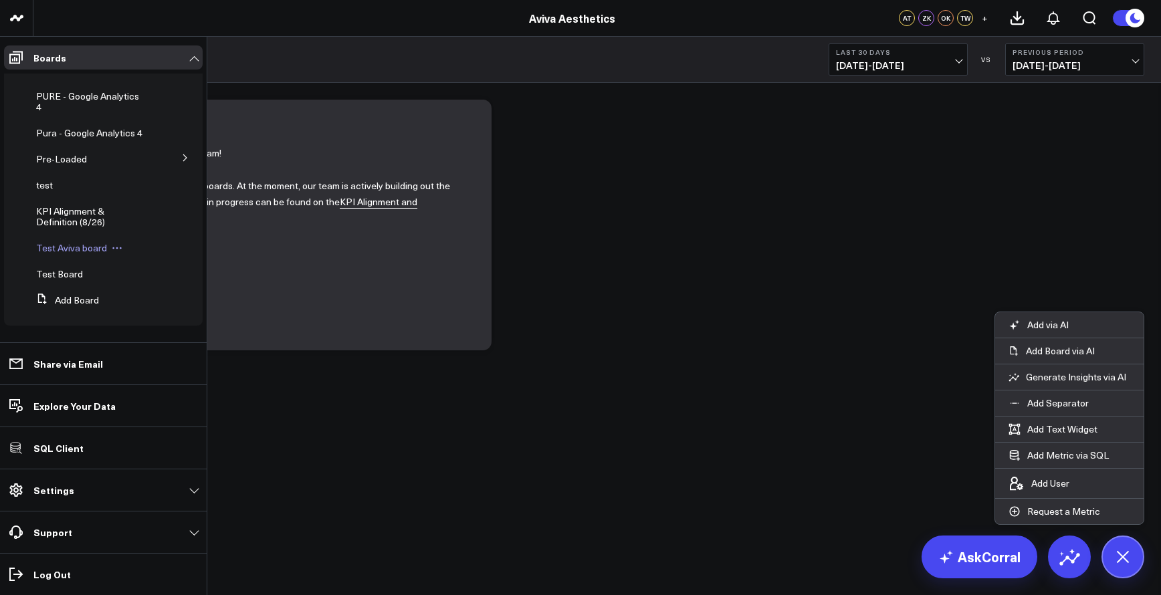
scroll to position [0, 0]
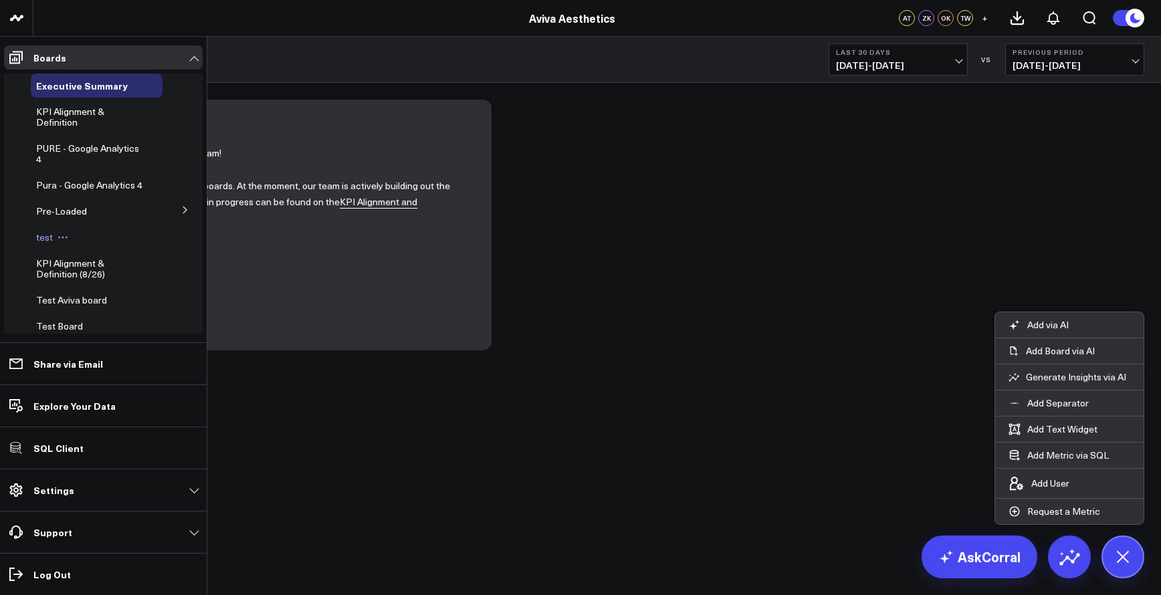
click at [42, 244] on span "test" at bounding box center [44, 237] width 17 height 13
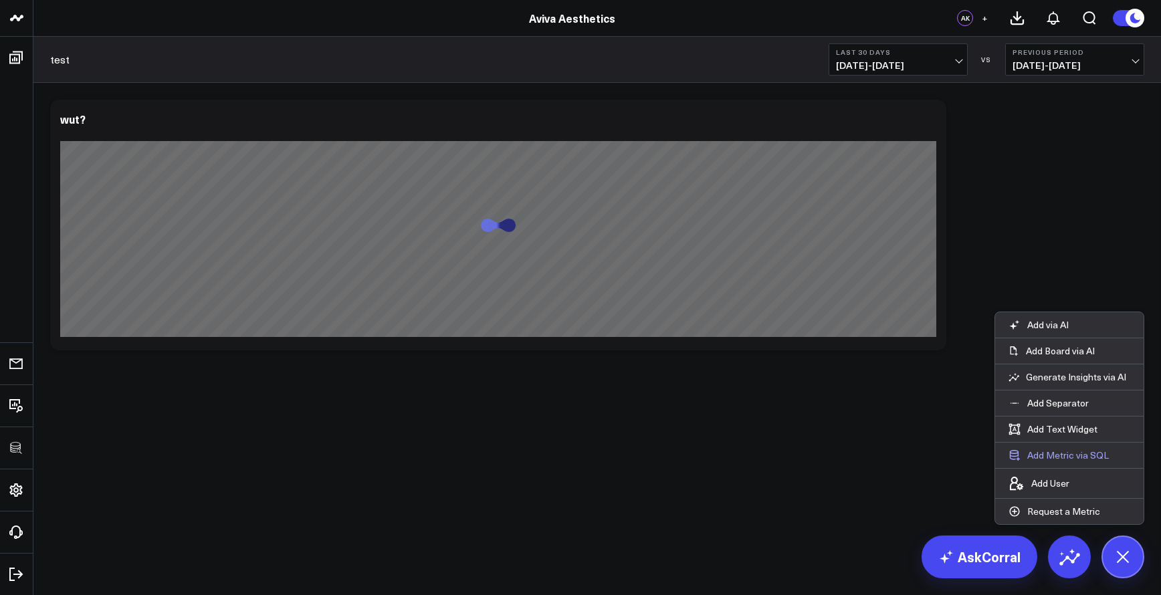
click at [1061, 455] on button "Add Metric via SQL" at bounding box center [1058, 455] width 127 height 25
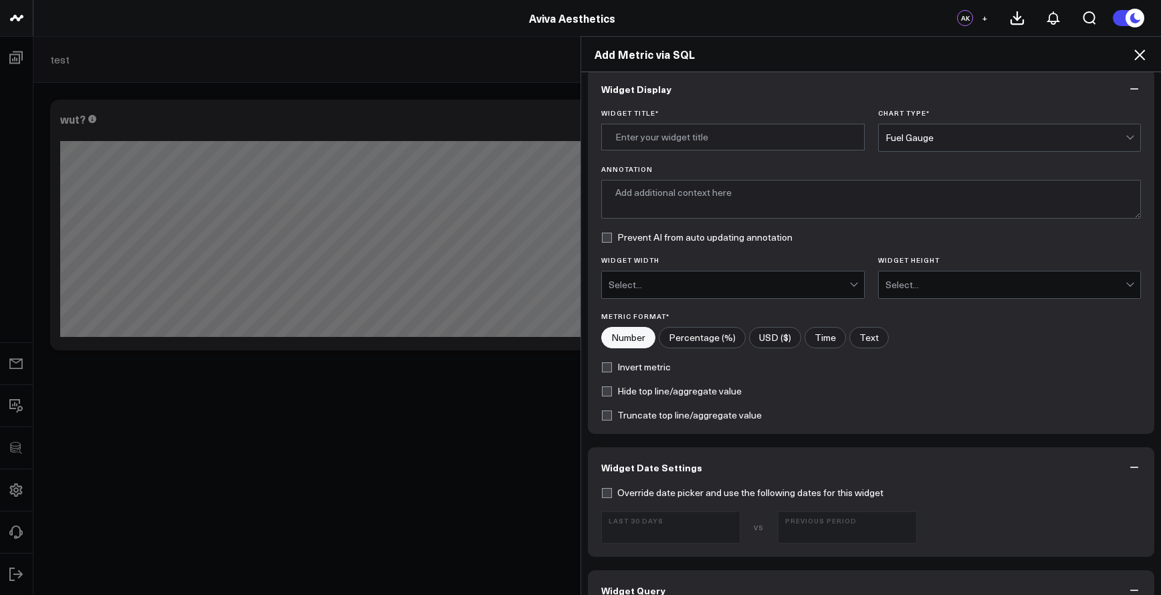
scroll to position [212, 0]
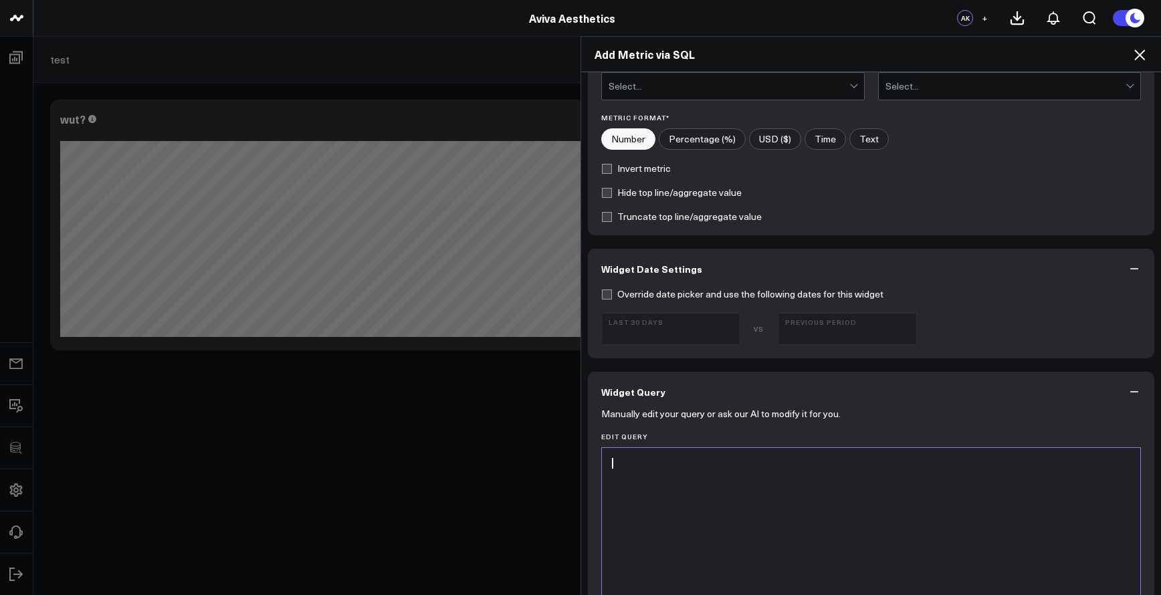
click at [826, 469] on div at bounding box center [871, 464] width 525 height 13
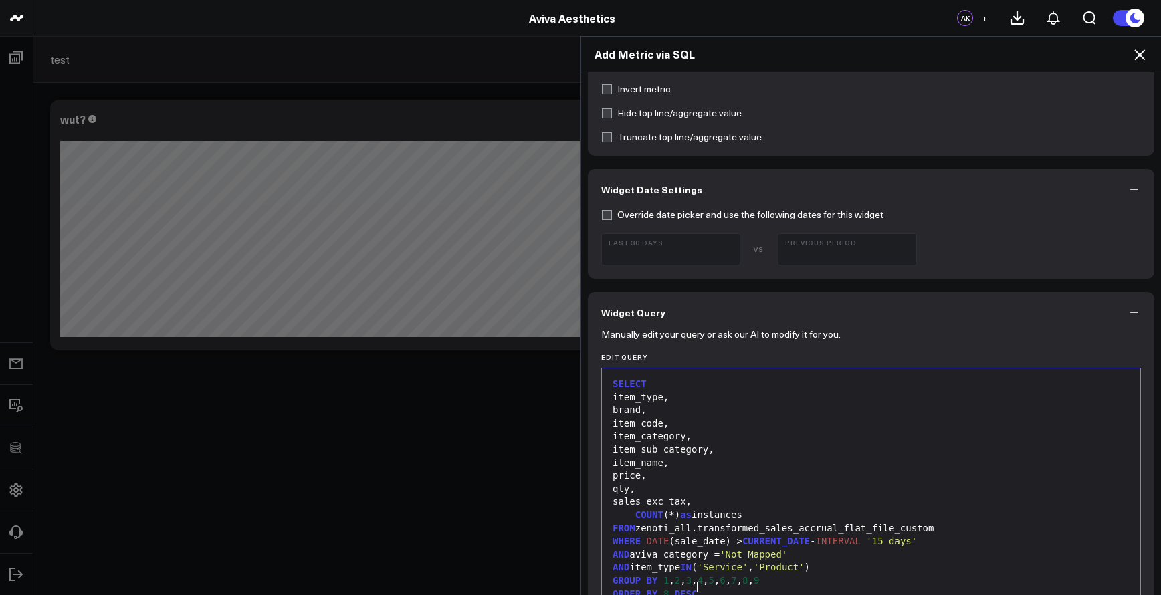
scroll to position [417, 0]
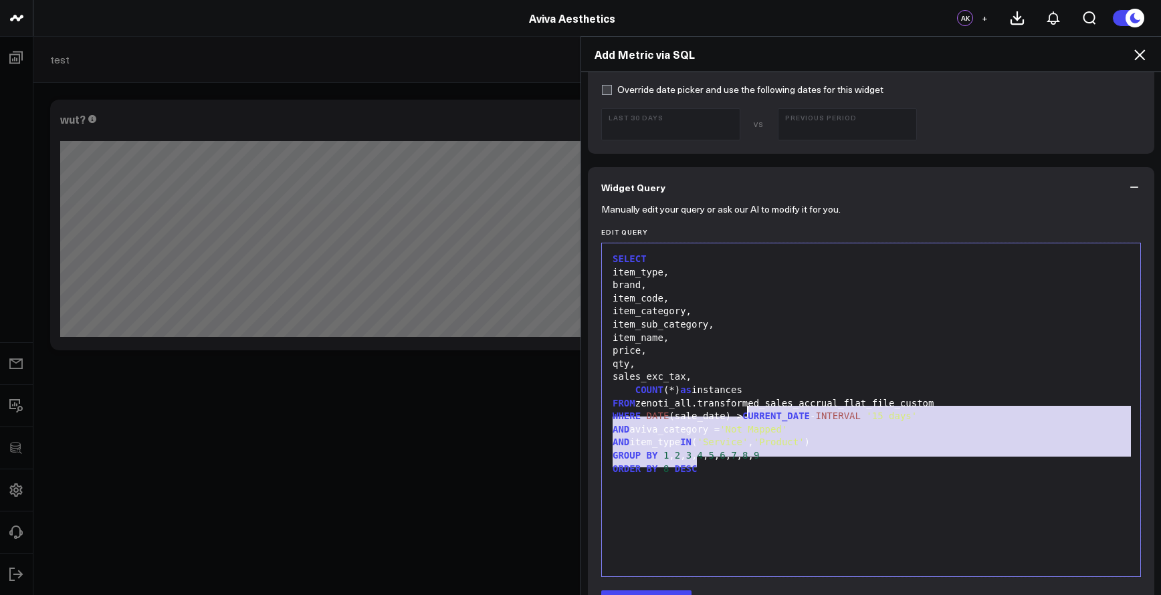
drag, startPoint x: 826, startPoint y: 469, endPoint x: 500, endPoint y: 252, distance: 391.1
click at [500, 252] on div "Add Metric via SQL Widget Display Widget Title * Chart Type * Fuel Gauge Annota…" at bounding box center [580, 315] width 1161 height 559
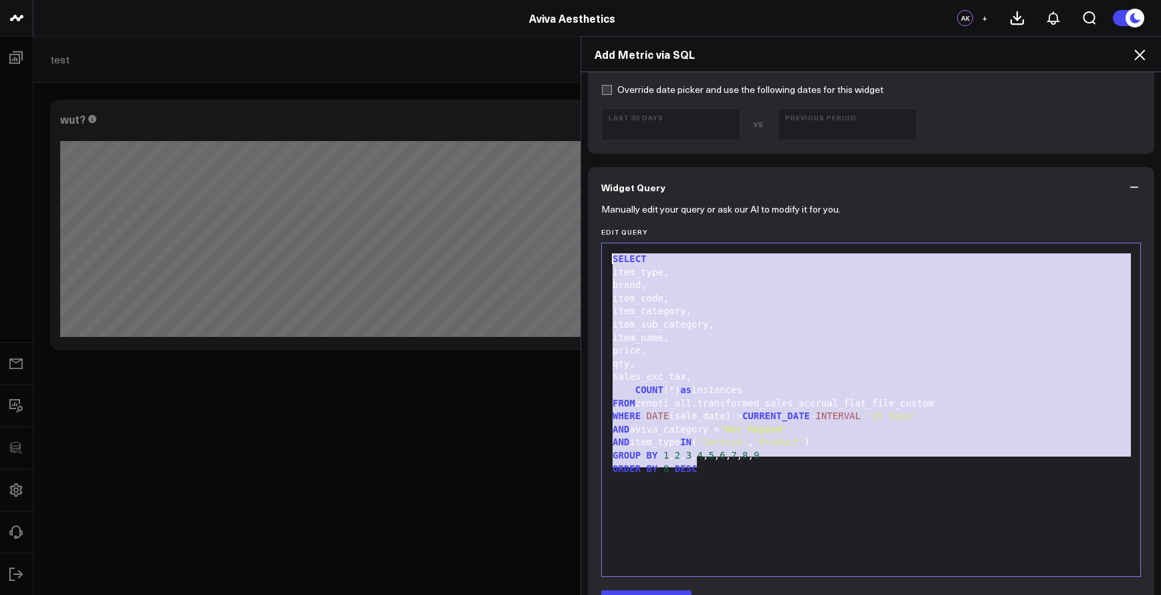
click at [759, 429] on div "AND aviva_category = 'Not Mapped'" at bounding box center [871, 429] width 525 height 13
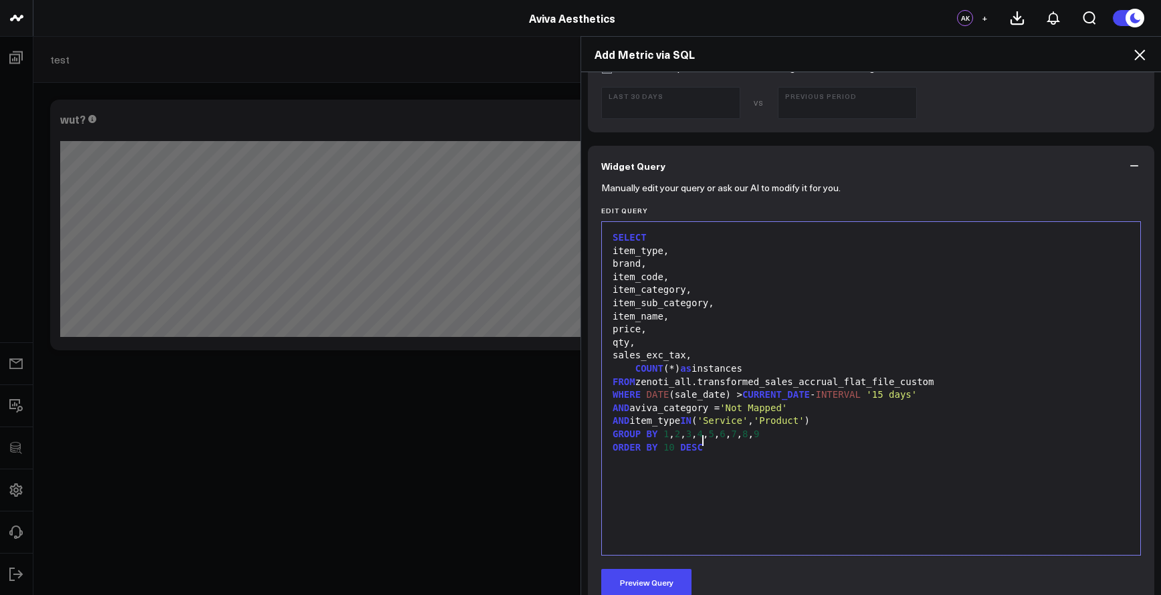
scroll to position [452, 0]
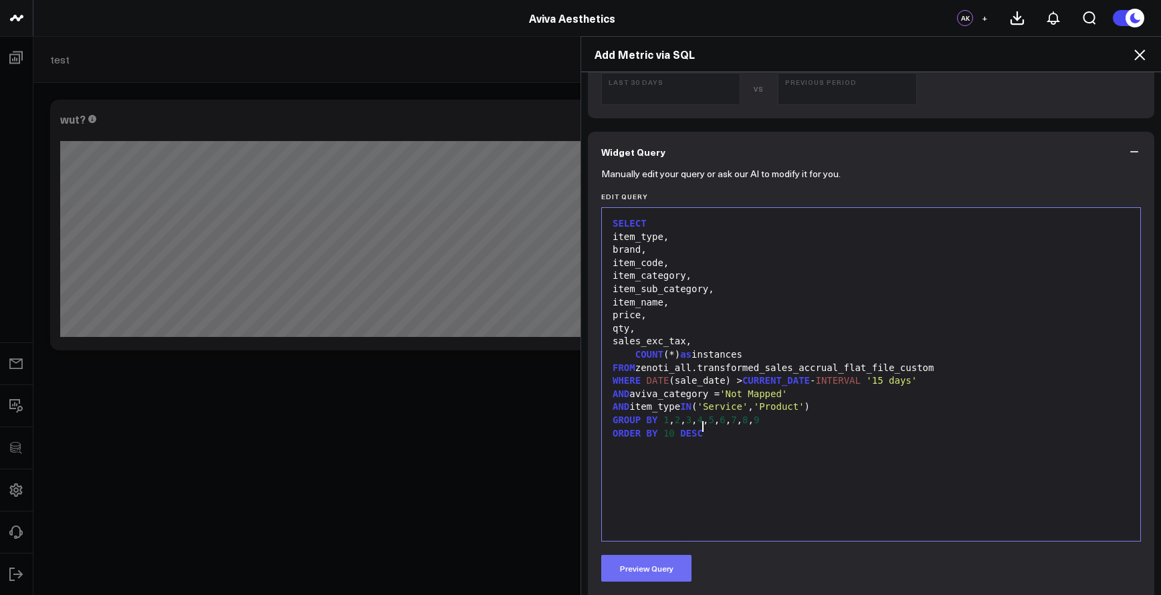
click at [670, 563] on button "Preview Query" at bounding box center [646, 568] width 90 height 27
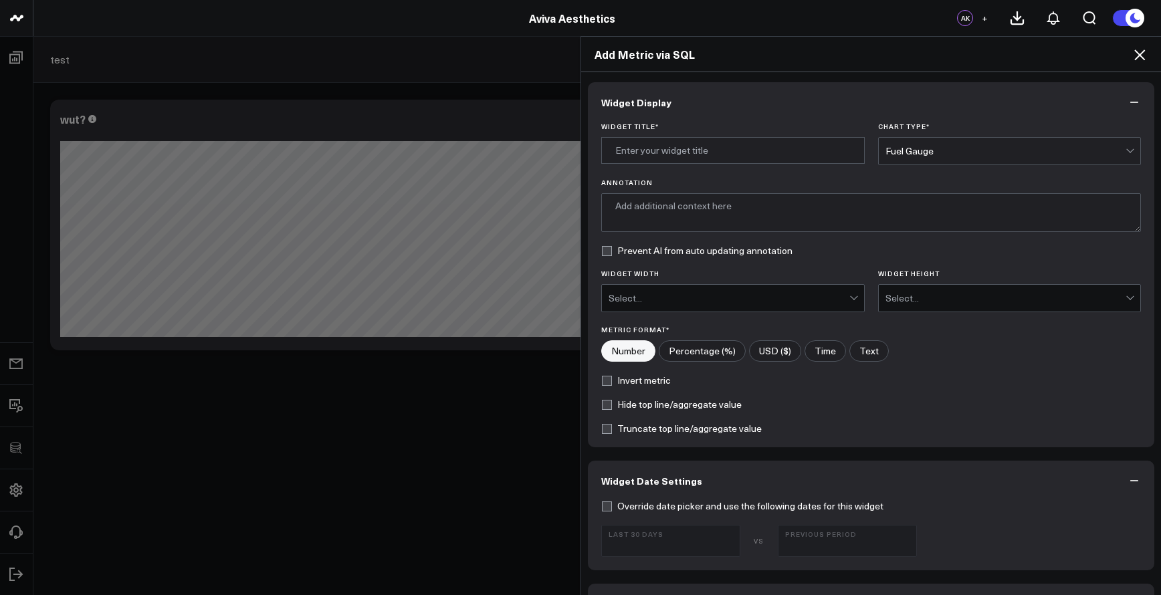
click at [908, 154] on div "Fuel Gauge" at bounding box center [1006, 151] width 241 height 11
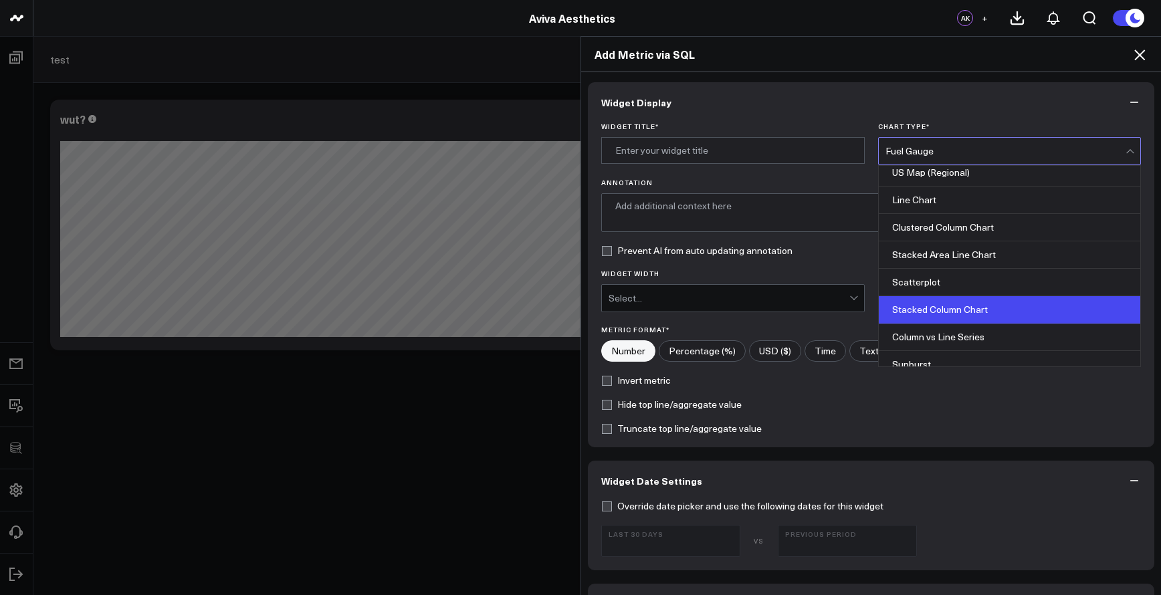
scroll to position [539, 0]
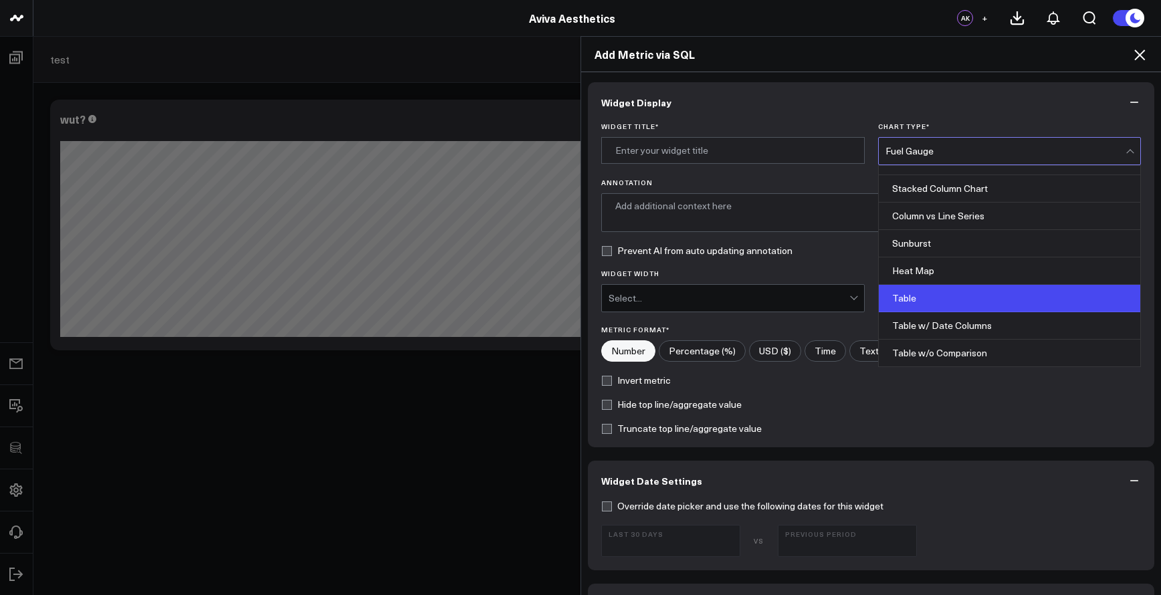
click at [915, 304] on div "Table" at bounding box center [1010, 298] width 262 height 27
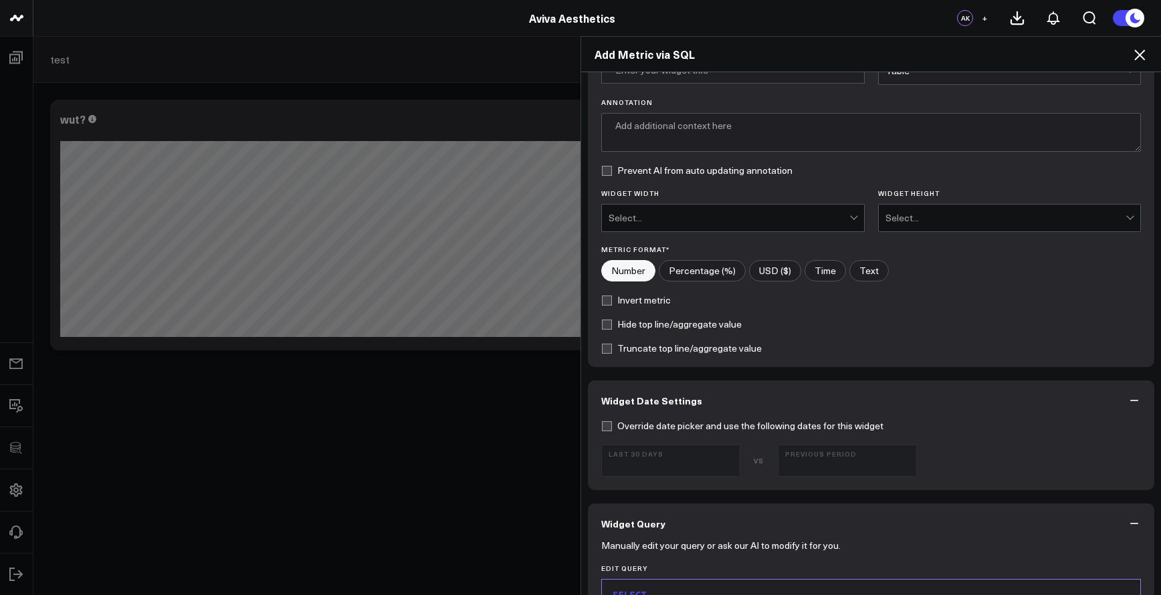
scroll to position [0, 0]
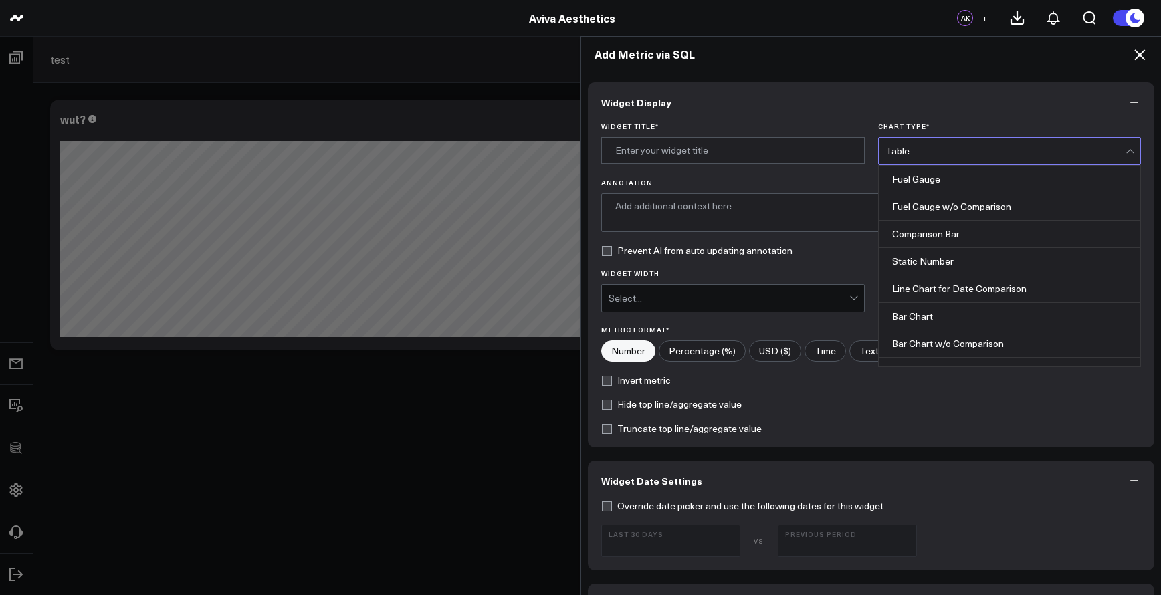
click at [949, 140] on div "Table" at bounding box center [1006, 151] width 241 height 27
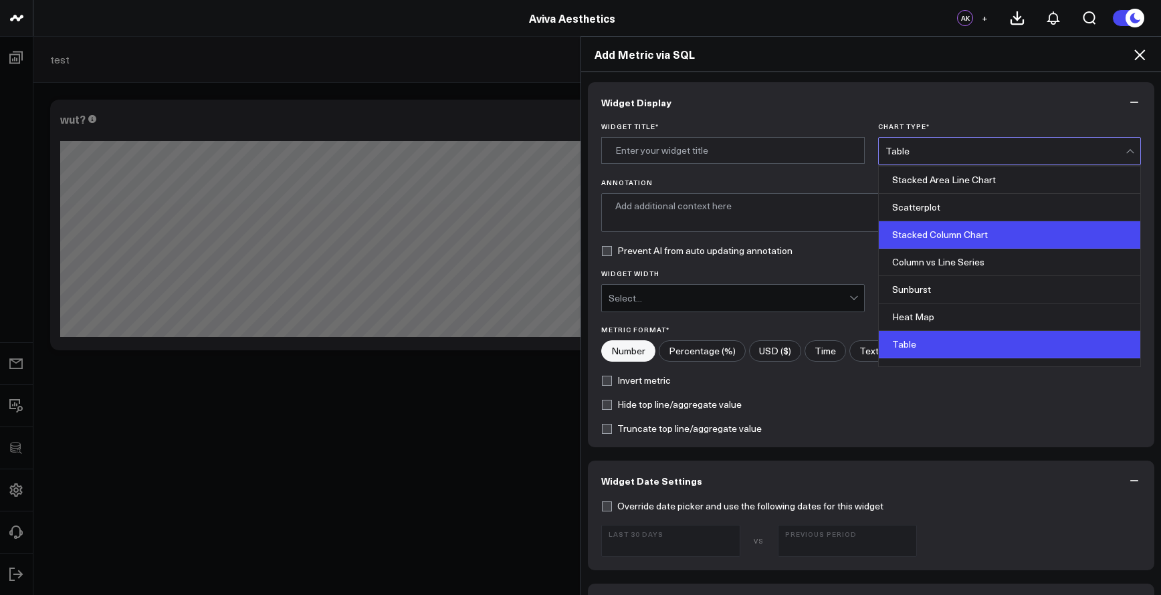
scroll to position [539, 0]
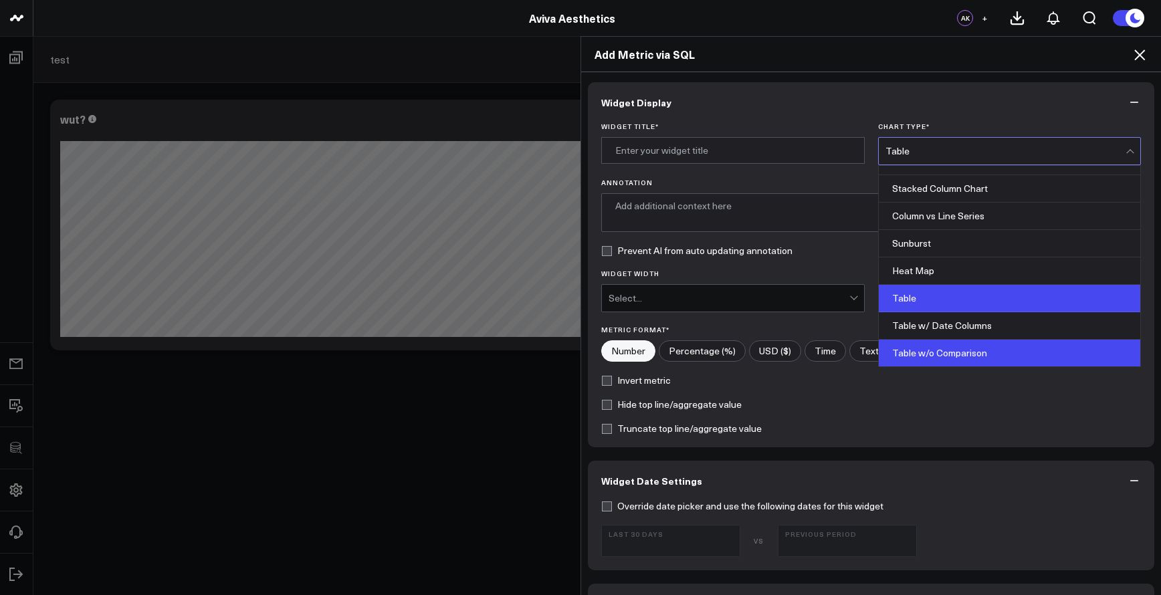
click at [965, 345] on div "Table w/o Comparison" at bounding box center [1010, 353] width 262 height 27
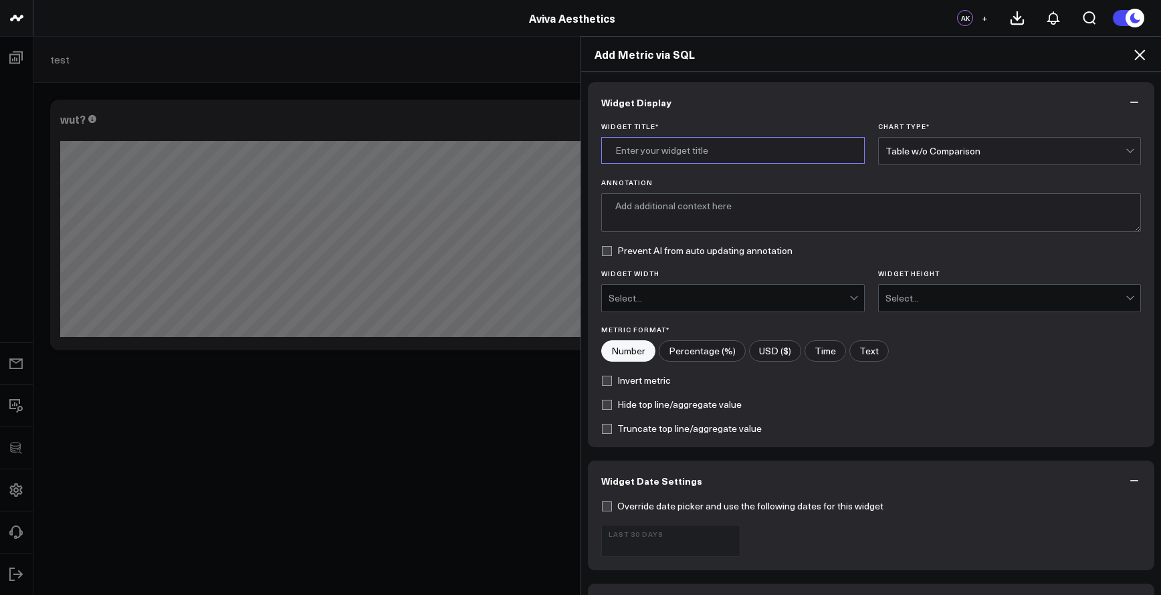
click at [702, 156] on input "Widget Title *" at bounding box center [733, 150] width 264 height 27
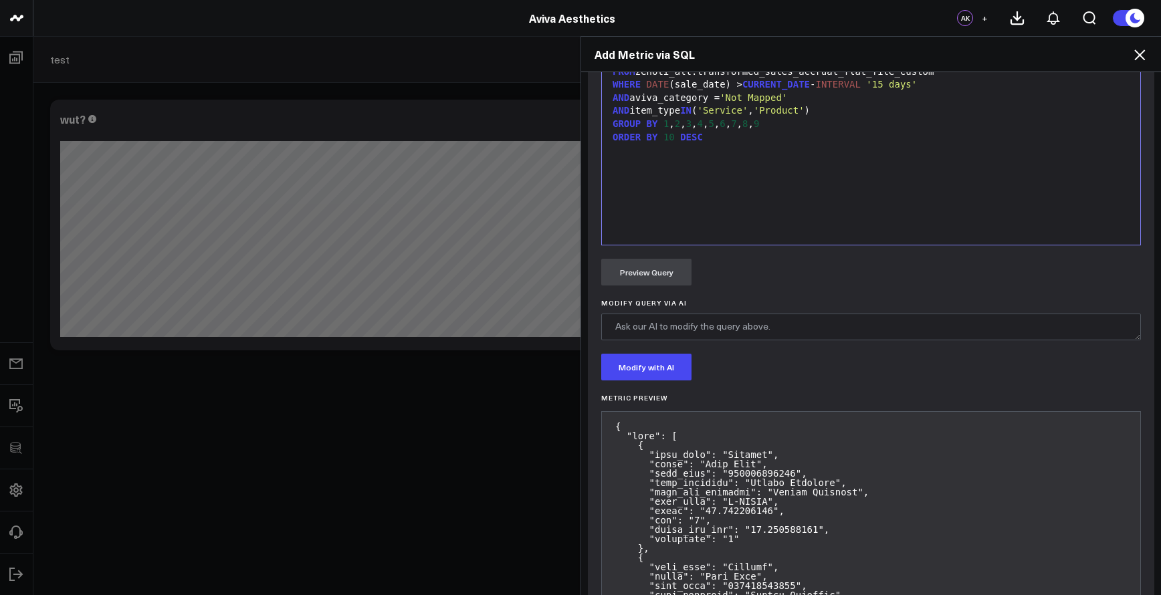
scroll to position [751, 0]
type input "Unmapped Services and Products"
click at [633, 363] on button "Modify with AI" at bounding box center [646, 364] width 90 height 27
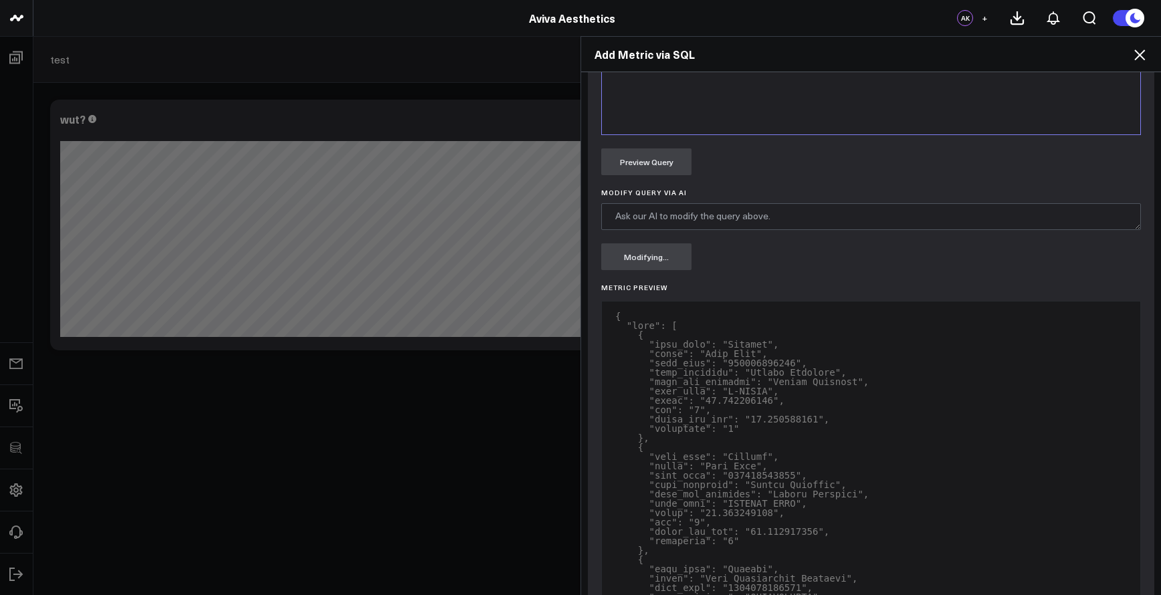
scroll to position [412, 0]
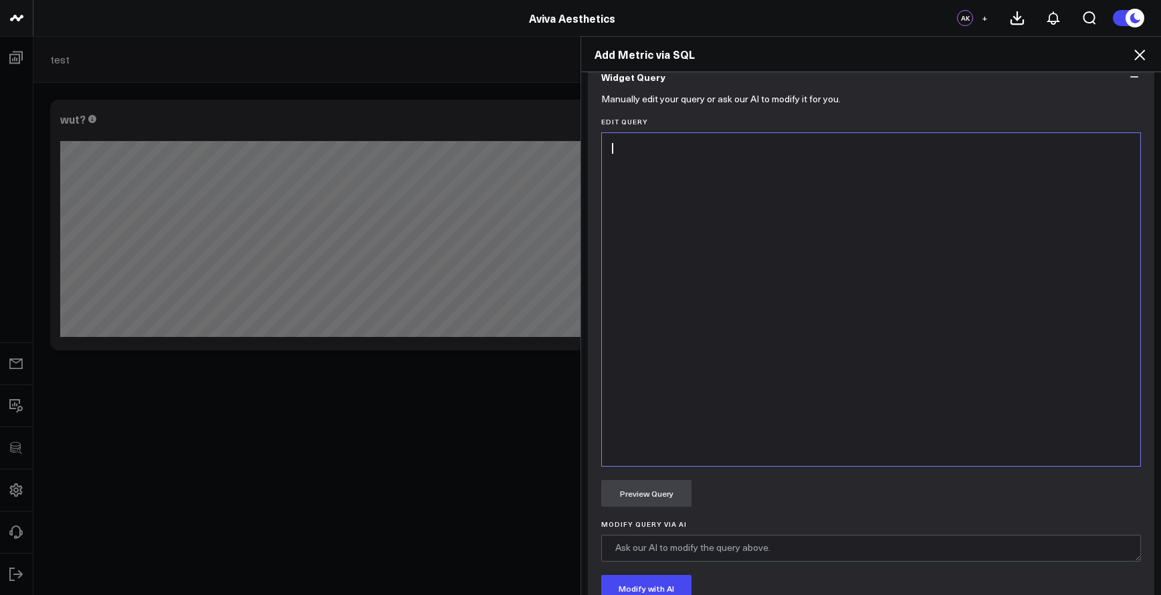
click at [727, 365] on div at bounding box center [871, 300] width 525 height 320
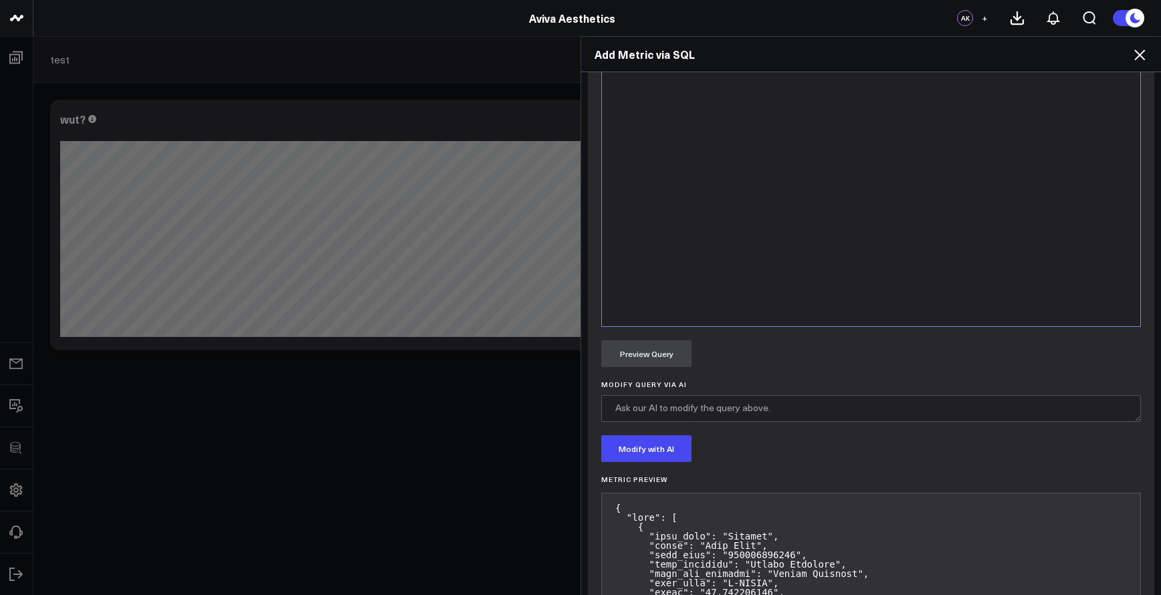
scroll to position [399, 0]
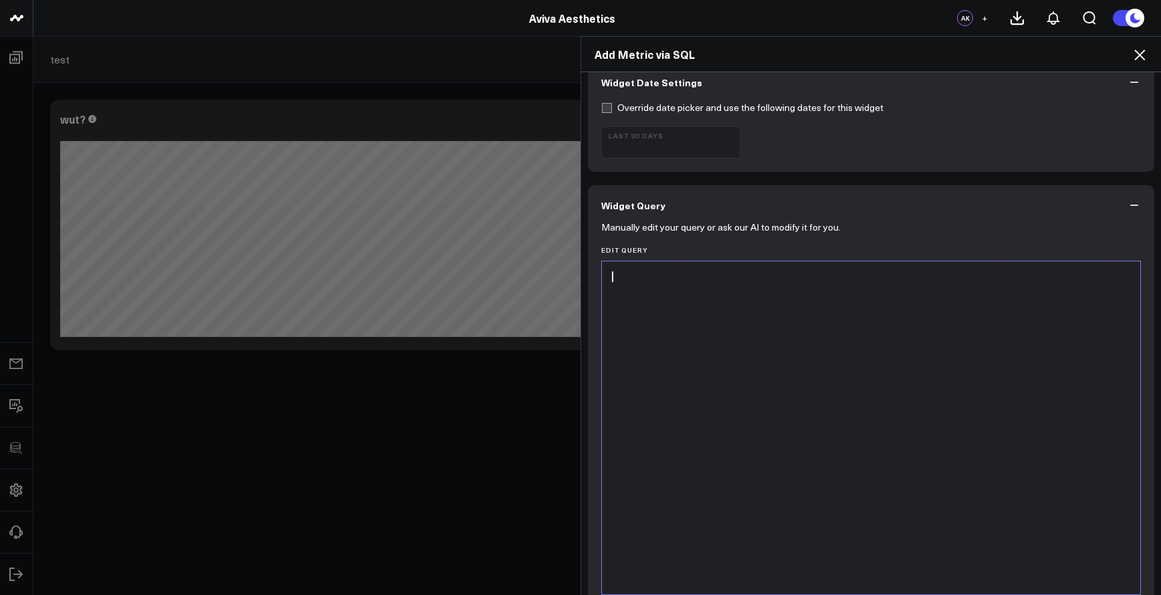
click at [704, 352] on div at bounding box center [871, 428] width 525 height 320
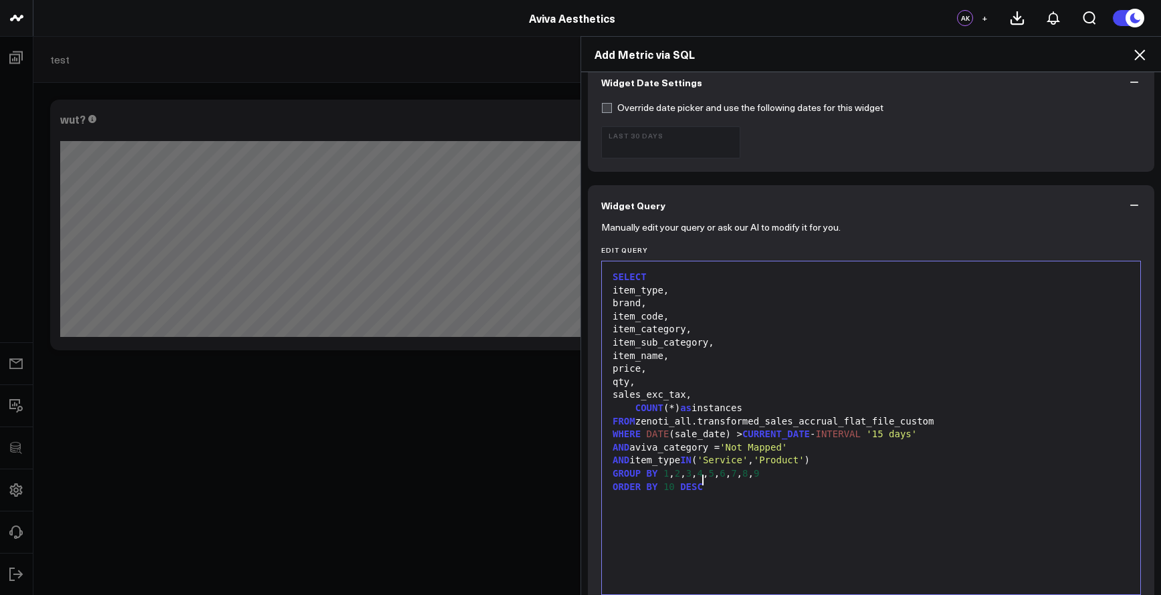
scroll to position [524, 0]
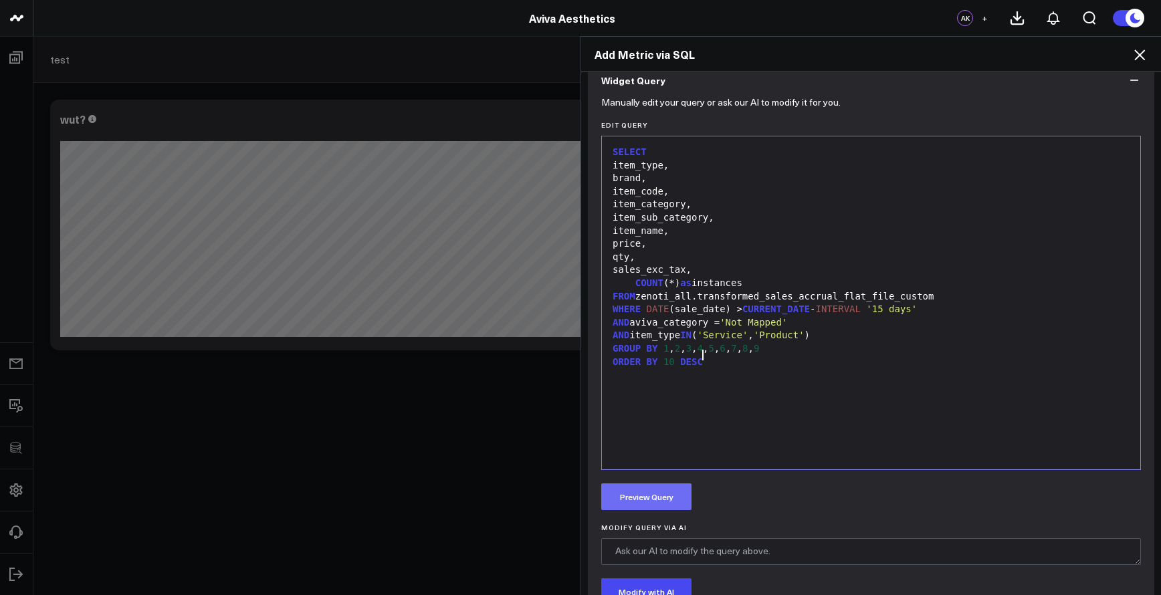
click at [654, 485] on button "Preview Query" at bounding box center [646, 497] width 90 height 27
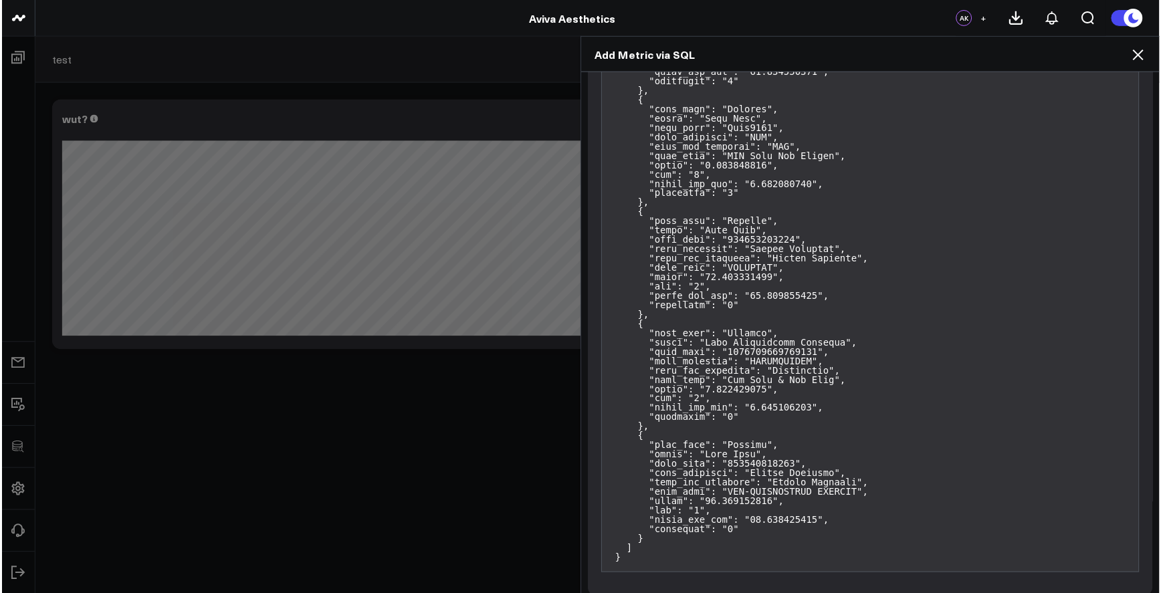
scroll to position [2606, 0]
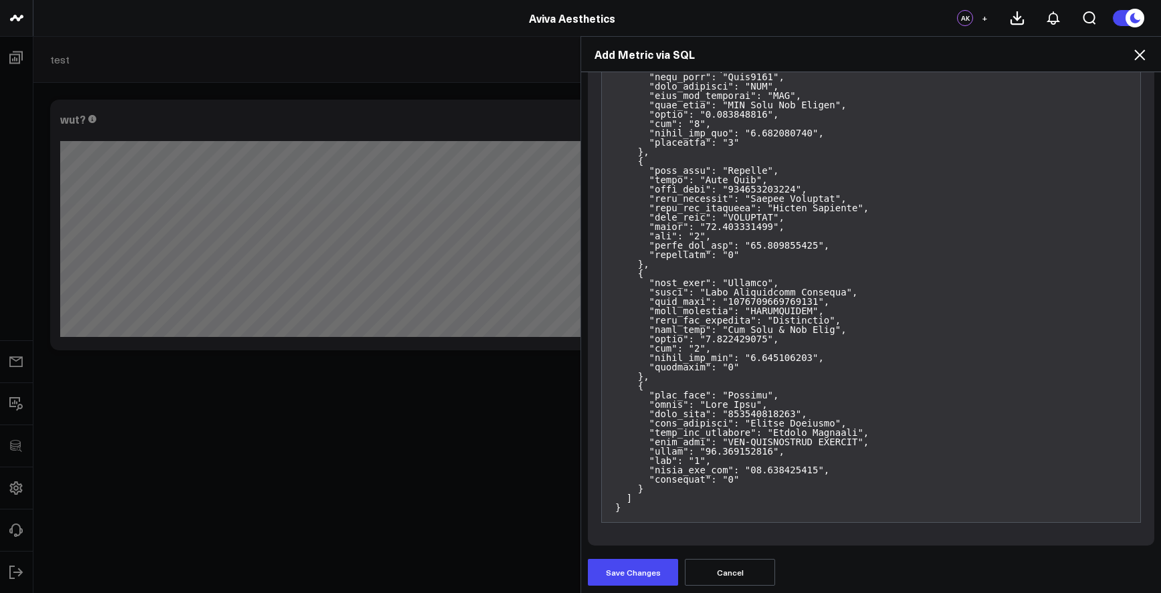
click at [648, 589] on div "Widget Display Widget Title * Unmapped Services and Products Chart Type * Table…" at bounding box center [871, 333] width 580 height 522
click at [648, 584] on button "Save Changes" at bounding box center [633, 572] width 90 height 27
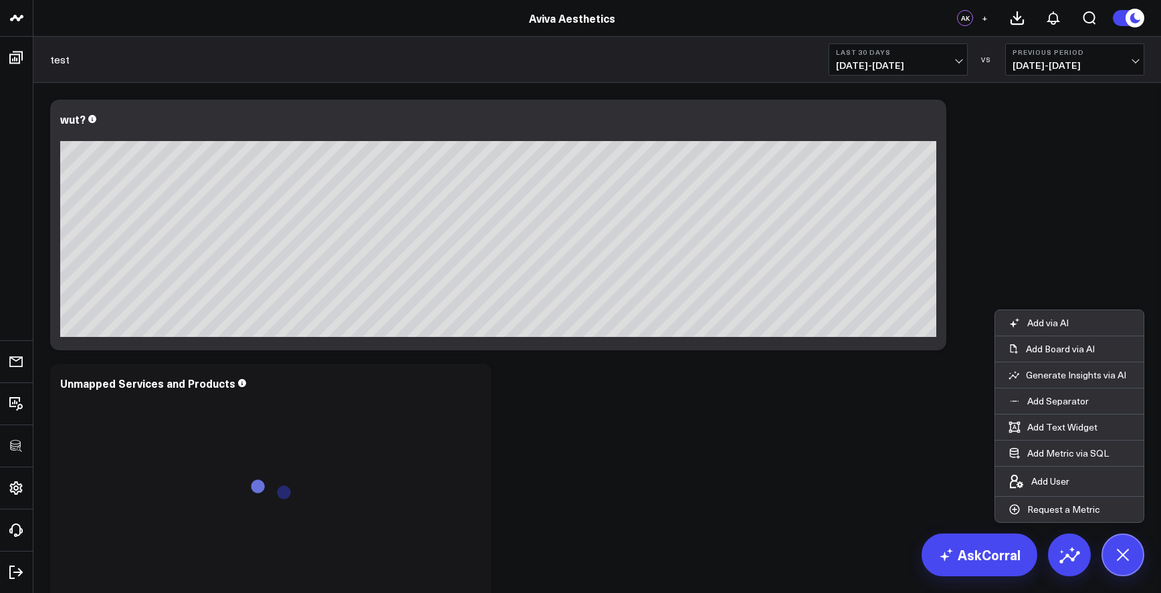
scroll to position [108, 0]
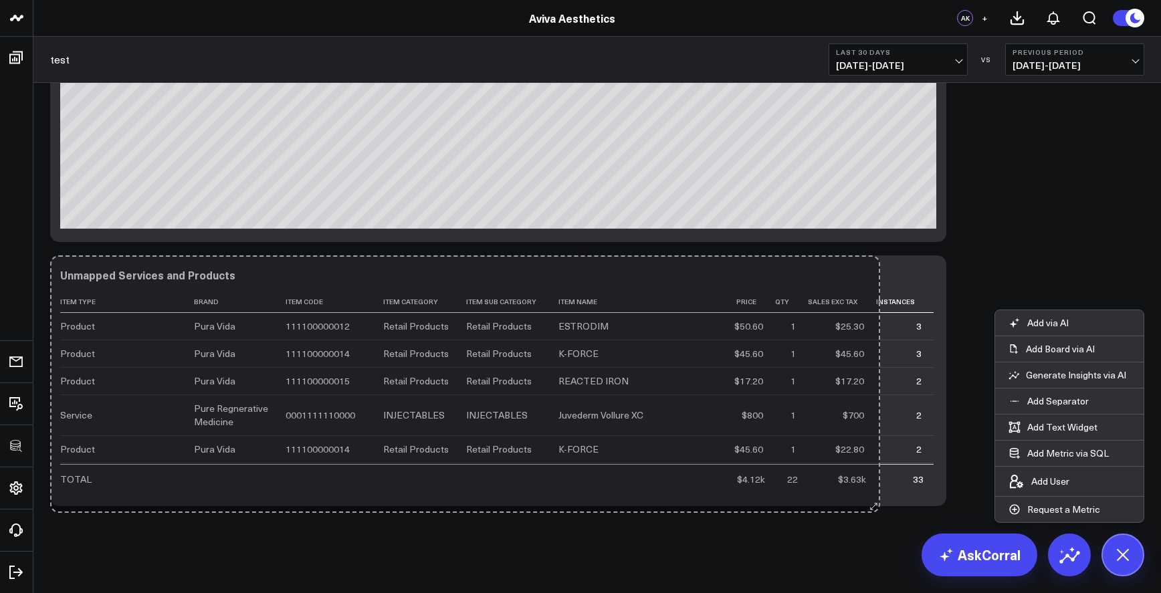
drag, startPoint x: 486, startPoint y: 503, endPoint x: 875, endPoint y: 510, distance: 388.7
click at [875, 510] on div "Modify via AI Copy link to widget Ask support Remove Create linked copy Executi…" at bounding box center [597, 249] width 1108 height 528
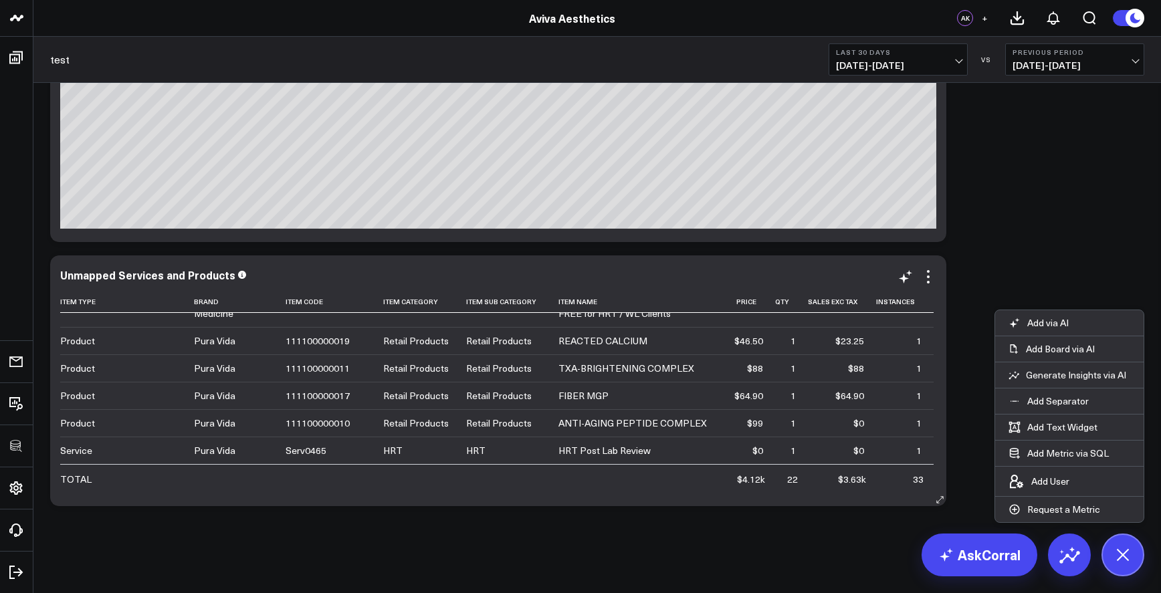
scroll to position [822, 0]
click at [927, 283] on icon at bounding box center [929, 277] width 16 height 16
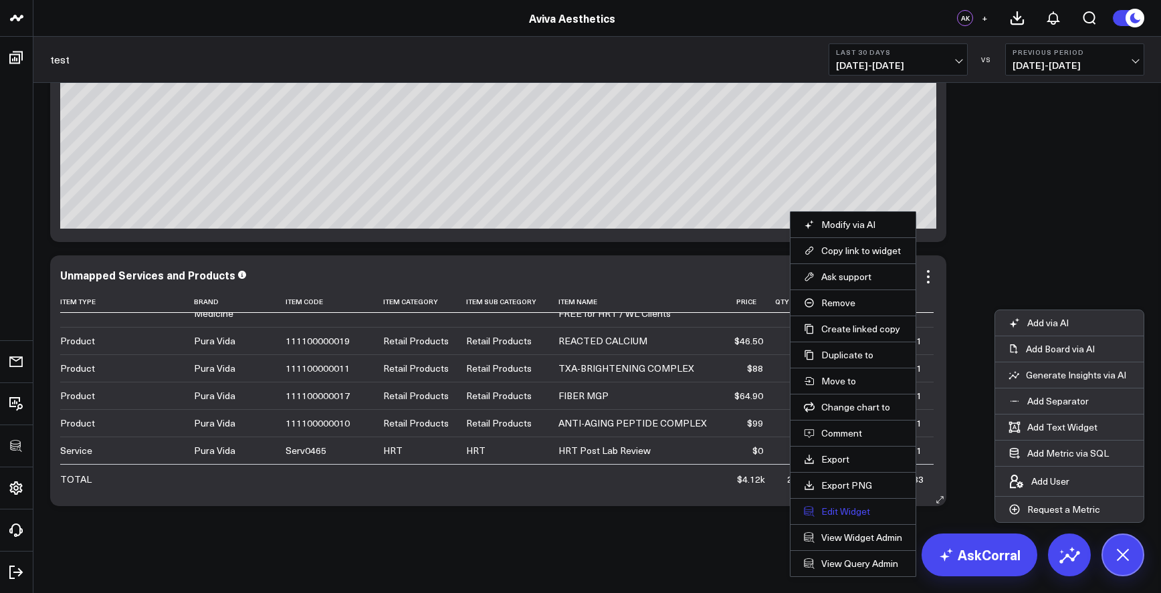
click at [850, 510] on button "Edit Widget" at bounding box center [853, 512] width 98 height 12
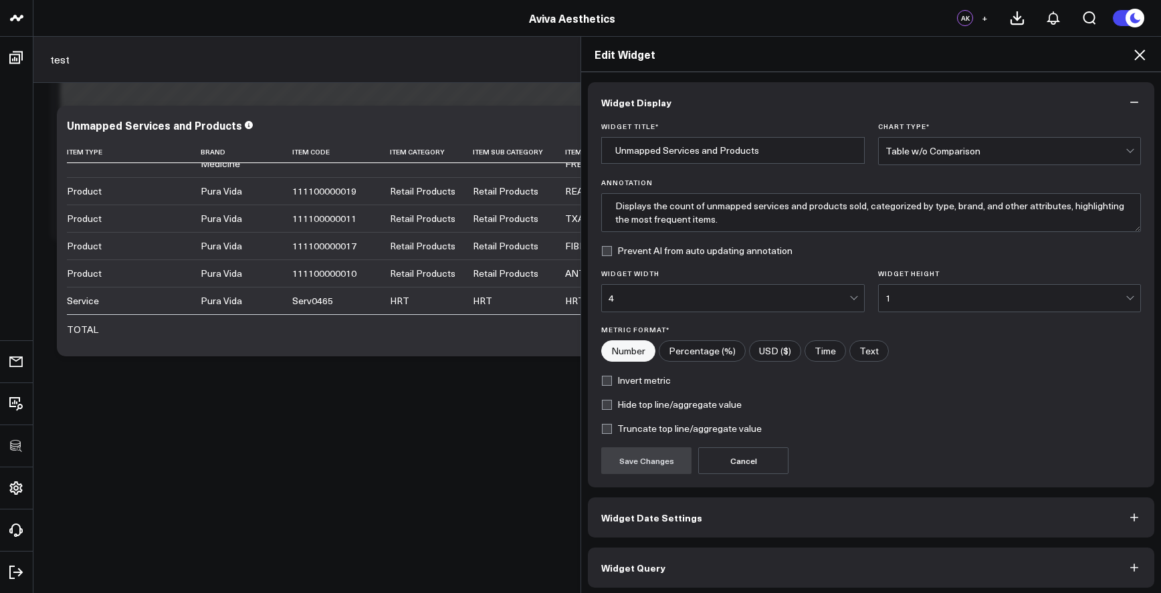
scroll to position [4, 0]
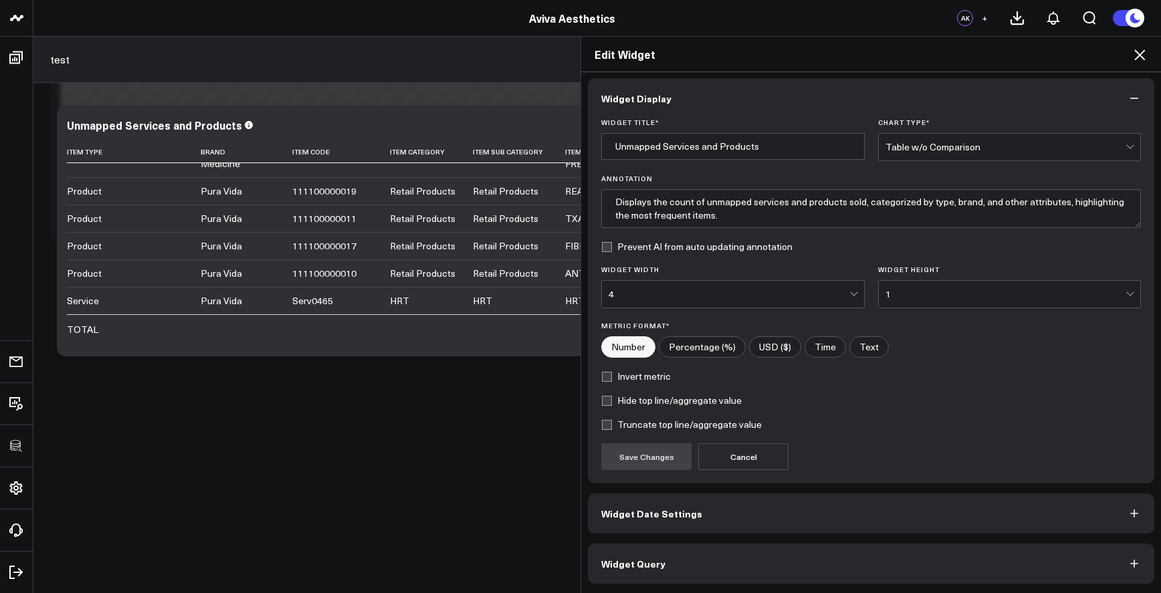
click at [833, 576] on button "Widget Query" at bounding box center [871, 564] width 567 height 40
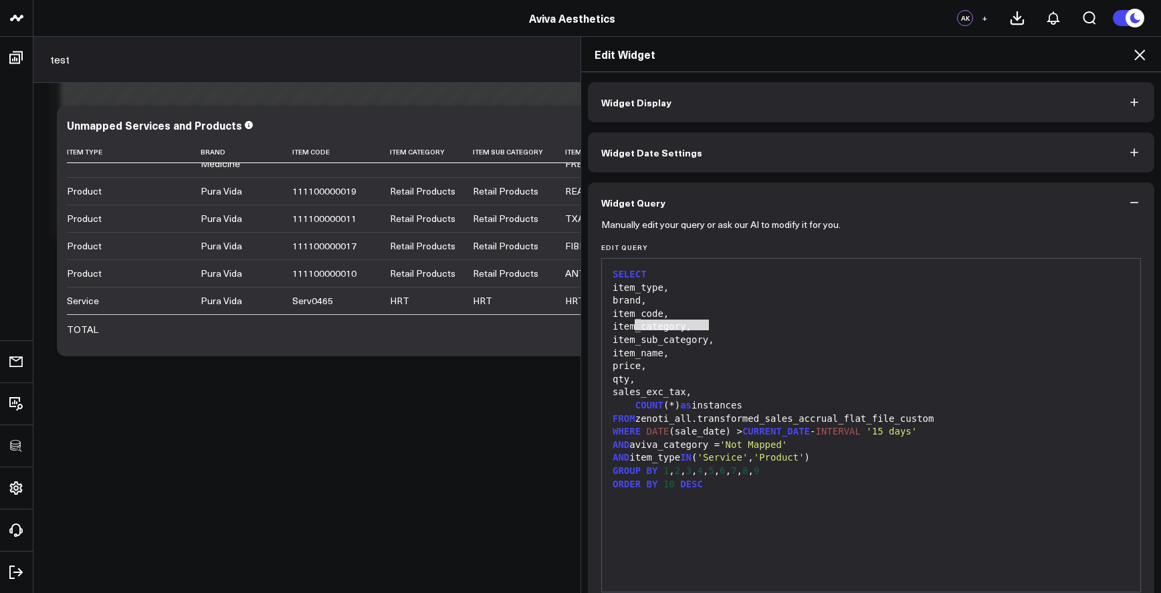
drag, startPoint x: 633, startPoint y: 327, endPoint x: 701, endPoint y: 326, distance: 68.2
click at [701, 326] on div "item_category," at bounding box center [871, 326] width 525 height 13
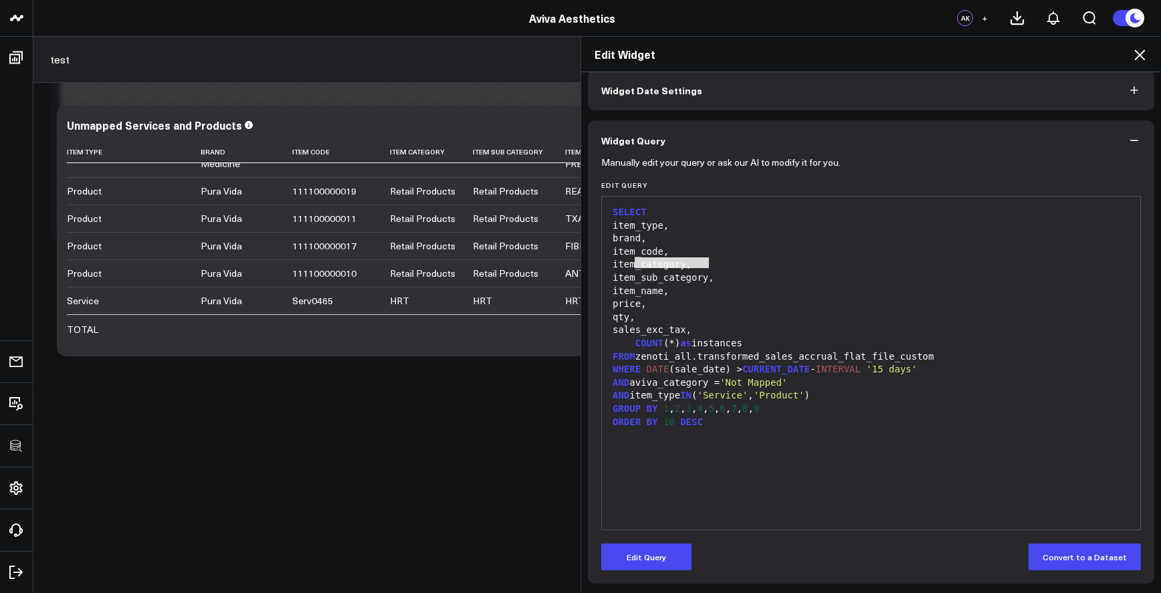
click at [670, 542] on form "Manually edit your query or ask our AI to modify it for you. Edit Query 99 1 2 …" at bounding box center [871, 366] width 540 height 410
click at [670, 549] on button "Edit Query" at bounding box center [646, 557] width 90 height 27
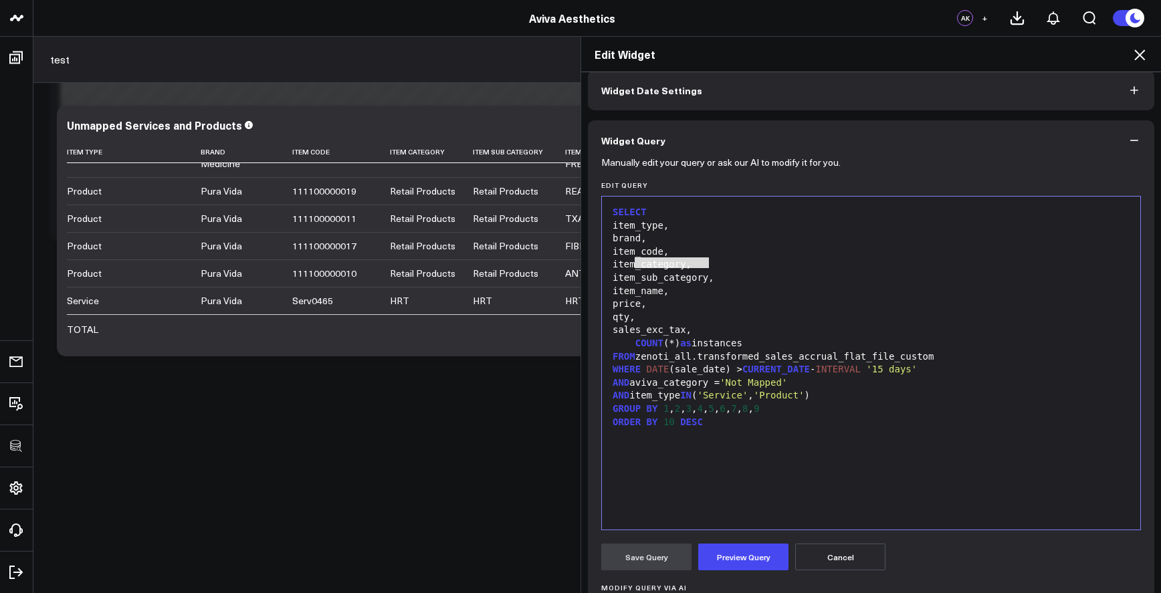
drag, startPoint x: 644, startPoint y: 273, endPoint x: 639, endPoint y: 266, distance: 9.1
click at [644, 272] on div "item_sub_category," at bounding box center [871, 278] width 525 height 13
click at [639, 266] on div "item_category," at bounding box center [871, 264] width 525 height 13
click at [650, 268] on div "item_category," at bounding box center [871, 264] width 525 height 13
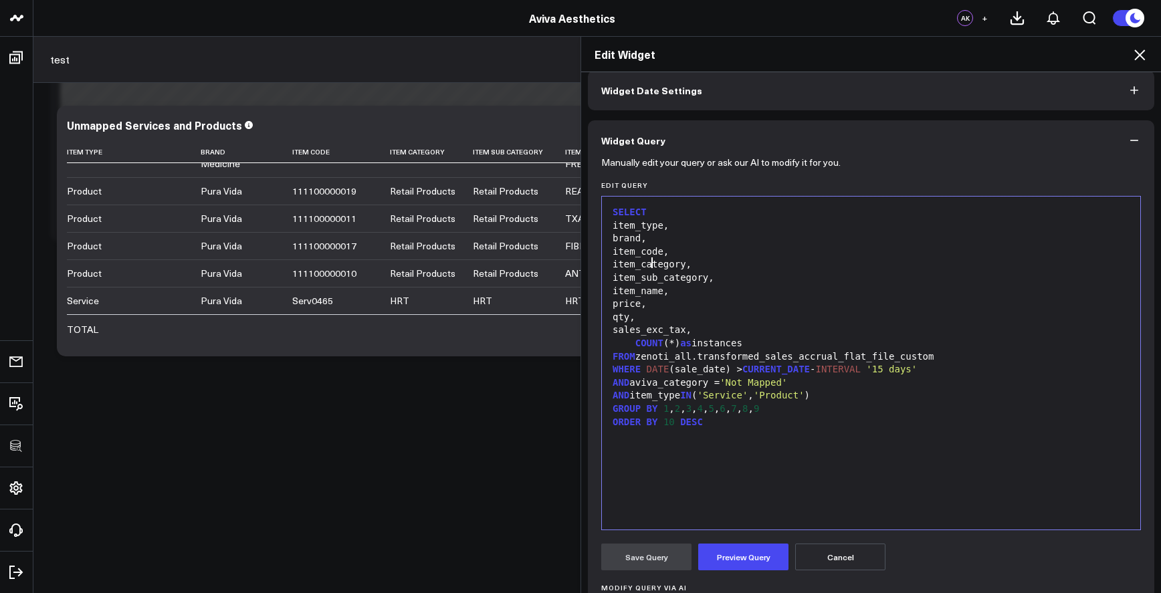
click at [637, 263] on div "item_category," at bounding box center [871, 264] width 525 height 13
drag, startPoint x: 656, startPoint y: 264, endPoint x: 642, endPoint y: 264, distance: 13.4
click at [656, 264] on div "item_category," at bounding box center [871, 264] width 525 height 13
drag, startPoint x: 630, startPoint y: 264, endPoint x: 652, endPoint y: 263, distance: 22.1
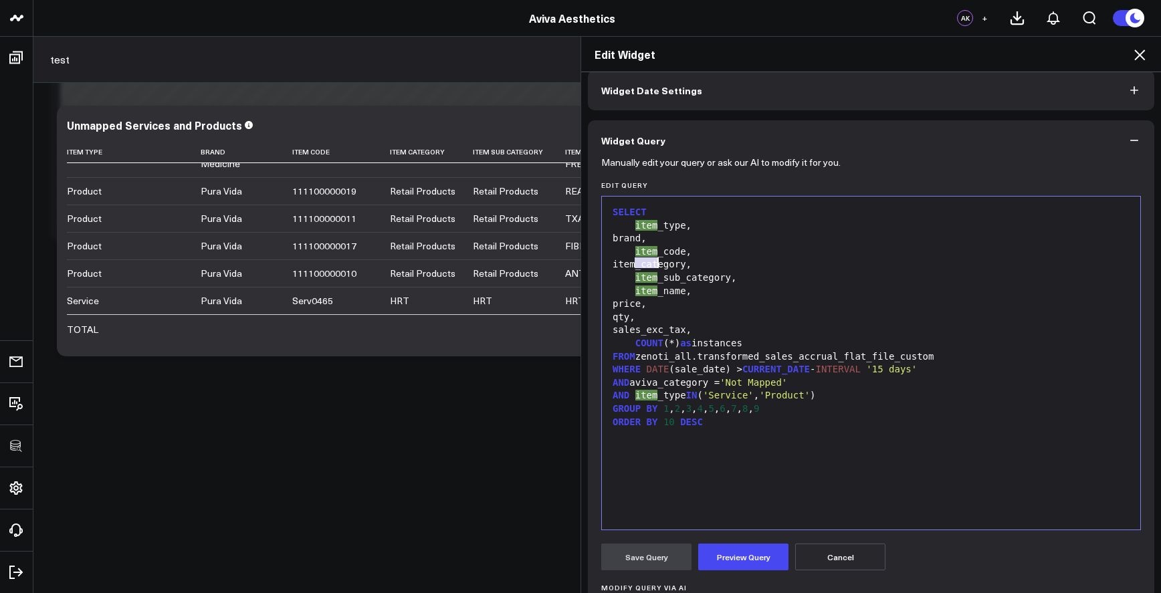
click at [652, 263] on div "item_category," at bounding box center [871, 264] width 525 height 13
click at [616, 274] on div "item_sub_category," at bounding box center [871, 278] width 525 height 13
drag, startPoint x: 638, startPoint y: 277, endPoint x: 651, endPoint y: 276, distance: 13.4
click at [651, 276] on div "item_sub_category," at bounding box center [871, 278] width 525 height 13
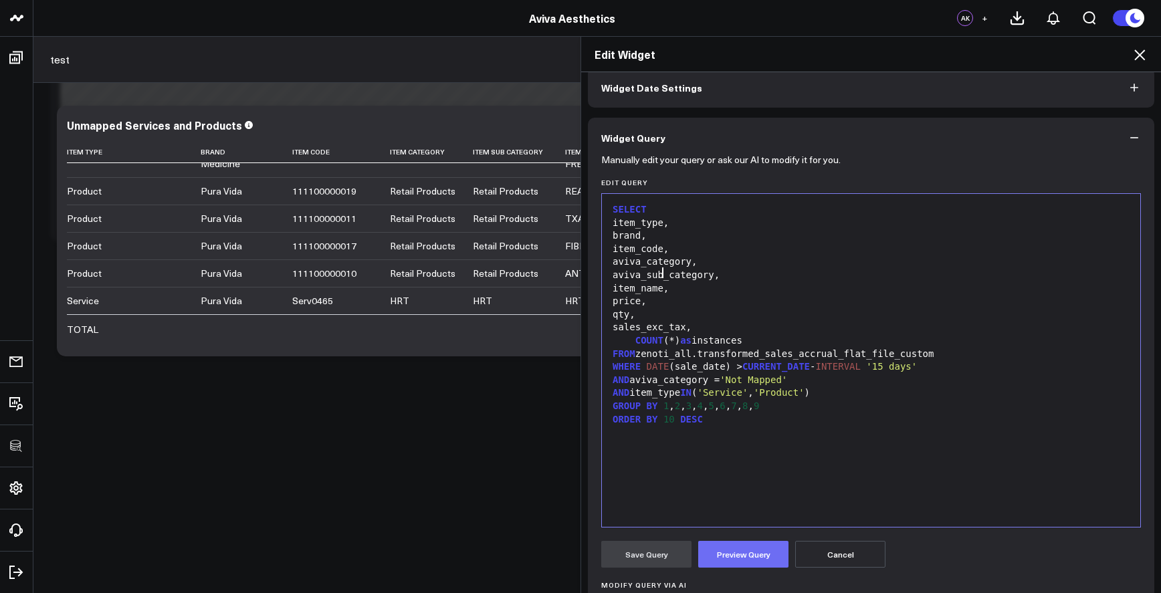
click at [756, 550] on button "Preview Query" at bounding box center [743, 554] width 90 height 27
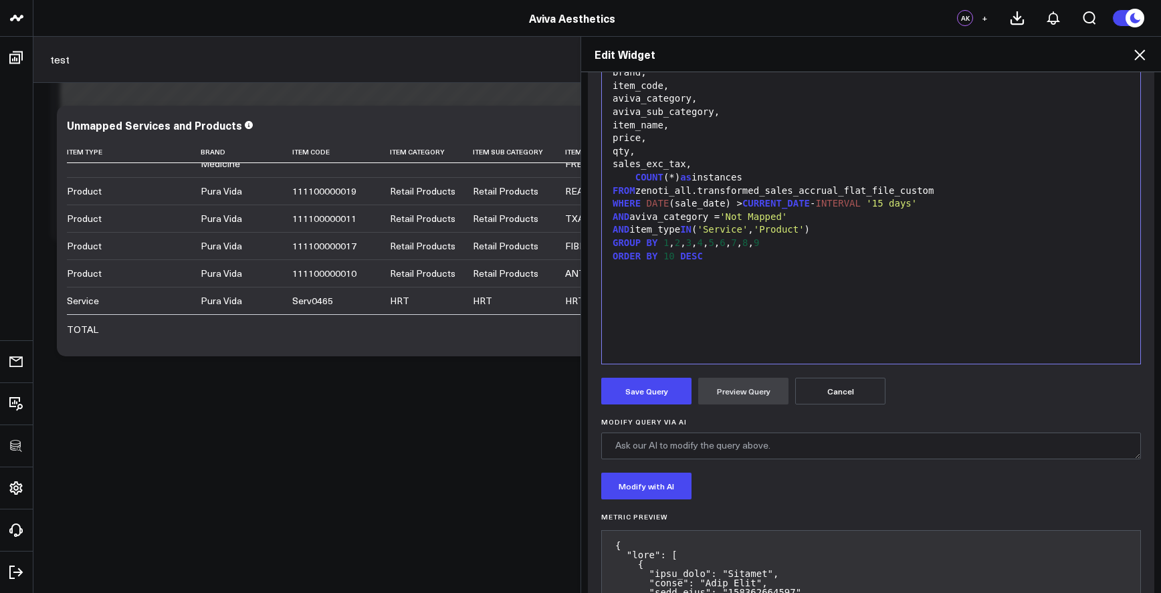
scroll to position [225, 0]
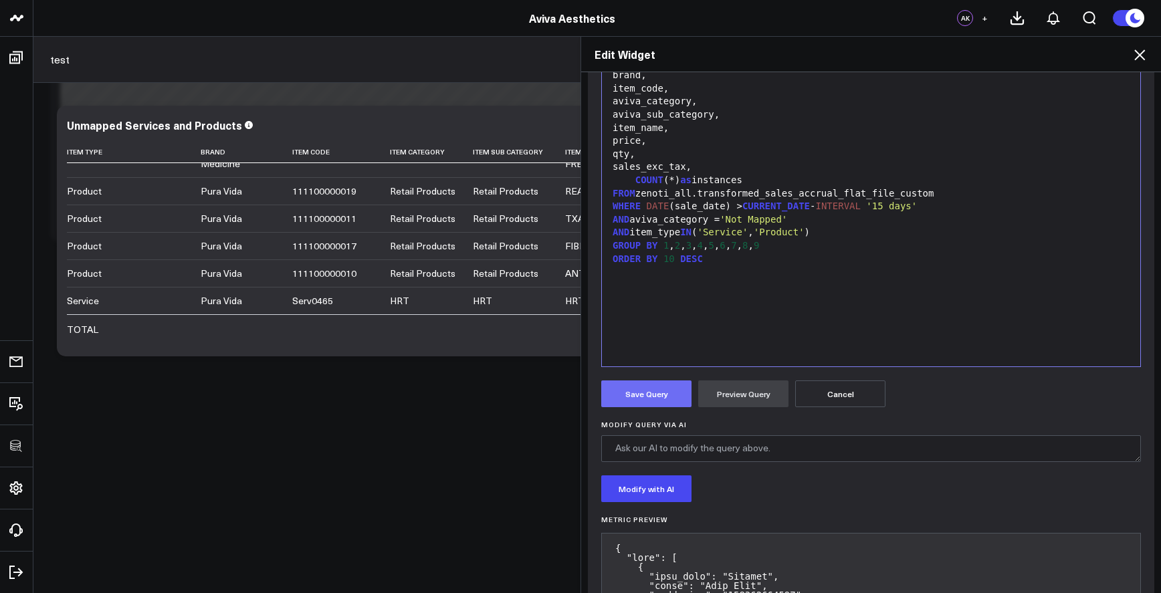
click at [654, 401] on button "Save Query" at bounding box center [646, 394] width 90 height 27
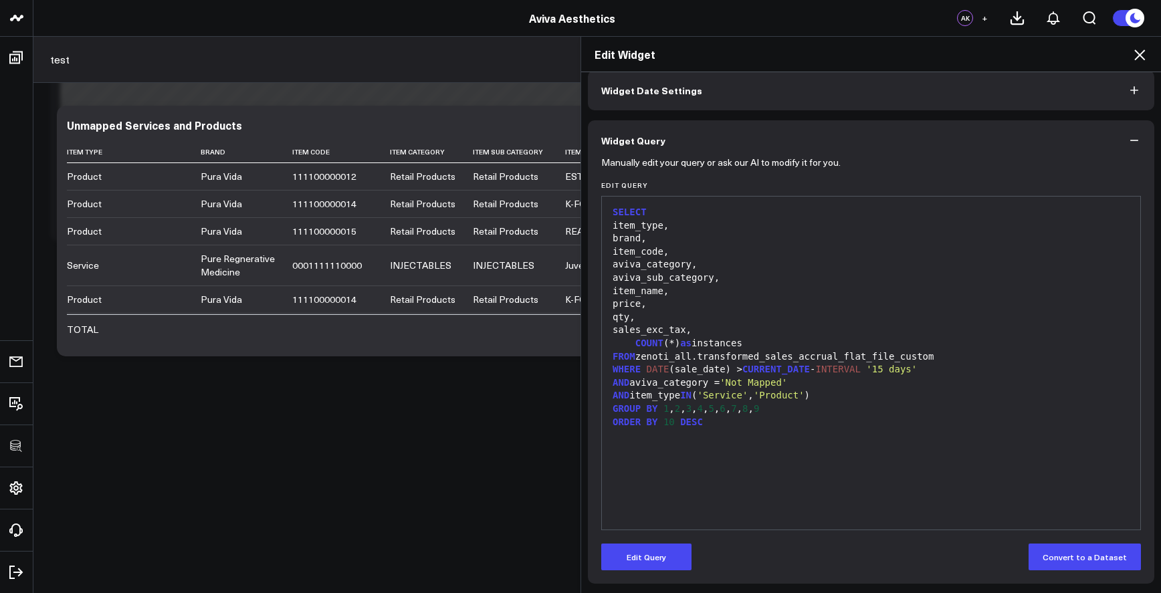
scroll to position [62, 0]
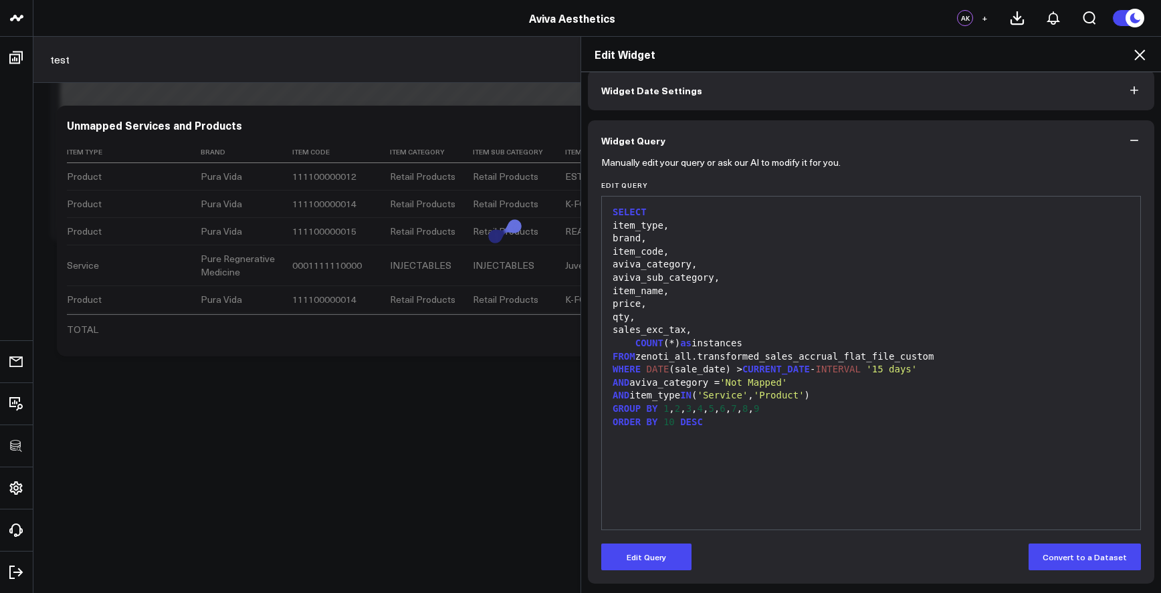
click at [1145, 56] on icon at bounding box center [1140, 55] width 16 height 16
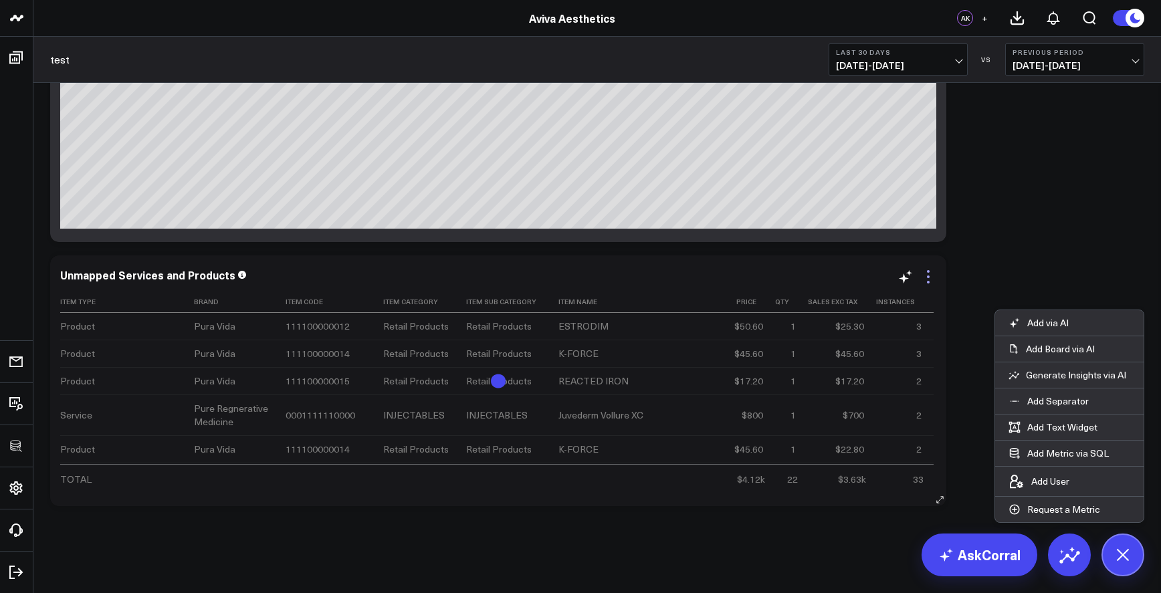
click at [930, 278] on icon at bounding box center [929, 277] width 16 height 16
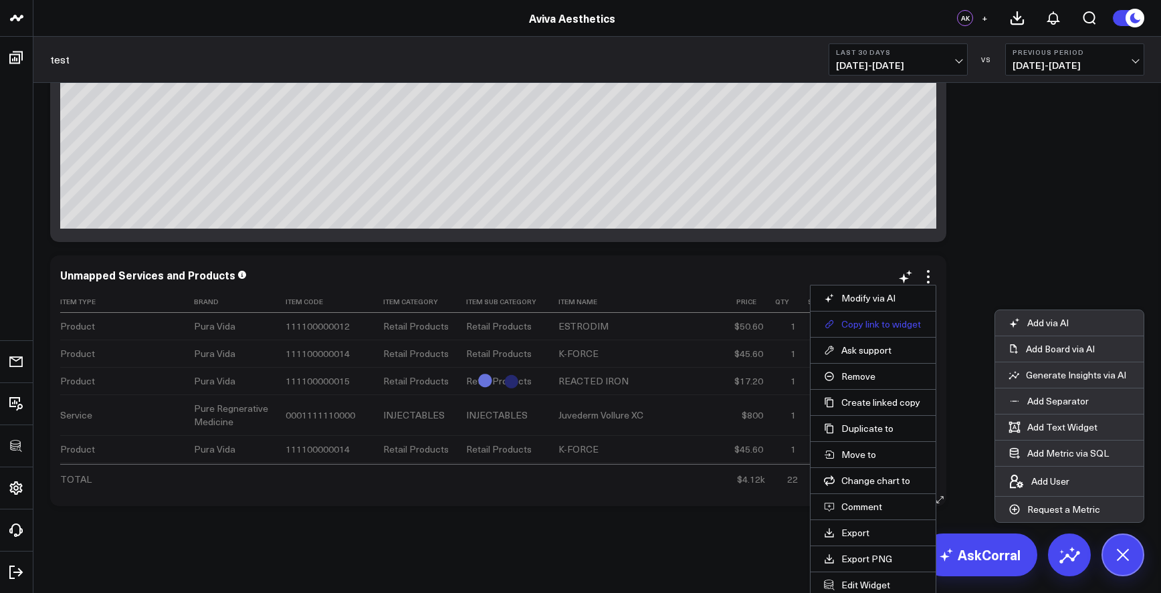
click at [910, 322] on button "Copy link to widget" at bounding box center [873, 324] width 98 height 12
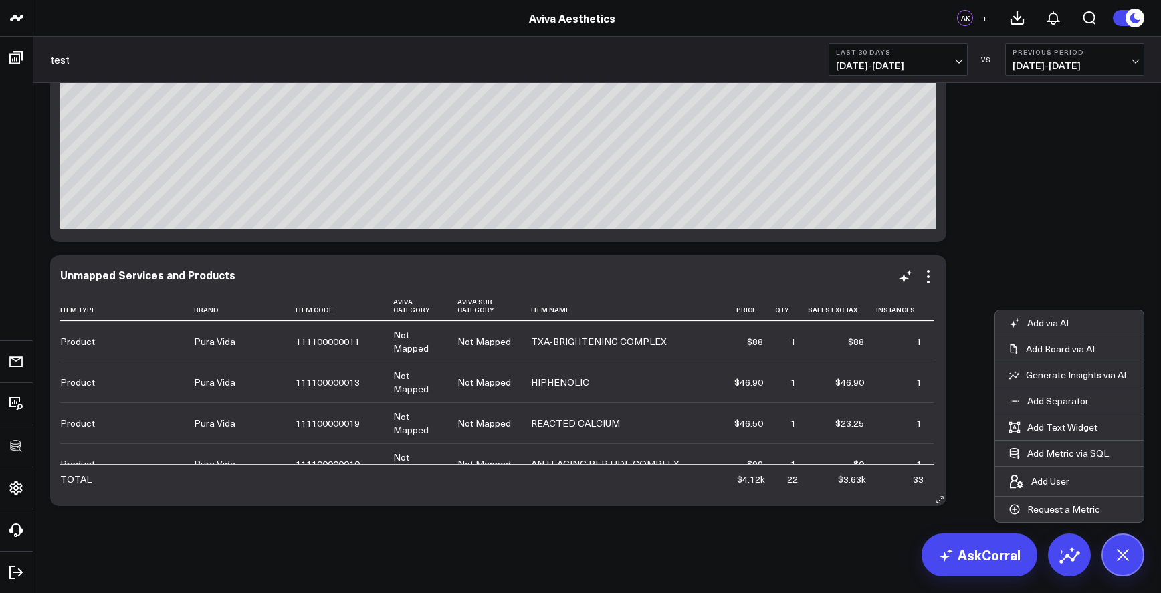
scroll to position [836, 0]
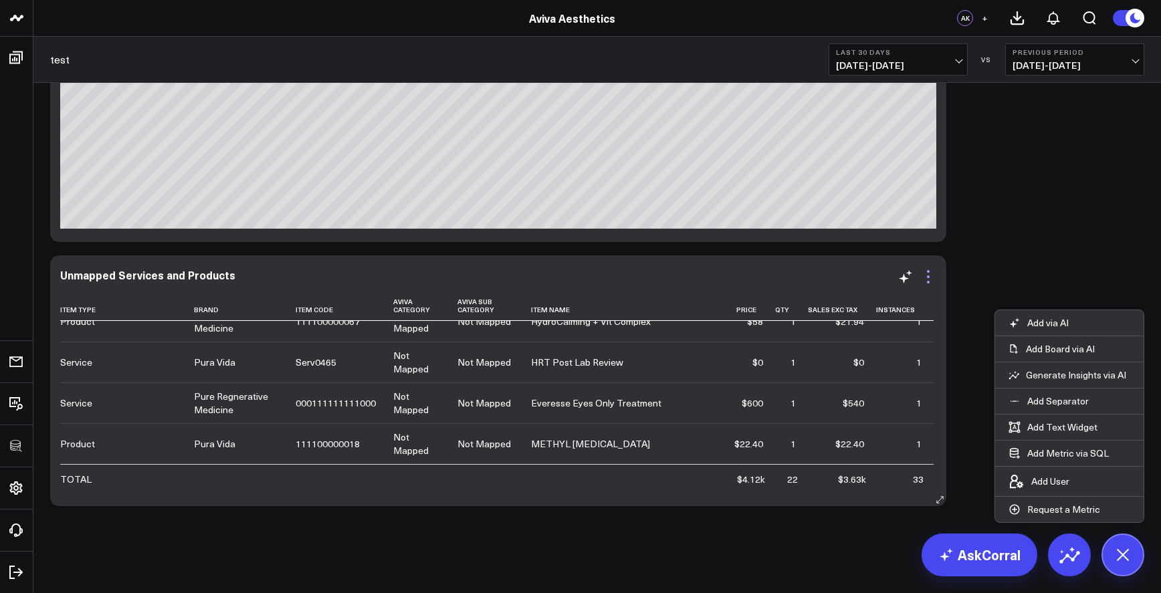
click at [932, 275] on icon at bounding box center [929, 277] width 16 height 16
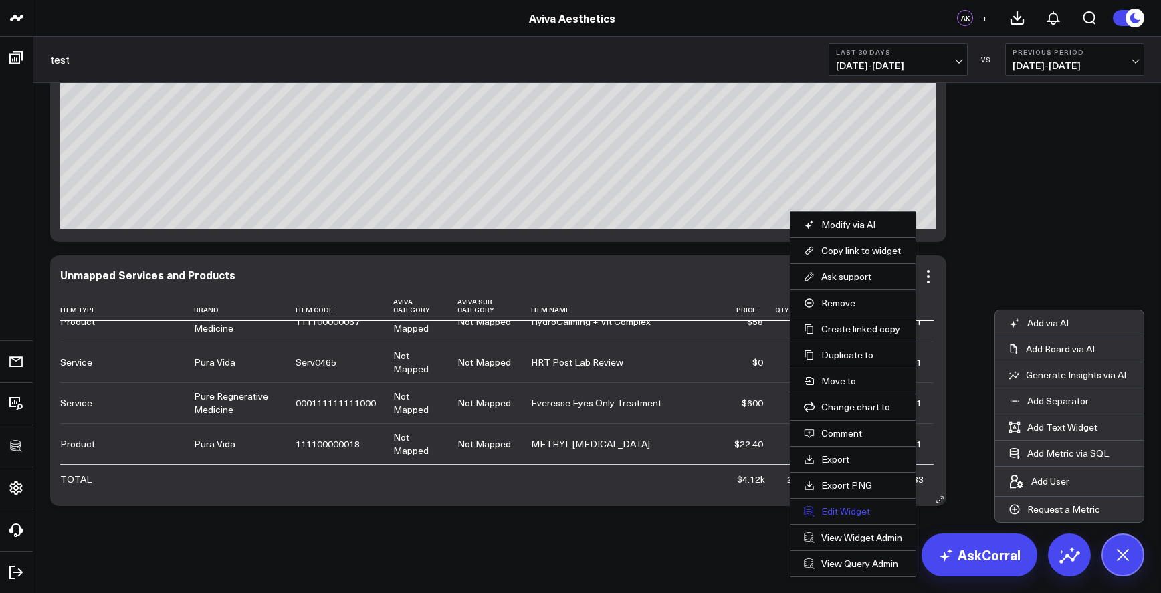
click at [840, 510] on button "Edit Widget" at bounding box center [853, 512] width 98 height 12
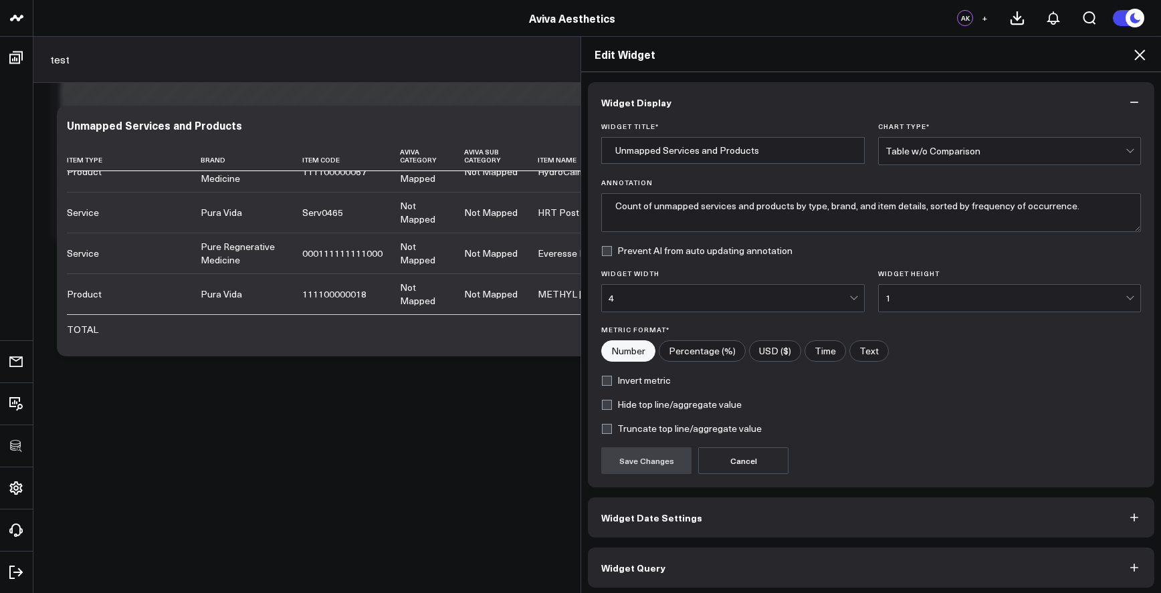
scroll to position [4, 0]
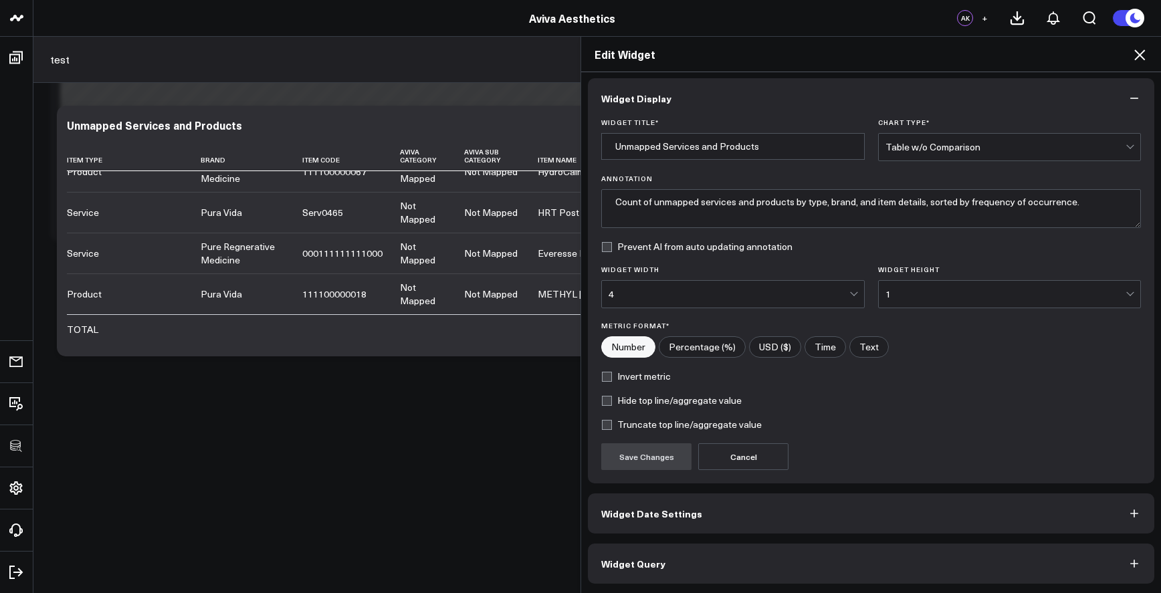
click at [793, 566] on button "Widget Query" at bounding box center [871, 564] width 567 height 40
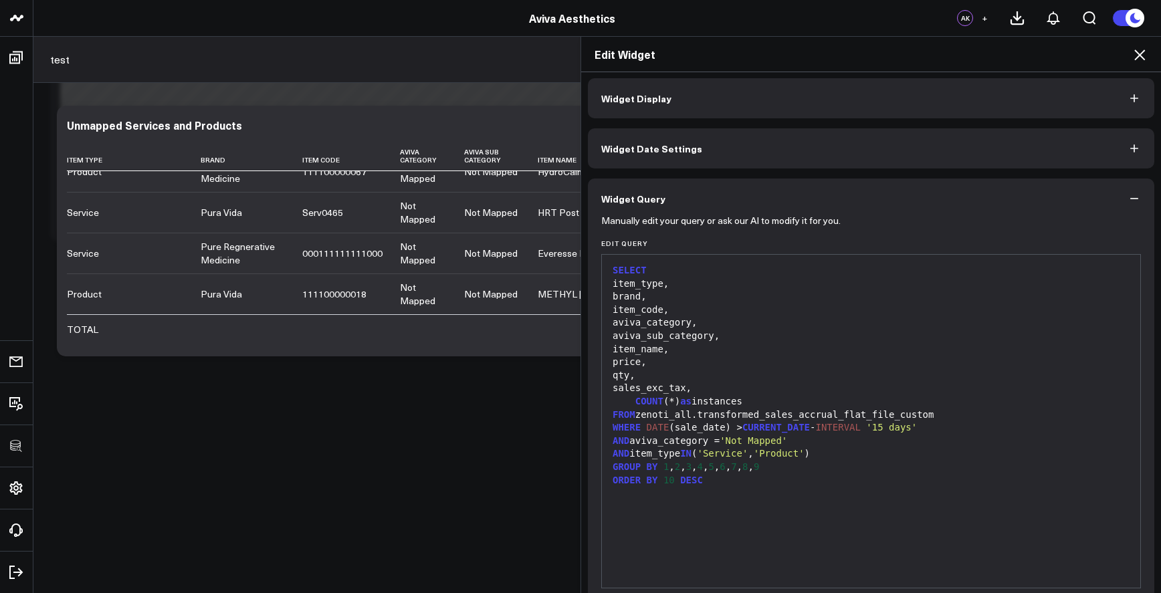
scroll to position [0, 0]
click at [740, 337] on div "aviva_sub_category," at bounding box center [871, 340] width 525 height 13
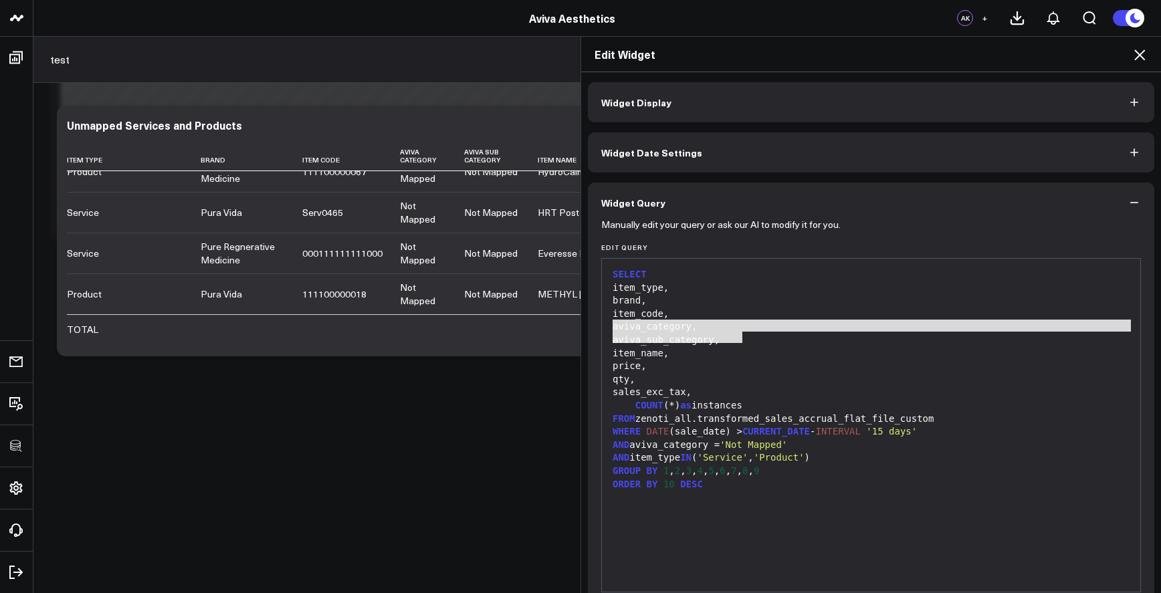
drag, startPoint x: 737, startPoint y: 340, endPoint x: 617, endPoint y: 326, distance: 119.9
click at [617, 326] on div "SELECT item_type, brand, item_code, aviva_category, aviva_sub_category, item_na…" at bounding box center [871, 426] width 525 height 320
copy div "aviva_category, aviva_sub_category,"
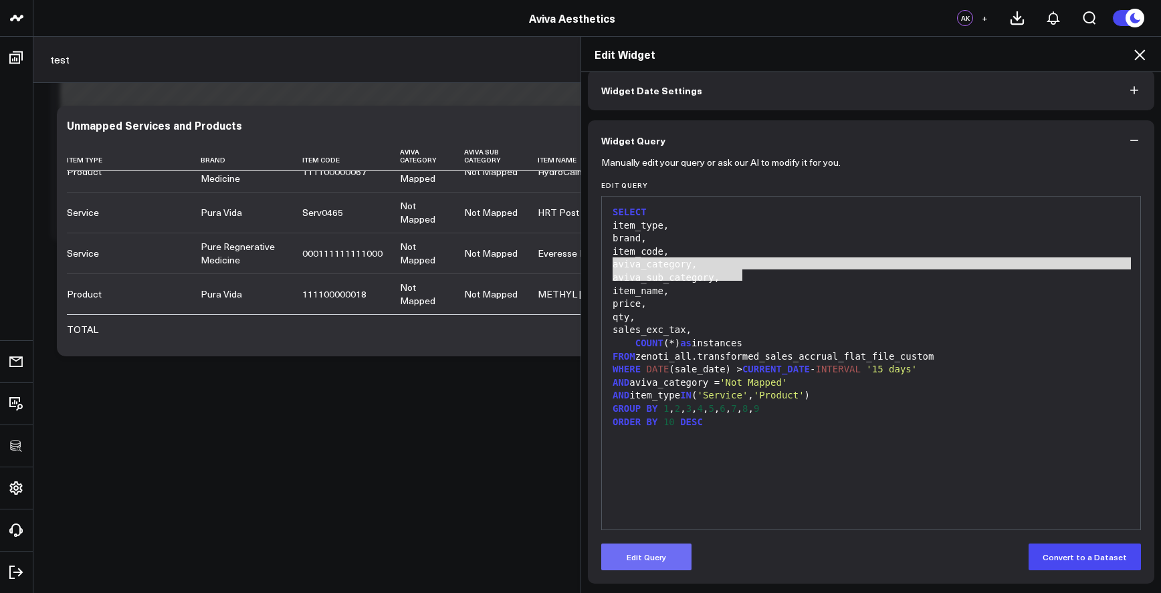
click at [637, 544] on button "Edit Query" at bounding box center [646, 557] width 90 height 27
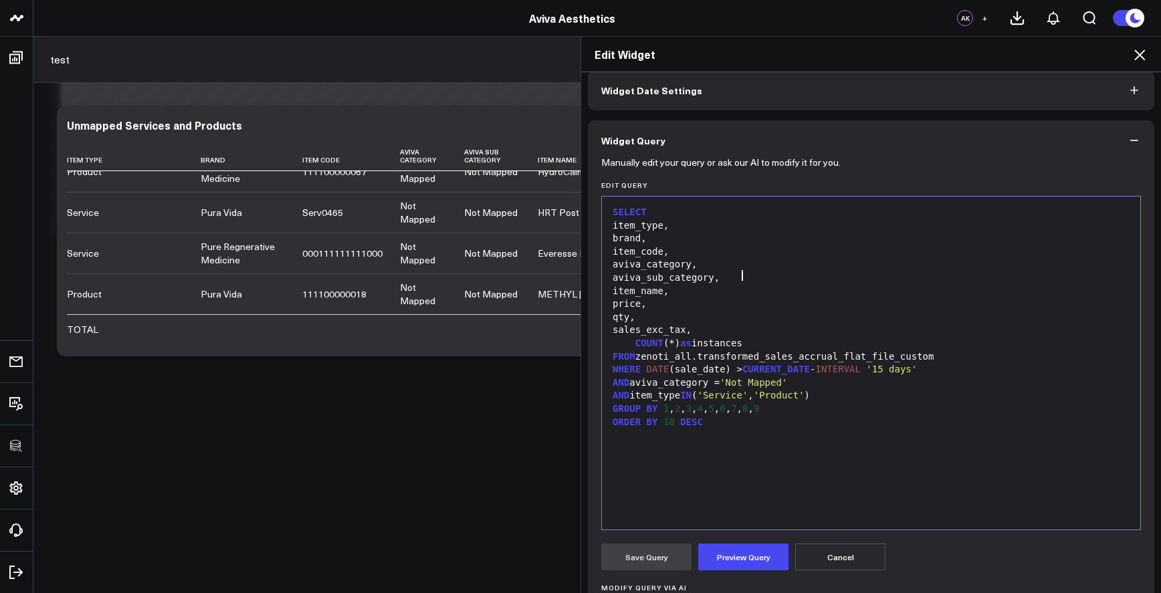
click at [738, 272] on div "aviva_sub_category," at bounding box center [871, 278] width 525 height 13
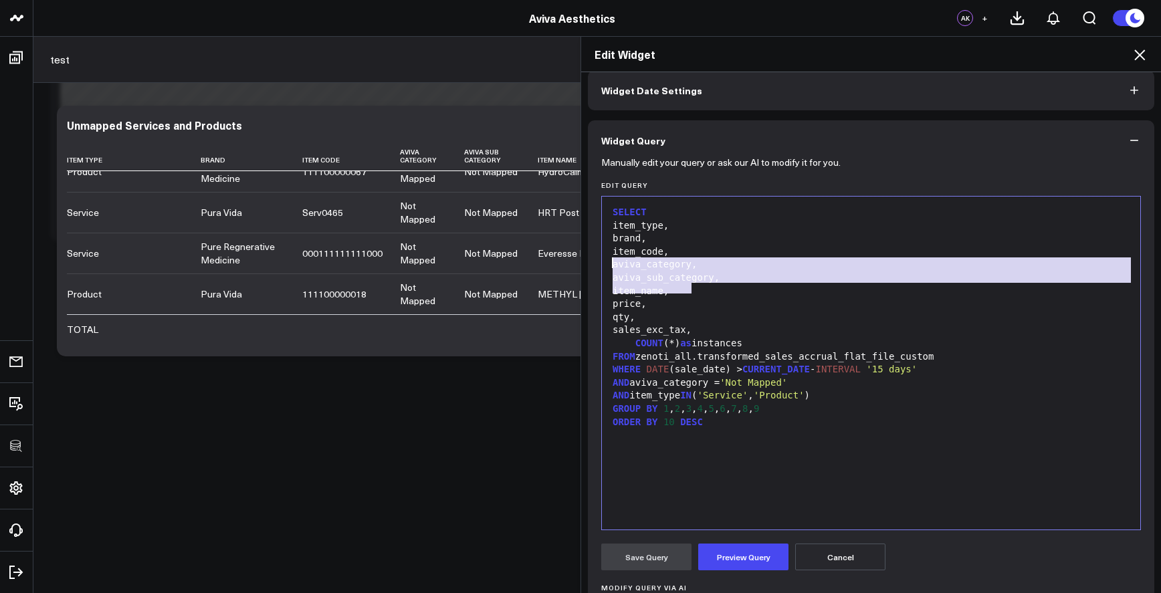
drag, startPoint x: 757, startPoint y: 282, endPoint x: 561, endPoint y: 262, distance: 197.8
click at [561, 262] on div "Edit Widget Widget Display Widget Date Settings Widget Query Manually edit your…" at bounding box center [580, 314] width 1161 height 557
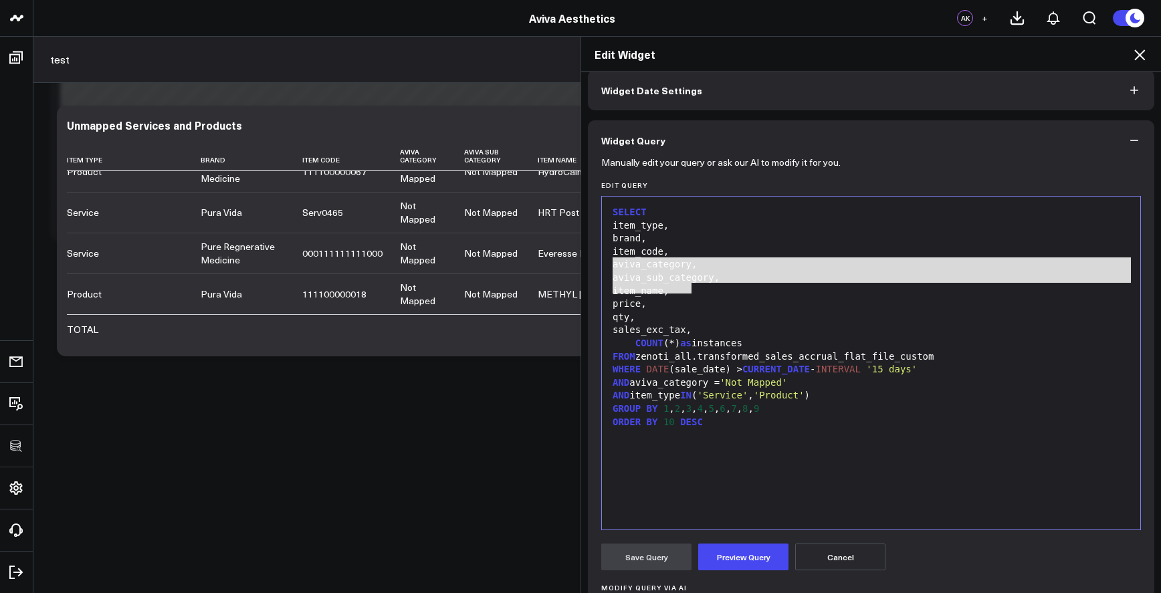
click at [563, 262] on div "Edit Widget Widget Display Widget Date Settings Widget Query Manually edit your…" at bounding box center [580, 314] width 1161 height 557
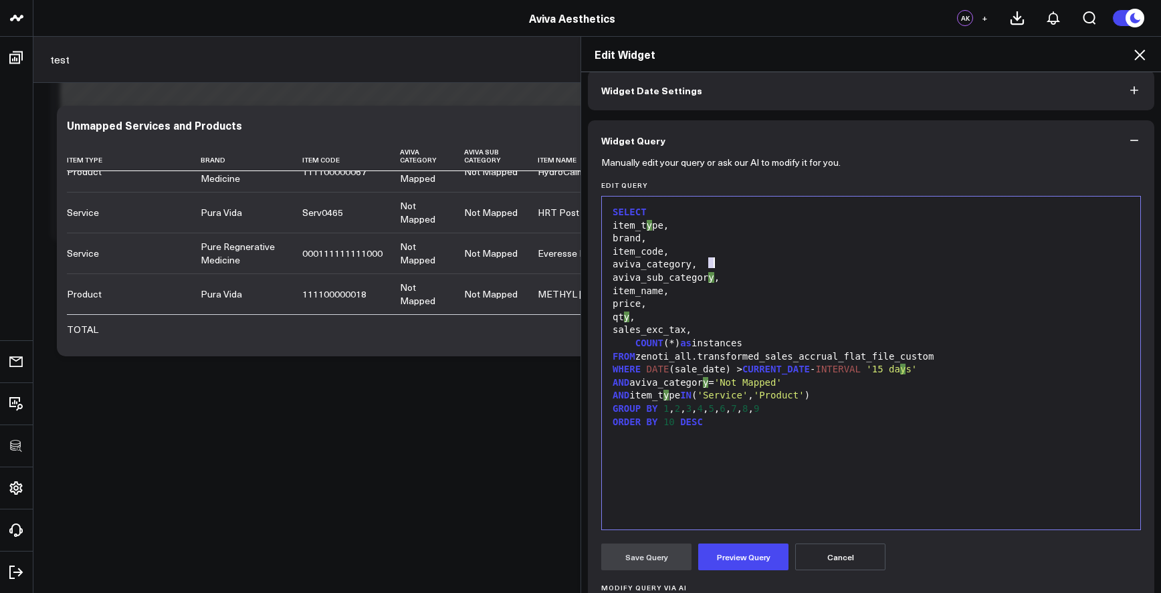
click at [707, 267] on div "aviva_category," at bounding box center [871, 264] width 525 height 13
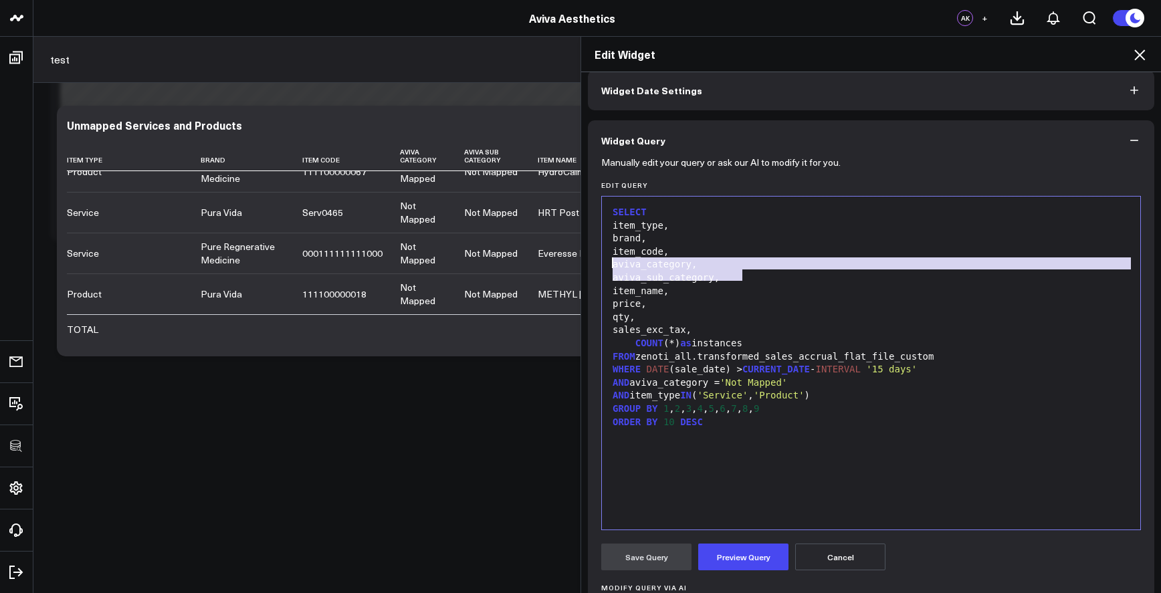
drag, startPoint x: 739, startPoint y: 276, endPoint x: 603, endPoint y: 263, distance: 137.1
click at [603, 263] on div "99 1 2 3 4 5 6 7 8 9 10 11 12 13 14 15 16 17 › ⌄ SELECT item_type, brand, item_…" at bounding box center [871, 363] width 540 height 334
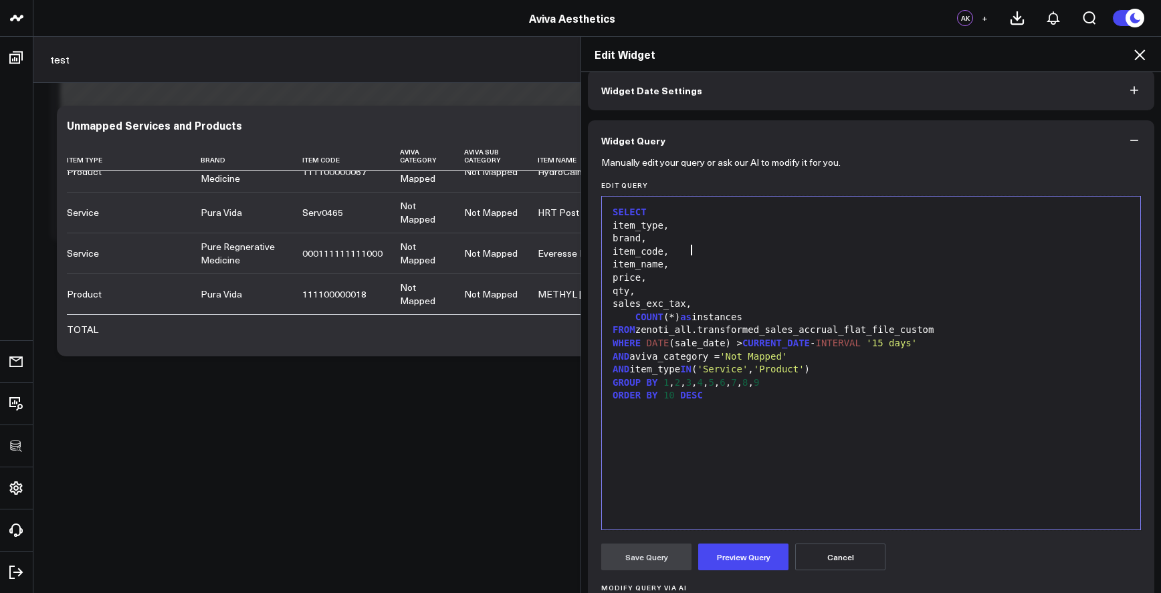
click at [632, 229] on div "item_type," at bounding box center [871, 225] width 525 height 13
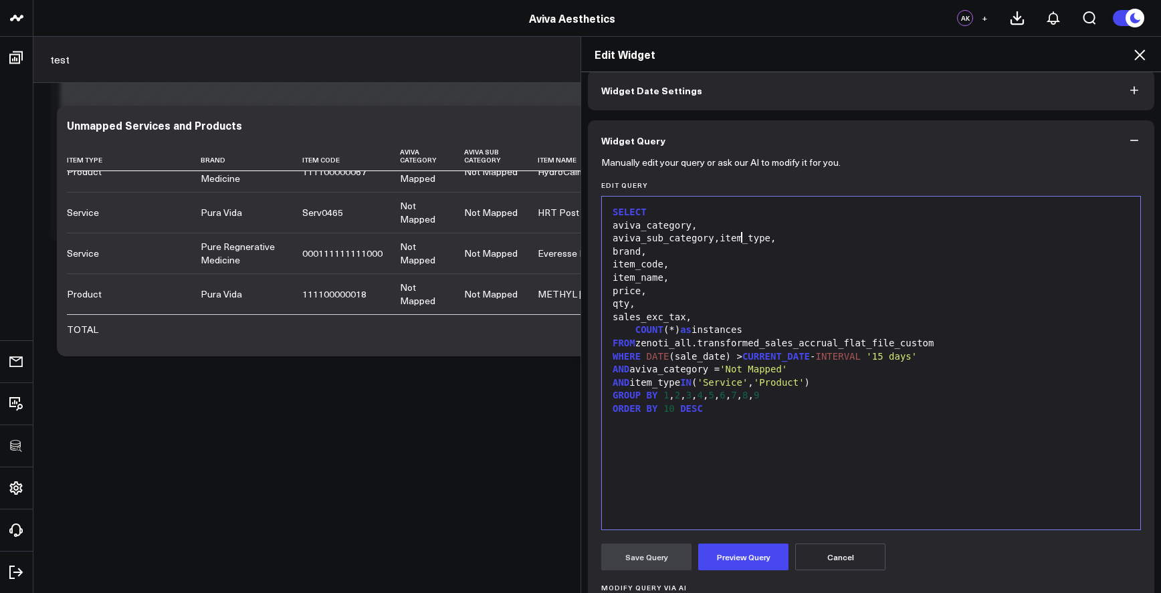
click at [657, 223] on div "aviva_category," at bounding box center [871, 225] width 525 height 13
drag, startPoint x: 656, startPoint y: 220, endPoint x: 667, endPoint y: 222, distance: 10.9
click at [656, 220] on div "aviva_category," at bounding box center [871, 225] width 525 height 13
click at [656, 226] on div "aviva_category," at bounding box center [871, 225] width 525 height 13
click at [654, 227] on div "aviva_category," at bounding box center [871, 225] width 525 height 13
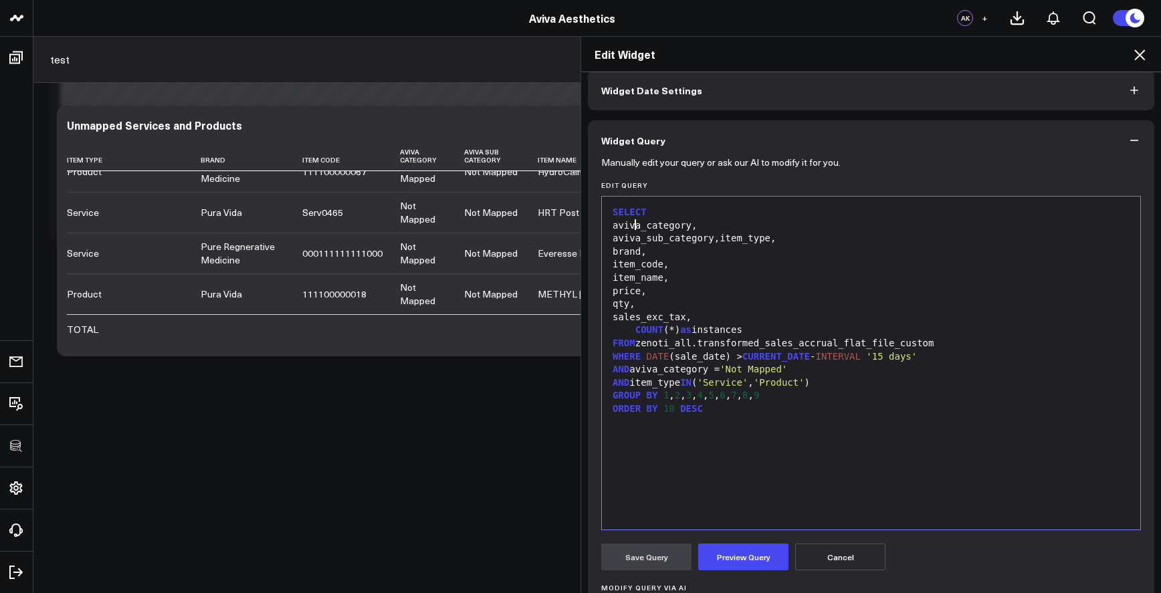
click at [739, 239] on div "aviva_sub_category,item_type," at bounding box center [871, 238] width 525 height 13
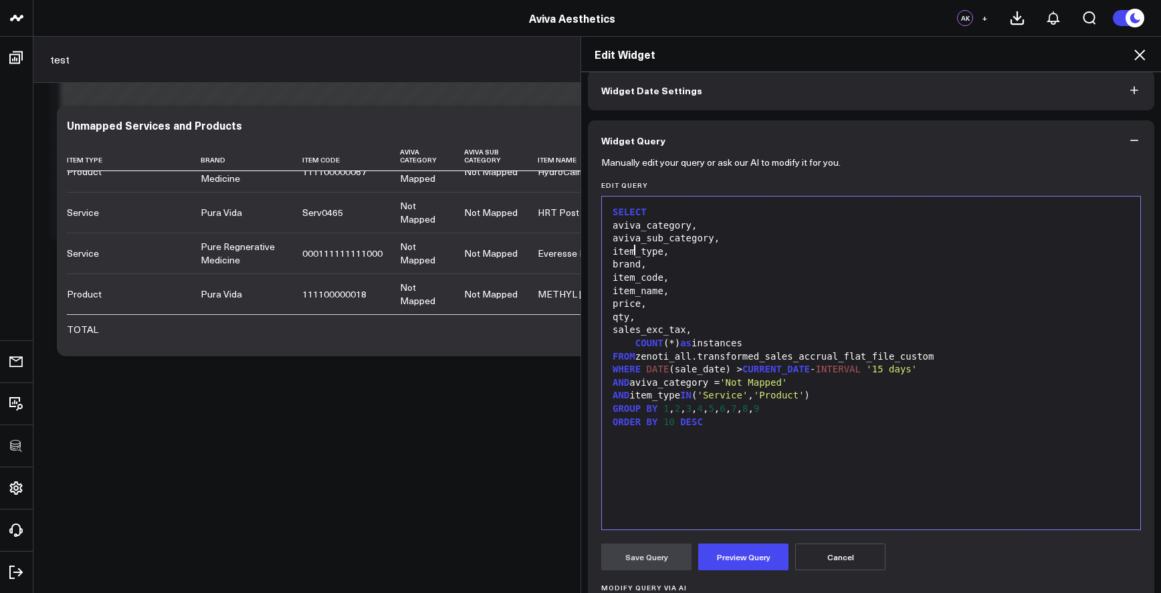
click at [738, 274] on div "item_code," at bounding box center [871, 278] width 525 height 13
click at [727, 273] on div "item_code," at bounding box center [871, 278] width 525 height 13
click at [687, 274] on div "item_code," at bounding box center [871, 278] width 525 height 13
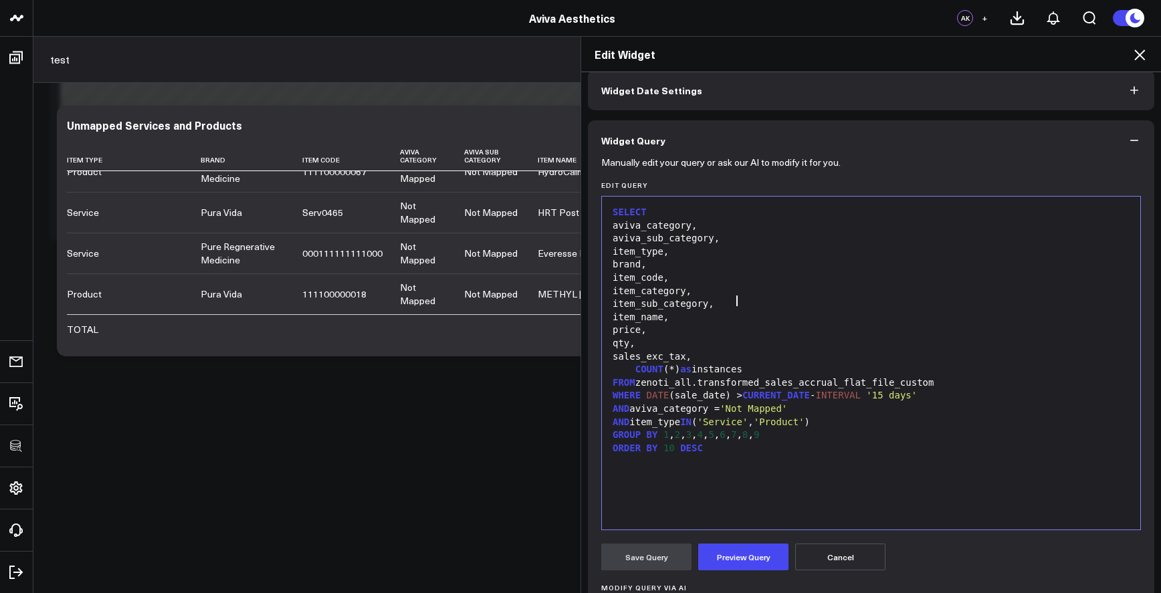
click at [623, 287] on div "item_category," at bounding box center [871, 291] width 525 height 13
click at [621, 288] on div "item_category," at bounding box center [871, 291] width 525 height 13
click at [763, 304] on div "item_sub_category," at bounding box center [871, 304] width 525 height 13
click at [842, 358] on div "sales_exc_tax," at bounding box center [871, 357] width 525 height 13
click at [884, 444] on div "ORDER BY 10 DESC" at bounding box center [871, 448] width 525 height 13
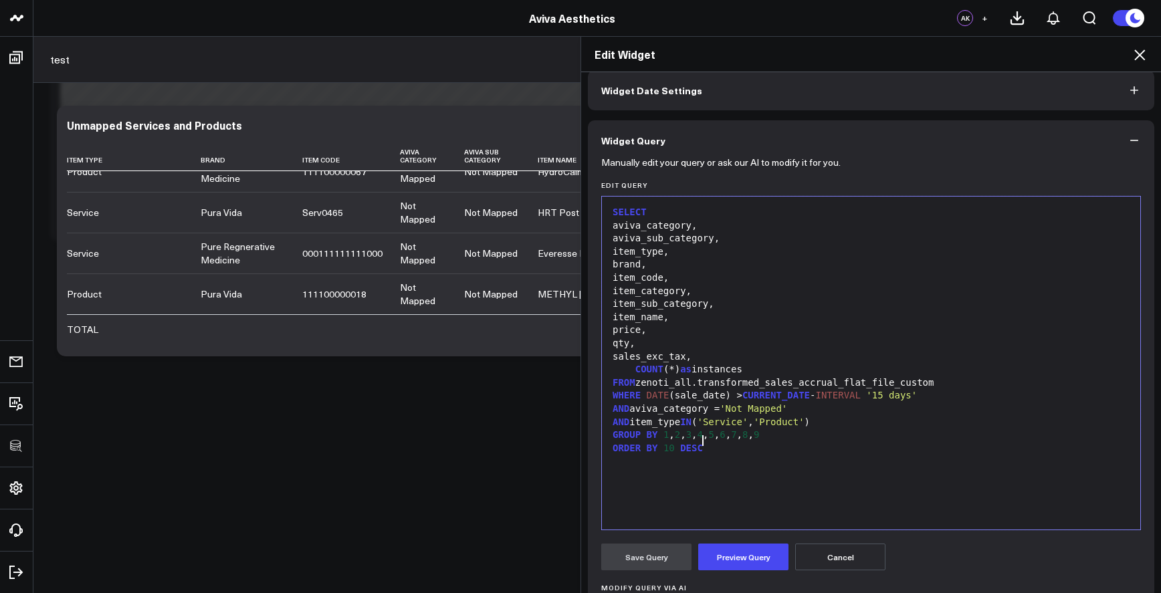
click at [866, 442] on div "ORDER BY 10 DESC" at bounding box center [871, 448] width 525 height 13
click at [861, 434] on div "GROUP BY 1 , 2 , 3 , 4 , 5 , 6 , 7 , 8 , 9" at bounding box center [871, 435] width 525 height 13
click at [667, 444] on span "10" at bounding box center [669, 448] width 11 height 11
click at [723, 556] on button "Preview Query" at bounding box center [743, 557] width 90 height 27
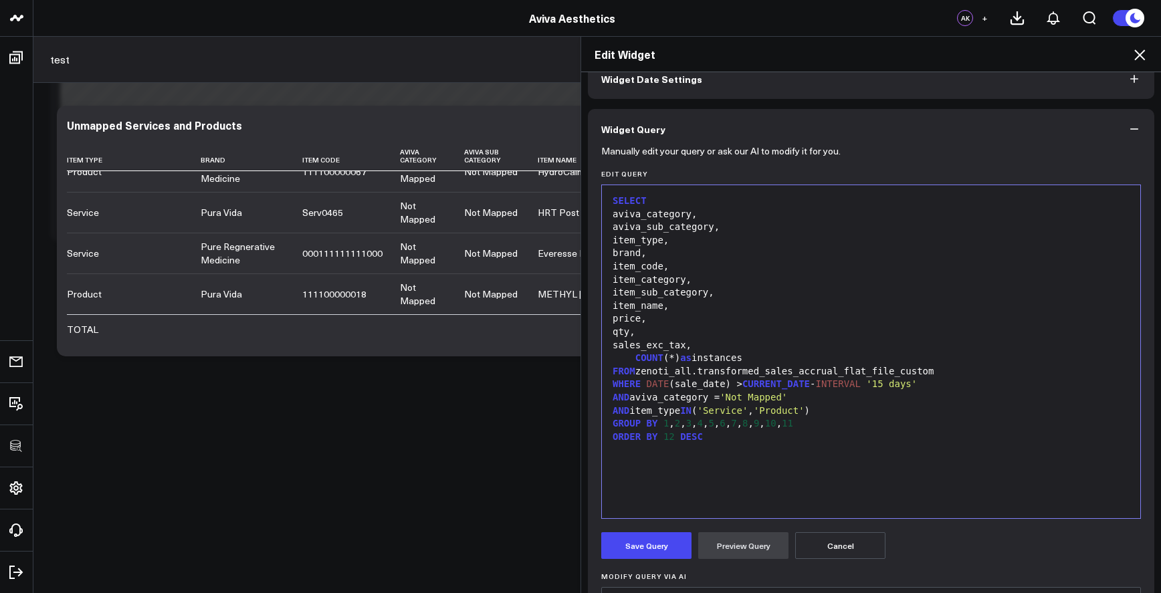
scroll to position [93, 0]
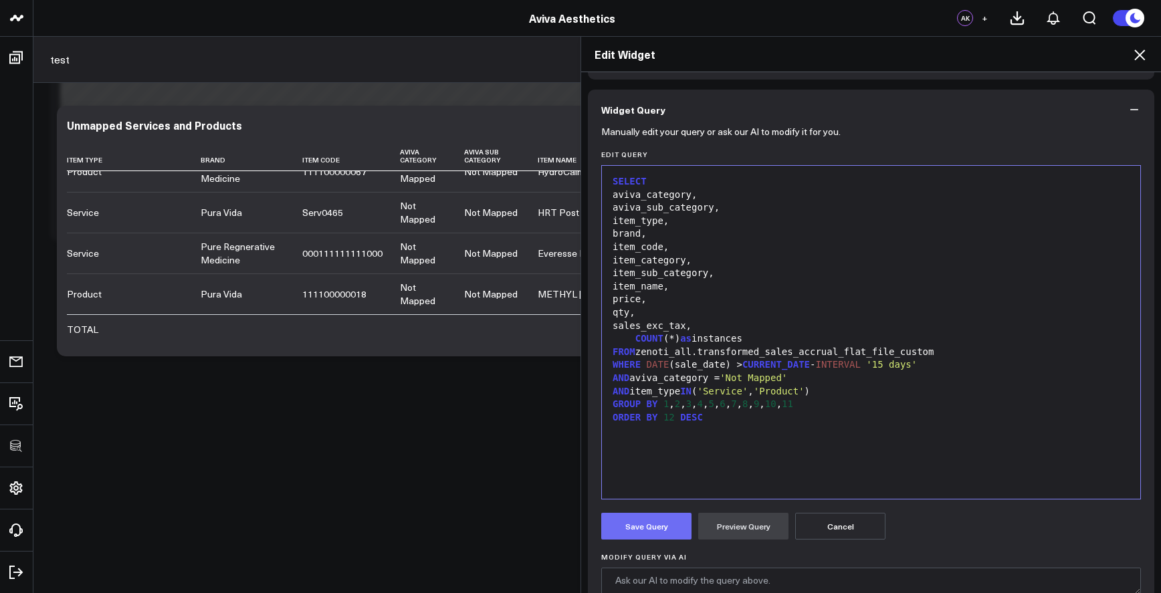
click at [665, 514] on button "Save Query" at bounding box center [646, 526] width 90 height 27
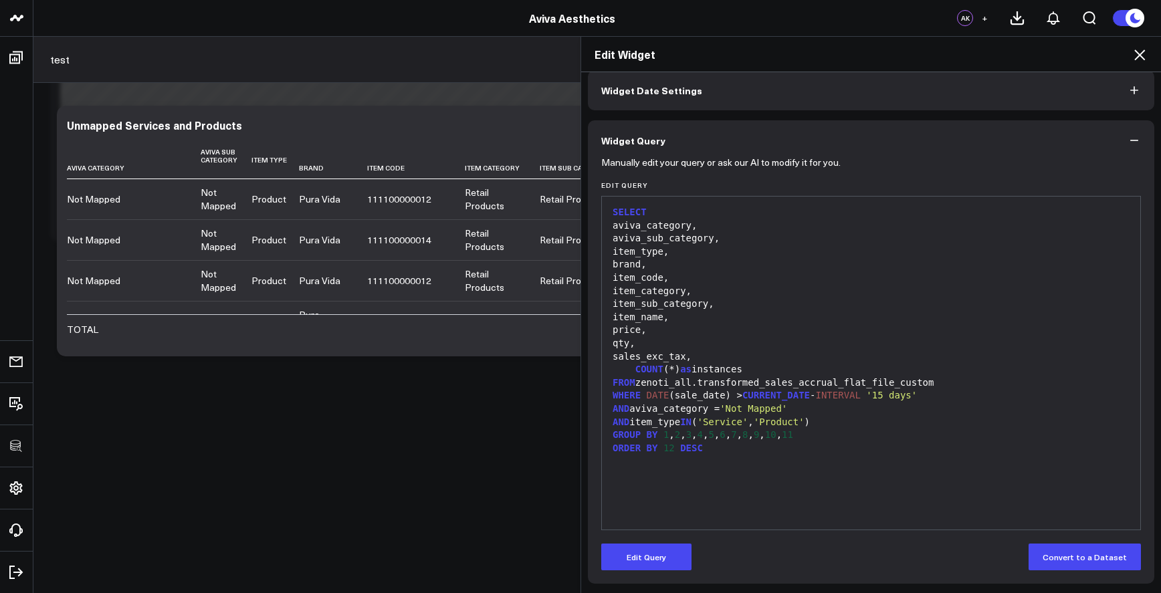
click at [1145, 62] on icon at bounding box center [1140, 55] width 16 height 16
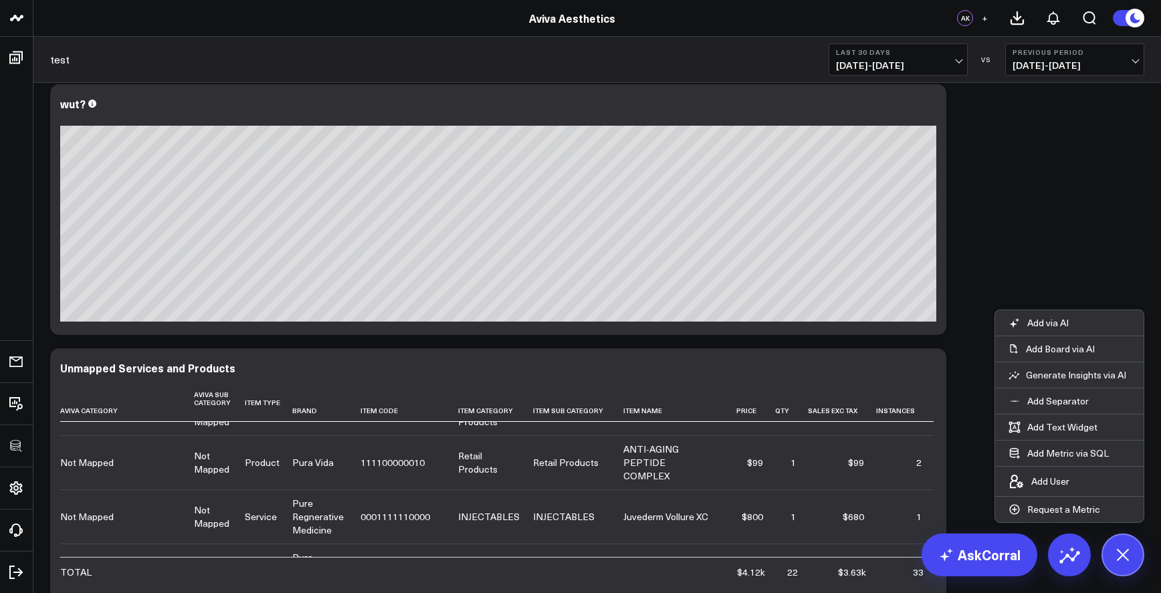
scroll to position [108, 0]
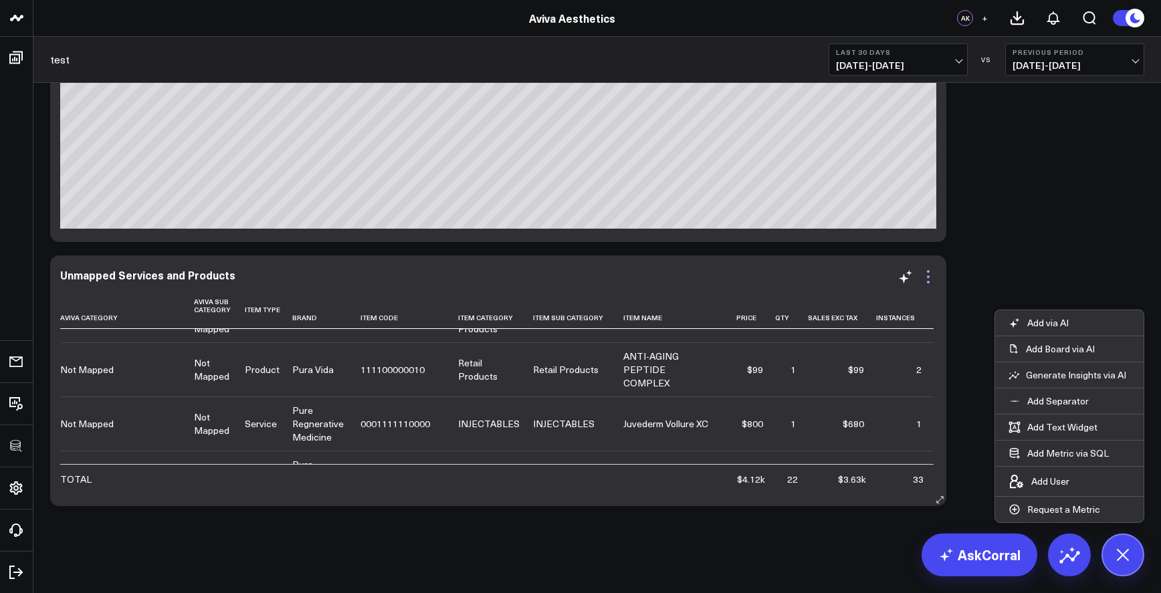
click at [931, 277] on icon at bounding box center [929, 277] width 16 height 16
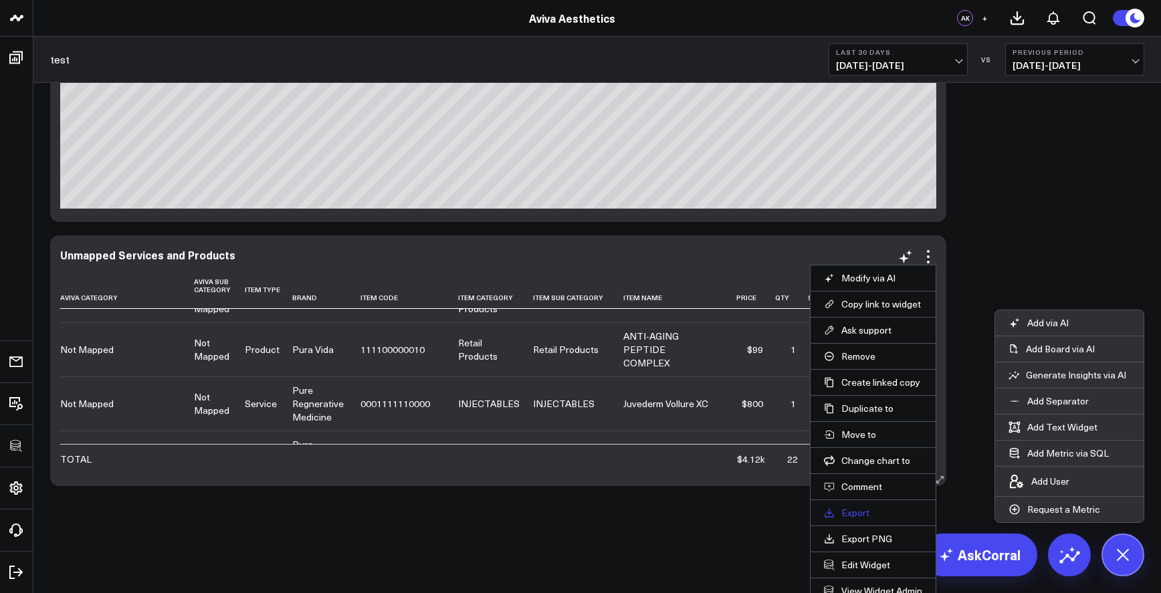
scroll to position [166, 0]
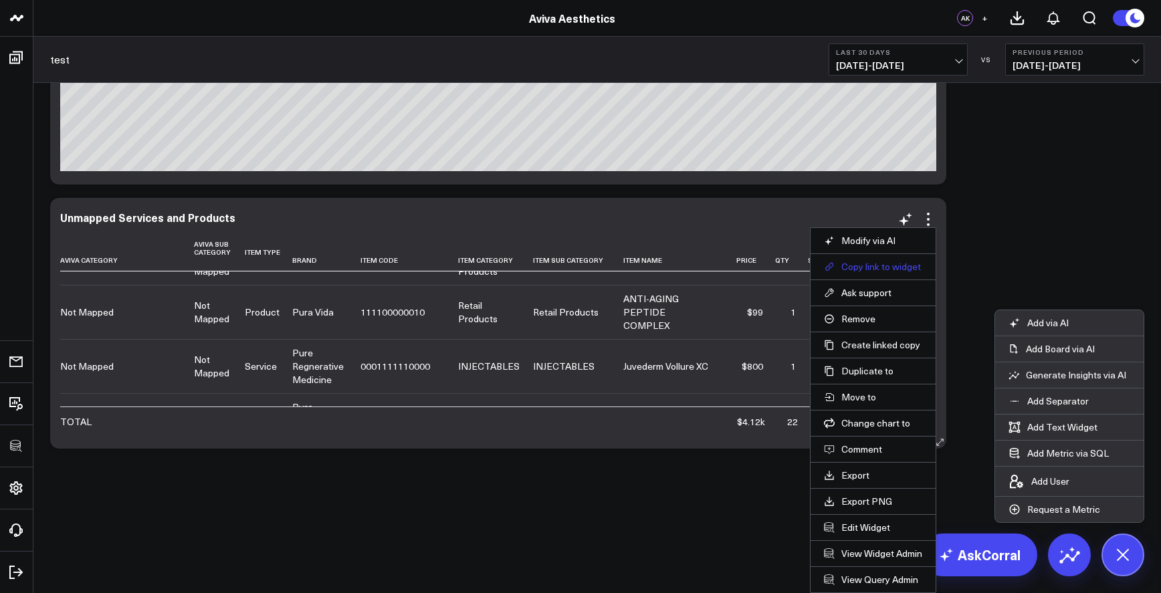
click at [880, 268] on button "Copy link to widget" at bounding box center [873, 267] width 98 height 12
